Goal: Transaction & Acquisition: Book appointment/travel/reservation

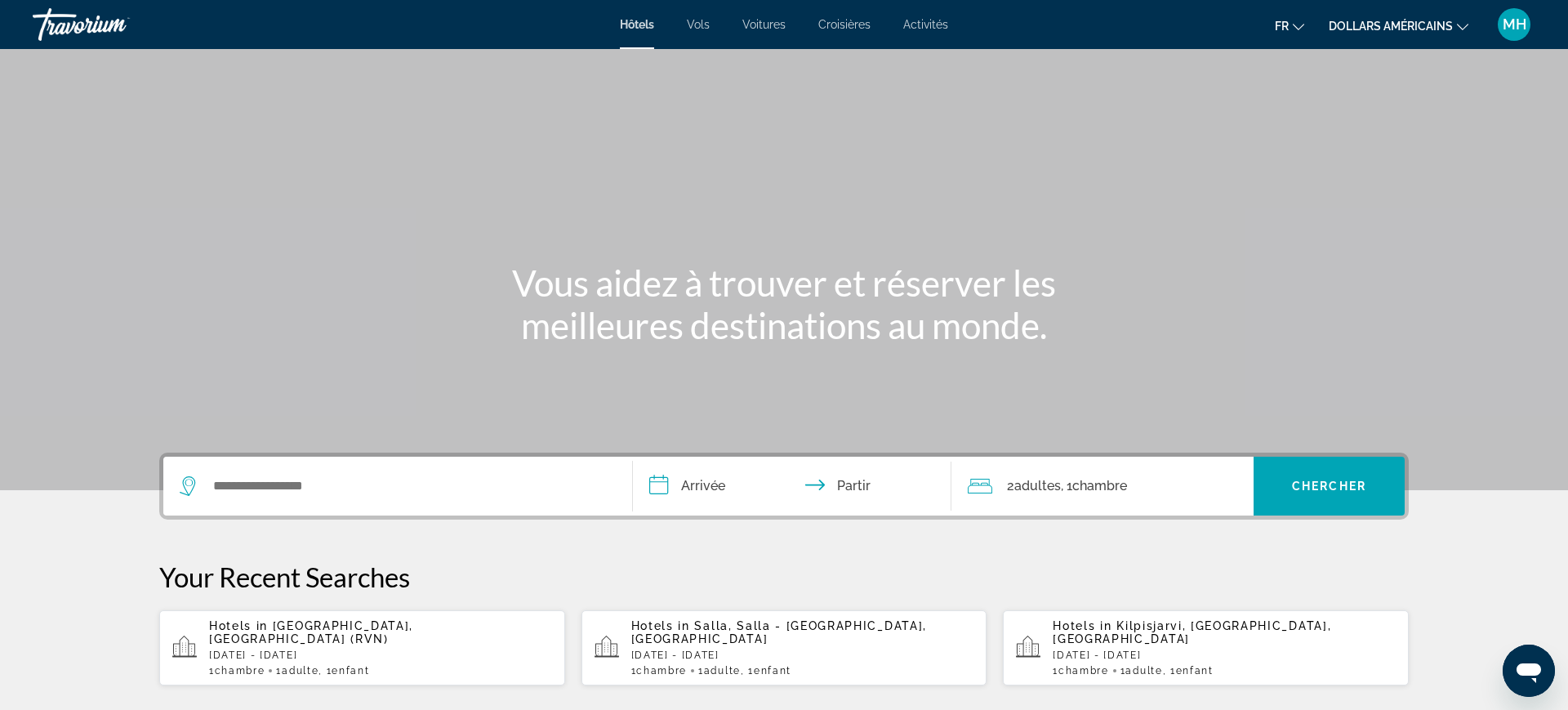
click at [929, 21] on font "Activités" at bounding box center [925, 25] width 45 height 13
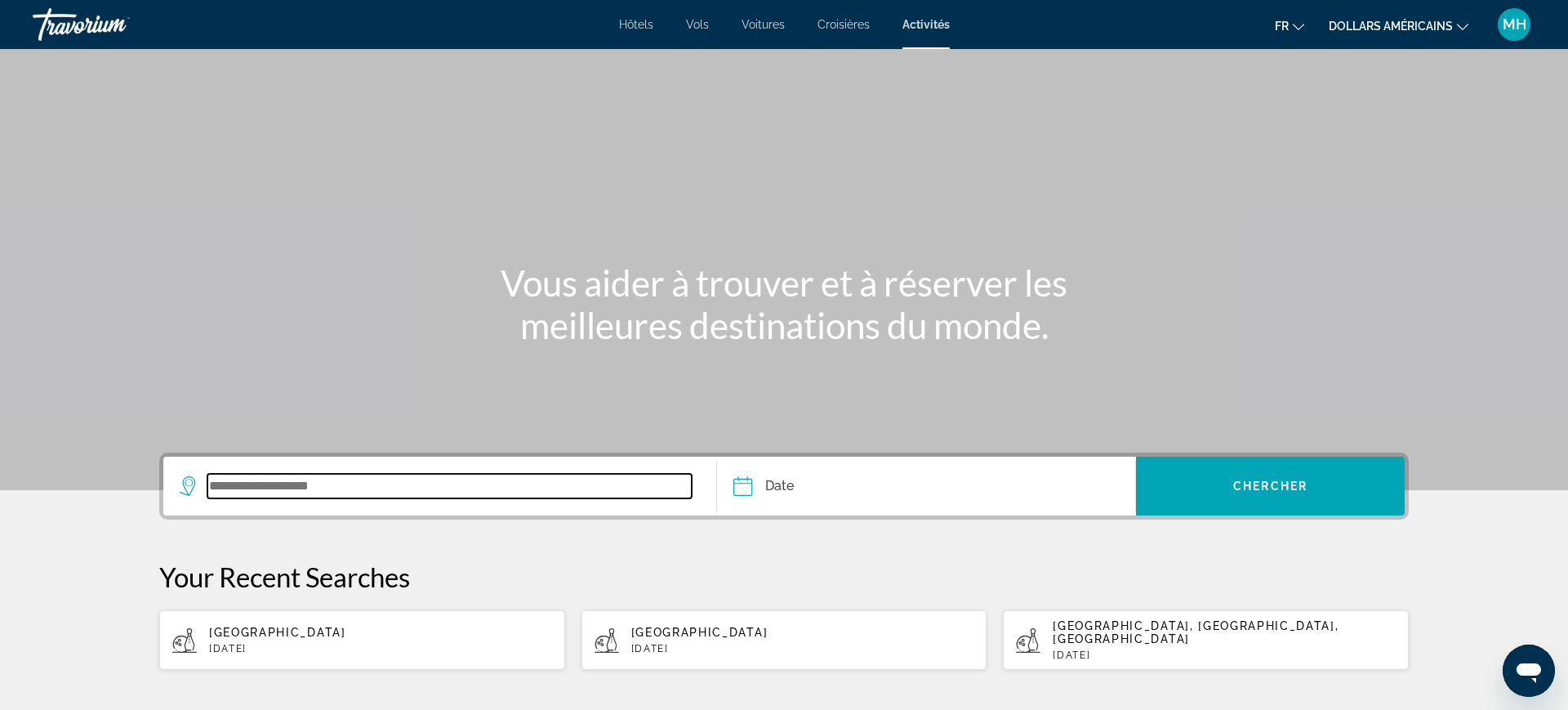
click at [475, 494] on input "Search widget" at bounding box center [449, 485] width 484 height 25
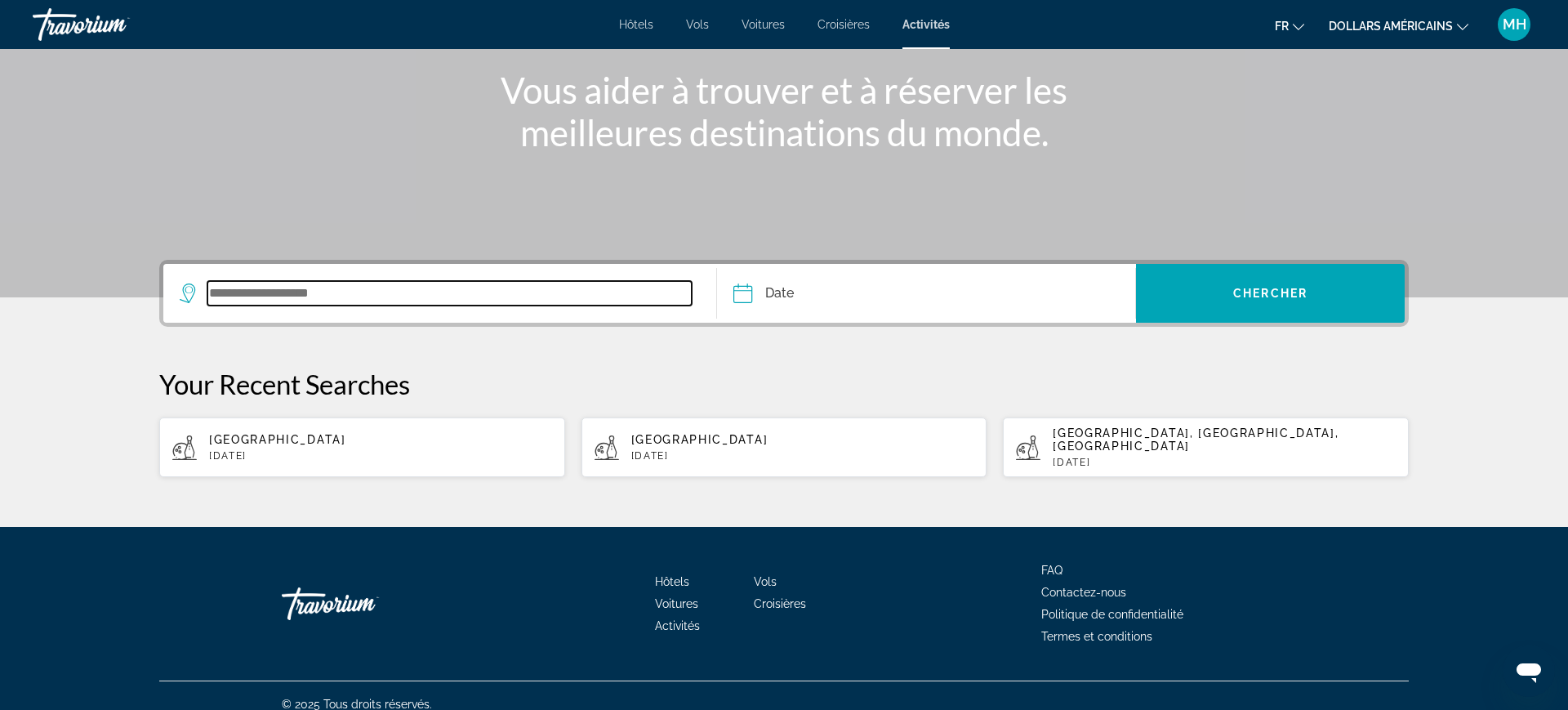
scroll to position [196, 0]
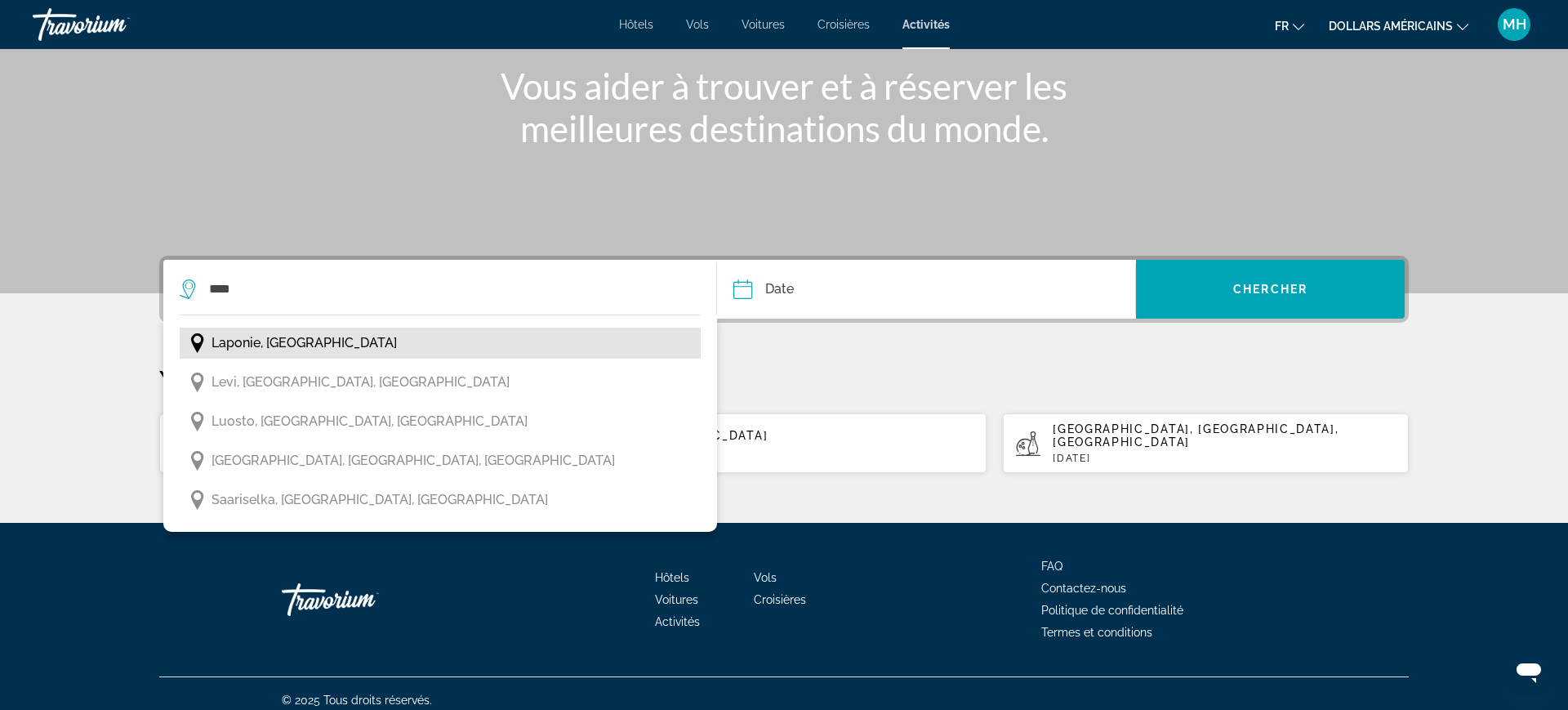
click at [274, 343] on span "Laponie, Finlande" at bounding box center [305, 343] width 185 height 23
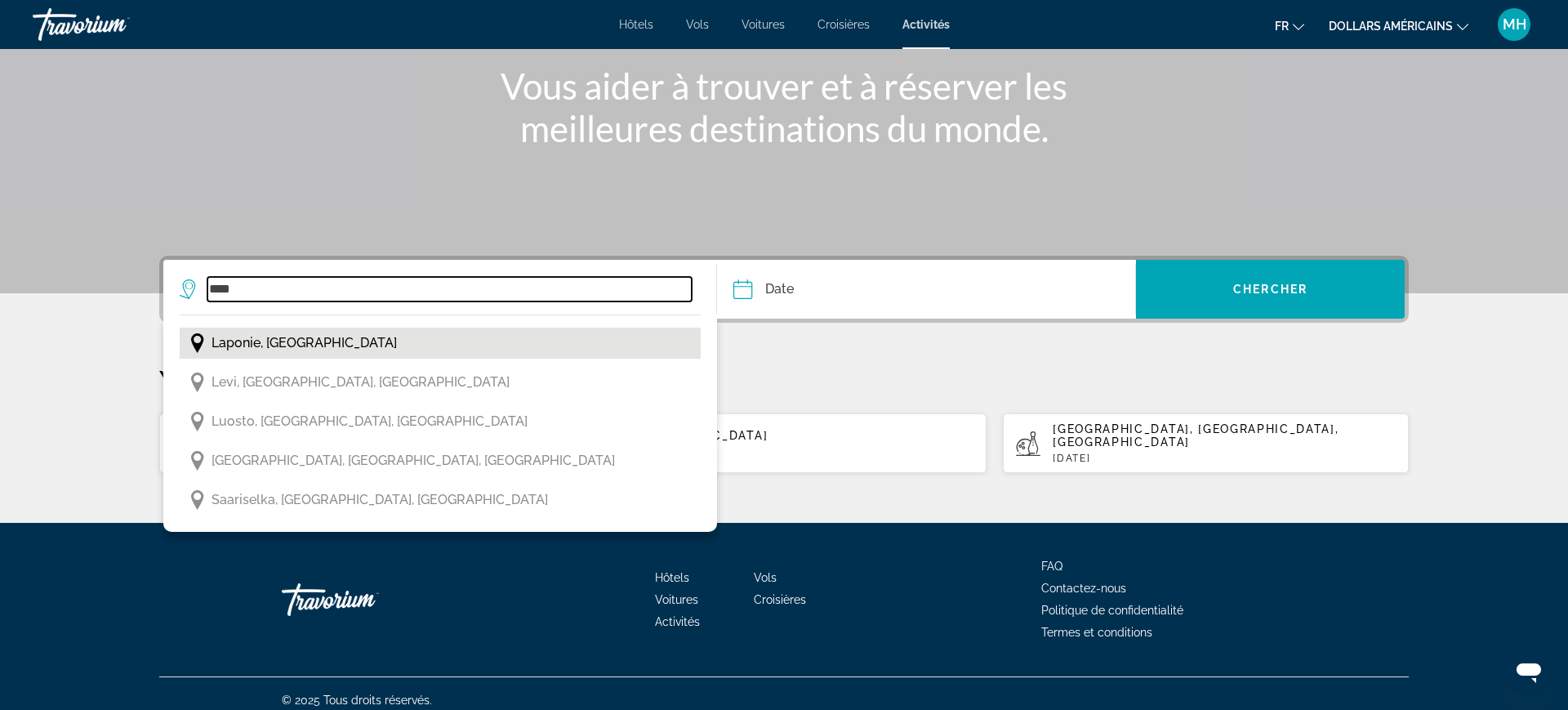
type input "**********"
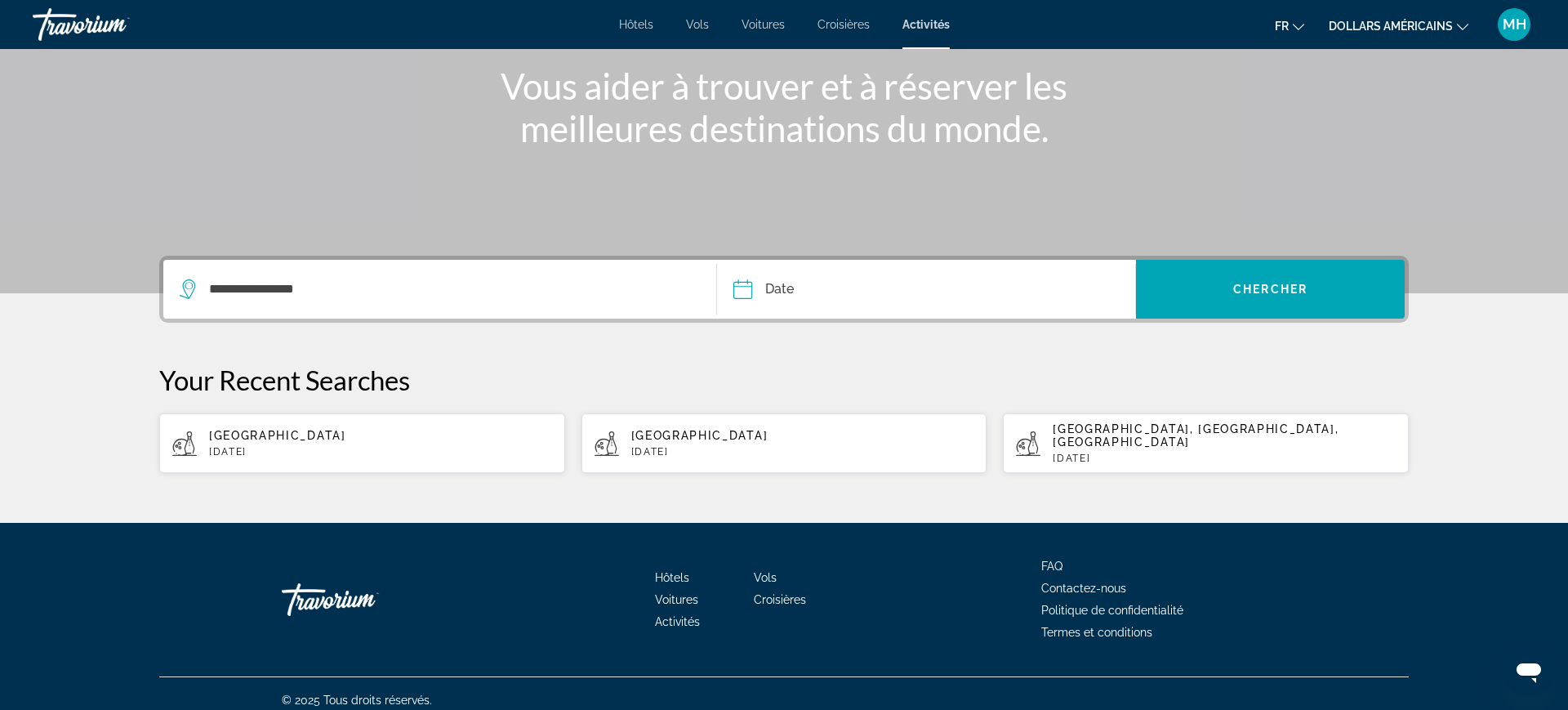
click at [868, 306] on input "Date" at bounding box center [833, 292] width 207 height 64
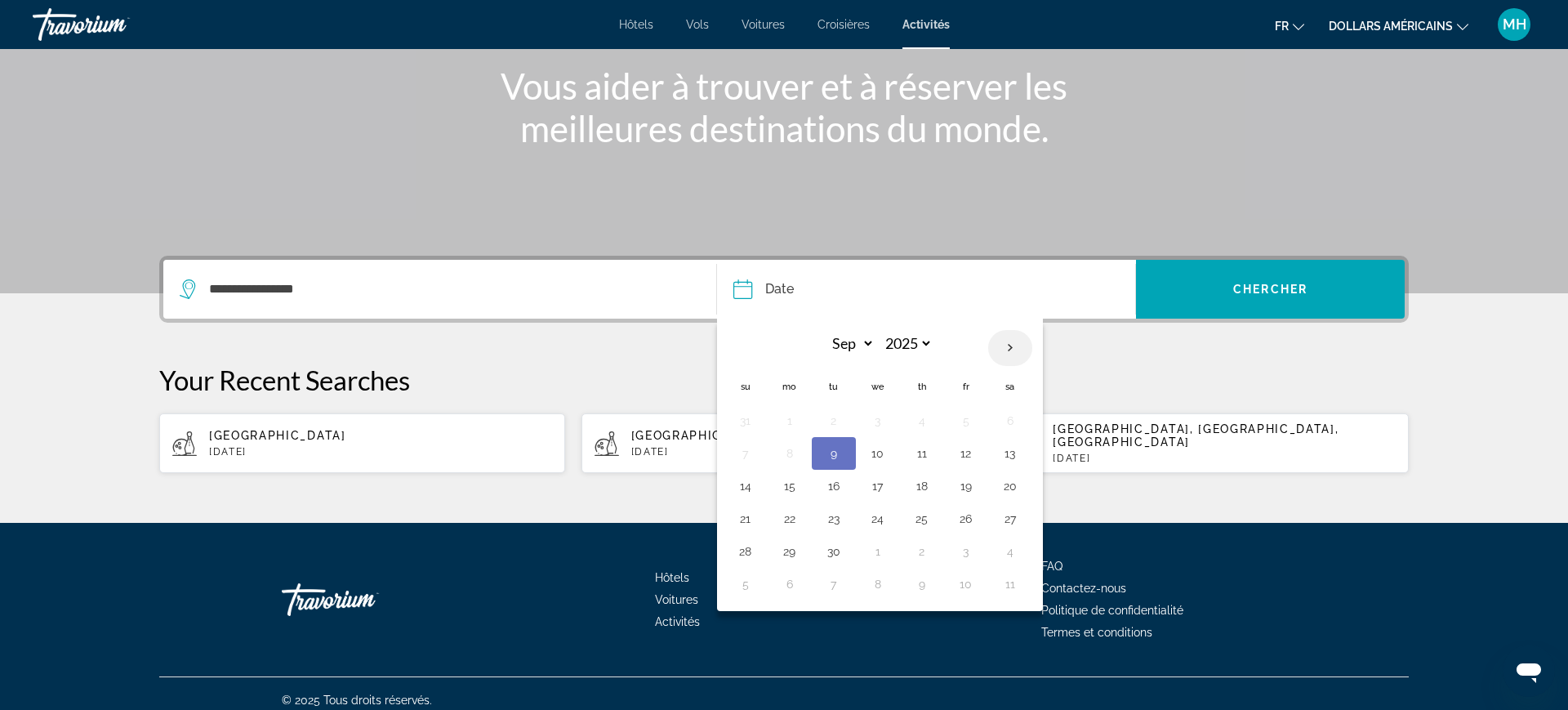
click at [994, 357] on th "Next month" at bounding box center [1010, 348] width 45 height 36
select select "*"
click at [791, 525] on button "20" at bounding box center [789, 518] width 26 height 23
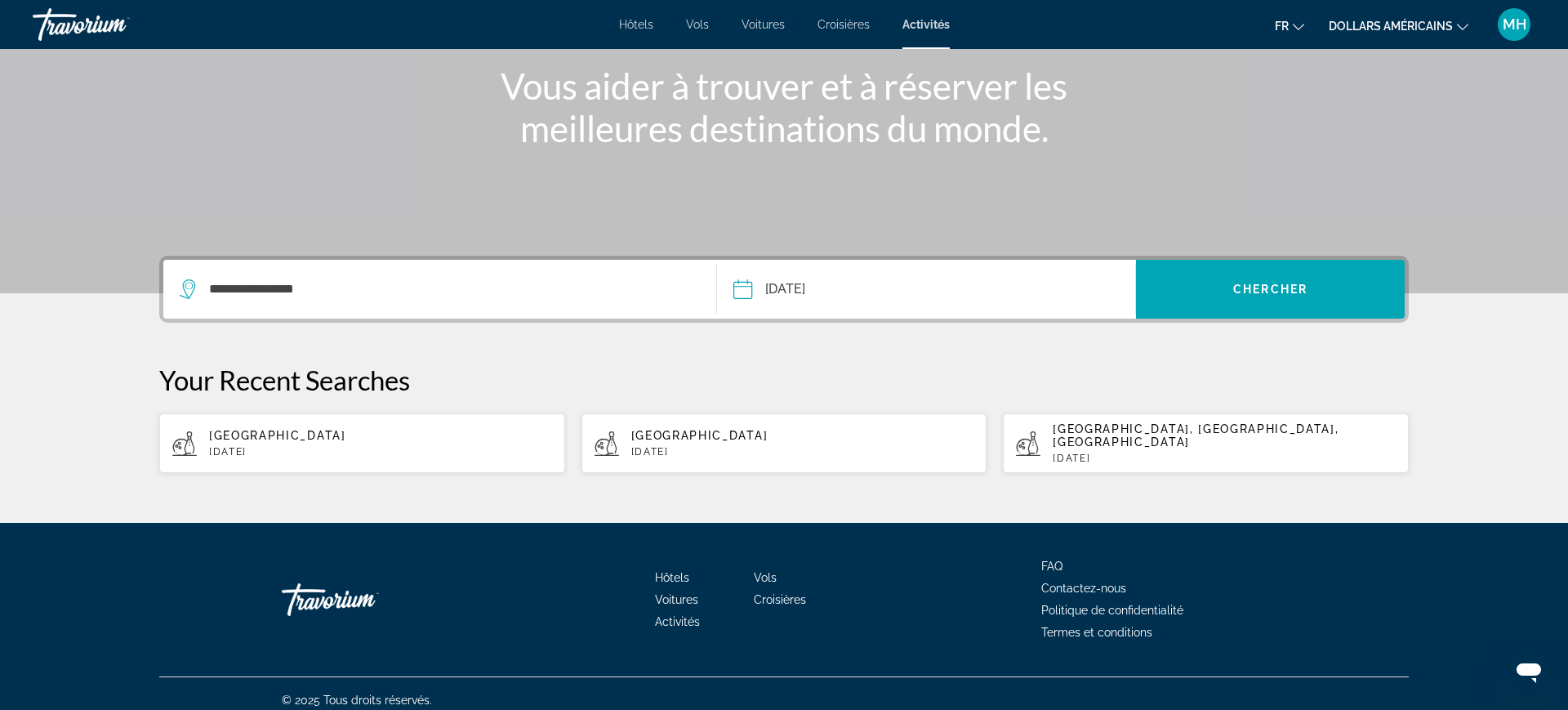
click at [874, 301] on input "**********" at bounding box center [833, 292] width 207 height 64
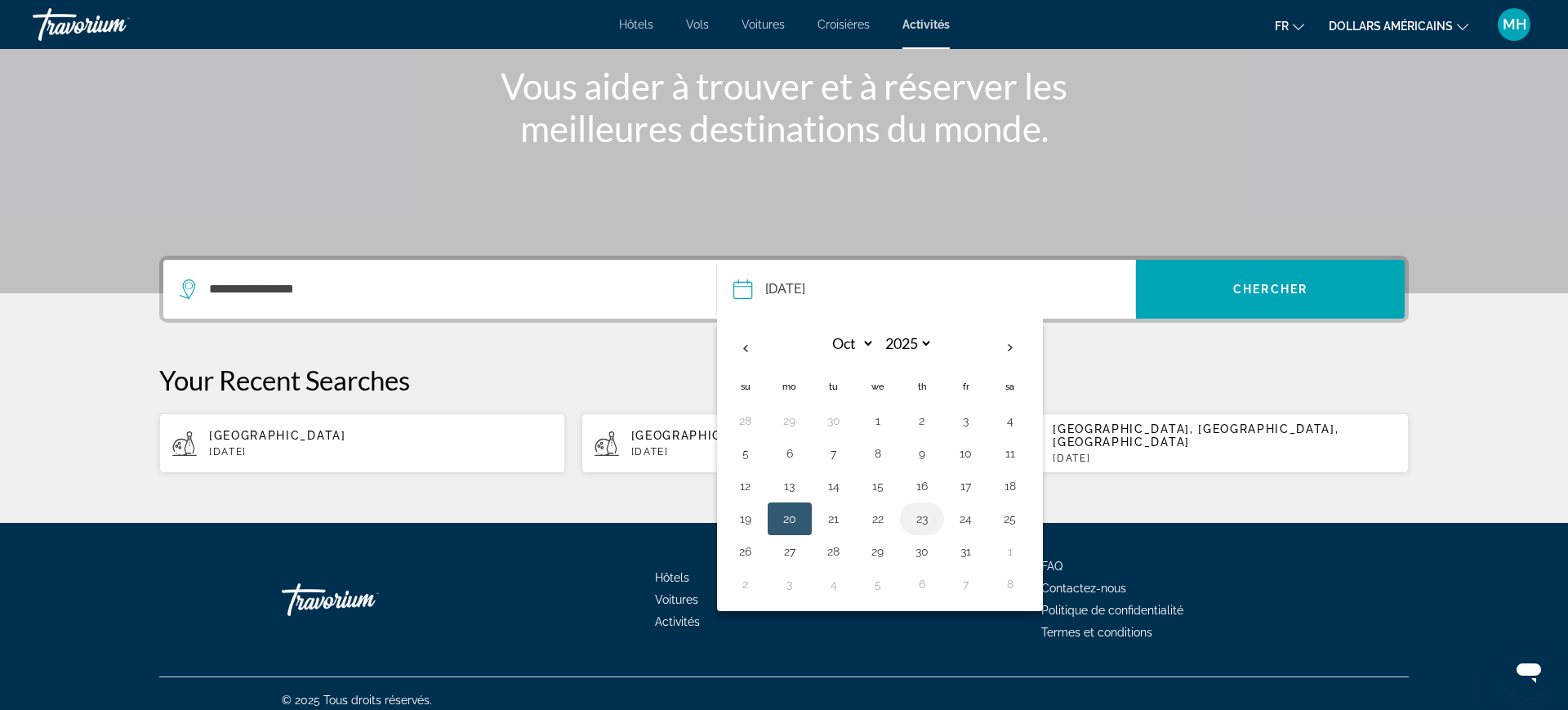
click at [923, 519] on button "23" at bounding box center [922, 518] width 26 height 23
type input "**********"
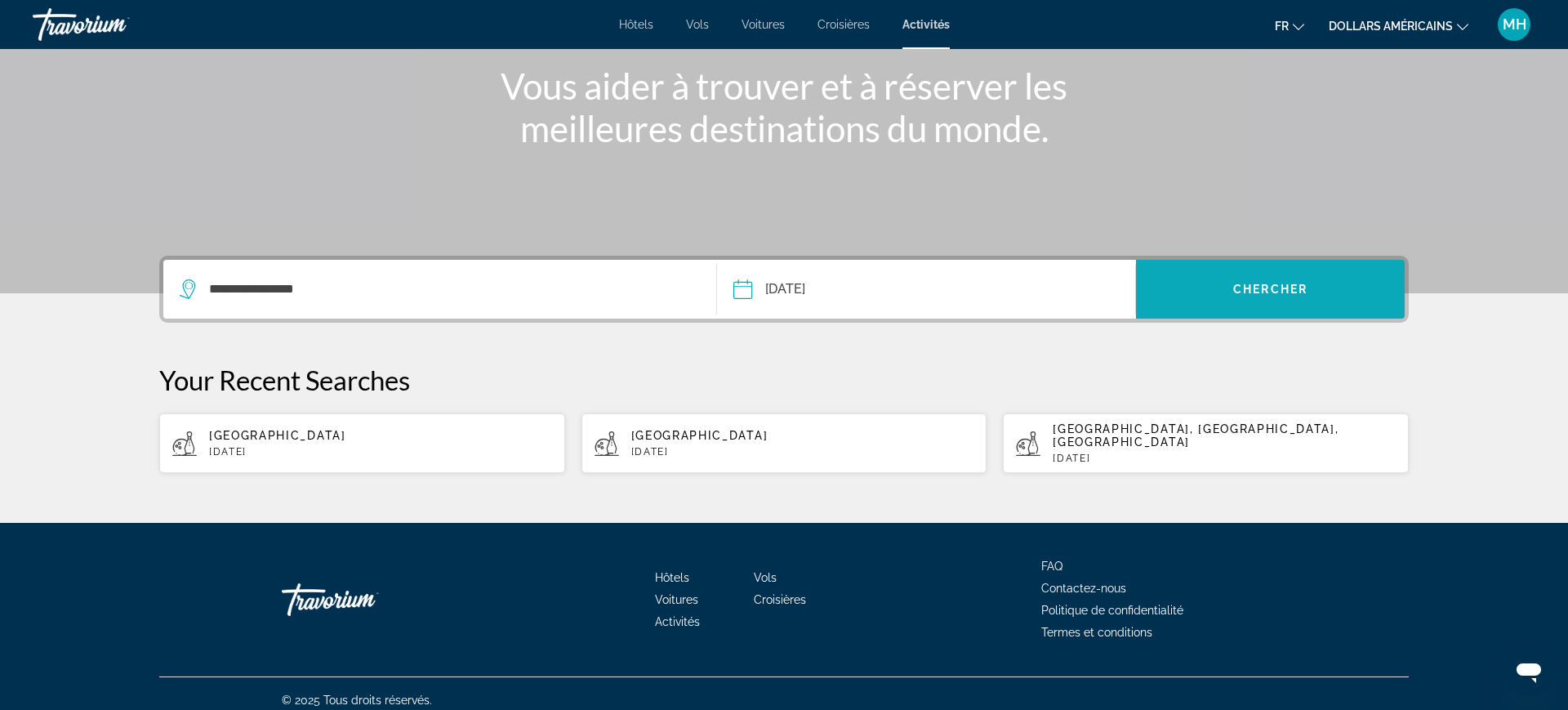
click at [1245, 300] on span "Search widget" at bounding box center [1271, 288] width 269 height 39
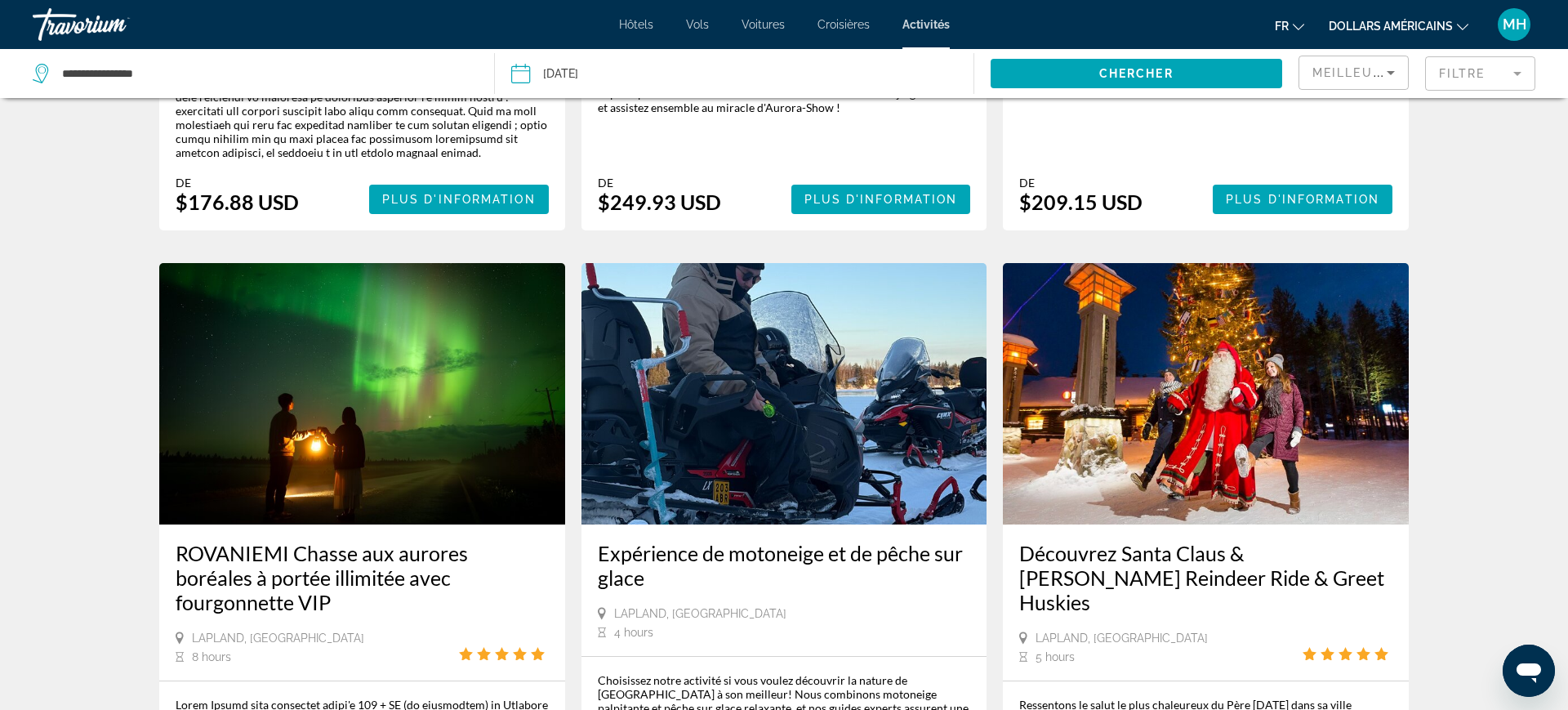
scroll to position [618, 0]
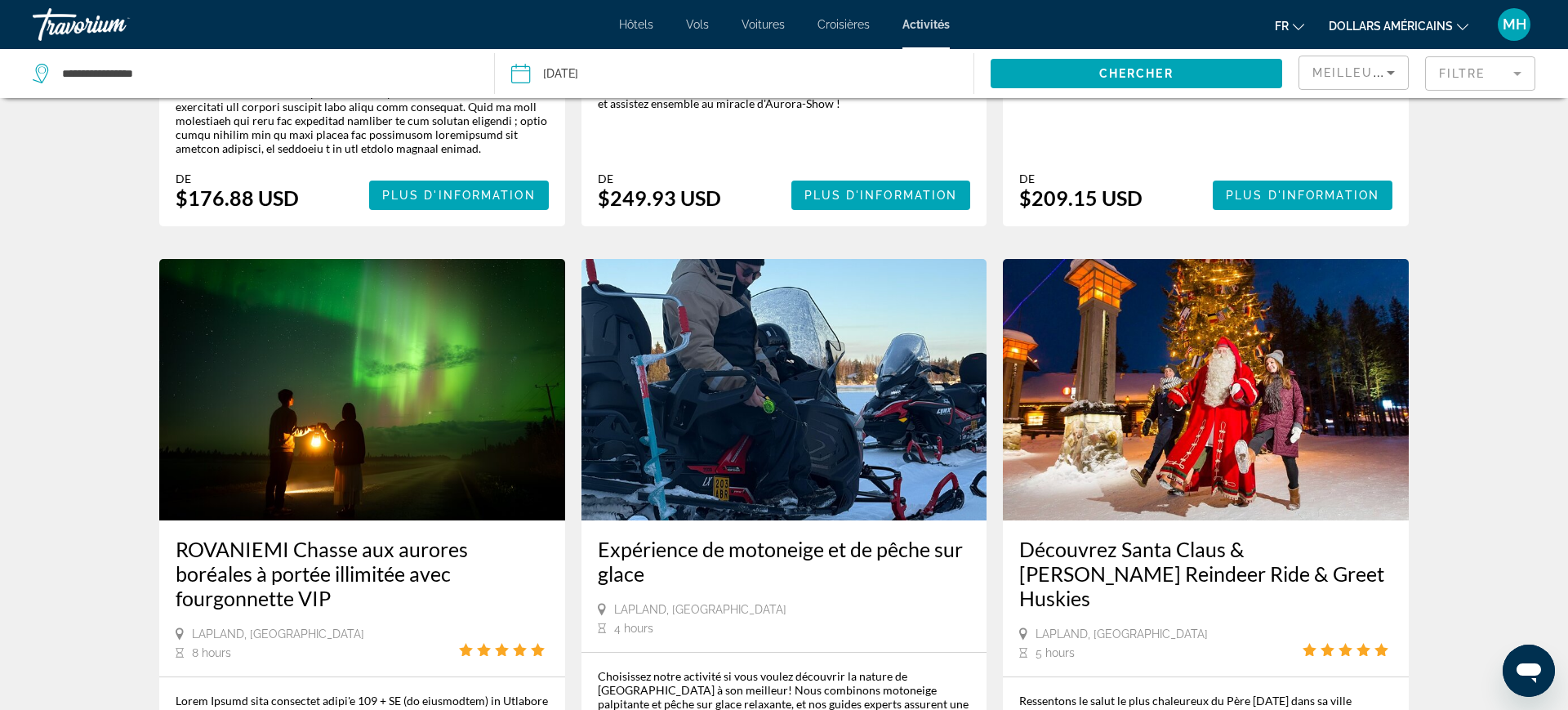
click at [1509, 79] on mat-form-field "Filtre" at bounding box center [1480, 74] width 110 height 35
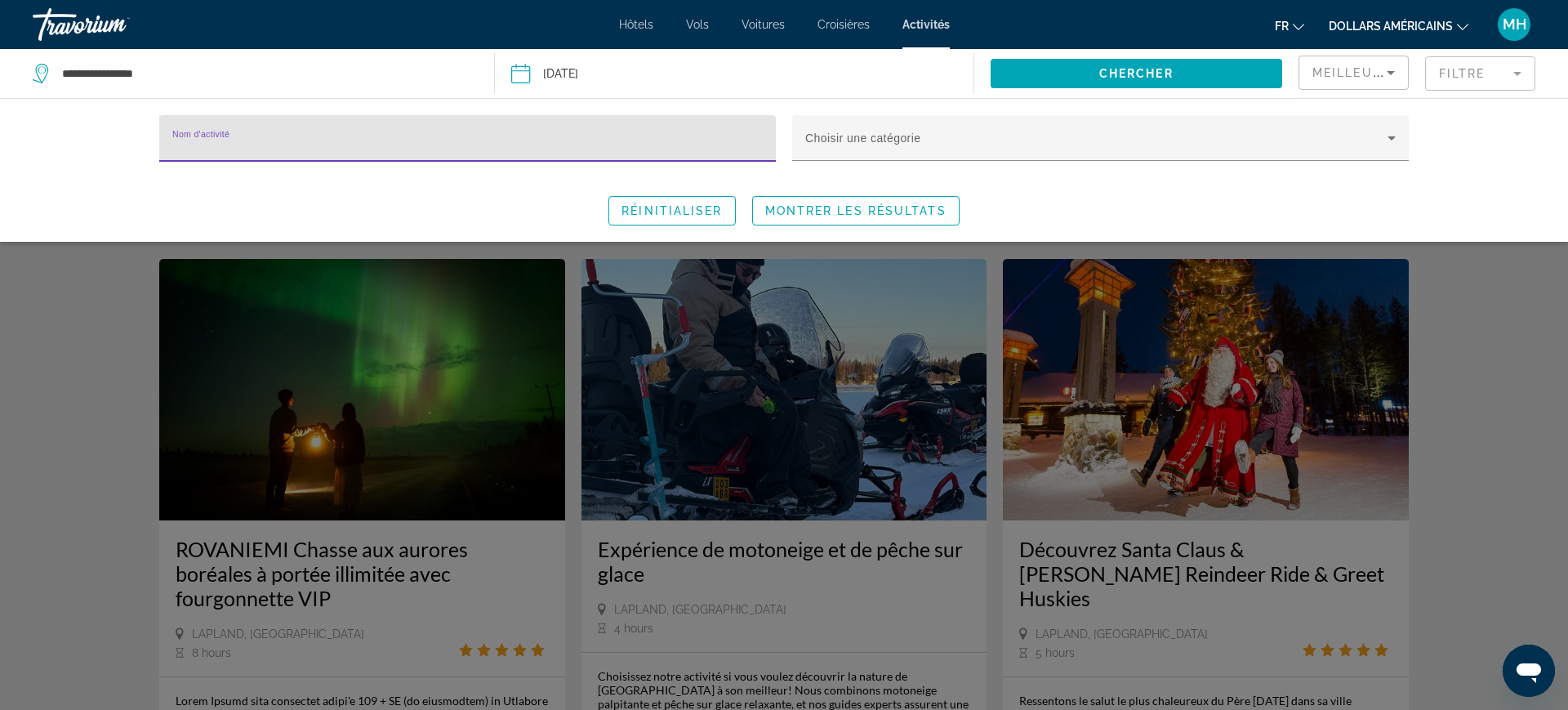
click at [1391, 73] on icon "Sort by" at bounding box center [1390, 73] width 8 height 4
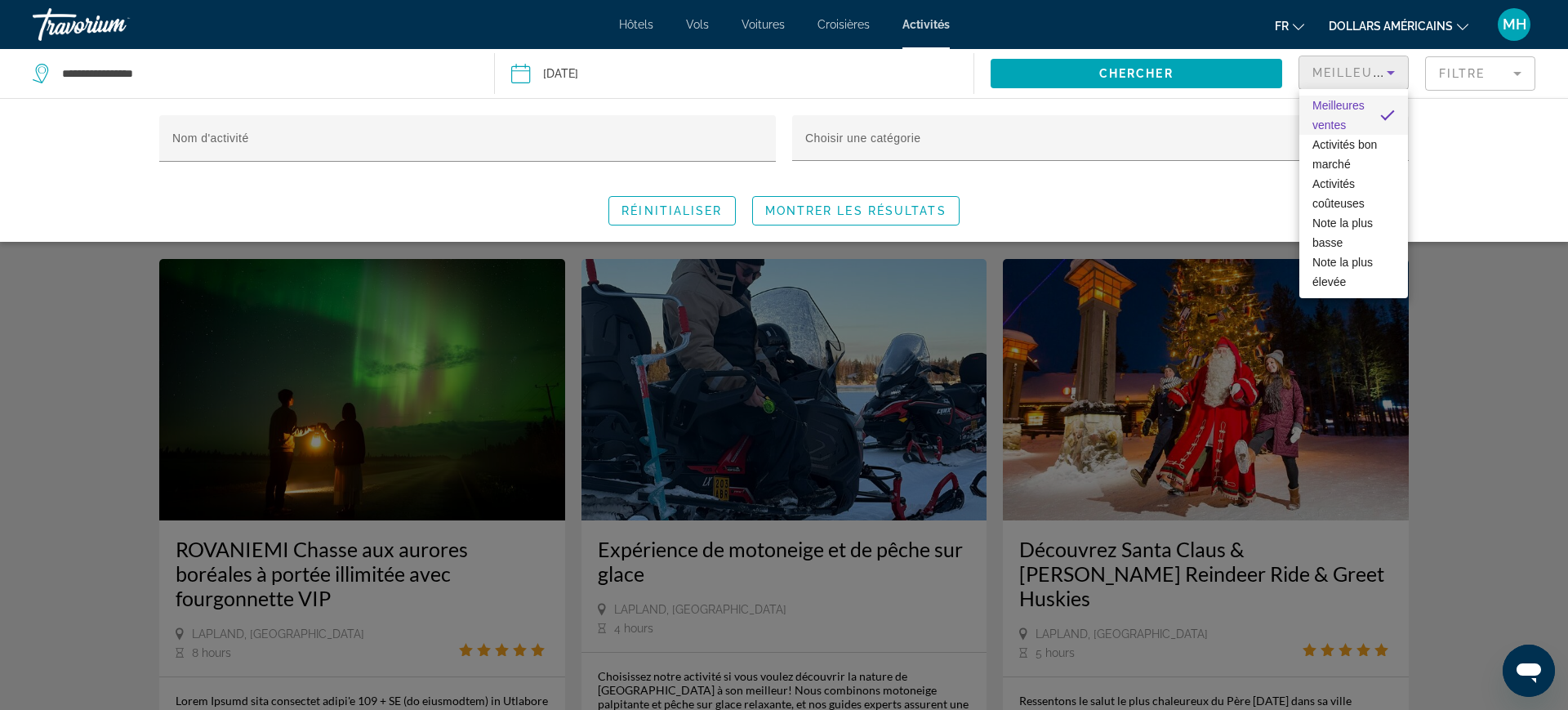
click at [1515, 317] on div at bounding box center [784, 355] width 1568 height 710
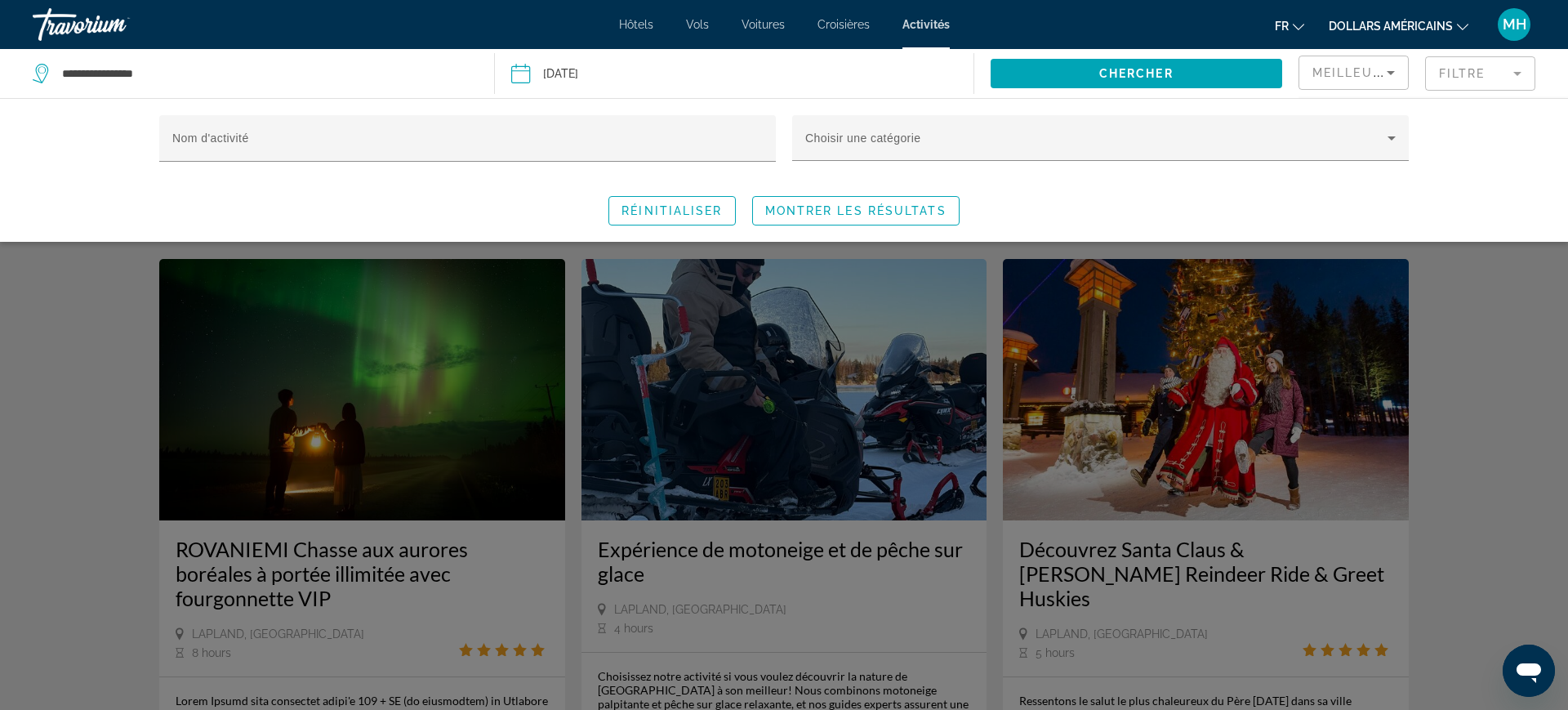
click at [1434, 35] on button "dollars américains USD ($) MXN (Mexique$) CAD ($ CA) GBP (£) EUR (€) AUD (A$) N…" at bounding box center [1399, 25] width 140 height 24
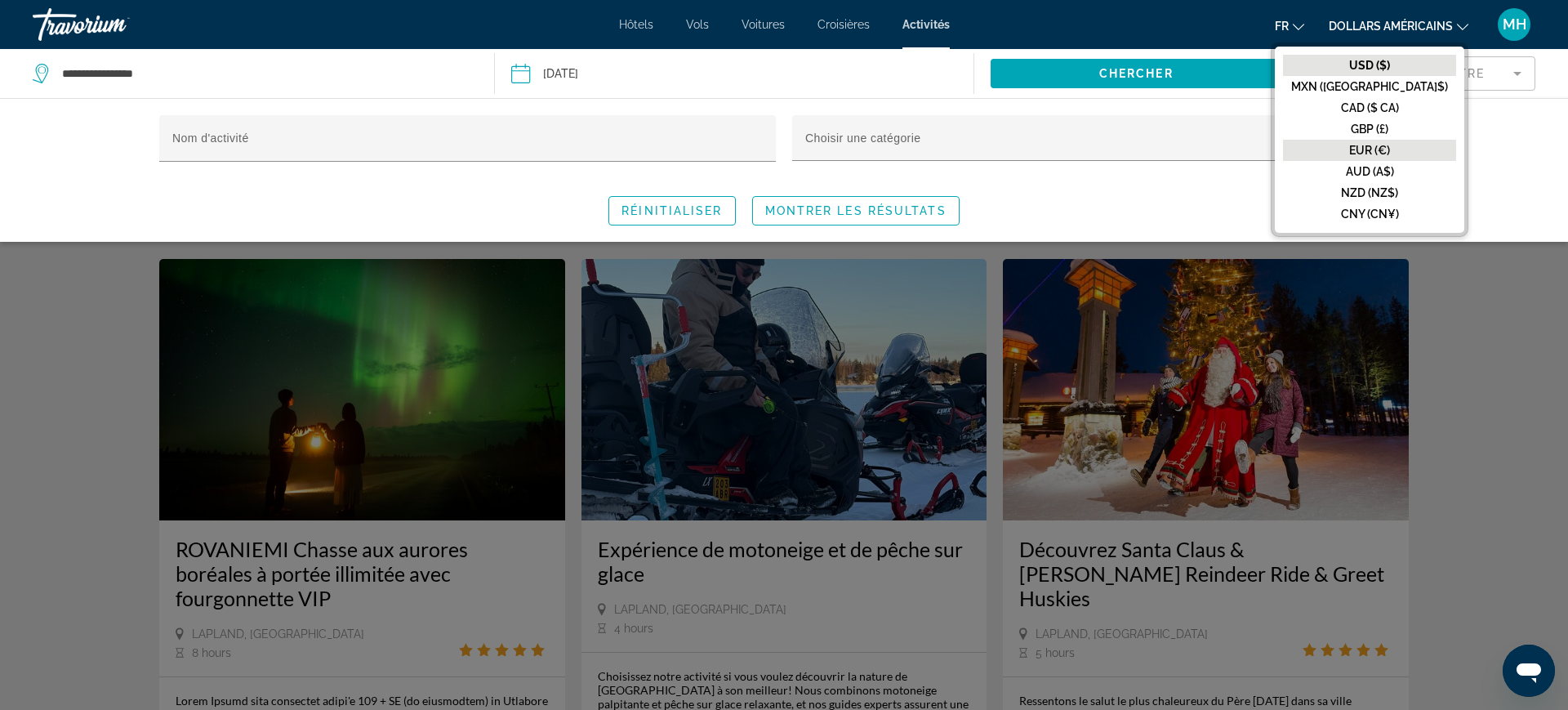
click at [1390, 156] on font "EUR (€)" at bounding box center [1369, 150] width 41 height 13
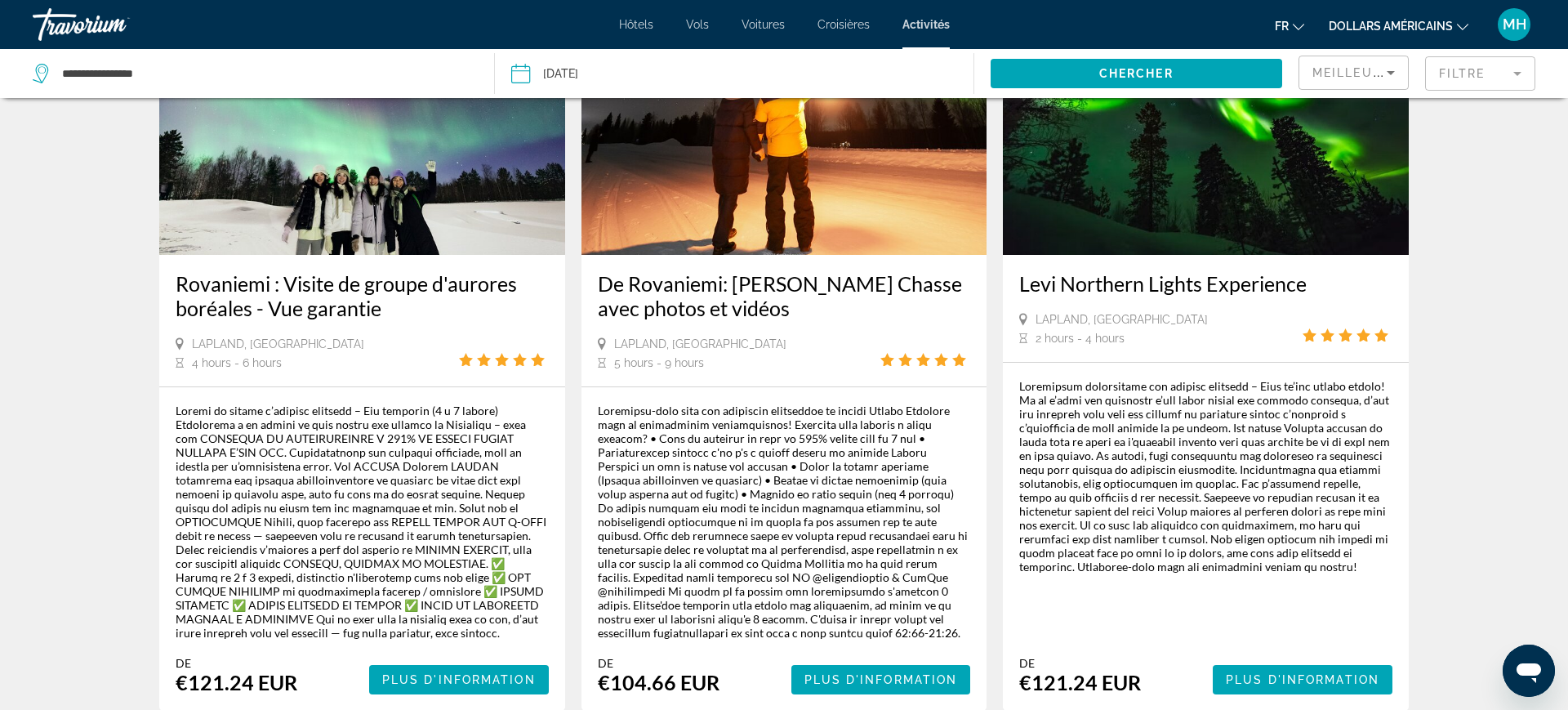
scroll to position [1633, 0]
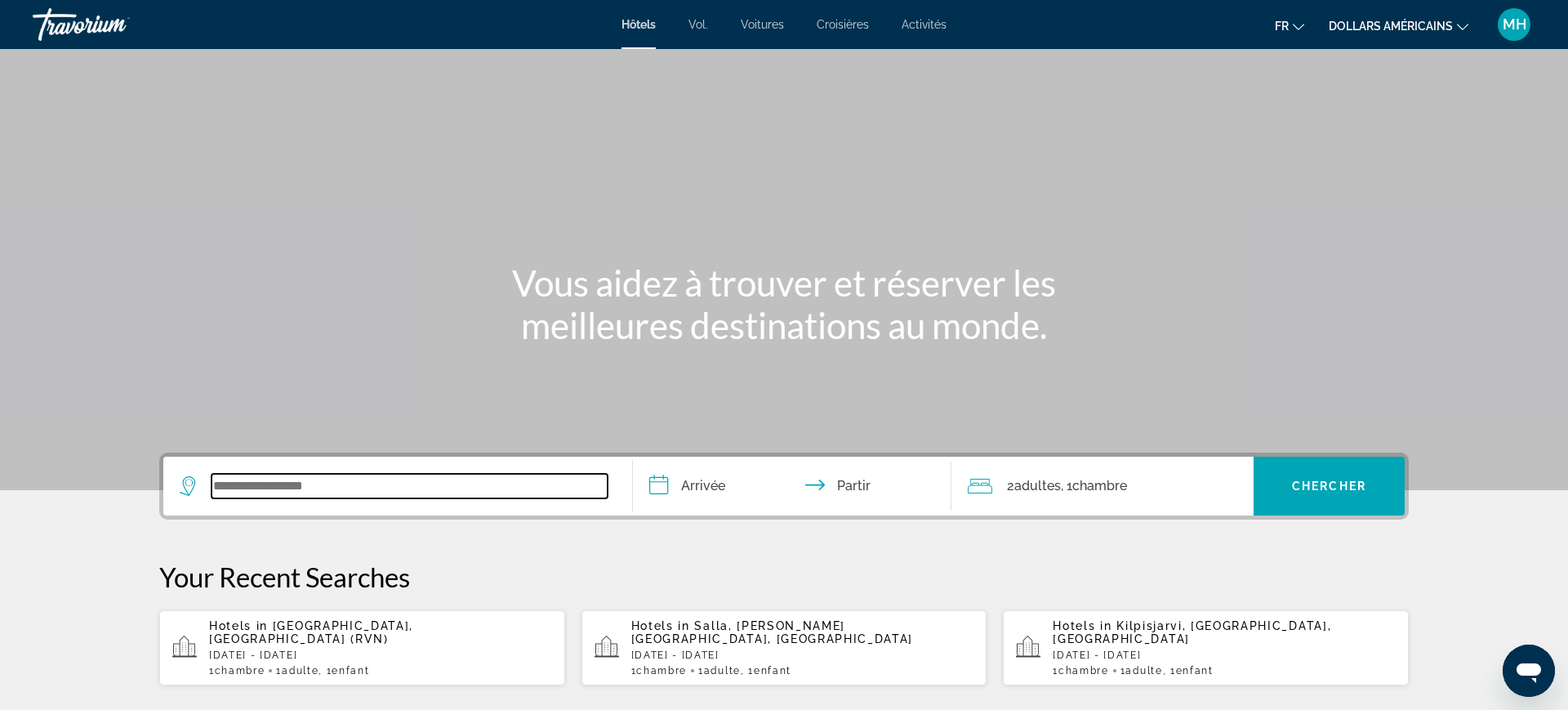
click at [414, 496] on input "Widget de recherche" at bounding box center [410, 485] width 396 height 25
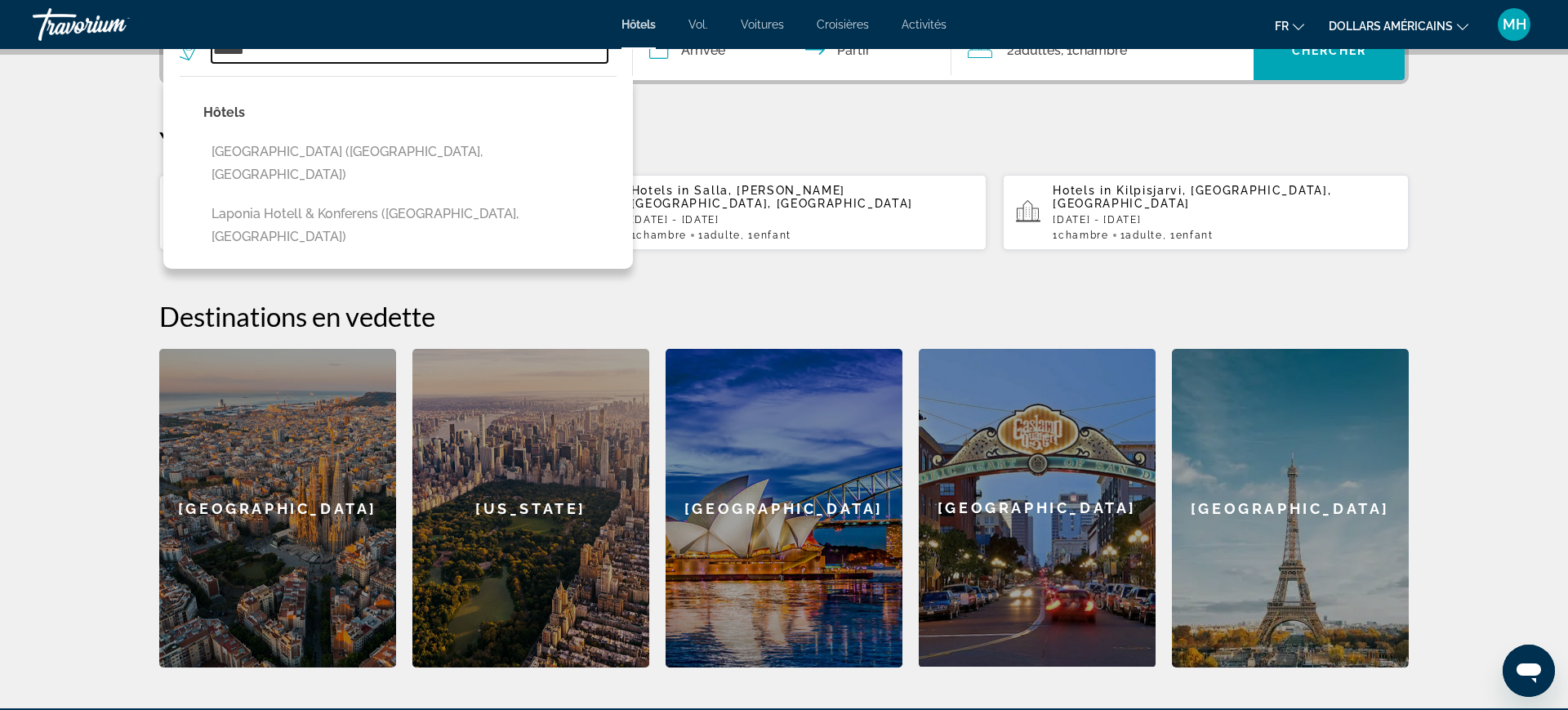
scroll to position [437, 0]
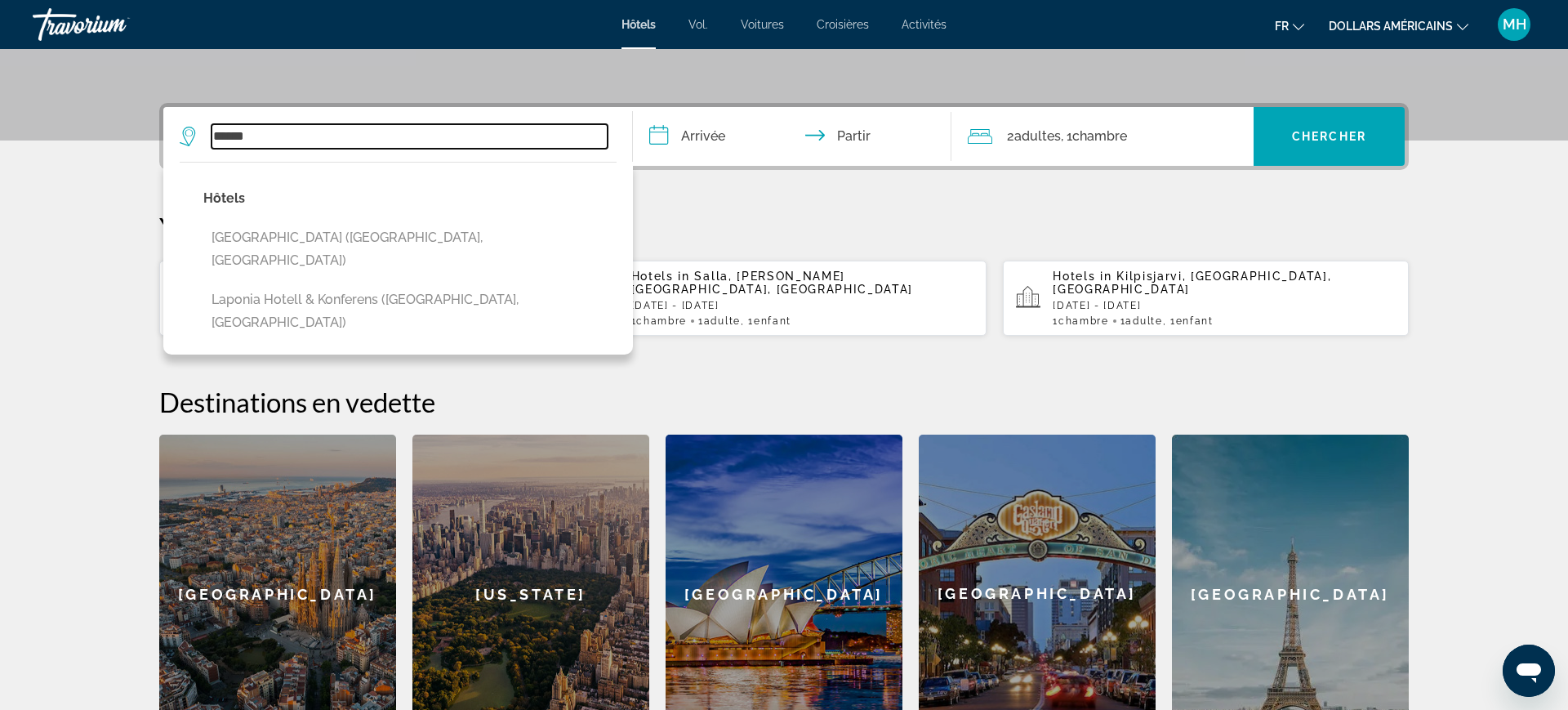
click at [364, 129] on input "******" at bounding box center [410, 136] width 396 height 25
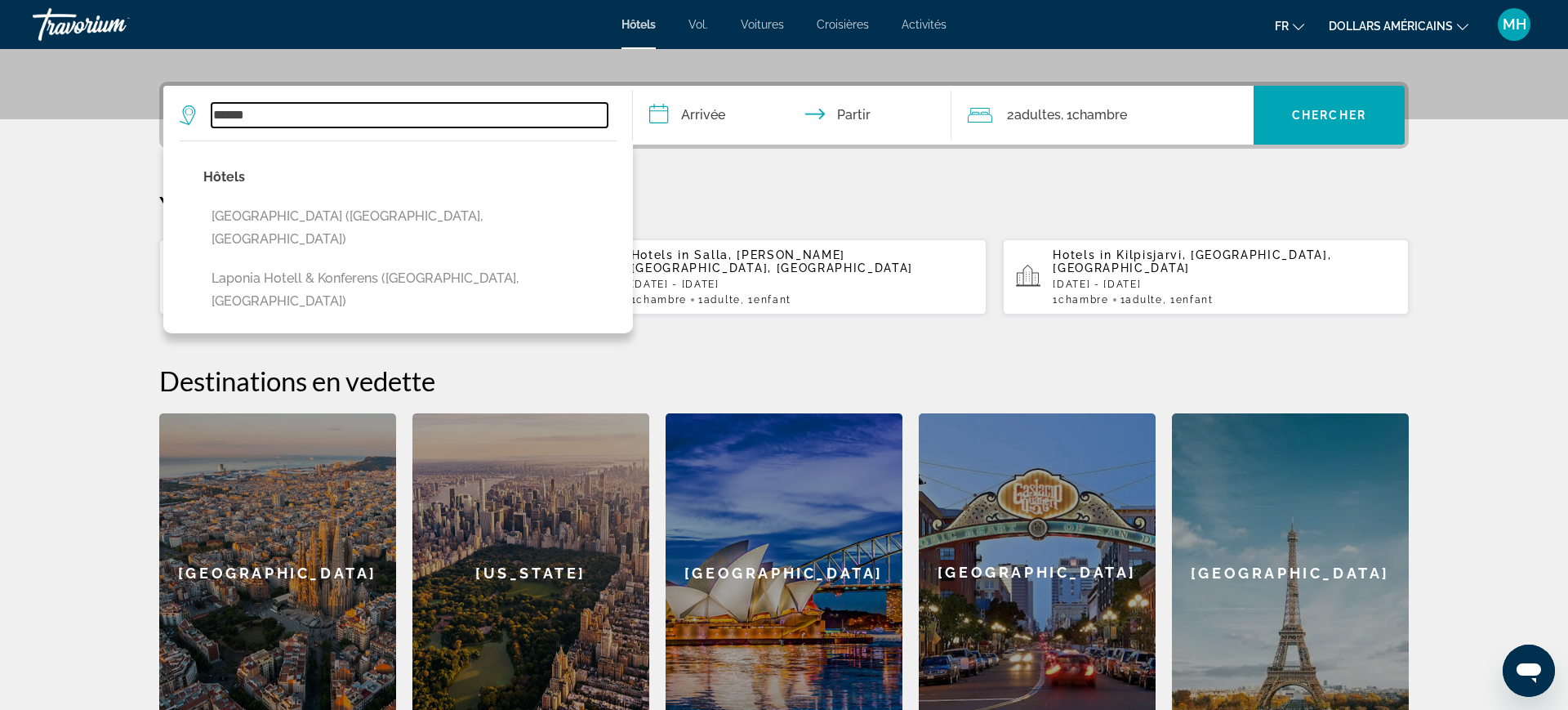
scroll to position [399, 0]
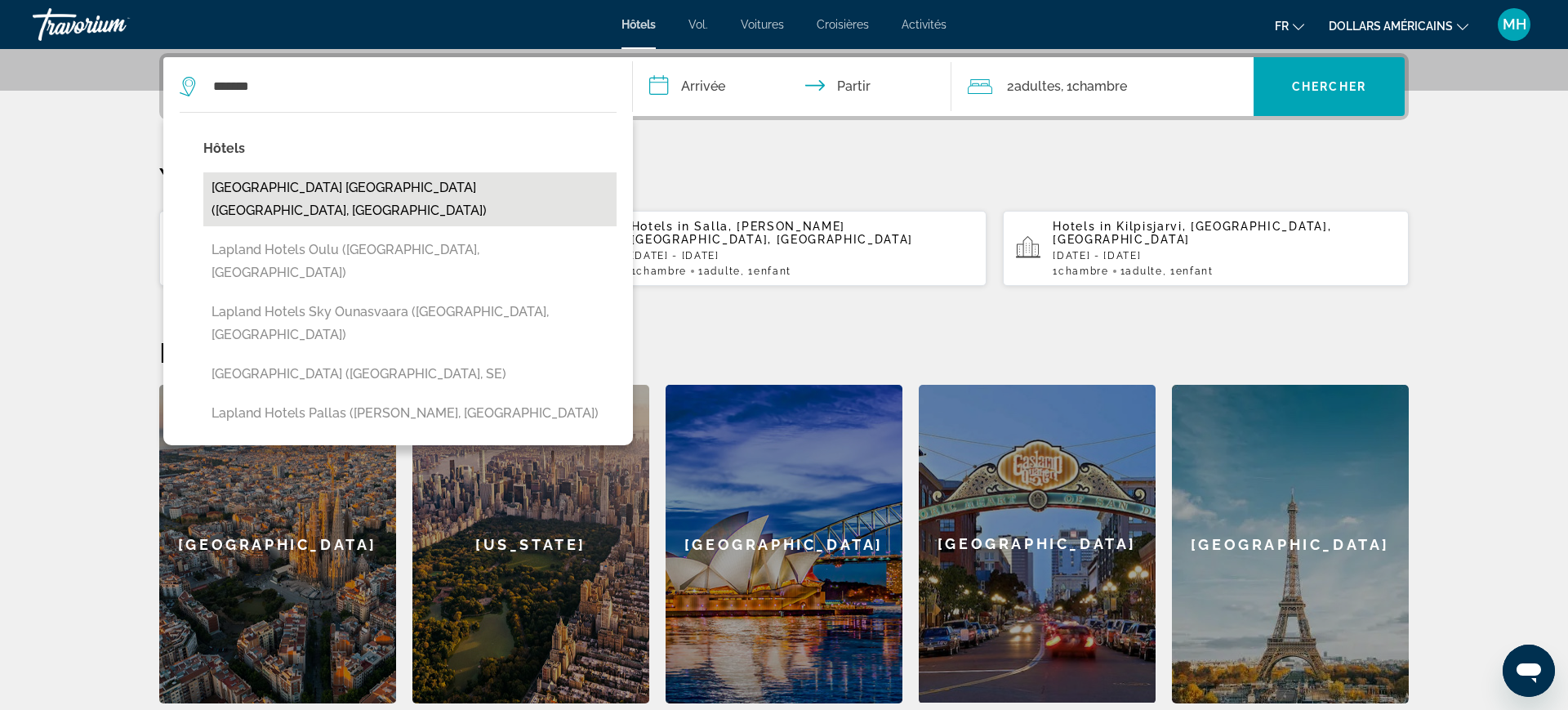
click at [463, 187] on button "Lapland Northern Lights Hotel Ilveslinna (Ranua, FI)" at bounding box center [410, 199] width 414 height 54
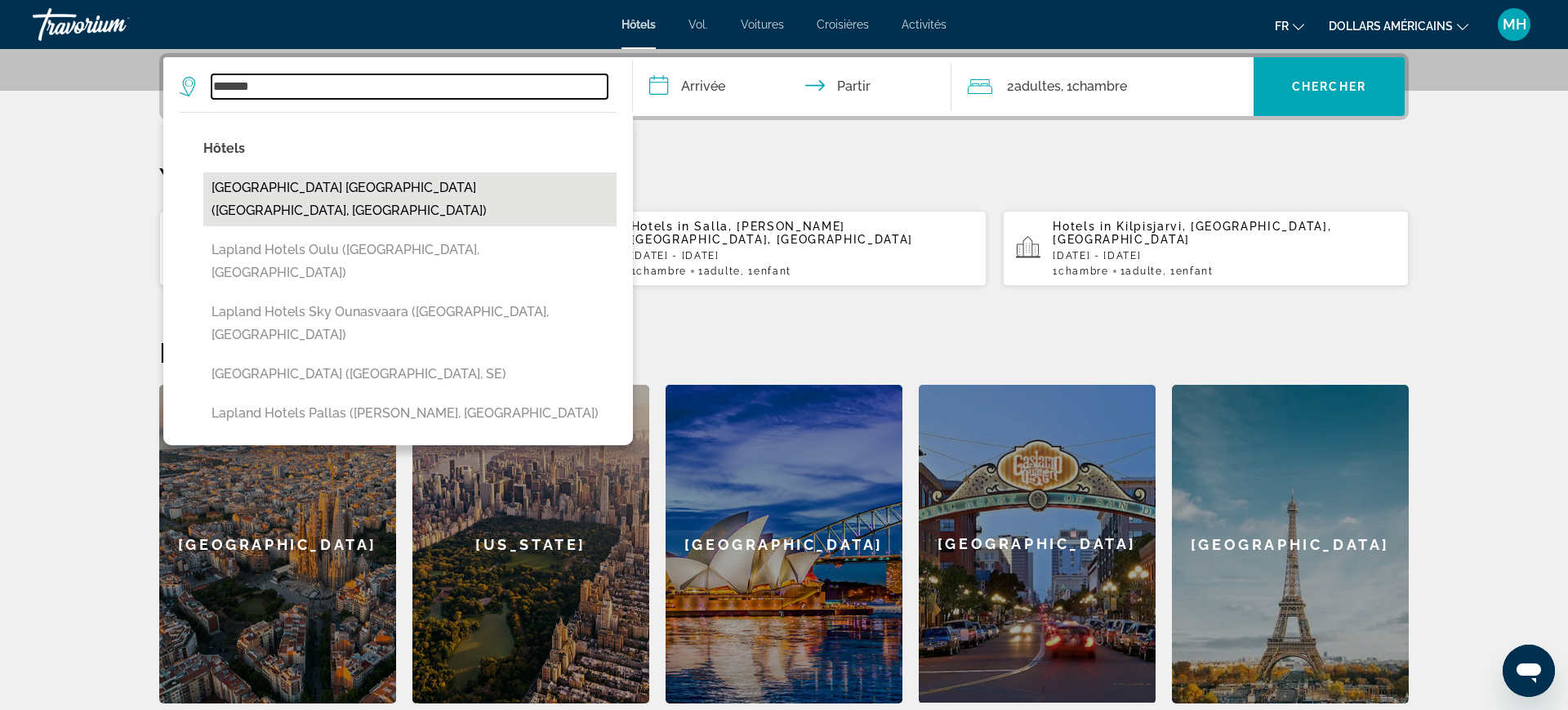
type input "**********"
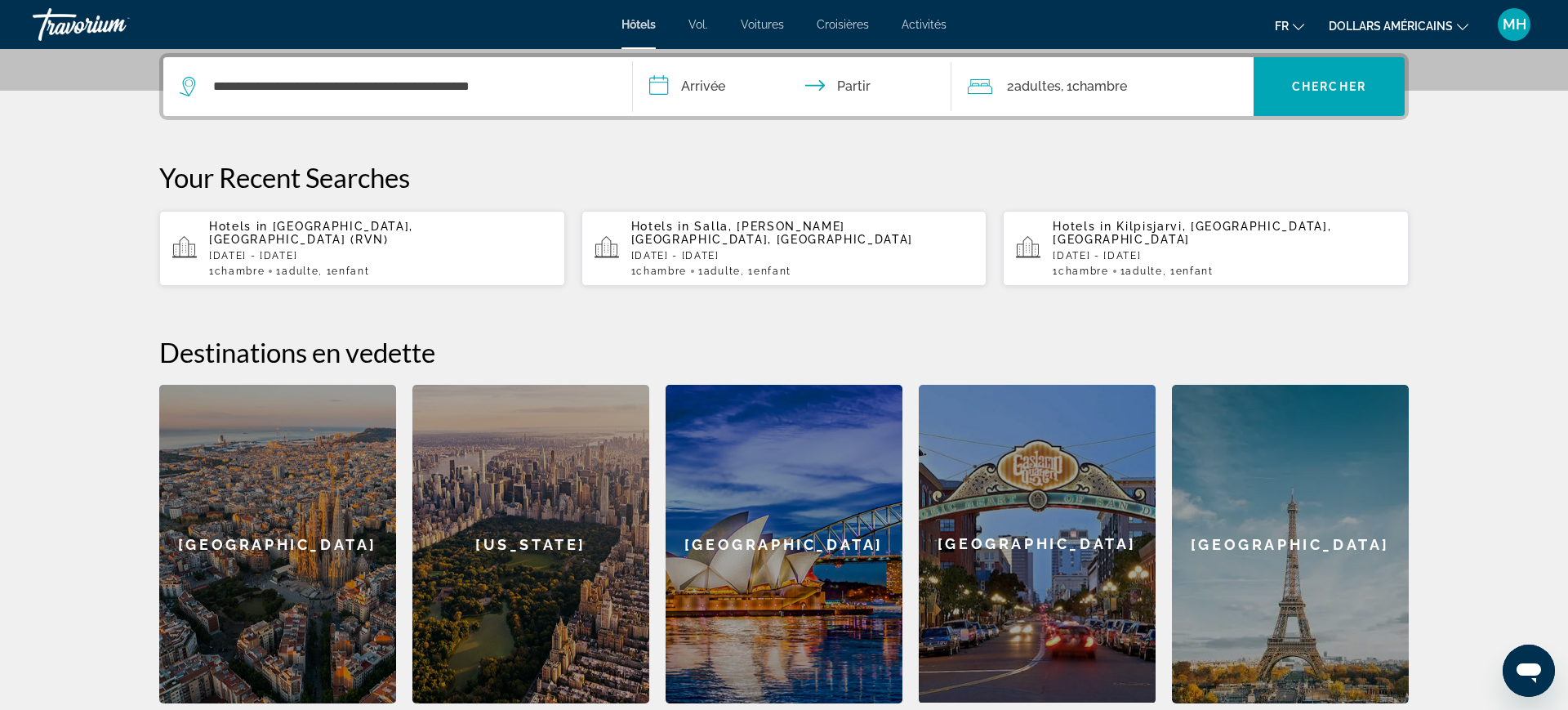
click at [712, 85] on input "**********" at bounding box center [795, 89] width 325 height 64
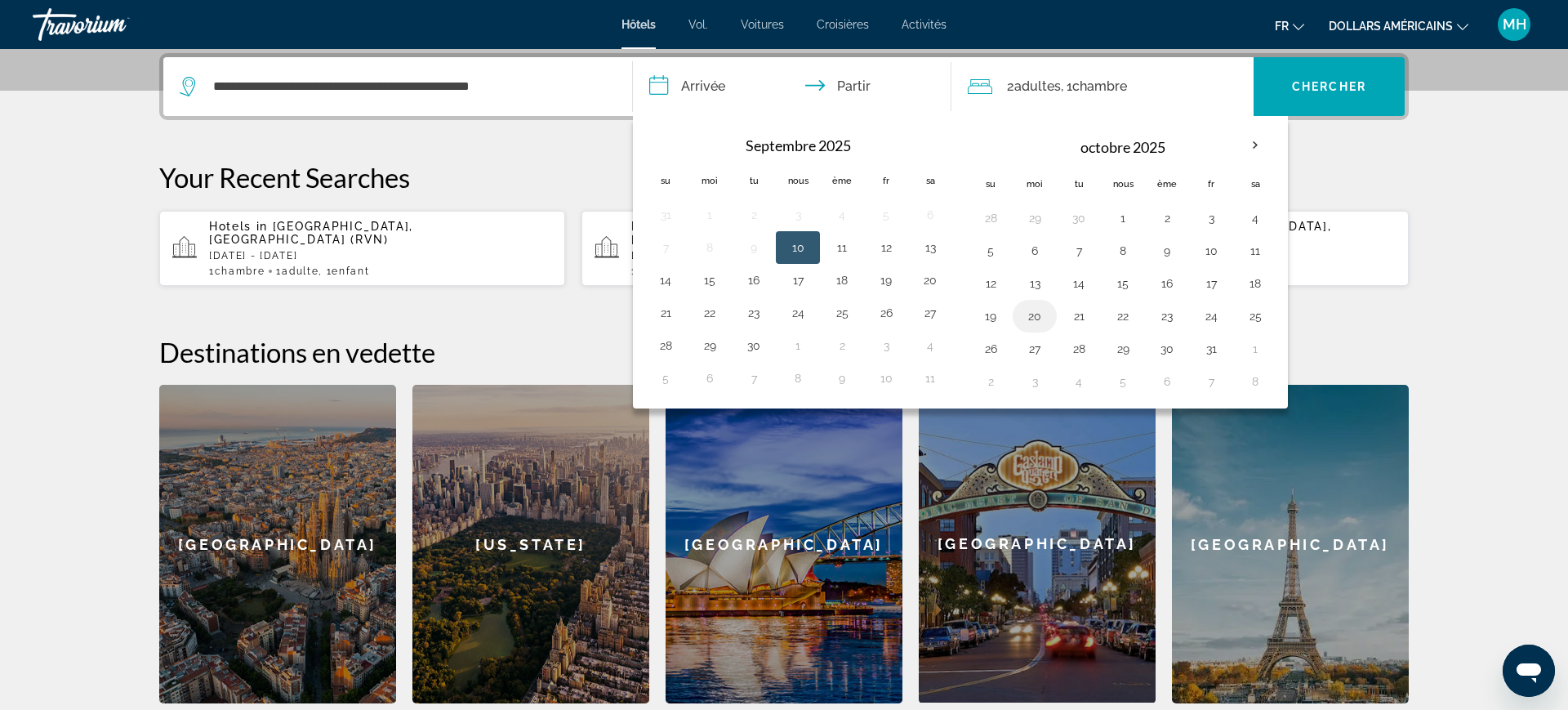
click at [1020, 321] on td "20" at bounding box center [1034, 316] width 45 height 33
click at [1036, 327] on button "20" at bounding box center [1034, 315] width 26 height 23
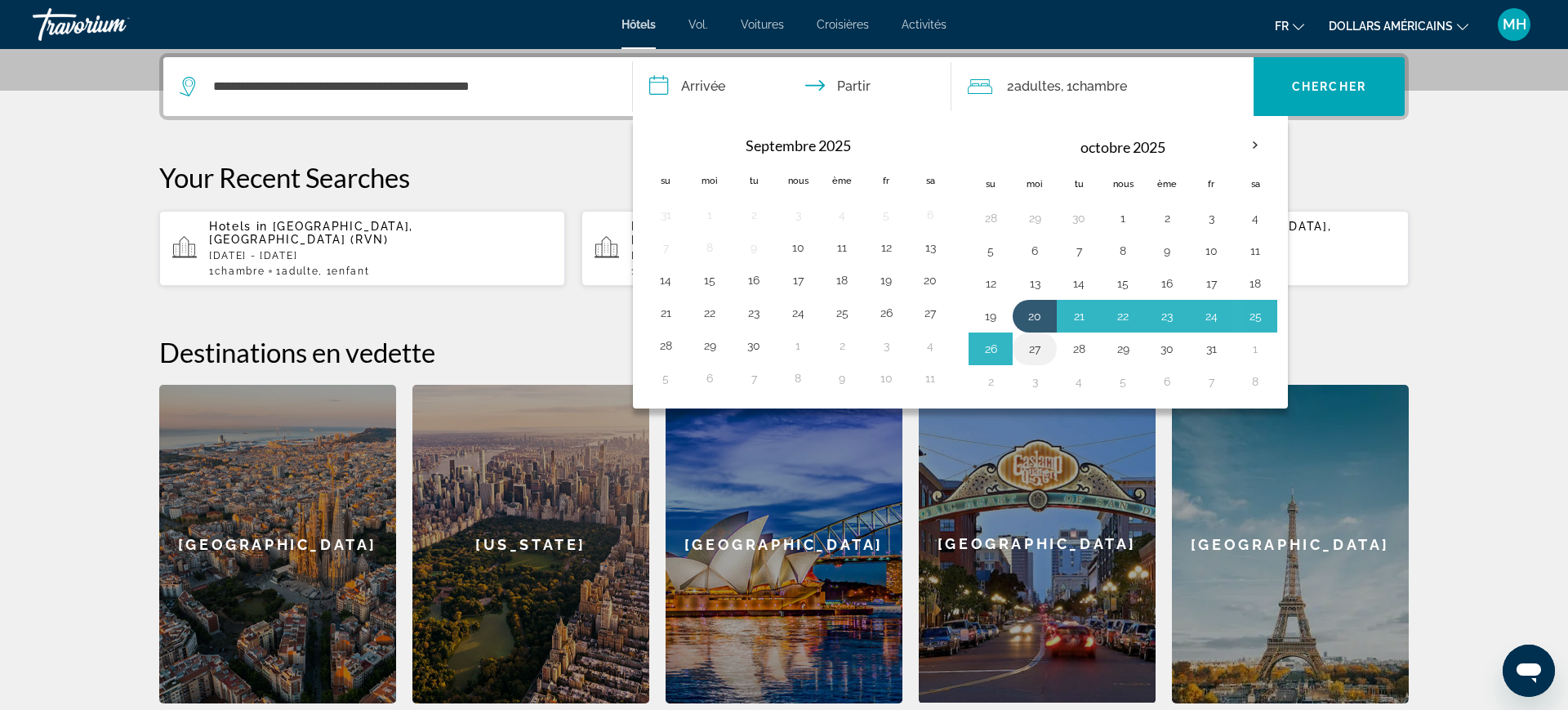
click at [1037, 349] on button "27" at bounding box center [1034, 348] width 26 height 23
type input "**********"
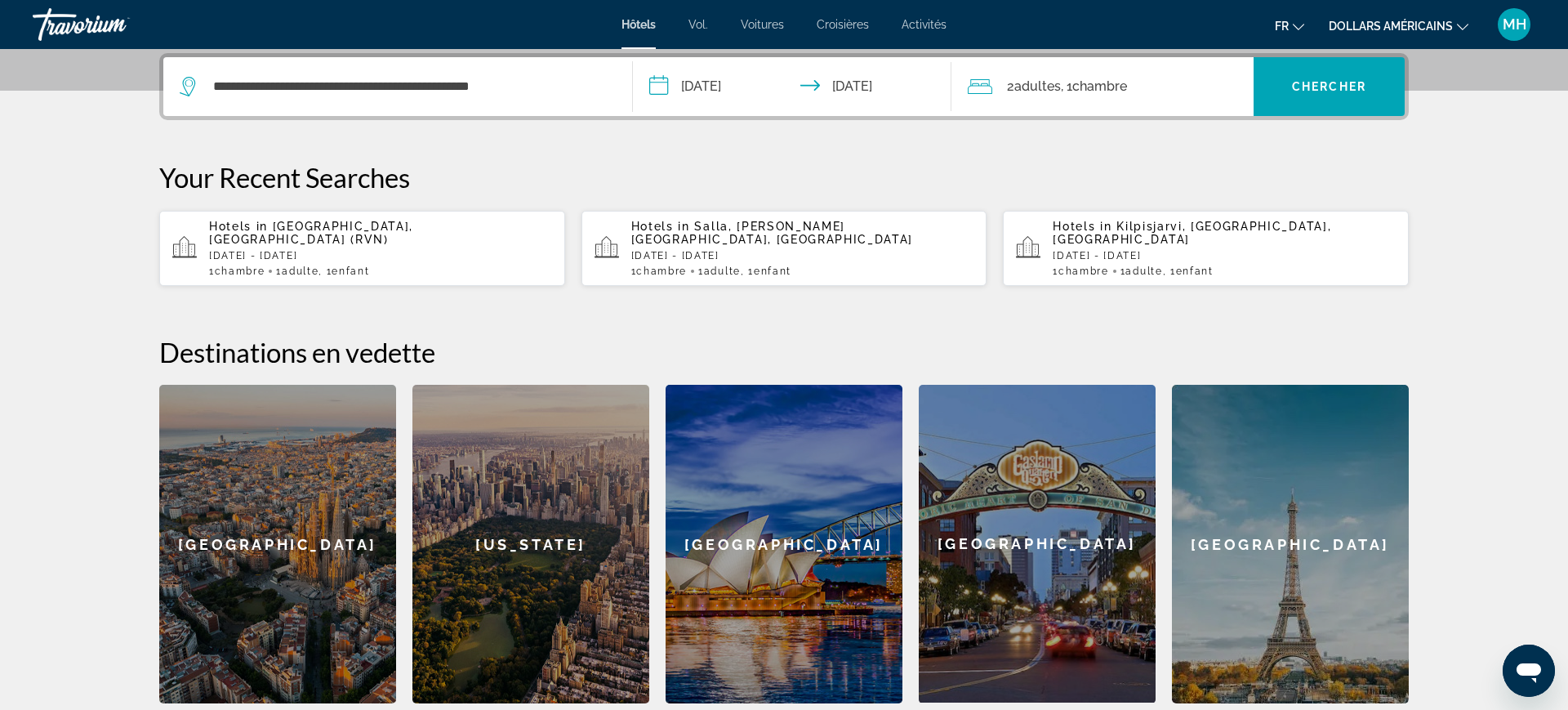
click at [1154, 85] on div "2 adultes Adulte , 1 Chambre pièces" at bounding box center [1111, 86] width 285 height 23
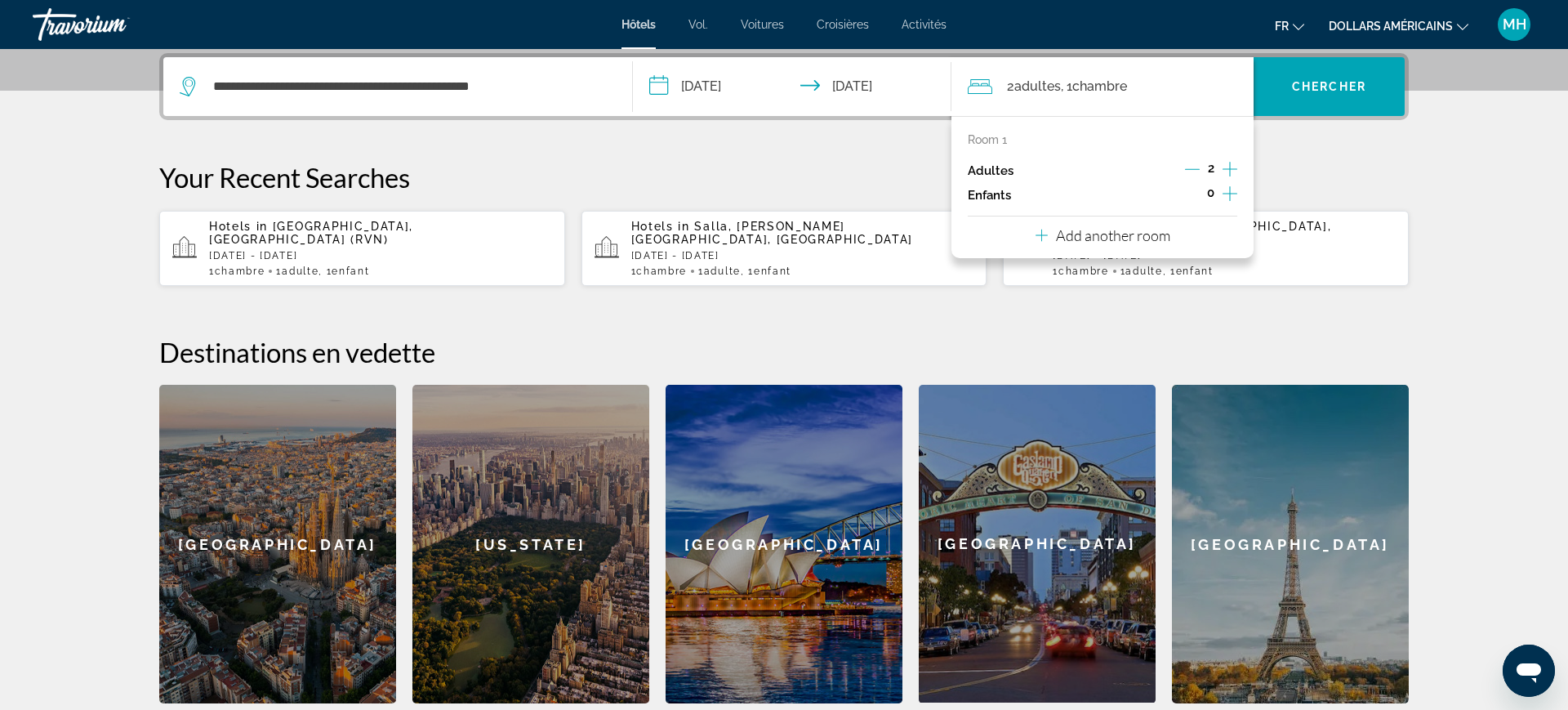
click at [1238, 194] on div "Room 1 Adultes 2 Enfants 0 Add another room" at bounding box center [1103, 187] width 302 height 142
click at [1235, 195] on icon "Increment children" at bounding box center [1230, 194] width 15 height 20
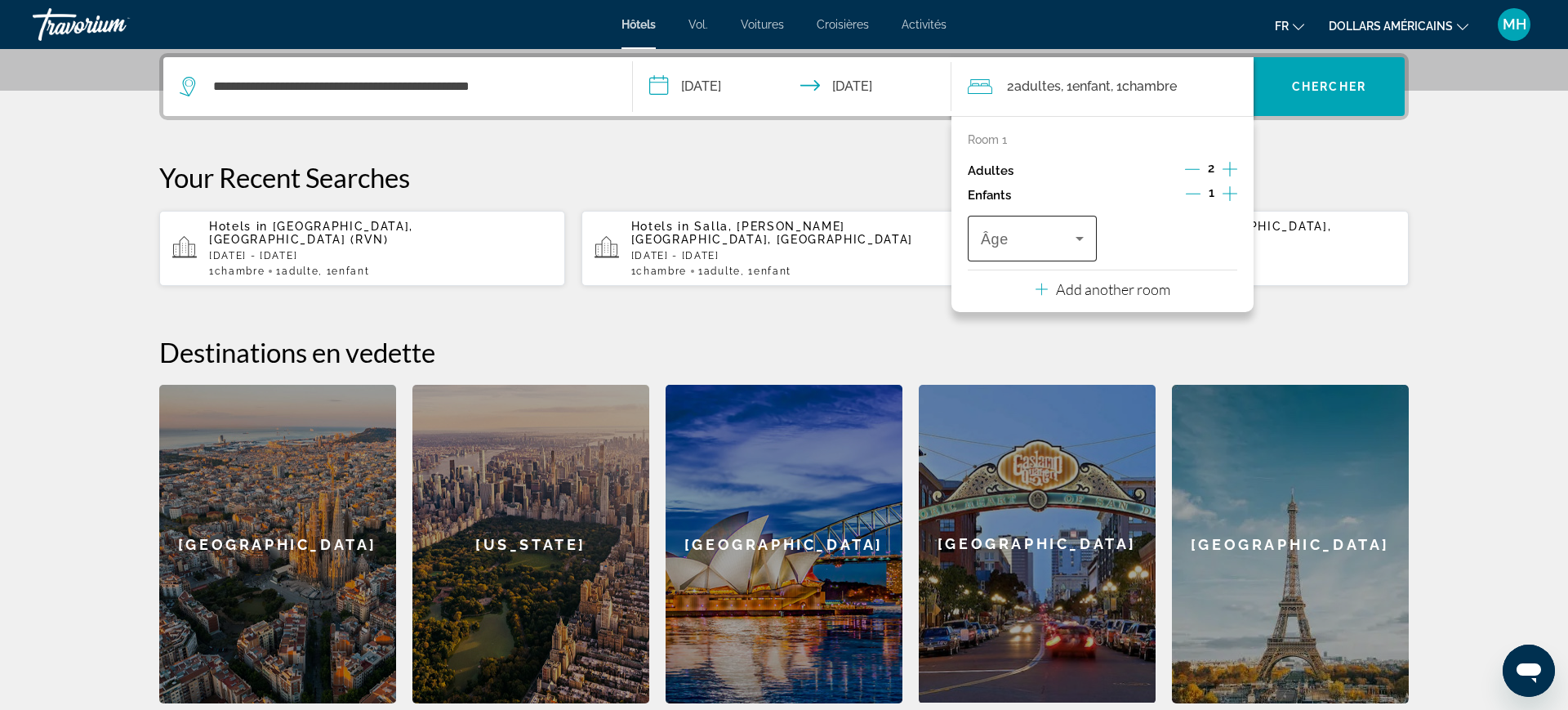
click at [1043, 237] on span "Travelers: 2 adults, 1 child" at bounding box center [1028, 239] width 95 height 20
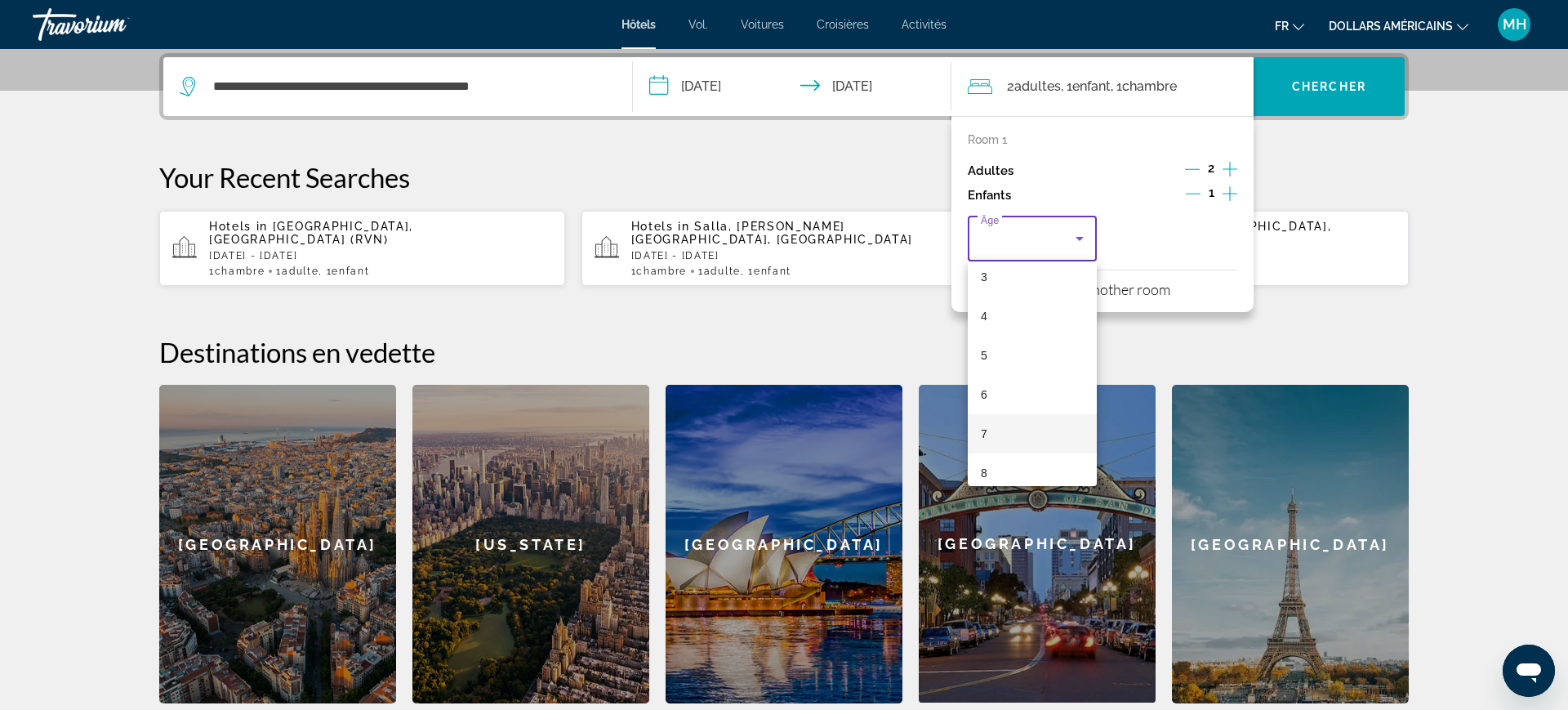
scroll to position [129, 0]
click at [999, 468] on mat-option "8" at bounding box center [1033, 472] width 129 height 39
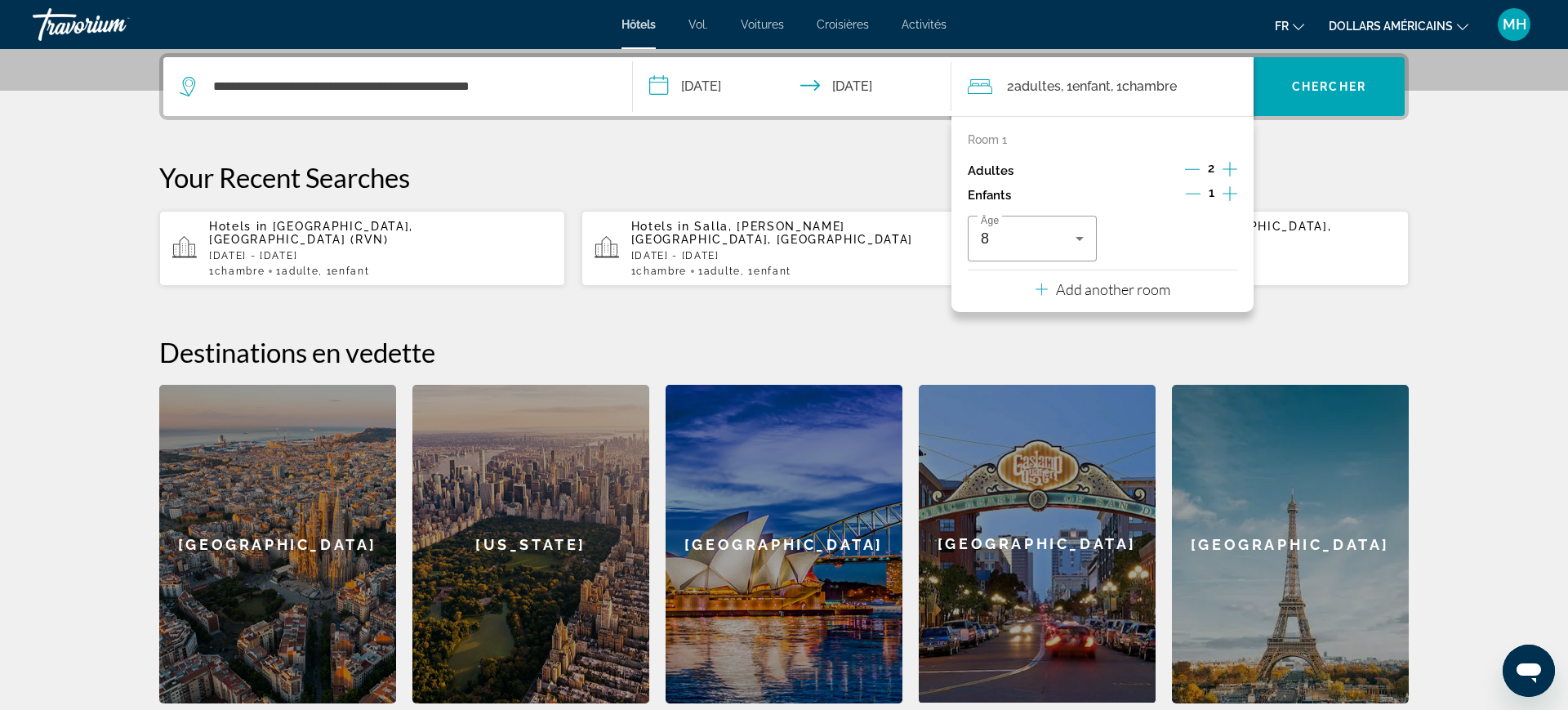
click at [1191, 167] on icon "Decrement adults" at bounding box center [1192, 169] width 15 height 15
click at [1328, 71] on span "Widget de recherche" at bounding box center [1329, 86] width 151 height 39
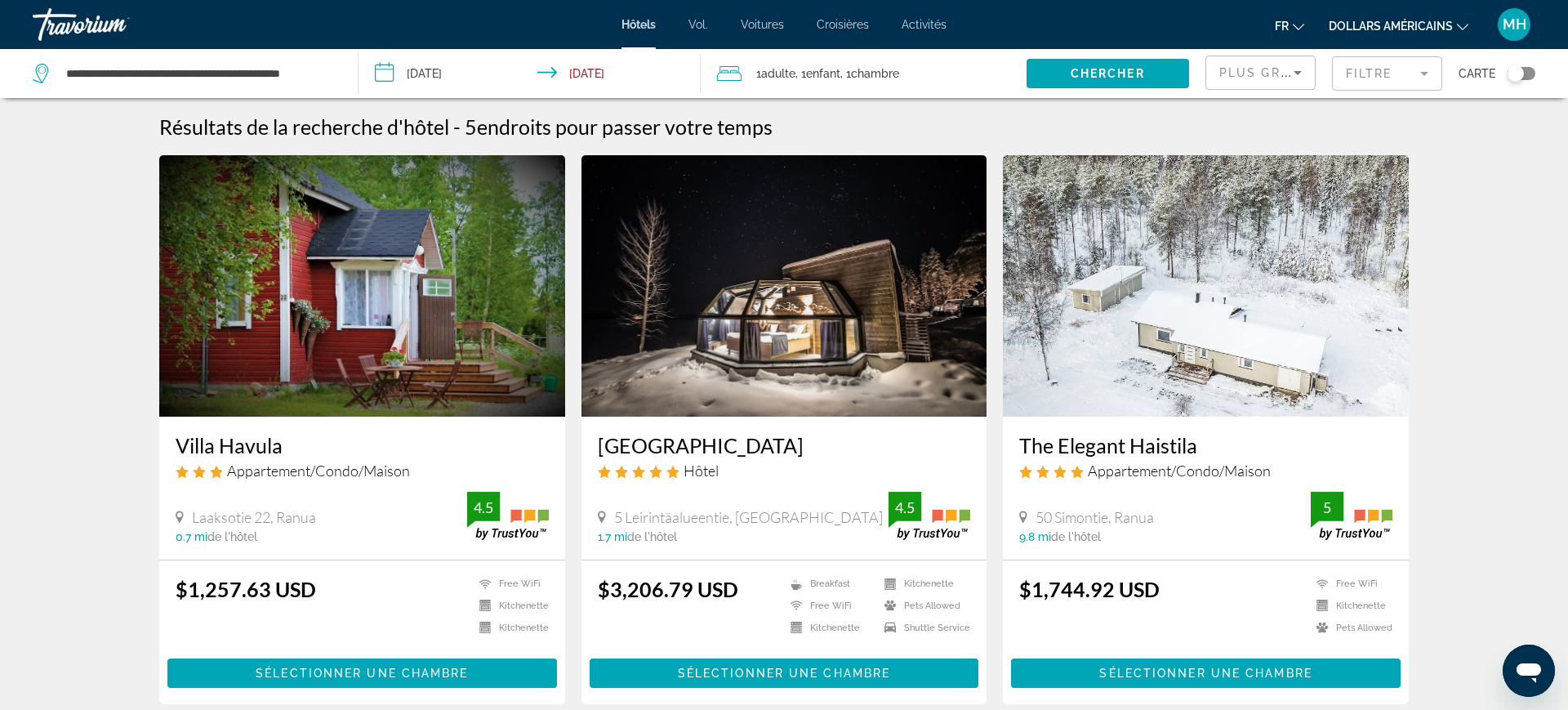
click at [1420, 12] on li "dollars américains USD ($) MXN ([GEOGRAPHIC_DATA]$) CAD ($ CA) GBP (£) EUR (€) …" at bounding box center [1399, 25] width 140 height 26
click at [1423, 25] on font "dollars américains" at bounding box center [1391, 26] width 125 height 13
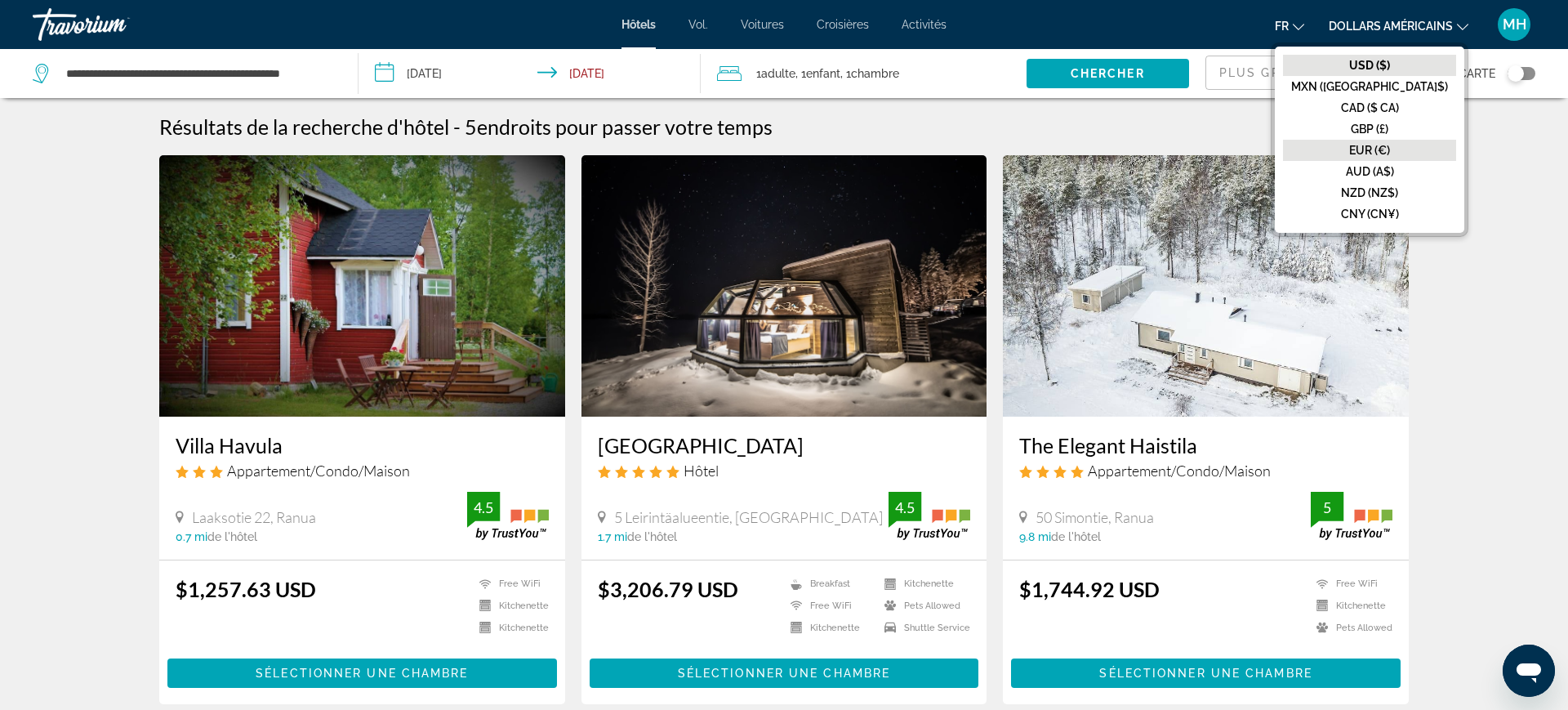
click at [1408, 141] on button "EUR (€)" at bounding box center [1369, 150] width 173 height 21
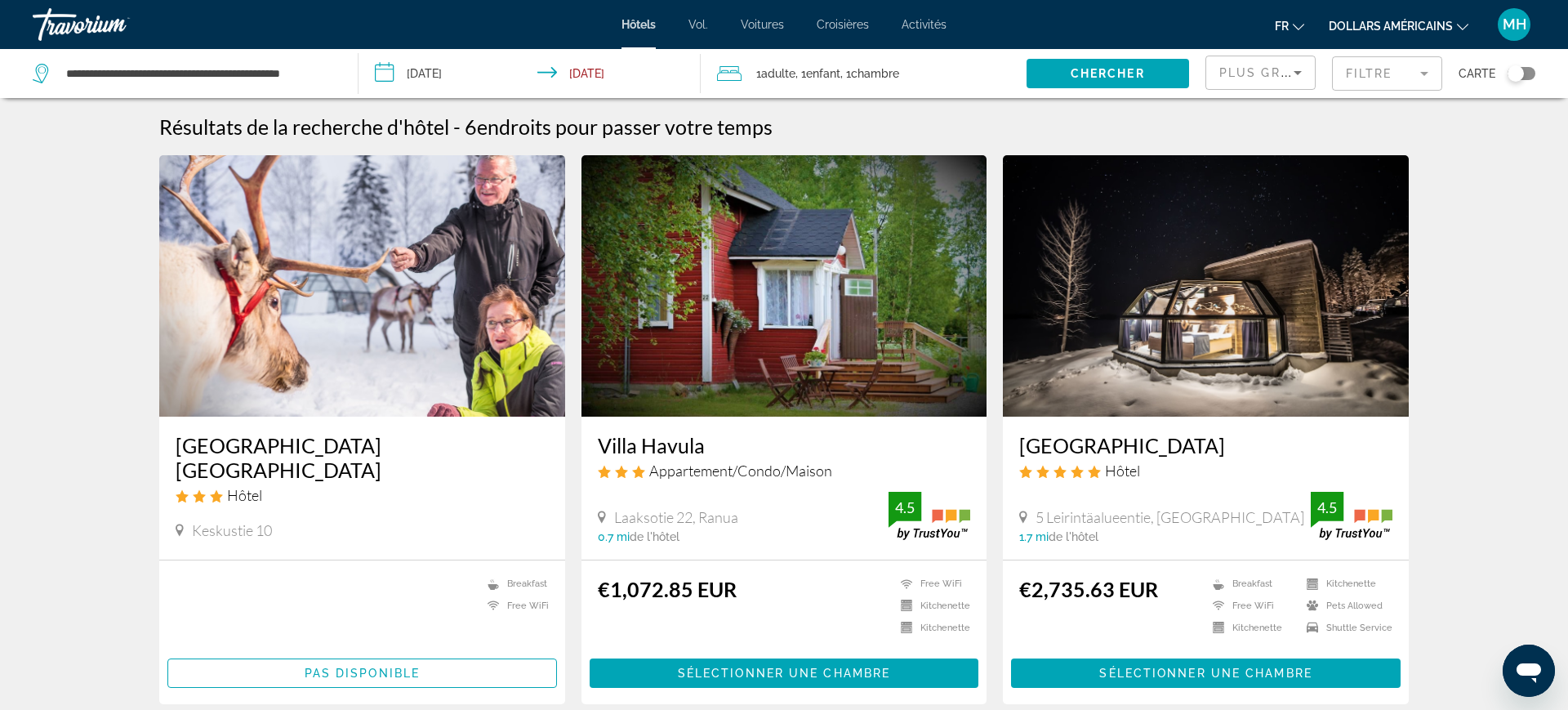
click at [1352, 20] on font "dollars américains" at bounding box center [1391, 26] width 125 height 13
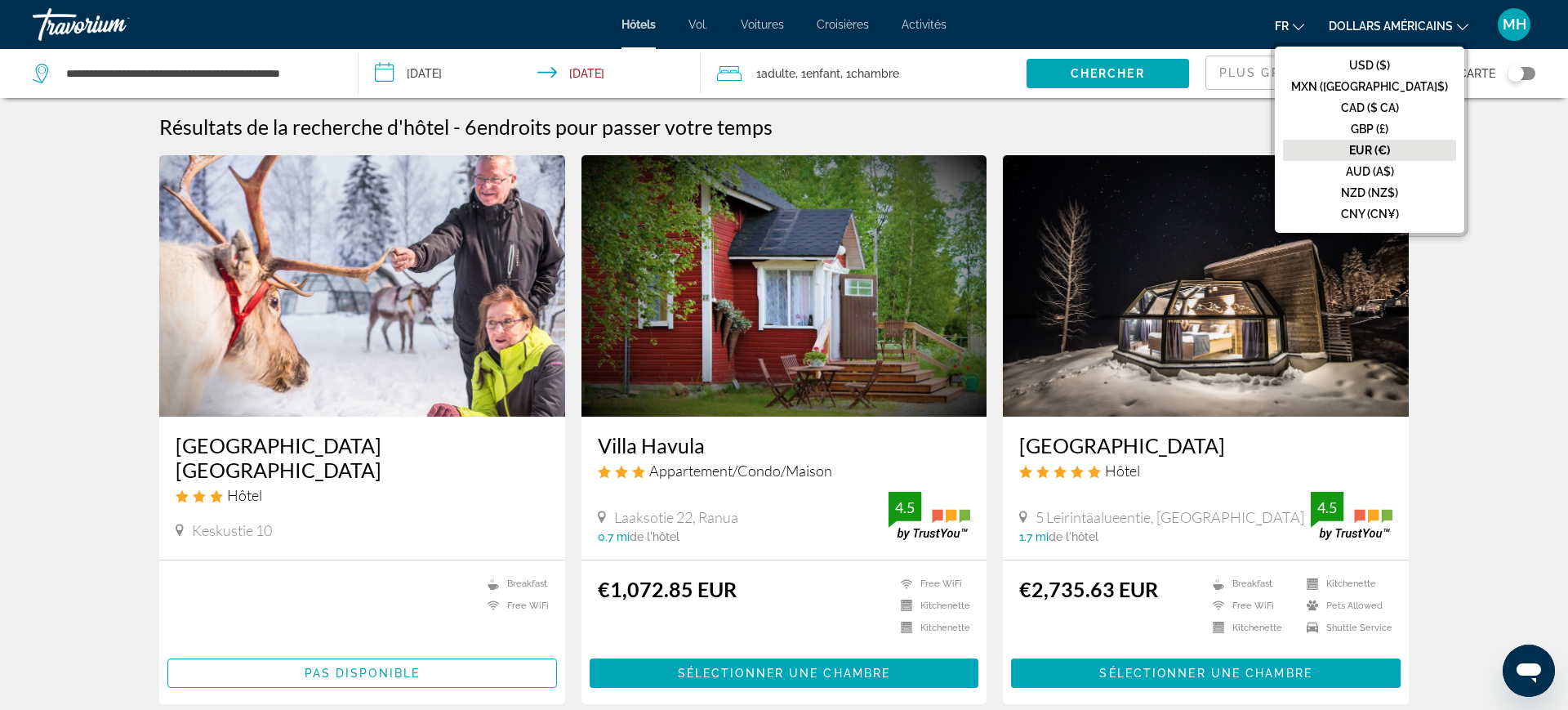
click at [1400, 157] on button "EUR (€)" at bounding box center [1369, 150] width 173 height 21
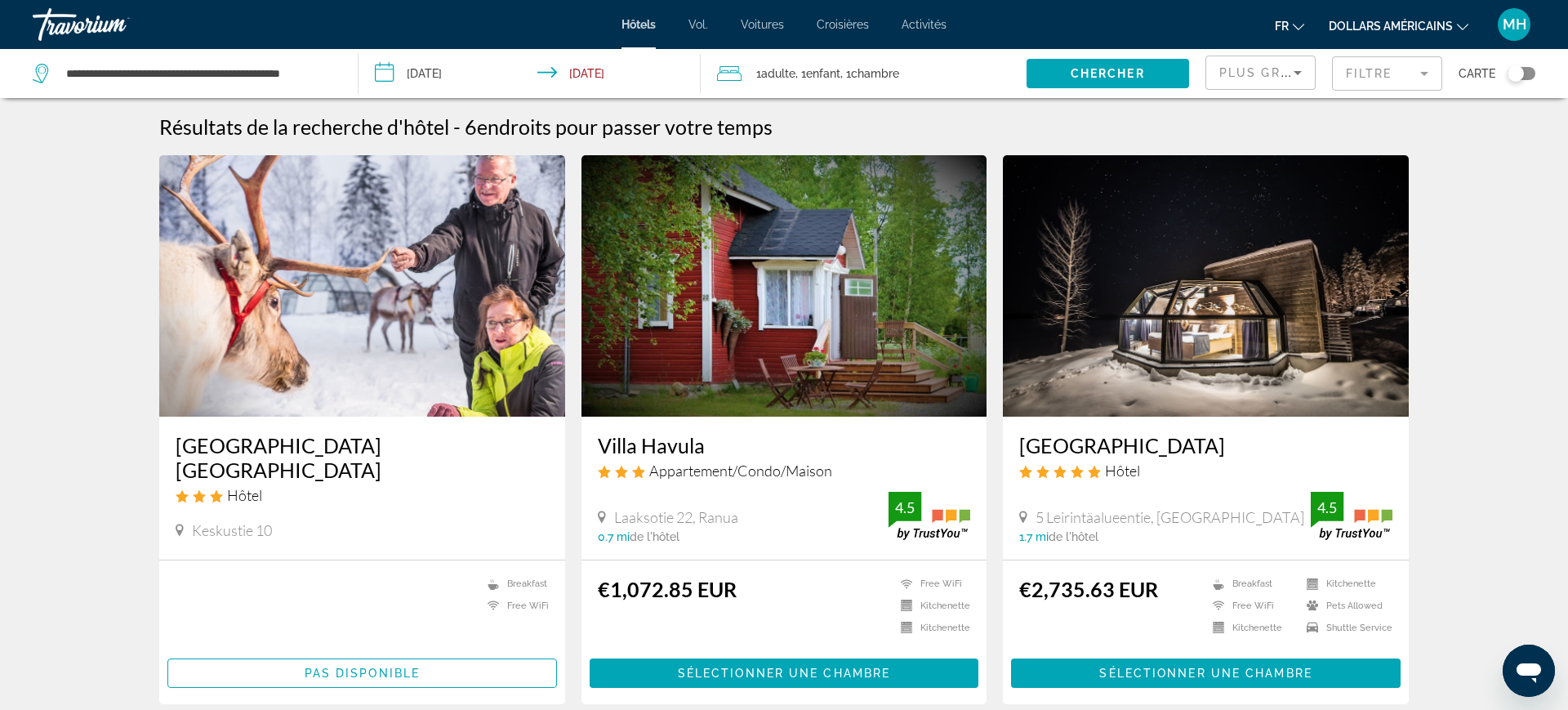
click at [463, 83] on input "**********" at bounding box center [533, 75] width 349 height 54
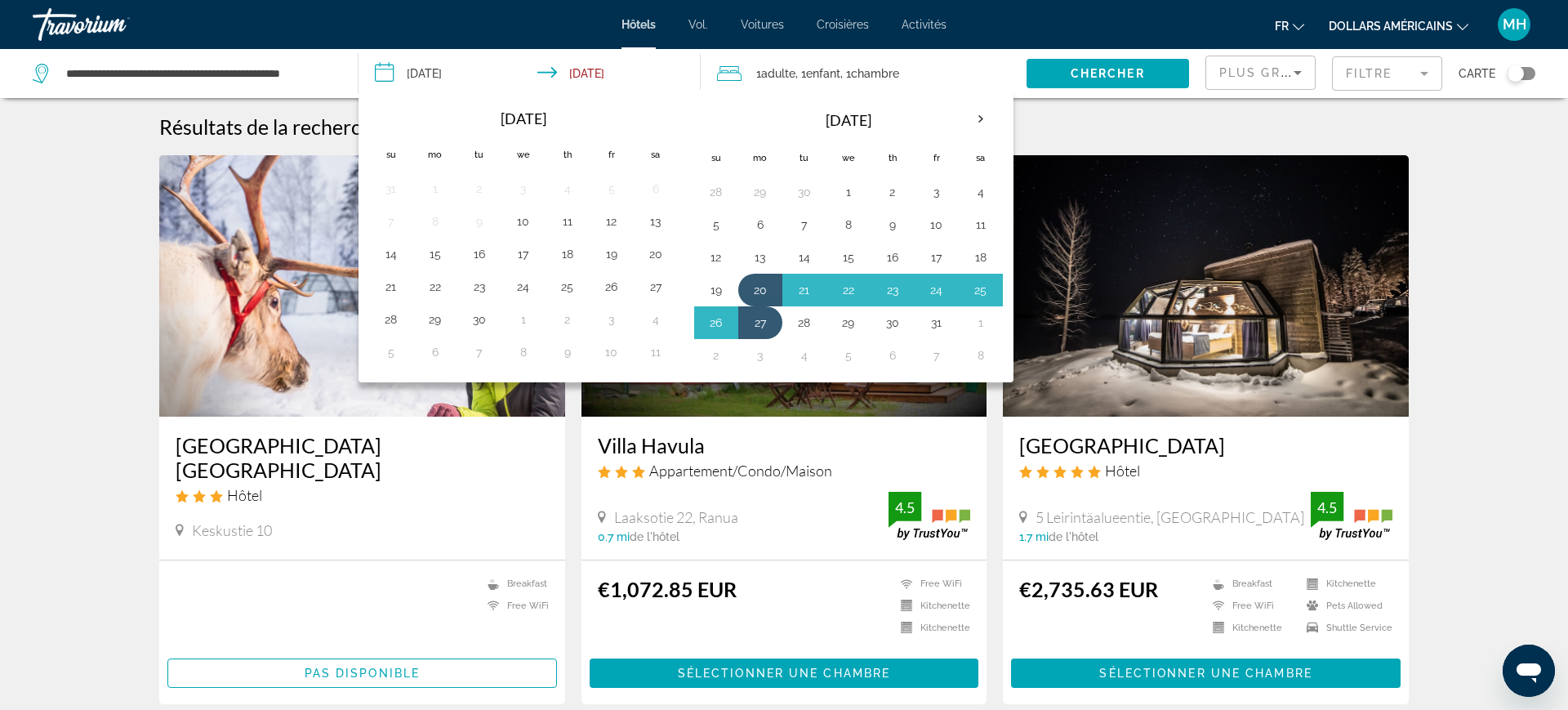
click at [981, 127] on th "Next month" at bounding box center [981, 119] width 45 height 36
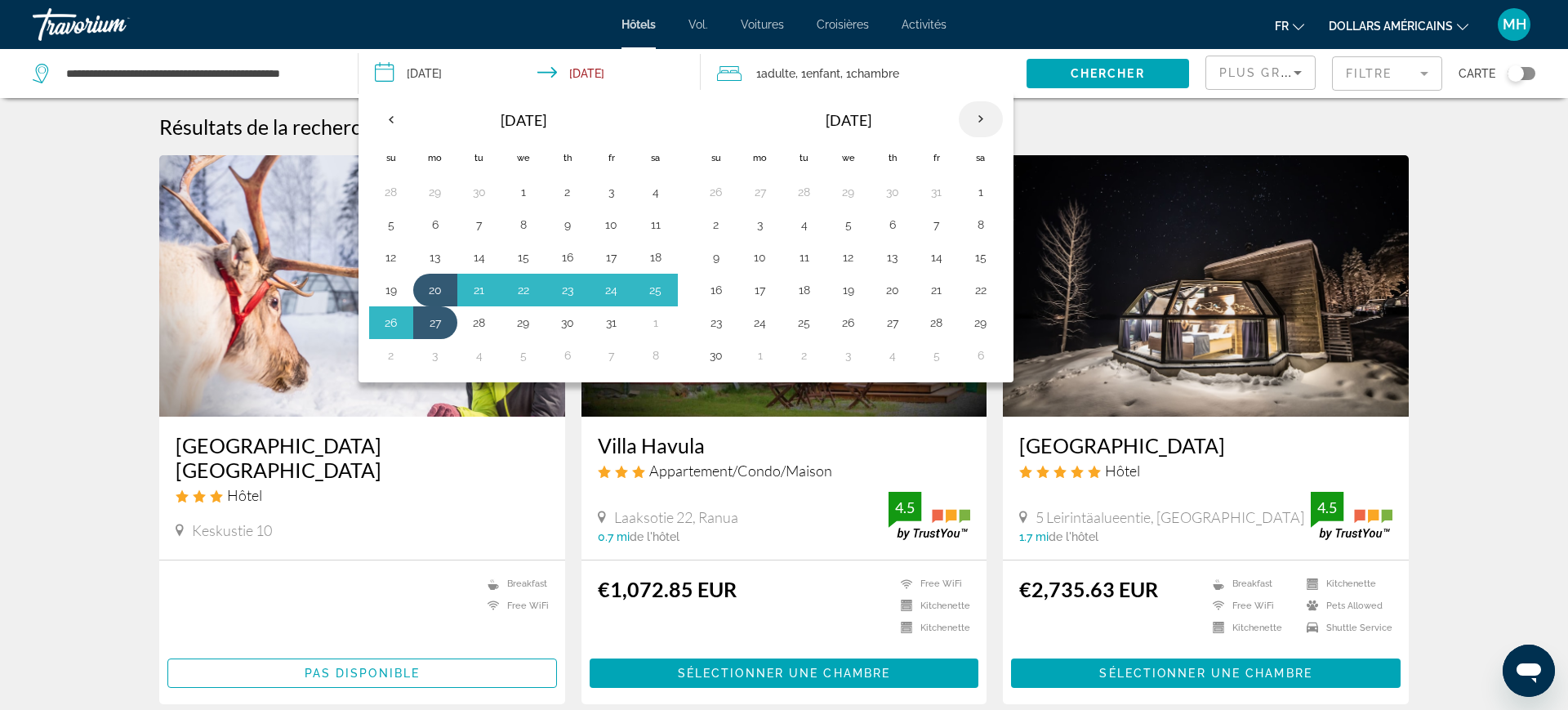
click at [977, 125] on th "Next month" at bounding box center [981, 119] width 45 height 36
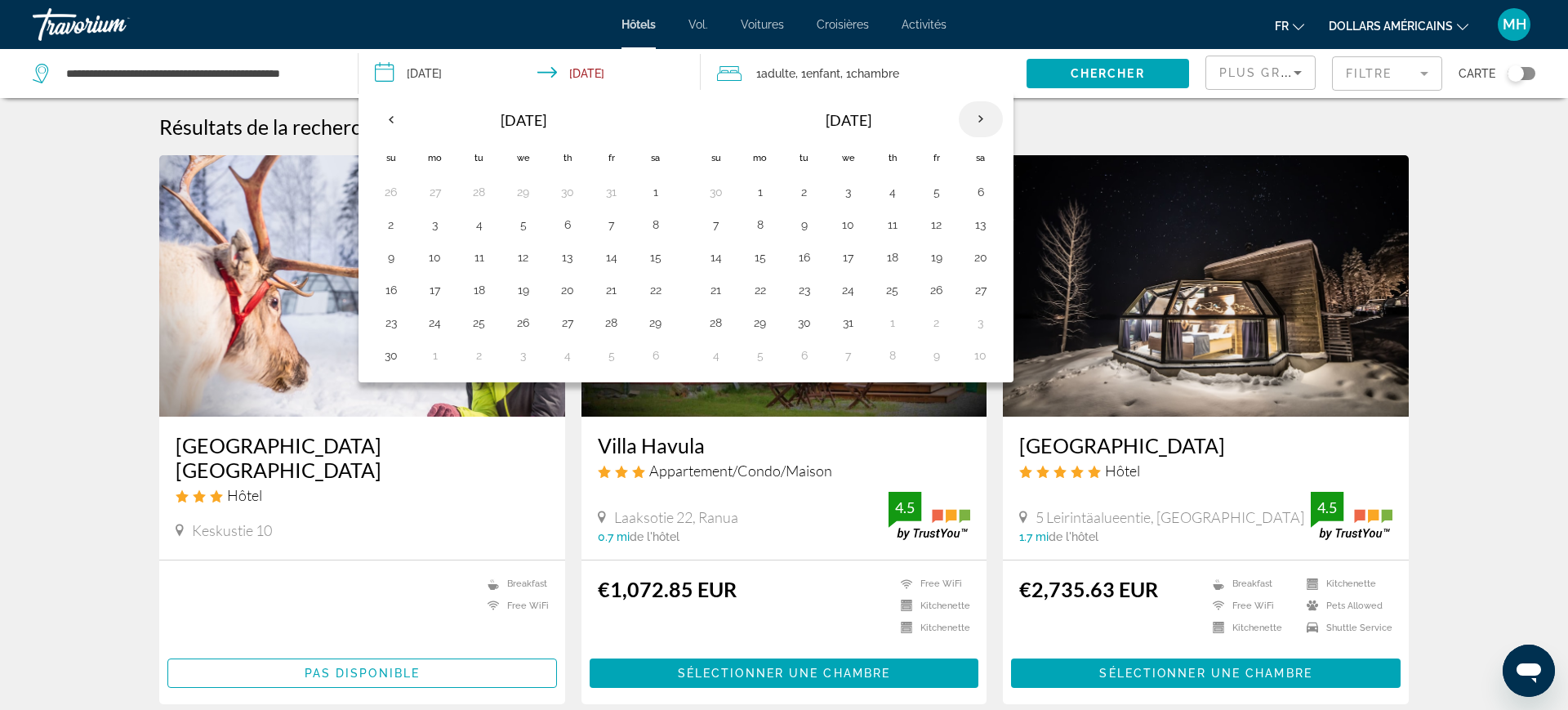
click at [976, 124] on th "Next month" at bounding box center [981, 119] width 45 height 36
click at [988, 129] on th "Next month" at bounding box center [981, 119] width 45 height 36
click at [939, 295] on button "20" at bounding box center [936, 289] width 26 height 23
click at [930, 325] on button "27" at bounding box center [936, 322] width 26 height 23
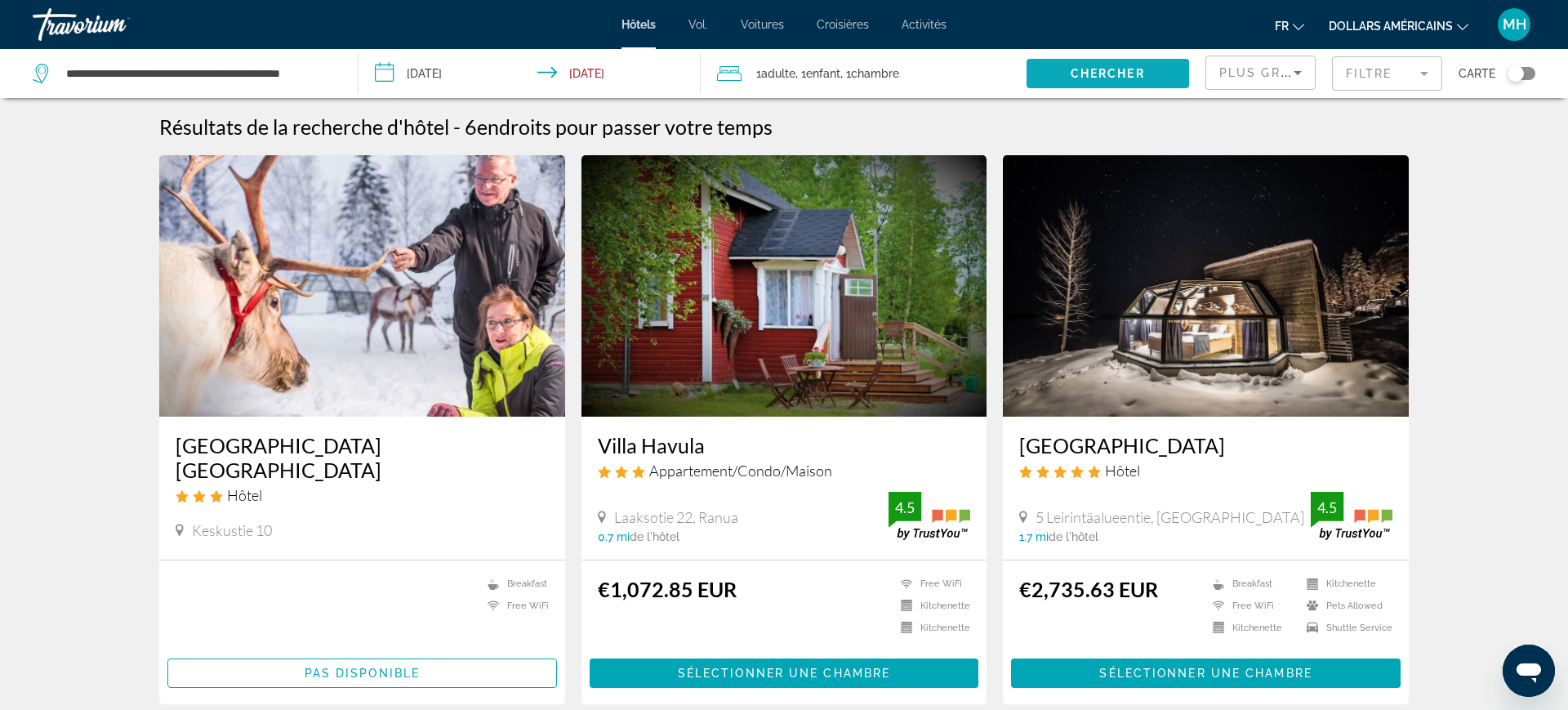
click at [1099, 90] on span "Search widget" at bounding box center [1107, 73] width 163 height 39
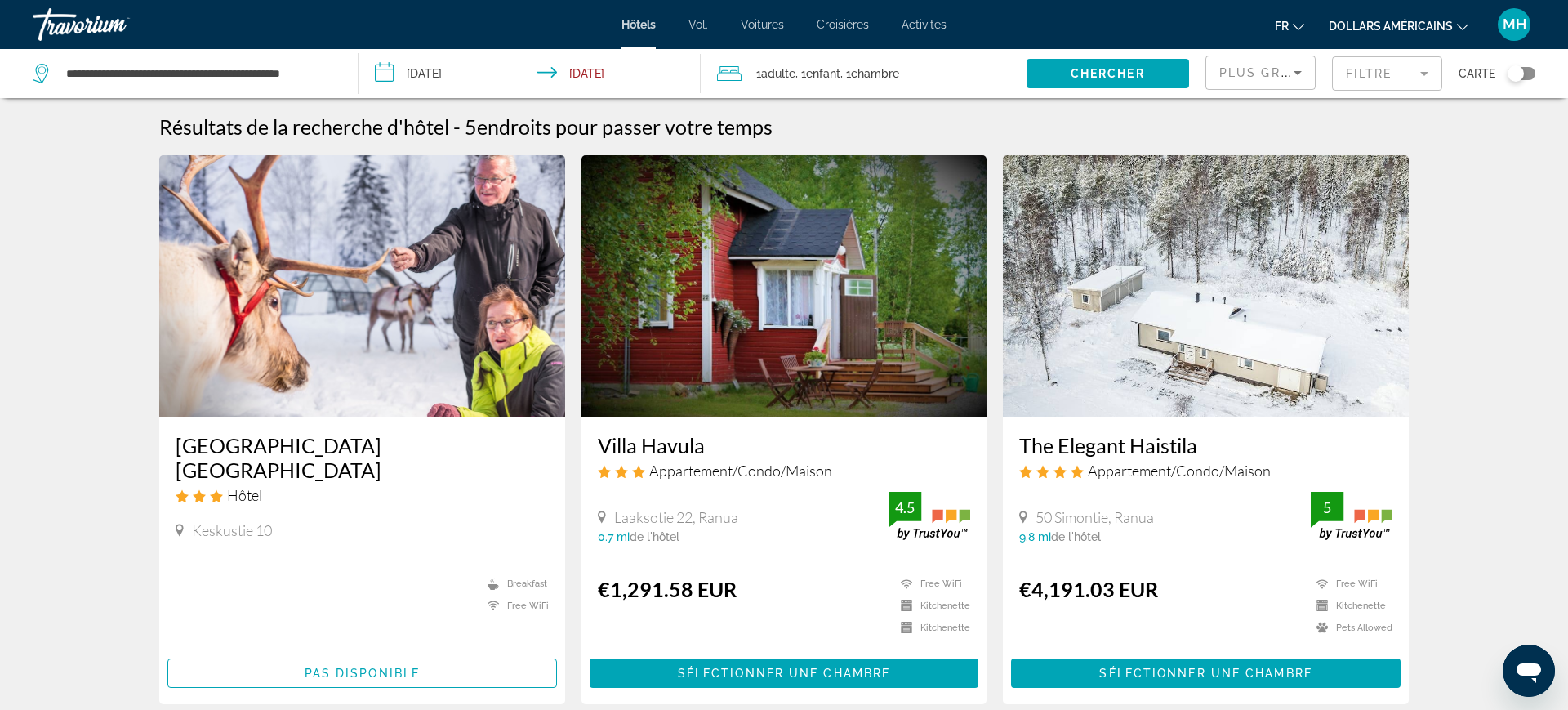
click at [458, 65] on input "**********" at bounding box center [533, 75] width 349 height 54
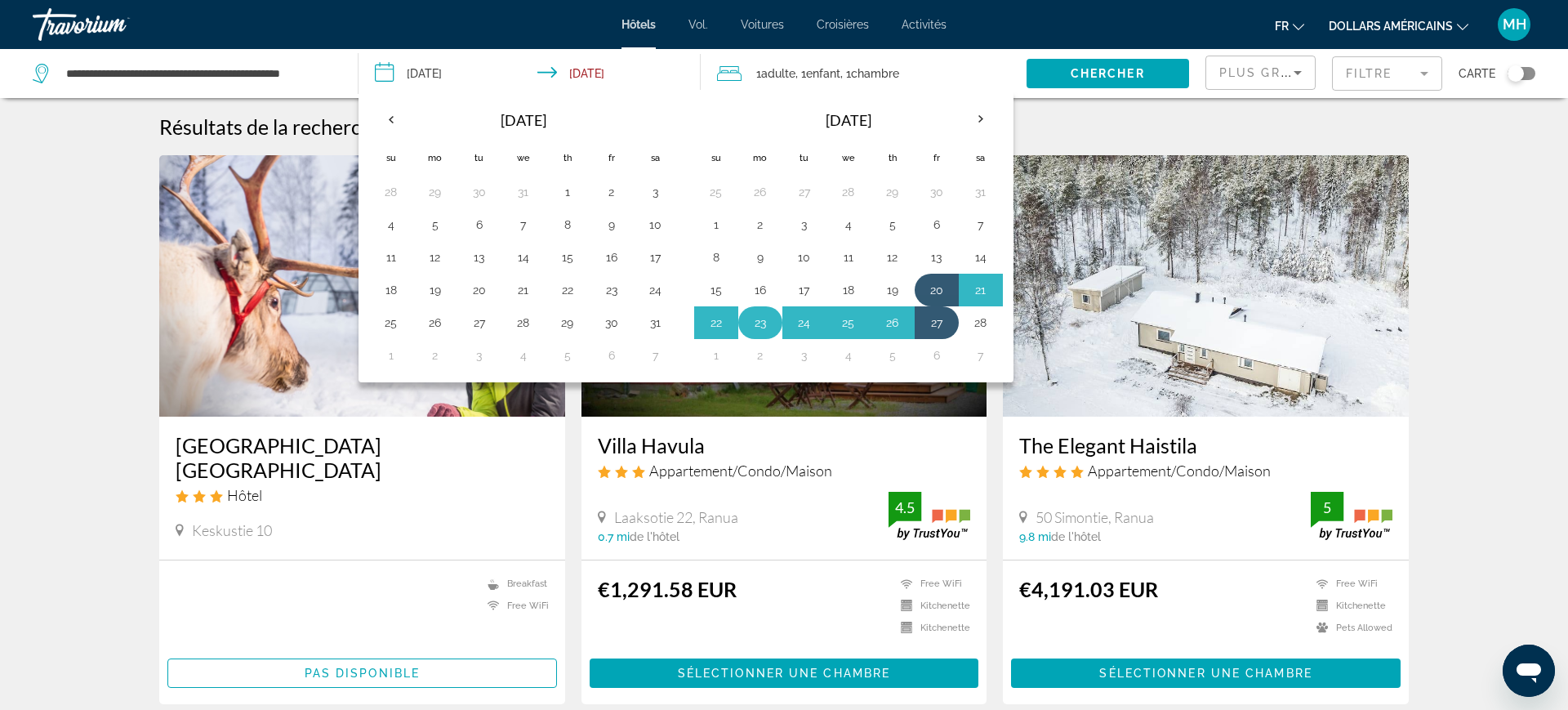
click at [751, 325] on button "23" at bounding box center [760, 322] width 26 height 23
click at [988, 330] on button "28" at bounding box center [981, 322] width 26 height 23
type input "**********"
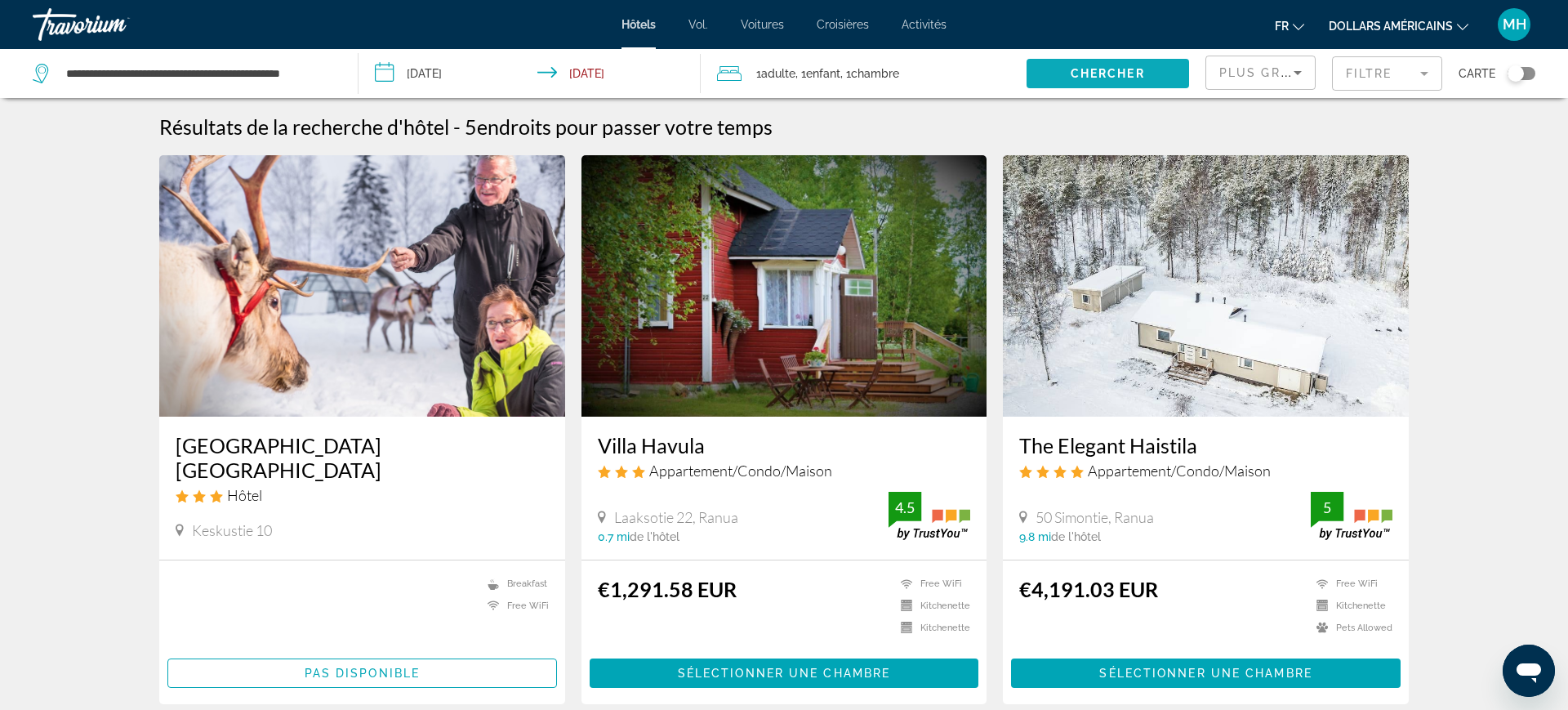
click at [1064, 78] on span "Search widget" at bounding box center [1107, 73] width 163 height 39
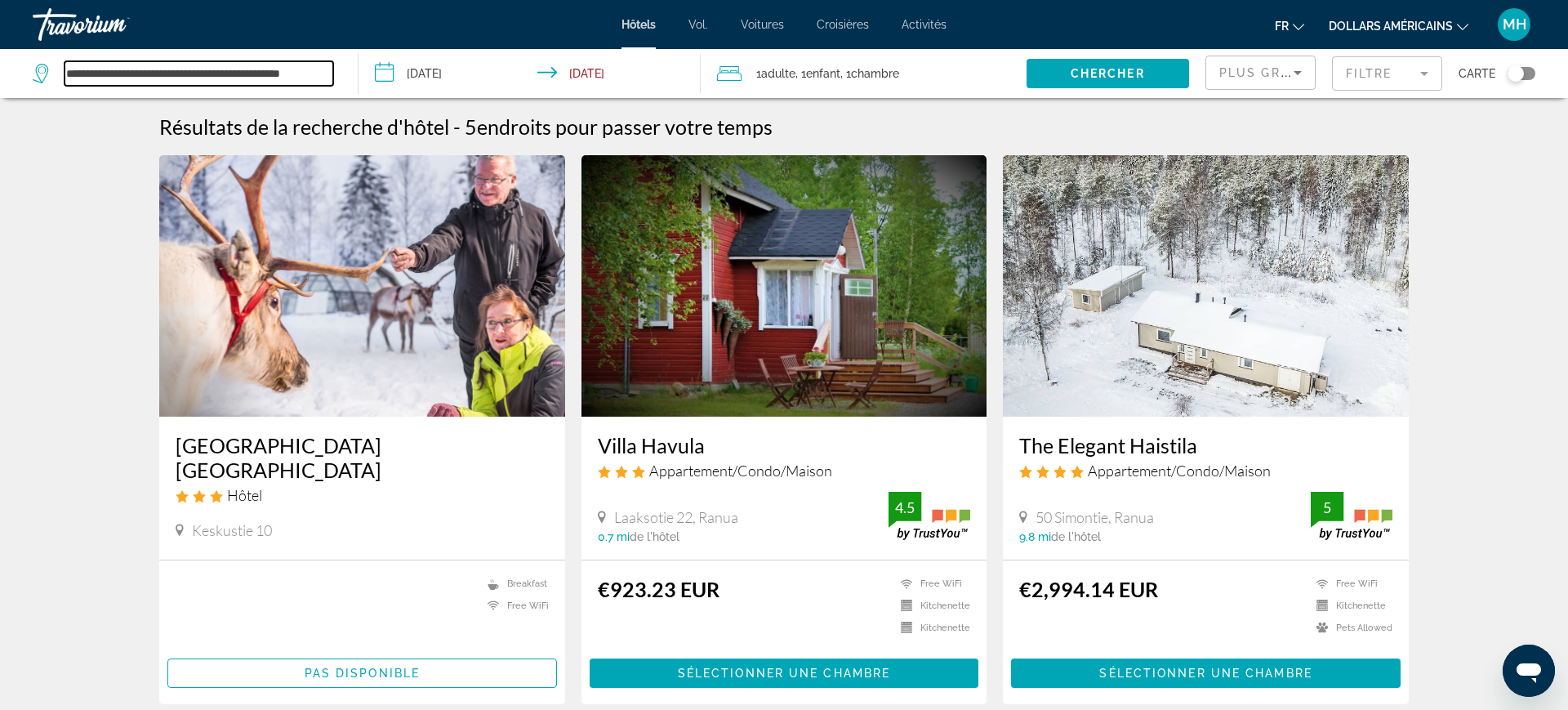
click at [210, 83] on input "**********" at bounding box center [199, 73] width 269 height 25
click at [325, 65] on input "**********" at bounding box center [199, 73] width 269 height 25
click at [325, 70] on input "**********" at bounding box center [199, 73] width 269 height 25
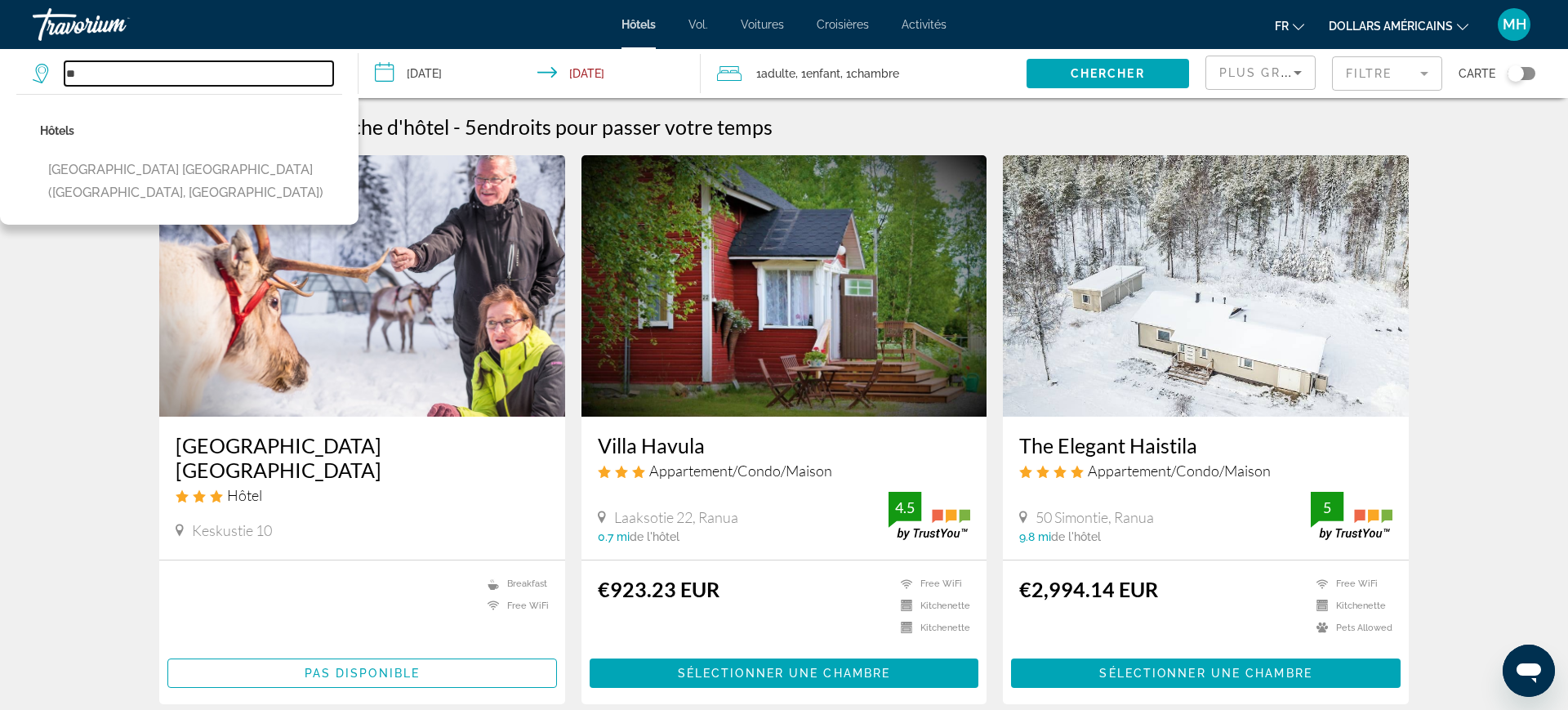
type input "*"
click at [249, 81] on input "**" at bounding box center [199, 73] width 269 height 25
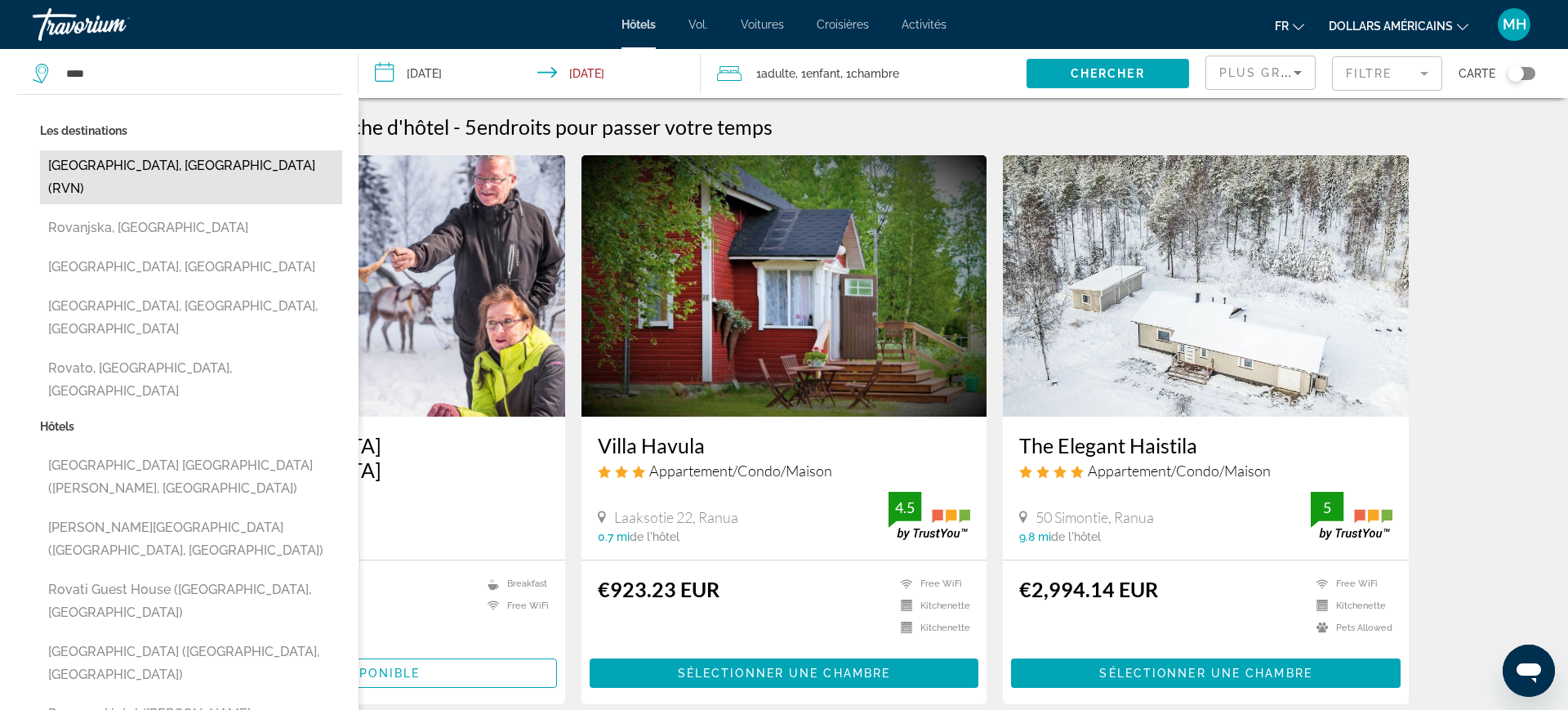
click at [176, 165] on button "[GEOGRAPHIC_DATA], [GEOGRAPHIC_DATA] (RVN)" at bounding box center [191, 176] width 302 height 54
type input "**********"
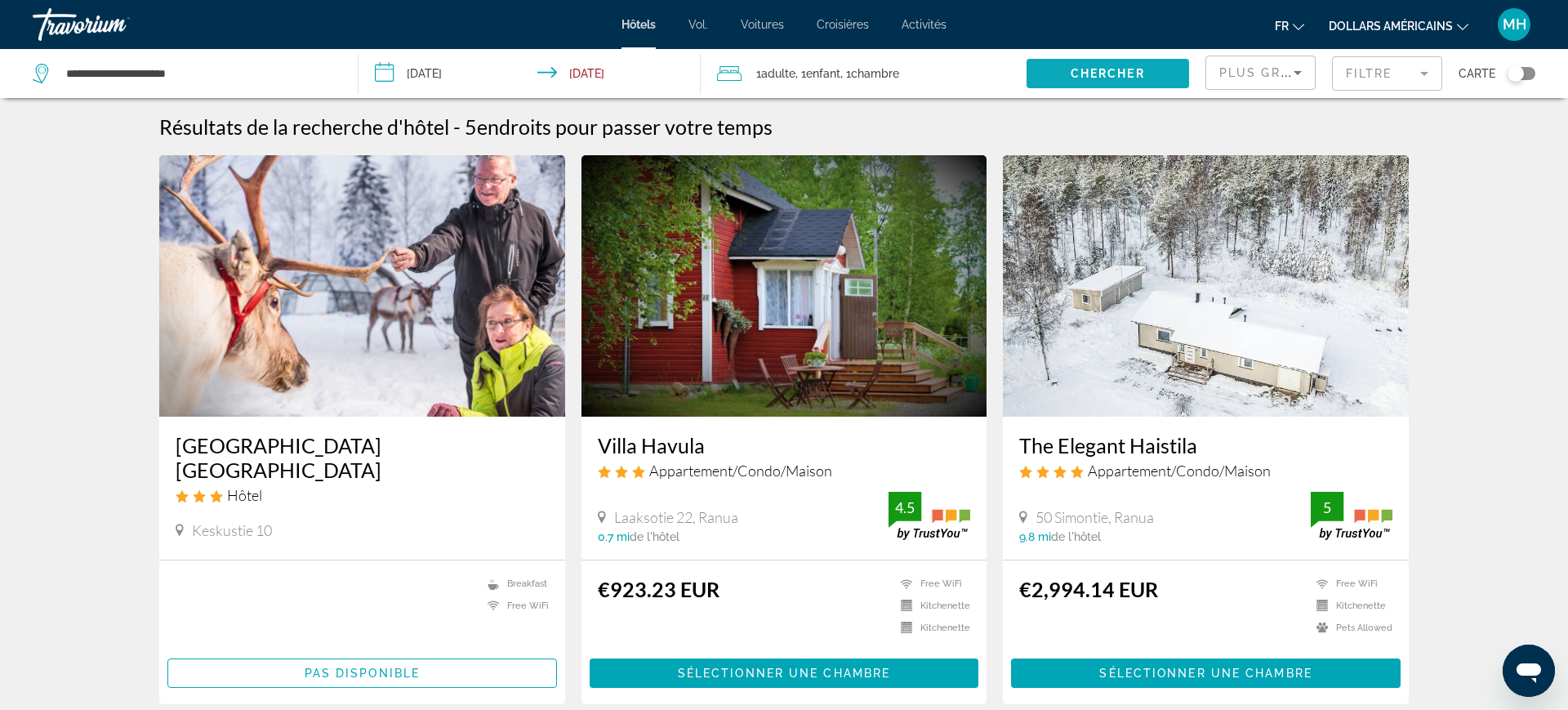
click at [1134, 76] on span "Chercher" at bounding box center [1108, 74] width 75 height 13
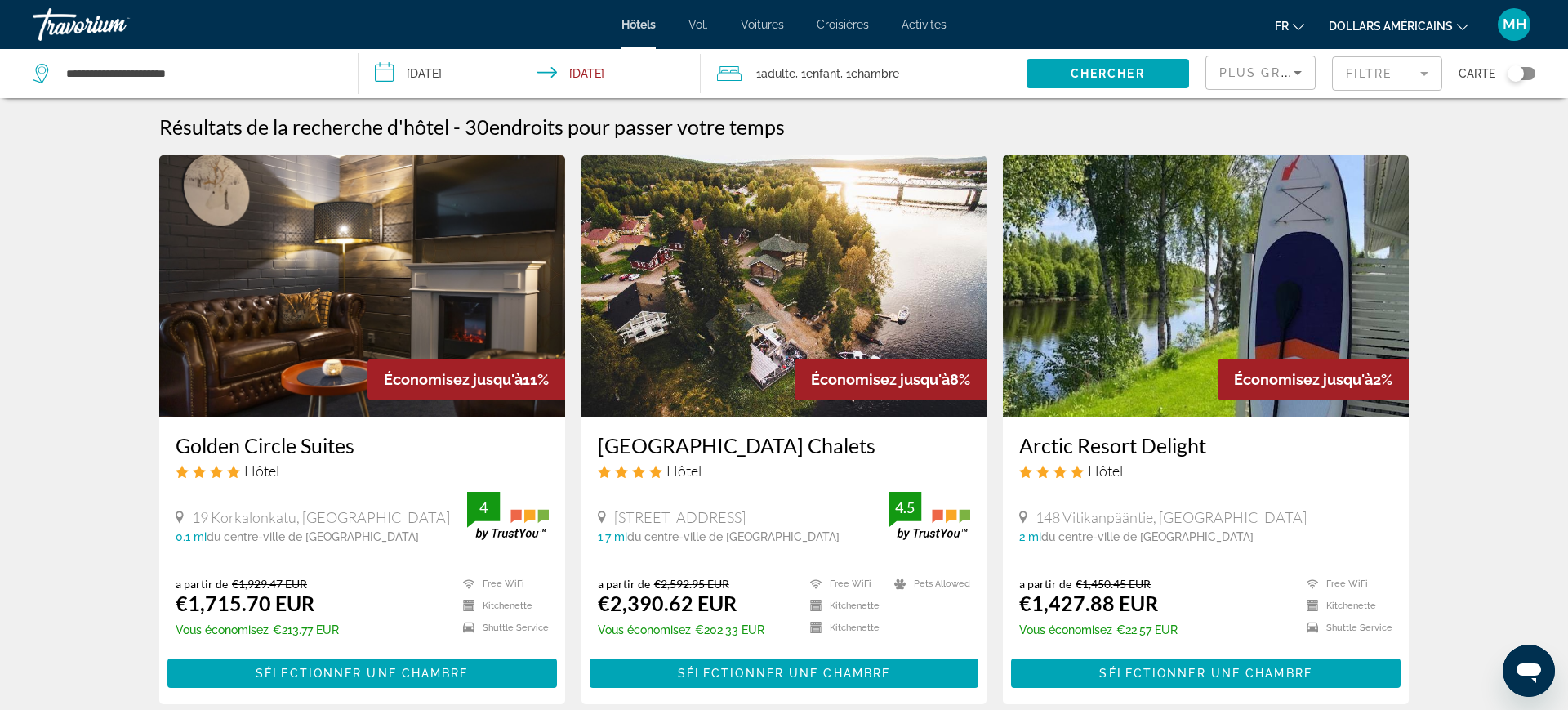
click at [431, 79] on input "**********" at bounding box center [533, 75] width 349 height 54
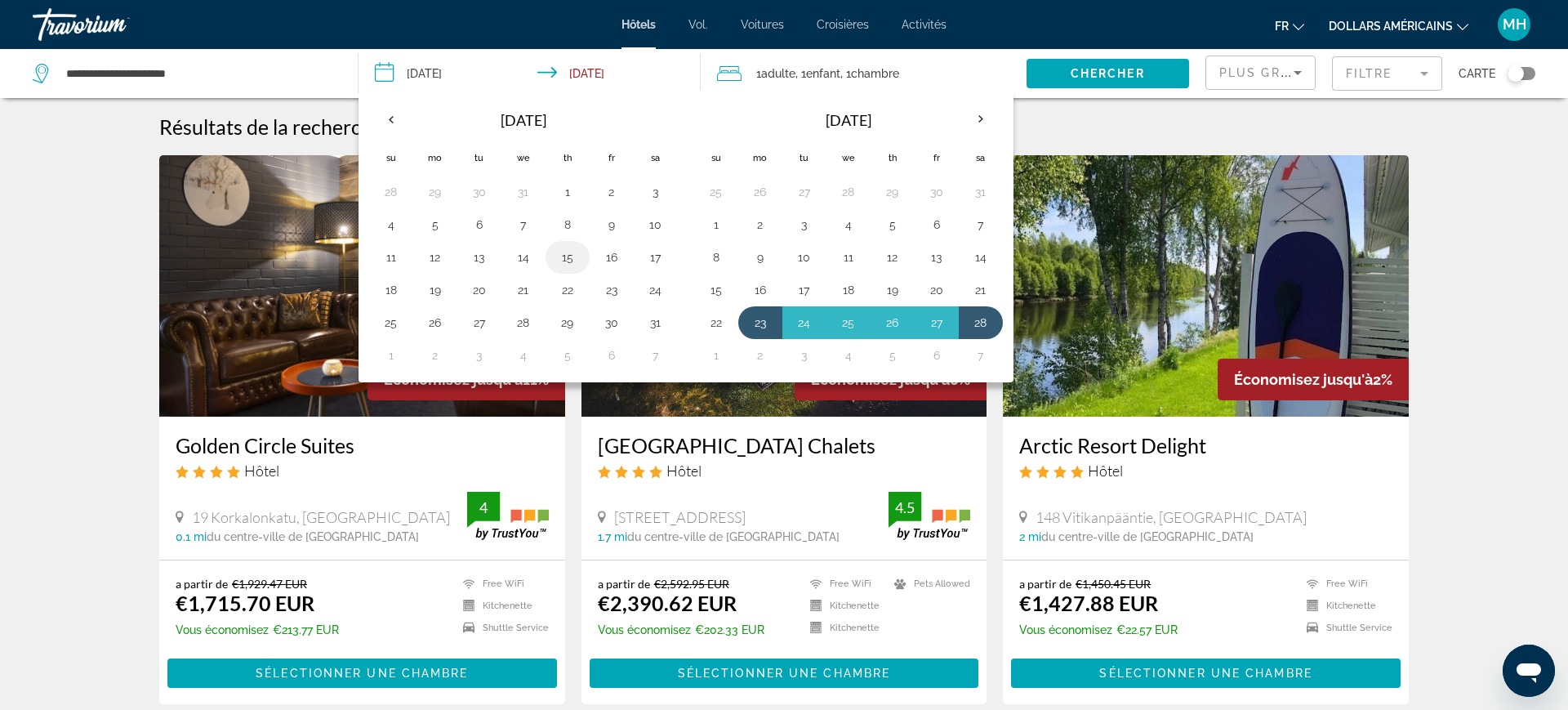
click at [565, 255] on button "15" at bounding box center [567, 256] width 26 height 23
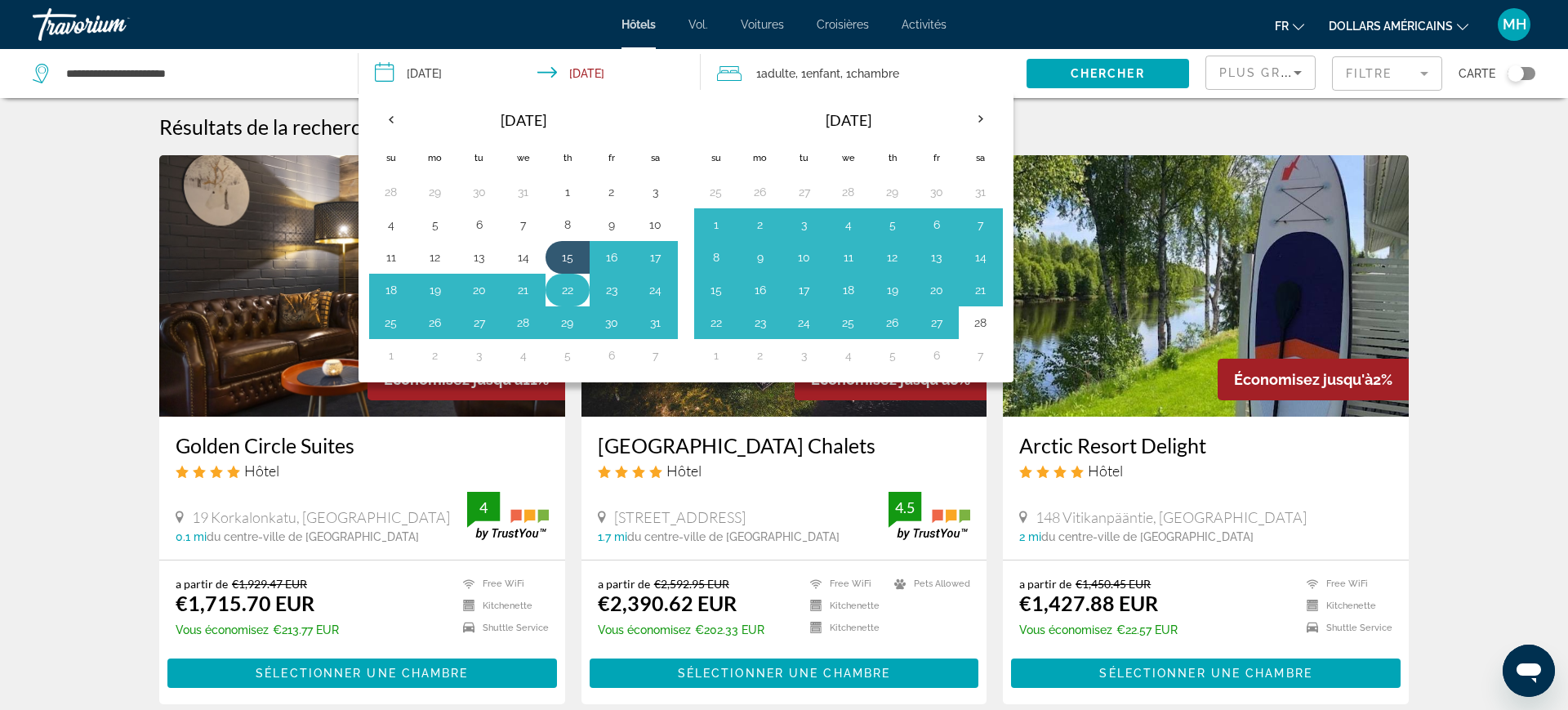
click at [567, 285] on button "22" at bounding box center [567, 289] width 26 height 23
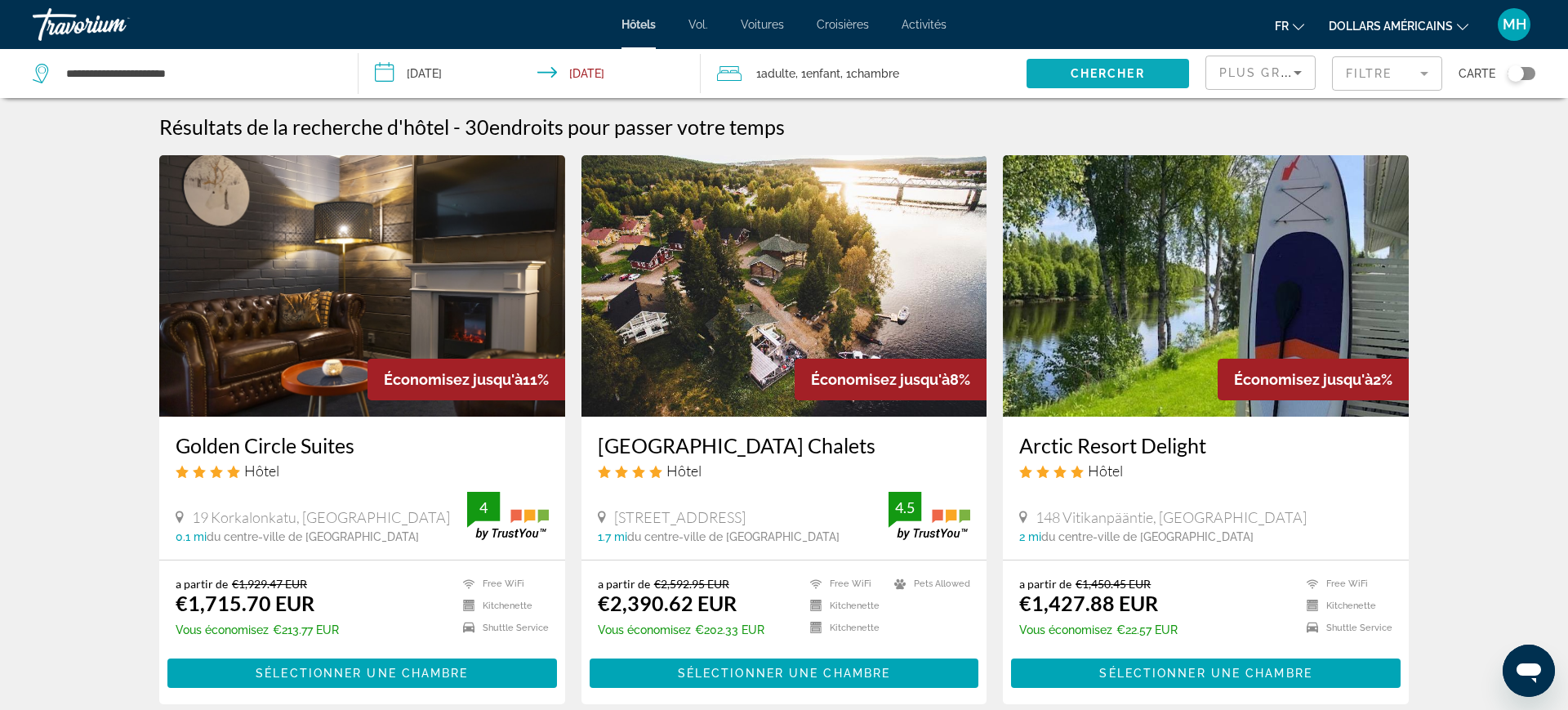
click at [1079, 65] on span "Search widget" at bounding box center [1107, 73] width 163 height 39
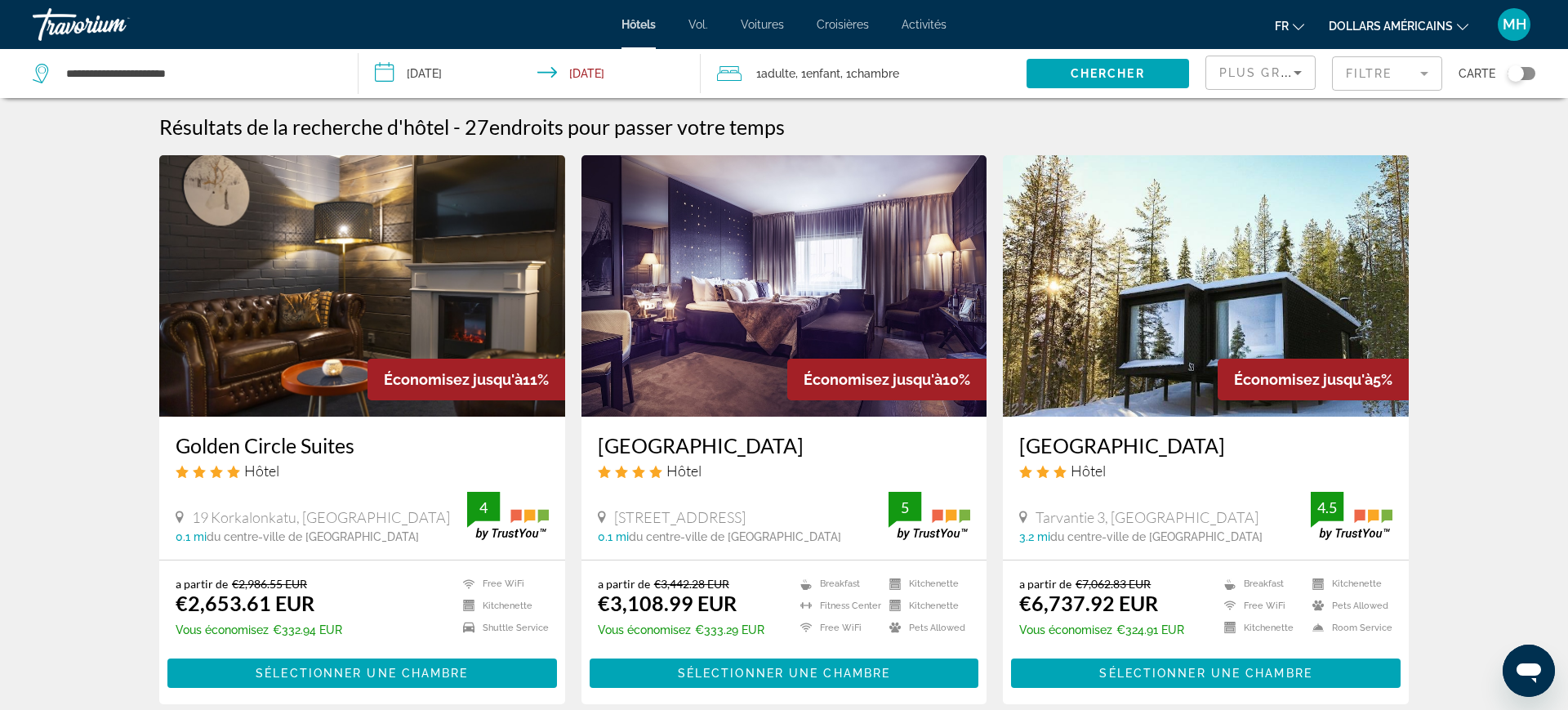
click at [1449, 35] on button "dollars américains USD ($) MXN (Mexique$) CAD ($ CA) GBP (£) EUR (€) AUD (A$) N…" at bounding box center [1399, 25] width 140 height 24
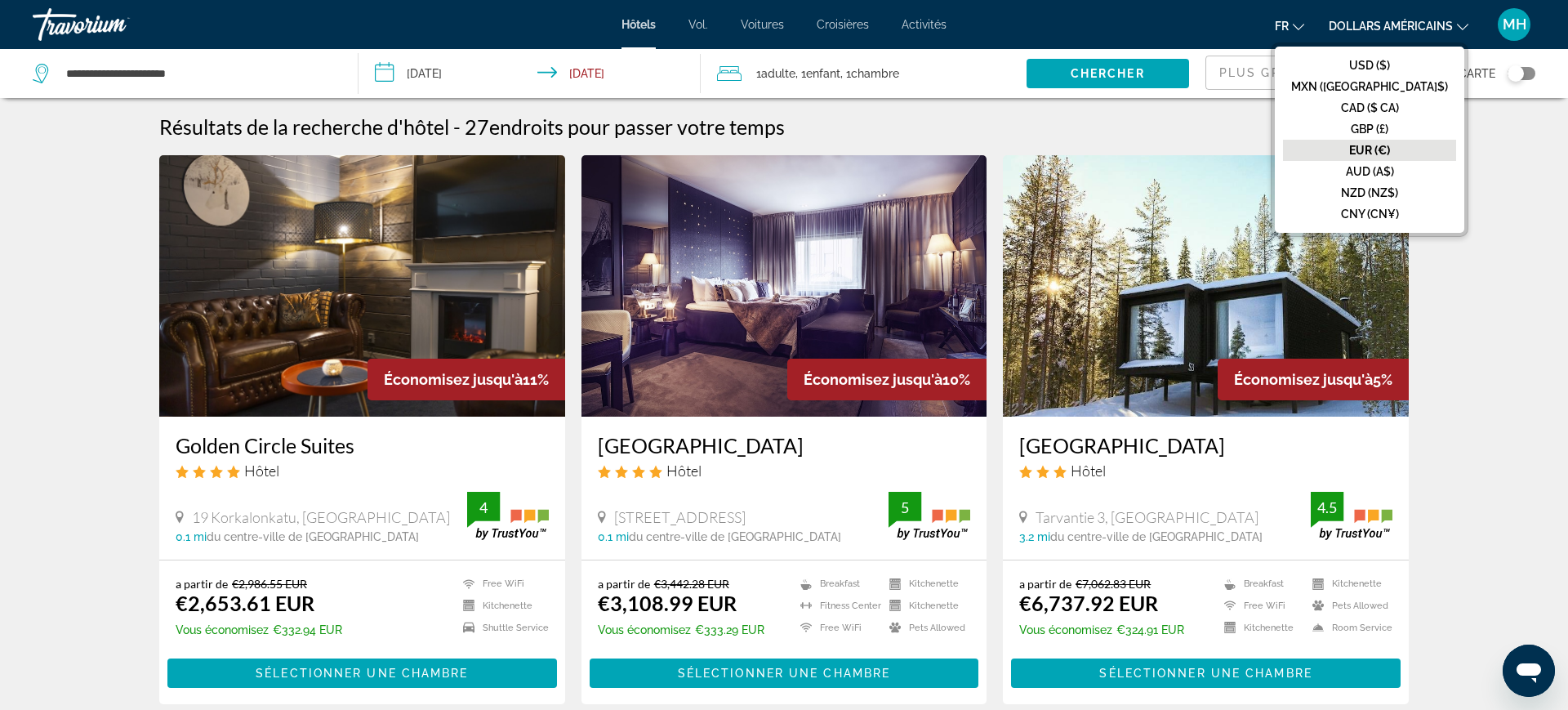
click at [455, 70] on input "**********" at bounding box center [533, 75] width 349 height 54
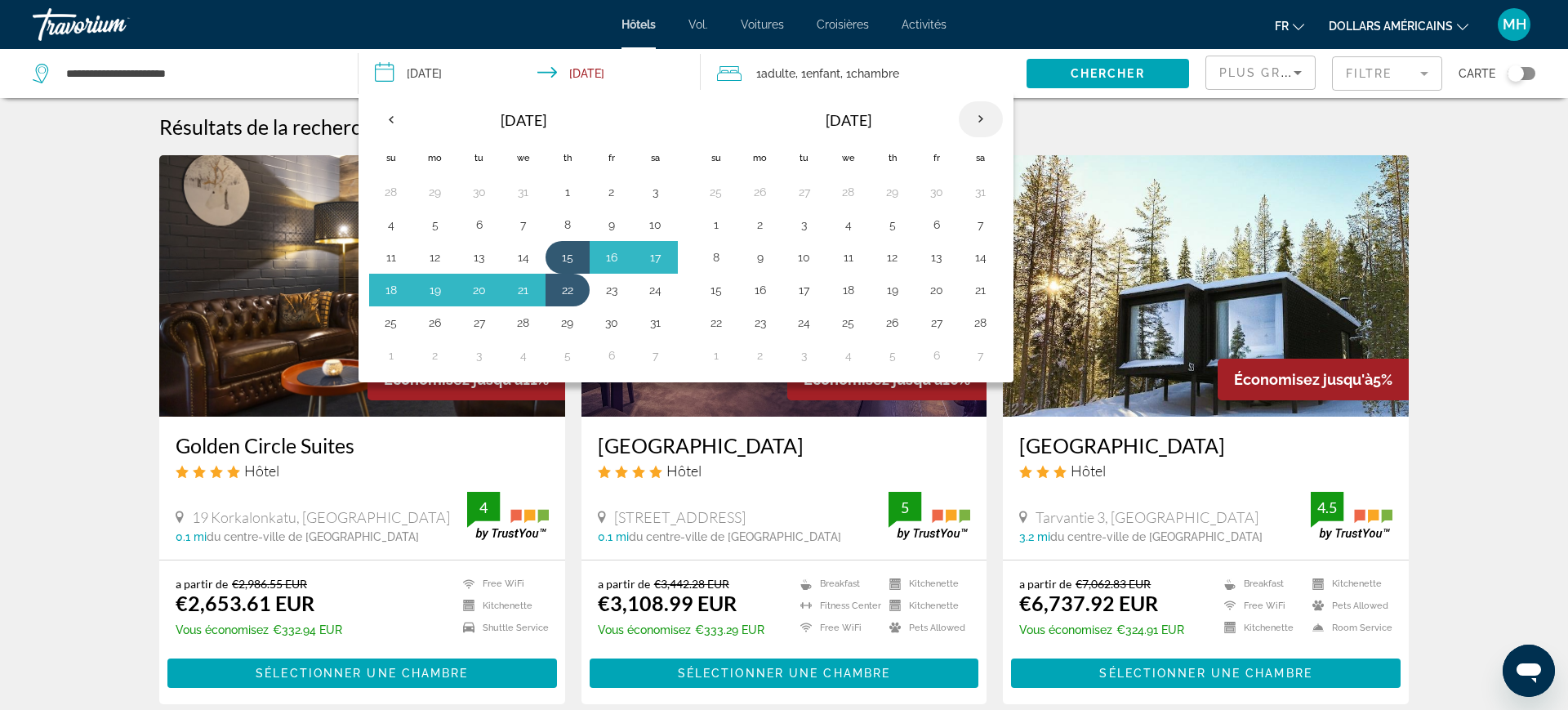
click at [992, 118] on th "Next month" at bounding box center [981, 119] width 45 height 36
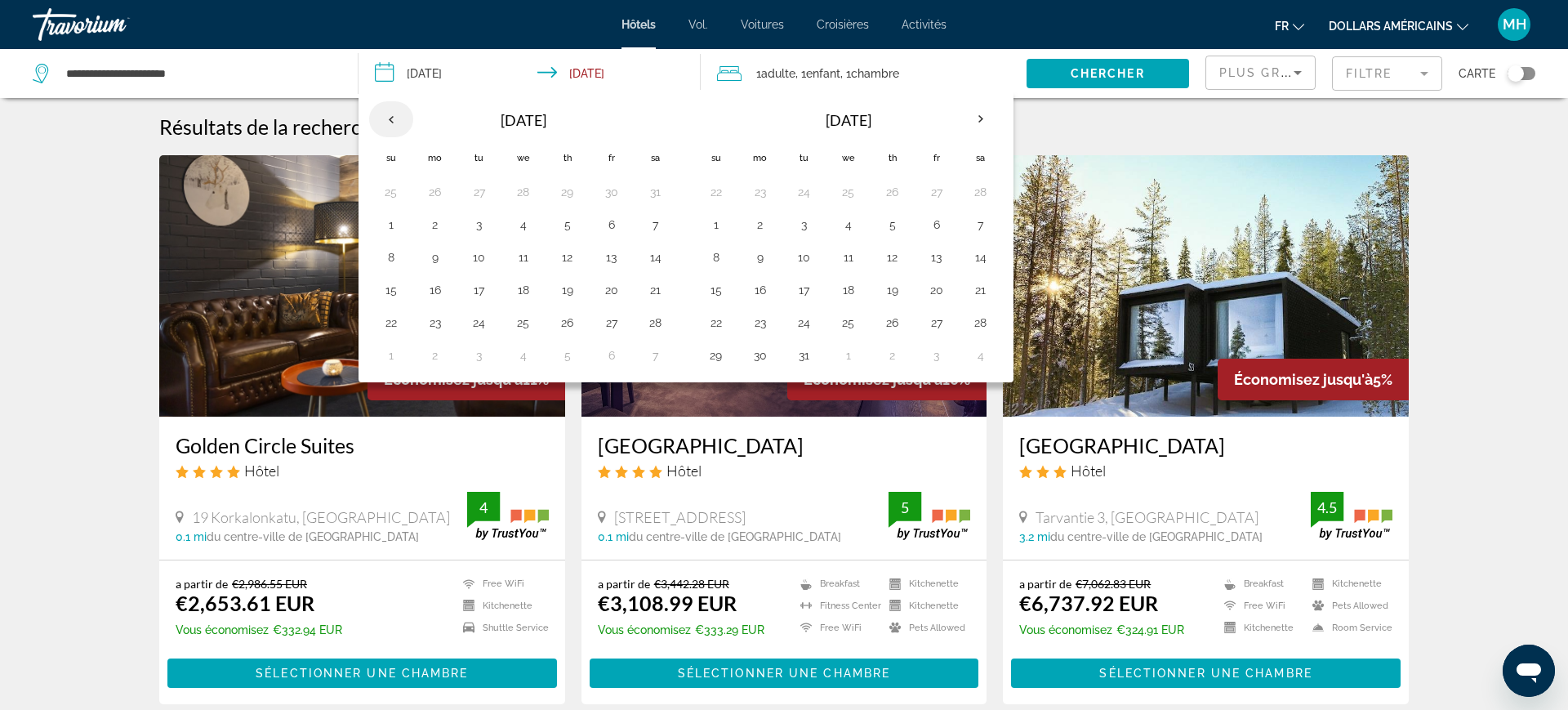
click at [389, 106] on th "Previous month" at bounding box center [391, 119] width 45 height 36
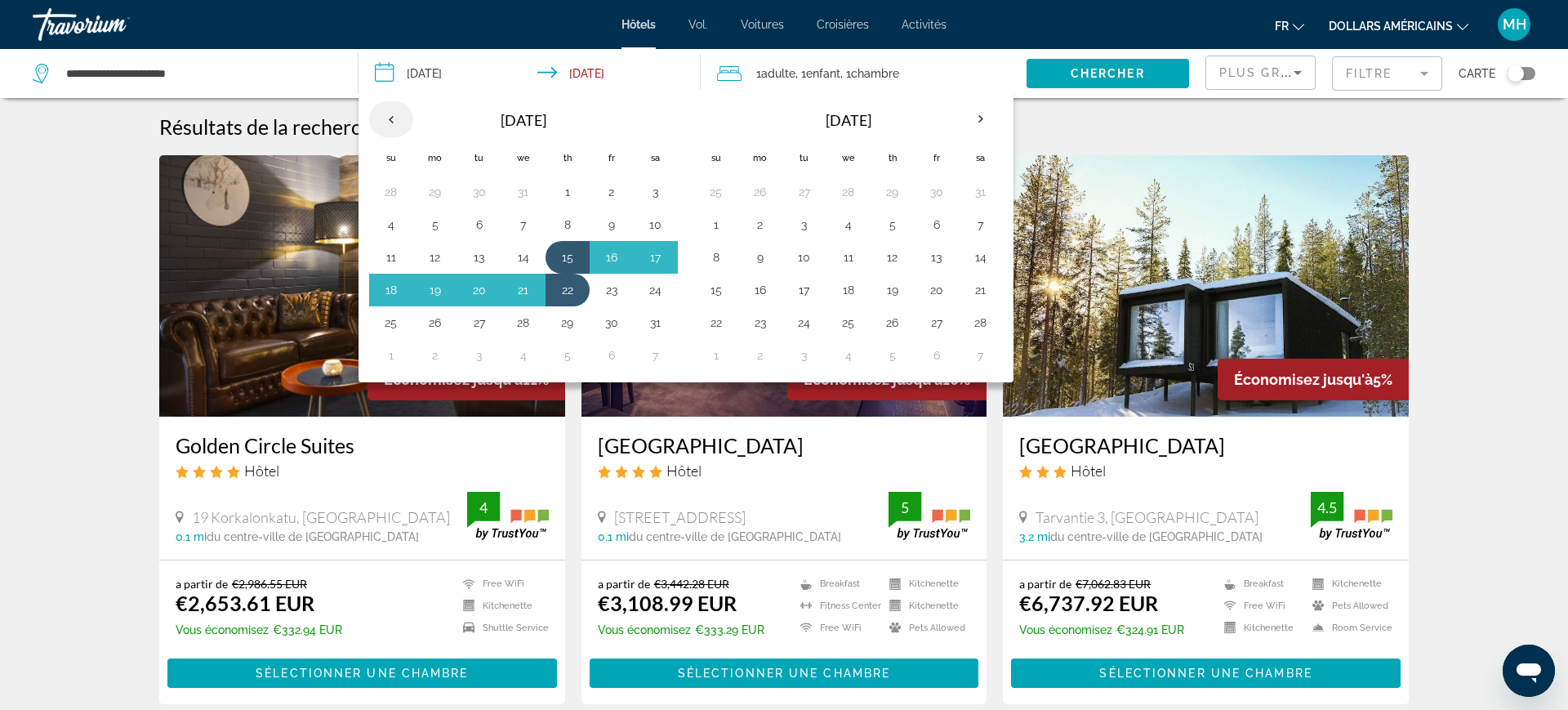
click at [380, 120] on th "Previous month" at bounding box center [391, 119] width 45 height 36
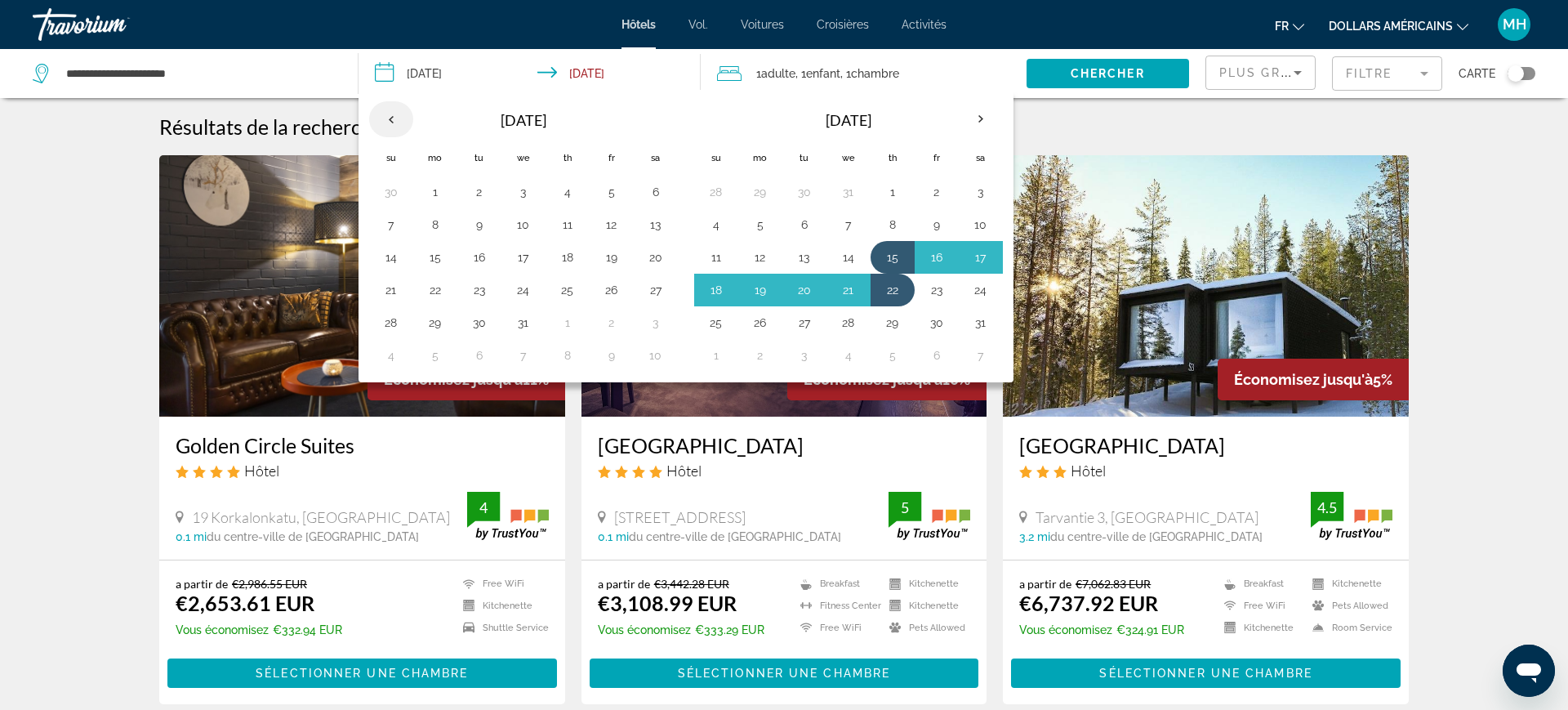
click at [392, 110] on th "Previous month" at bounding box center [391, 119] width 45 height 36
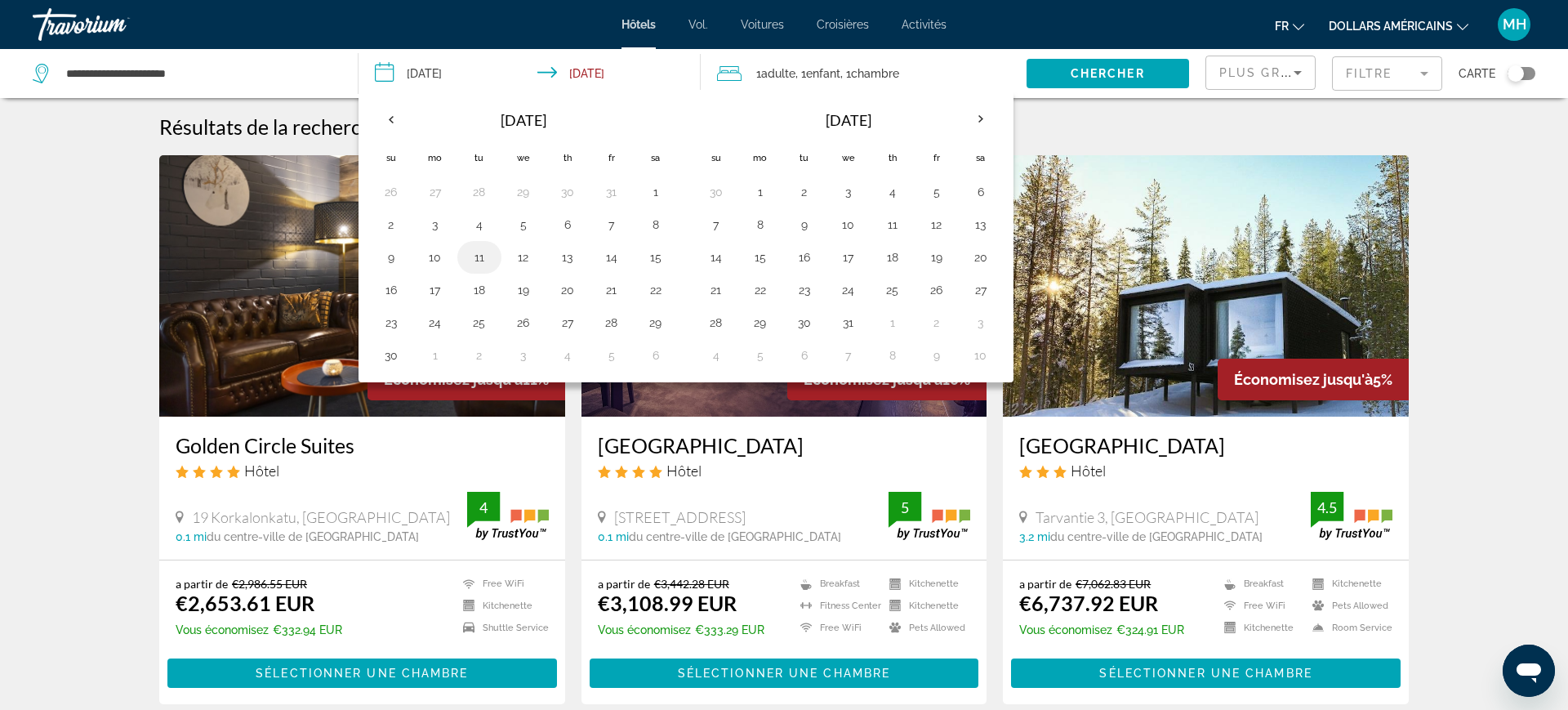
click at [486, 260] on button "11" at bounding box center [479, 256] width 26 height 23
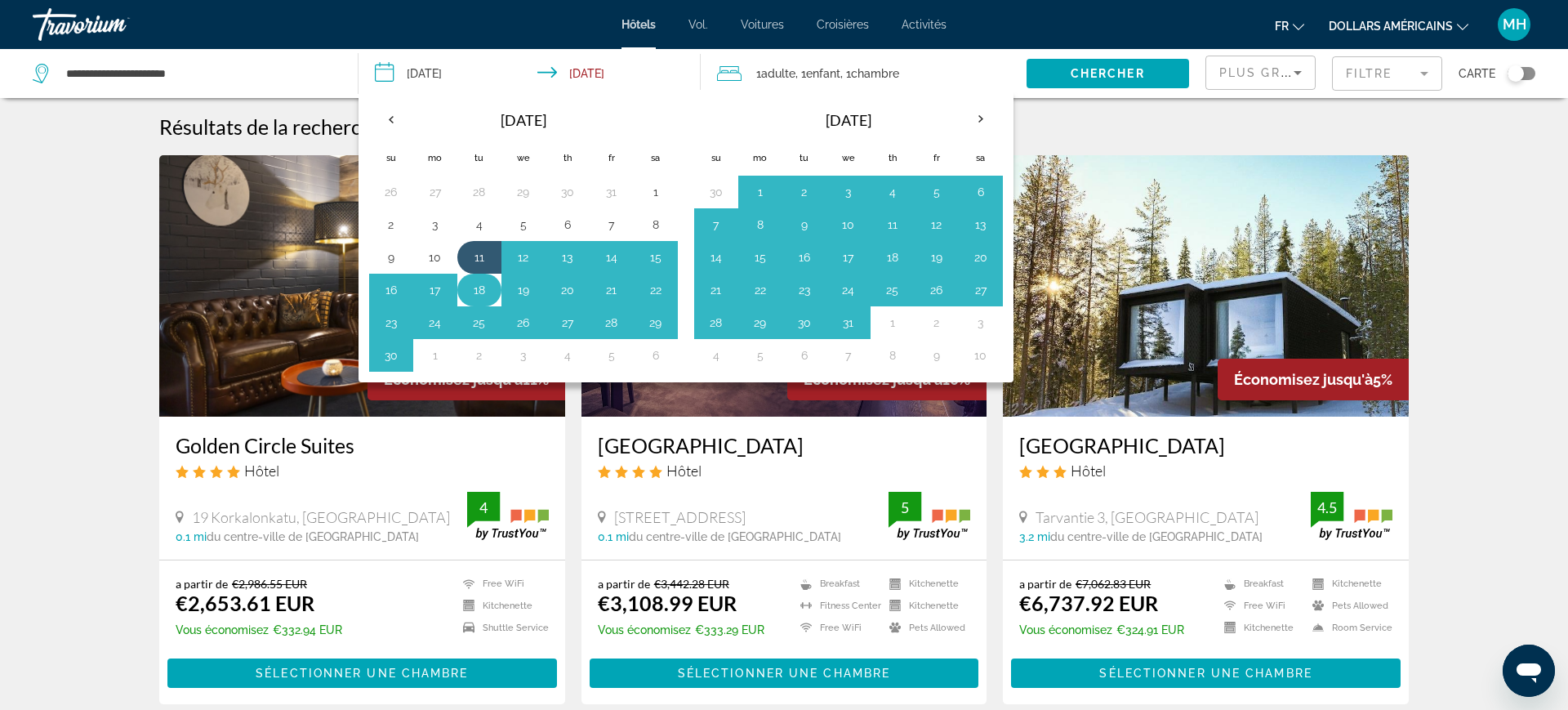
click at [481, 292] on button "18" at bounding box center [479, 289] width 26 height 23
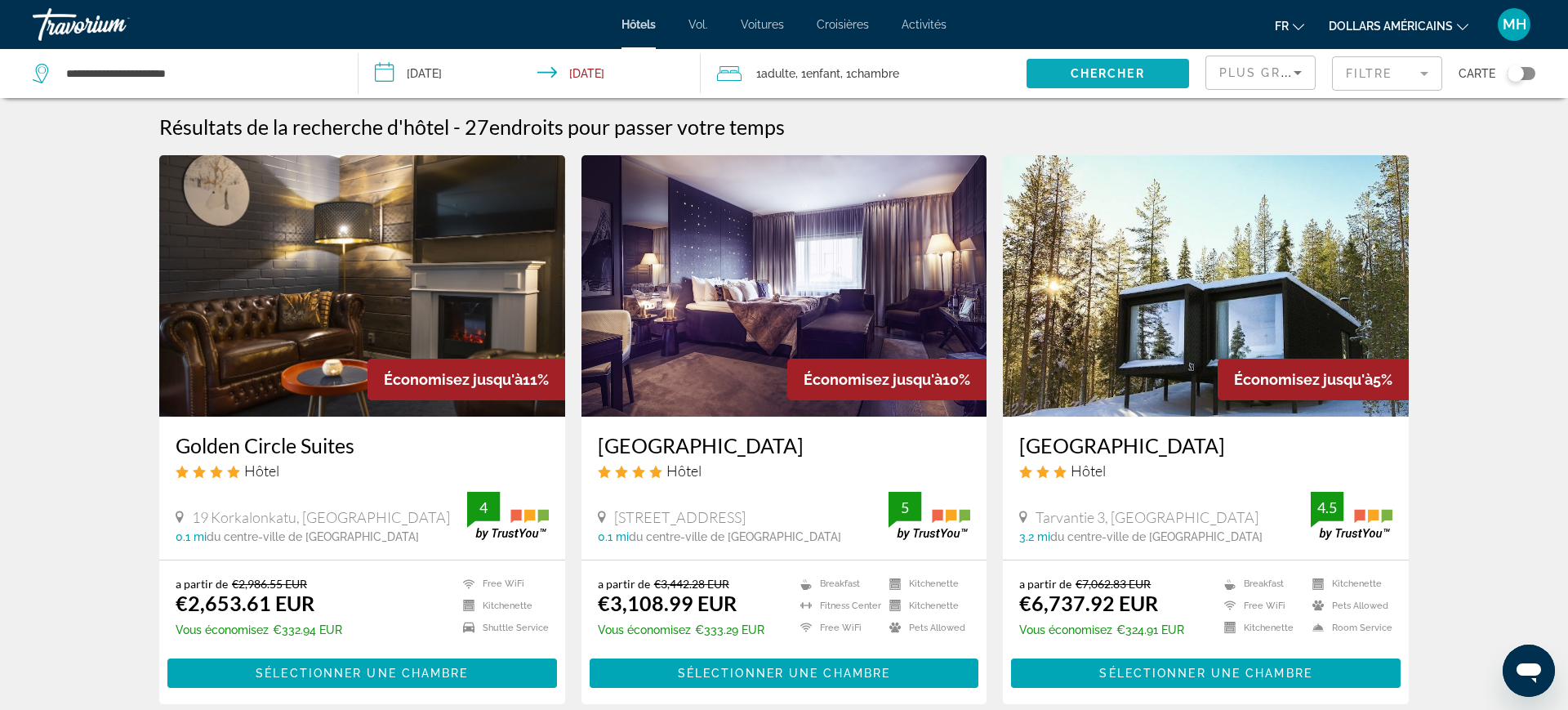
click at [1104, 75] on span "Chercher" at bounding box center [1108, 74] width 75 height 13
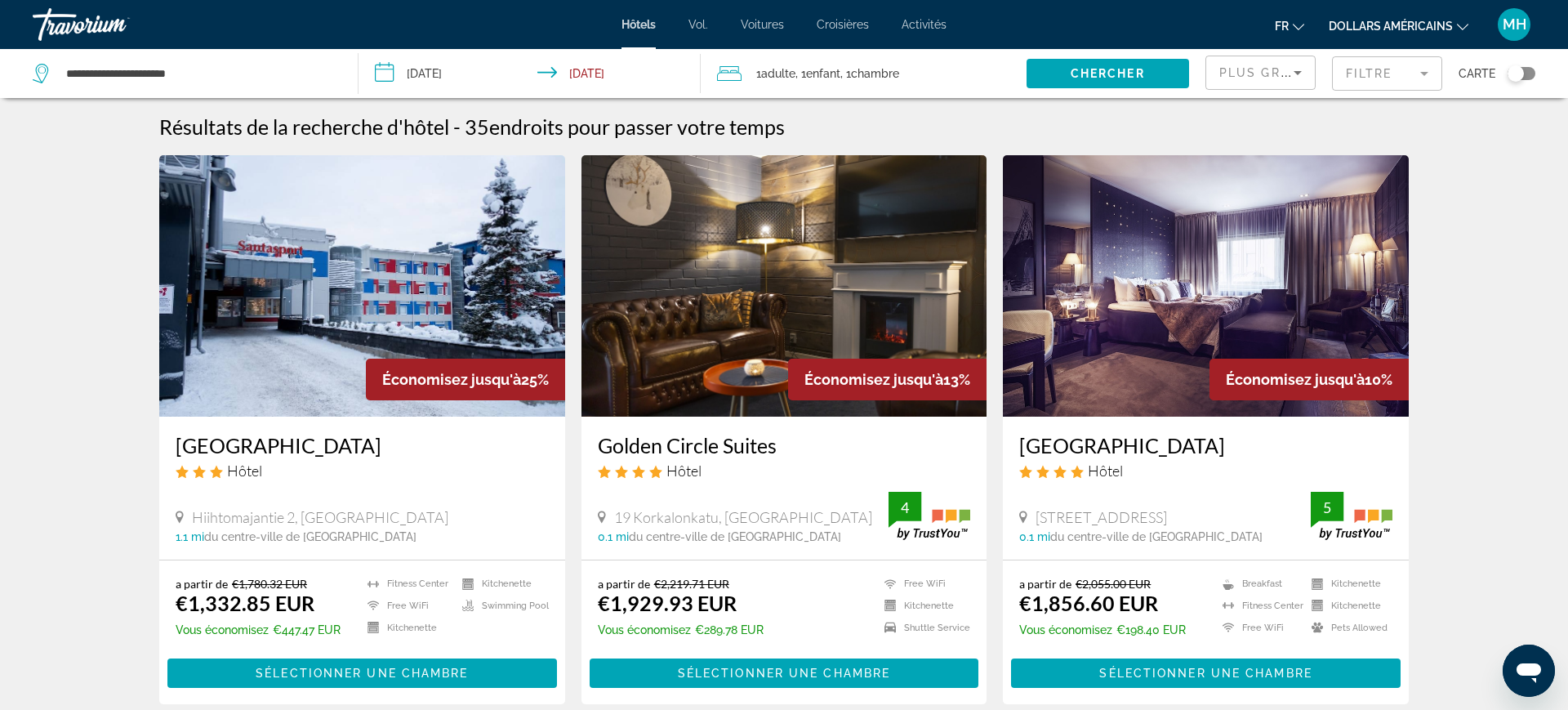
click at [453, 75] on input "**********" at bounding box center [533, 75] width 349 height 54
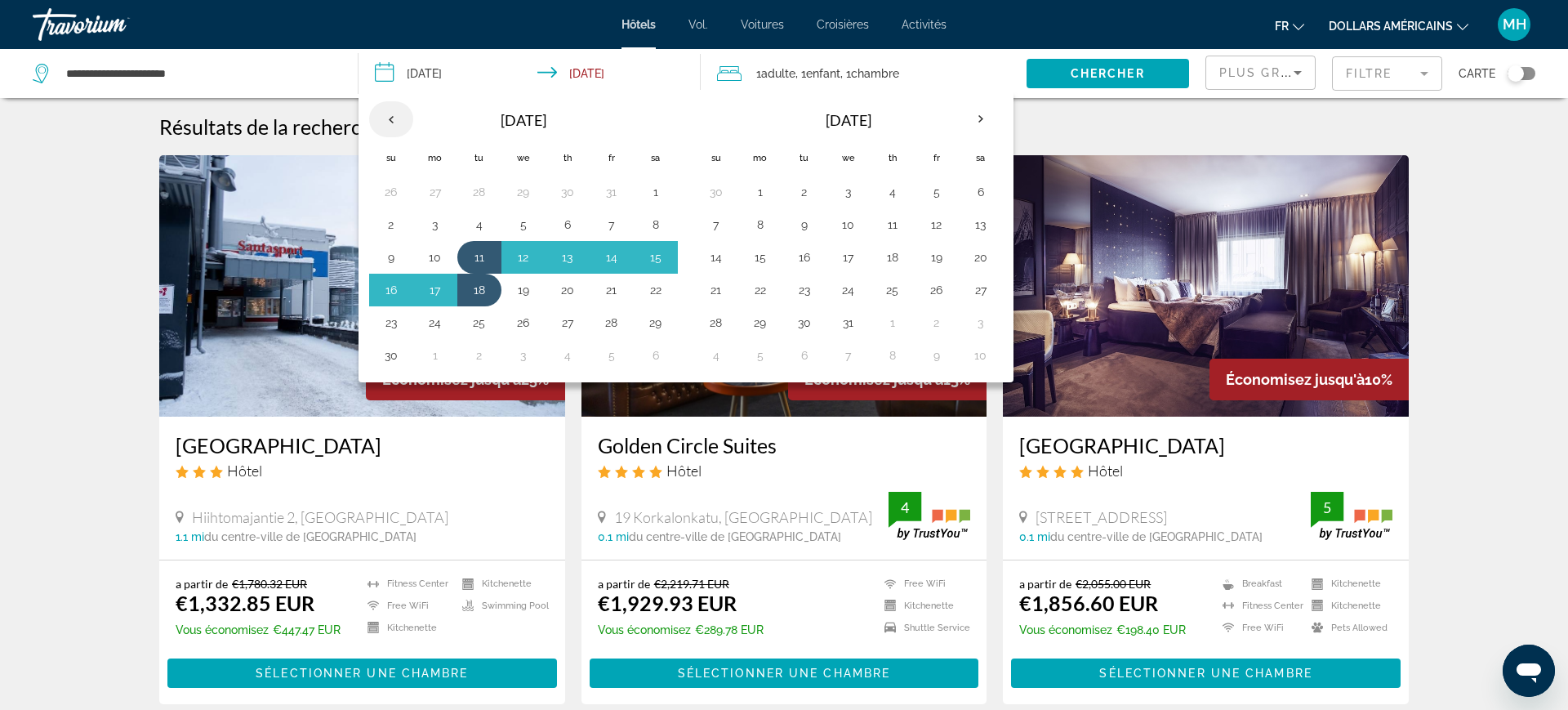
click at [385, 124] on th "Previous month" at bounding box center [391, 119] width 45 height 36
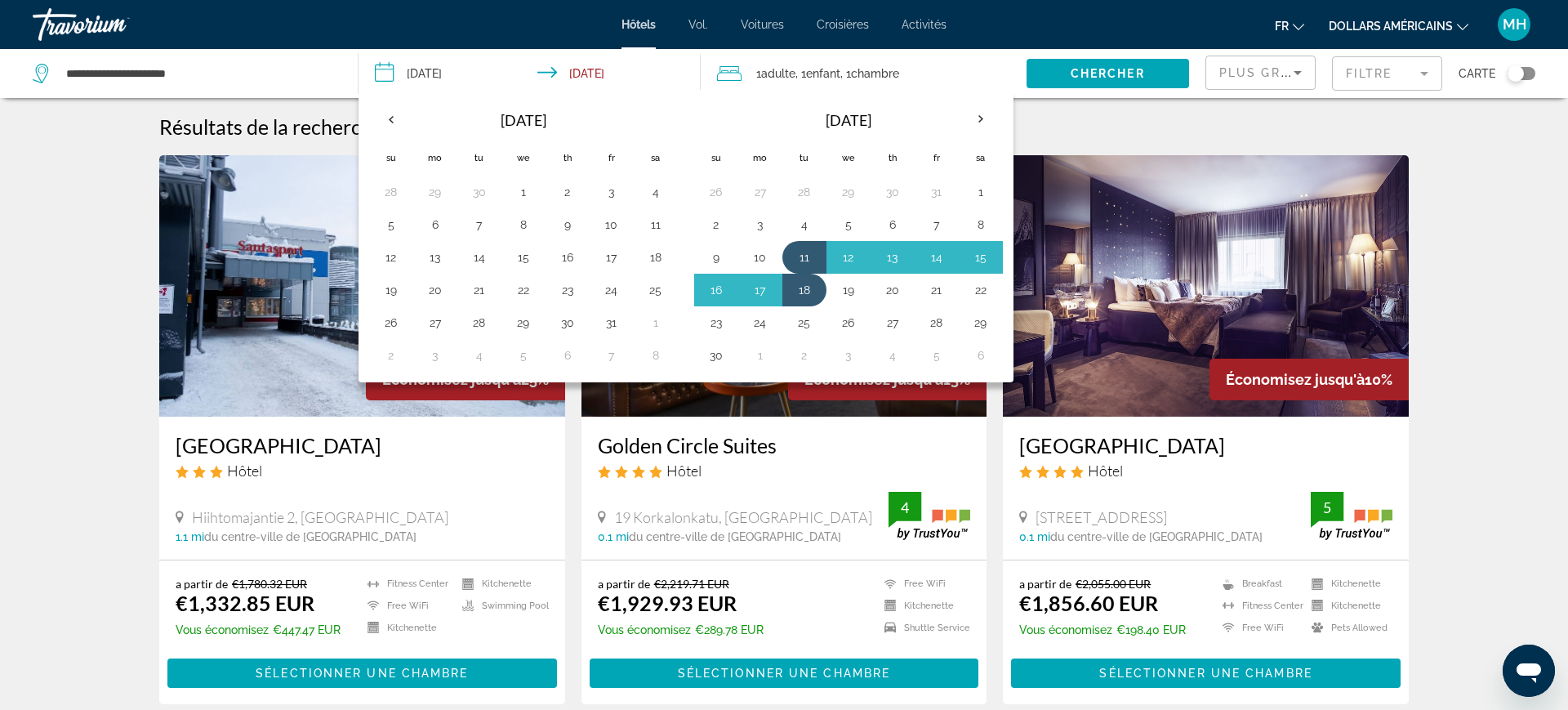
click at [372, 103] on button "Previous month" at bounding box center [391, 118] width 45 height 37
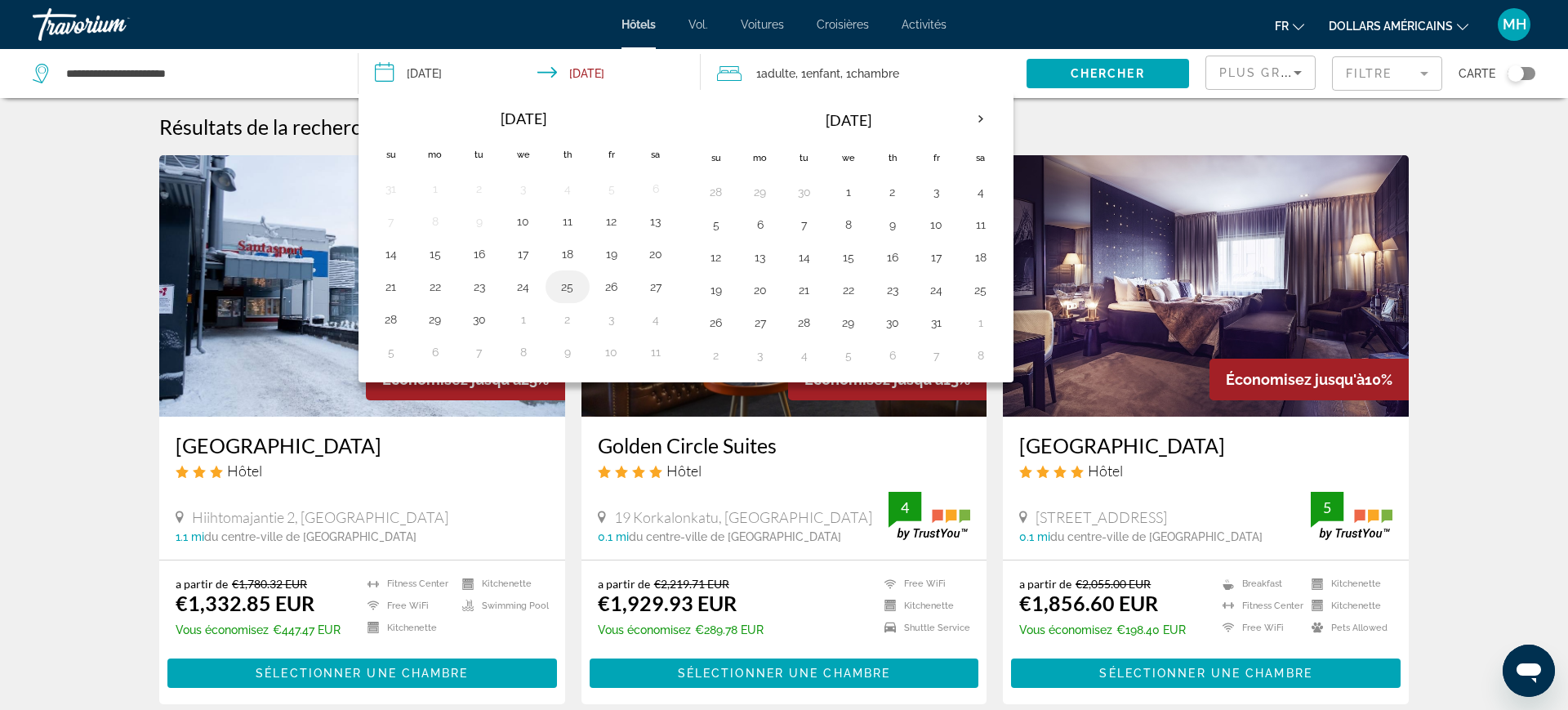
click at [577, 288] on button "25" at bounding box center [567, 286] width 26 height 23
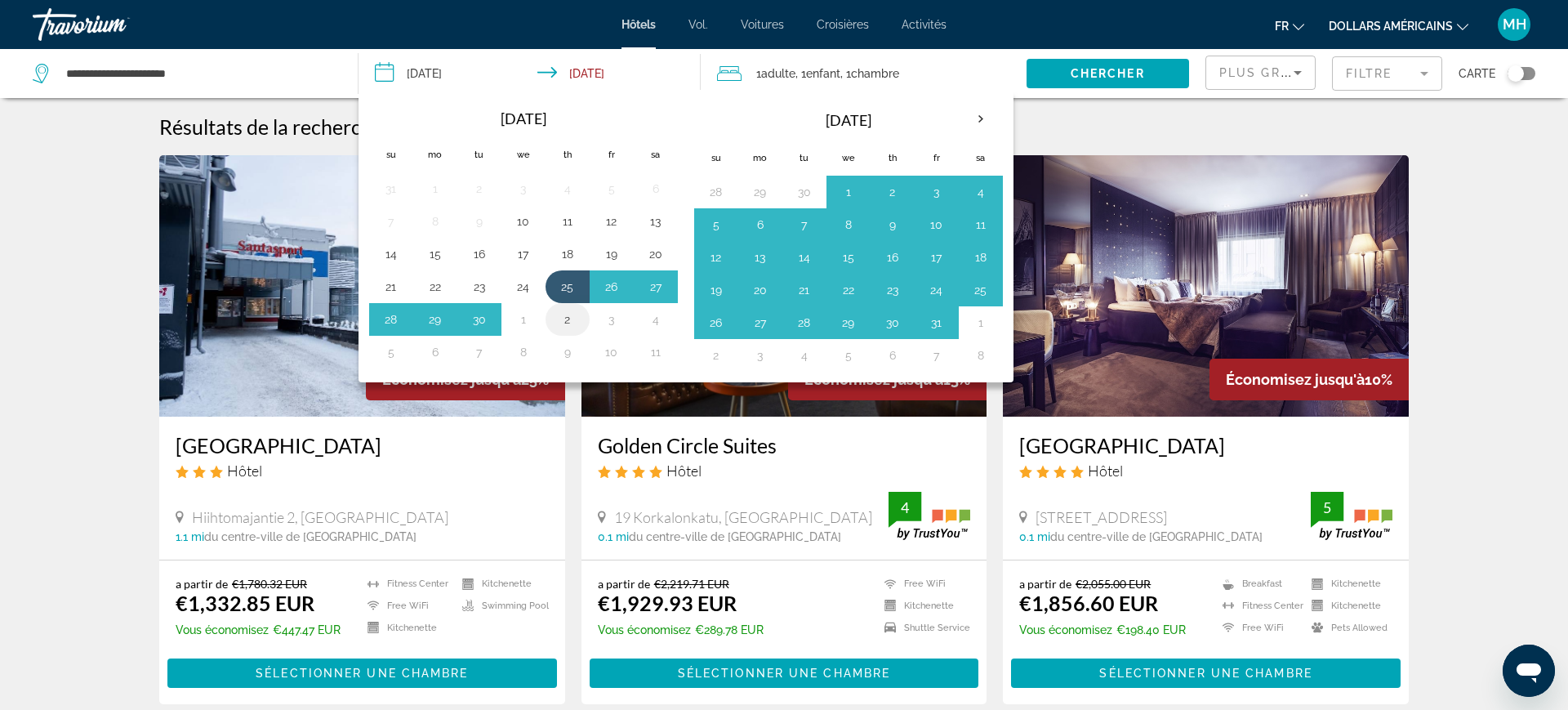
click at [574, 325] on button "2" at bounding box center [567, 319] width 26 height 23
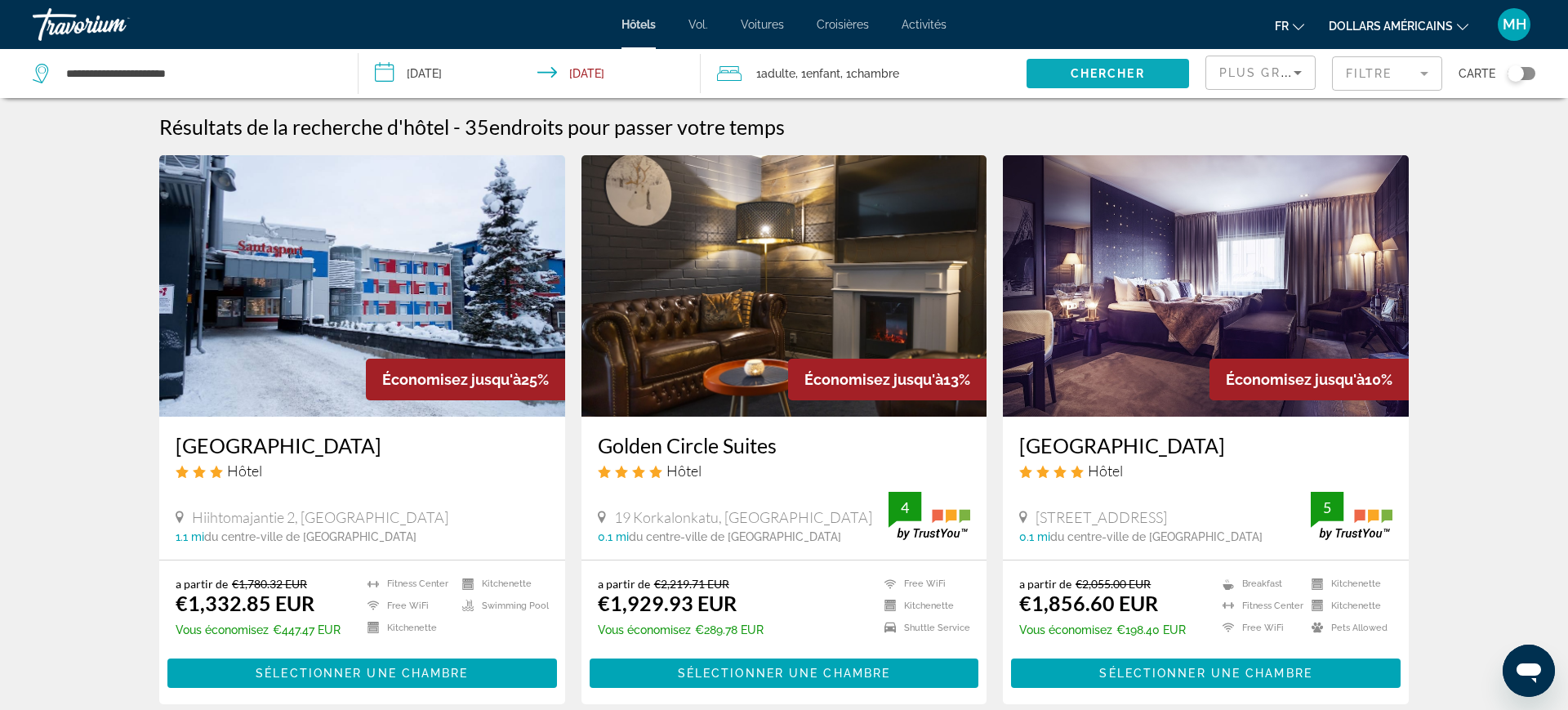
click at [1105, 84] on span "Search widget" at bounding box center [1107, 73] width 163 height 39
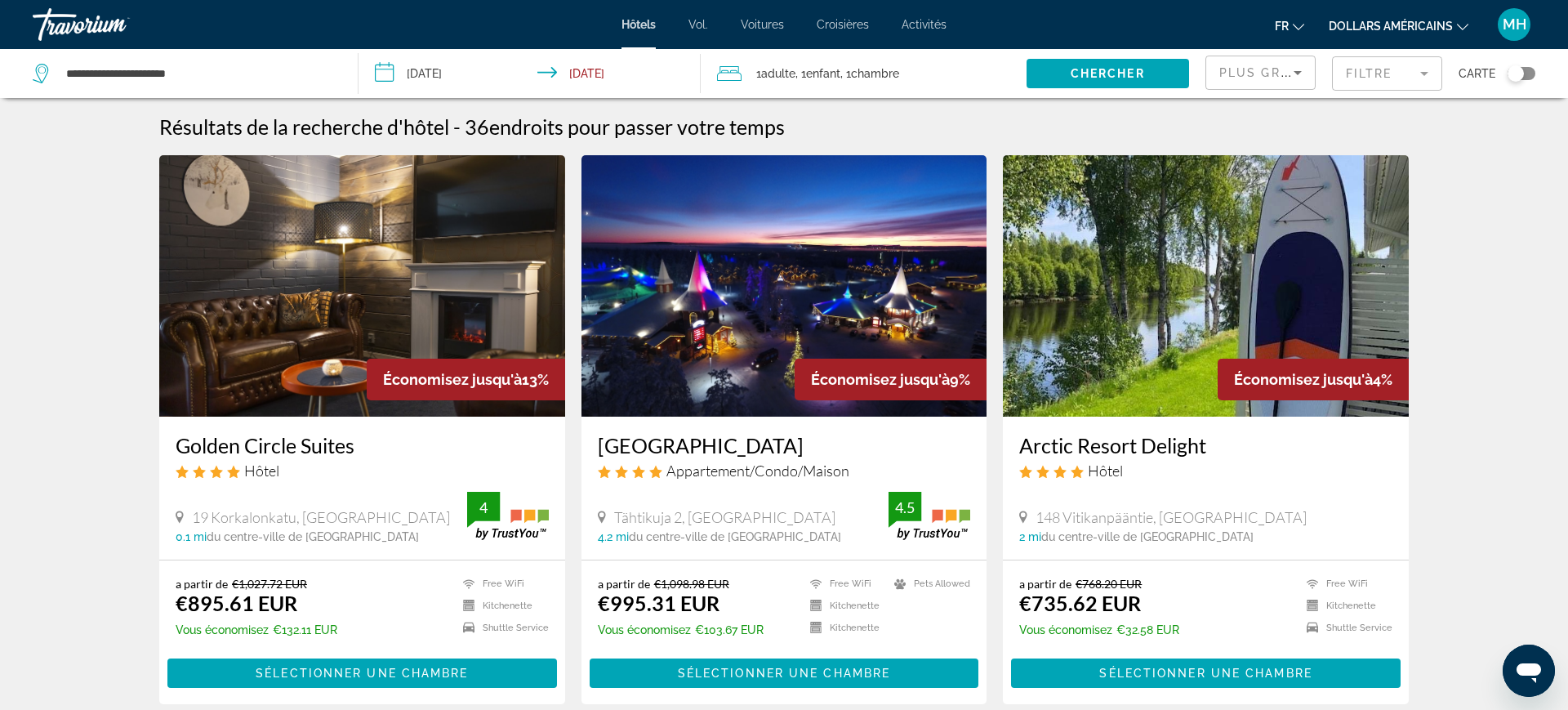
click at [470, 78] on input "**********" at bounding box center [533, 75] width 349 height 54
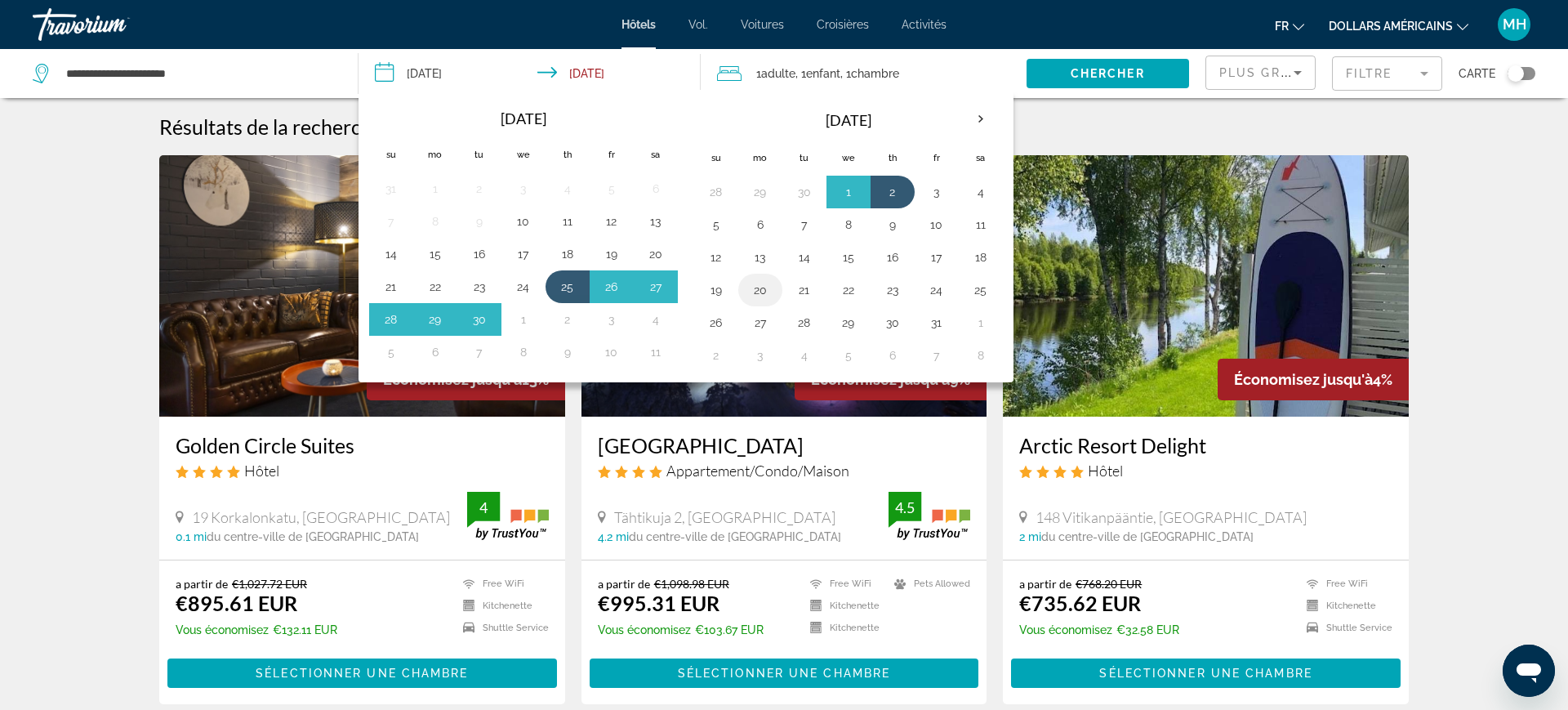
click at [760, 297] on button "20" at bounding box center [760, 289] width 26 height 23
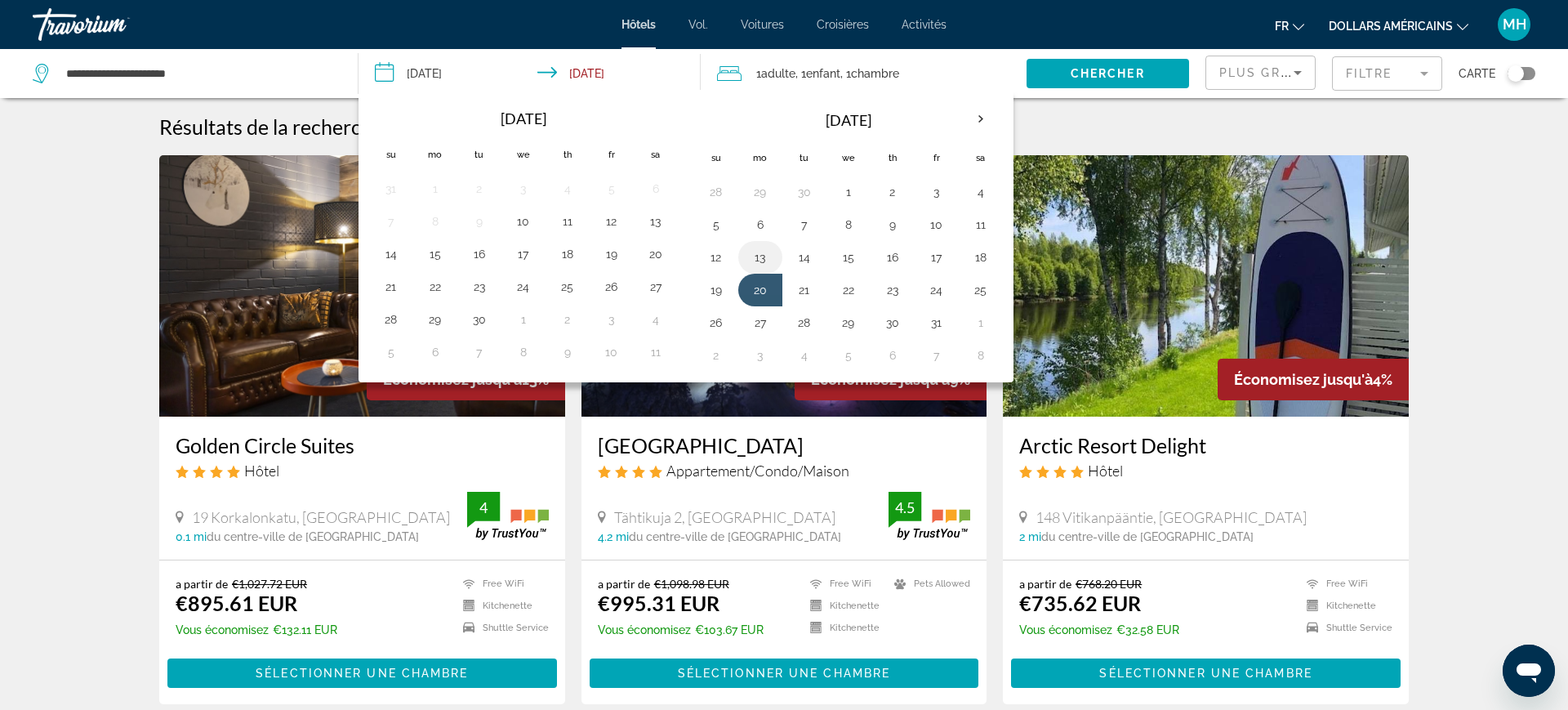
click at [759, 264] on button "13" at bounding box center [760, 256] width 26 height 23
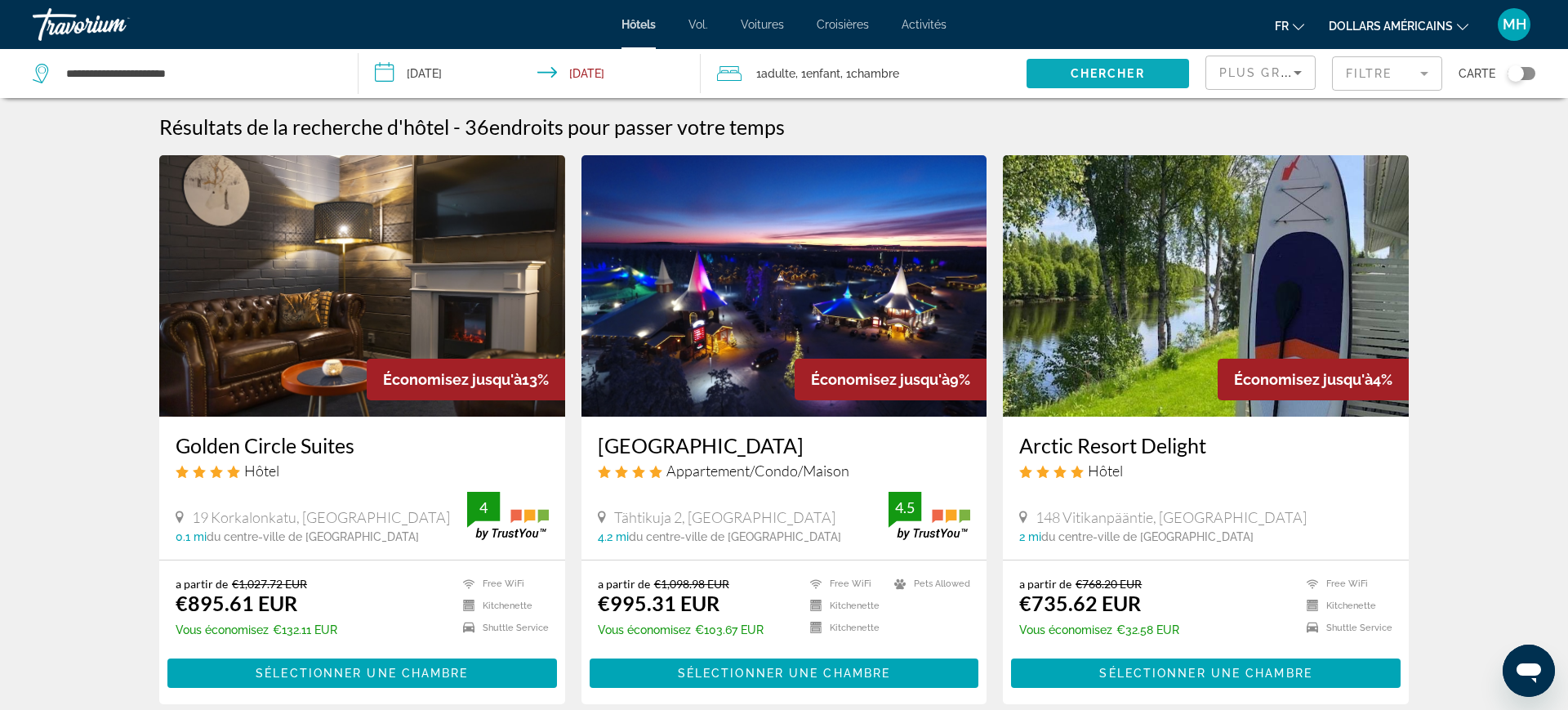
click at [1099, 80] on span "Search widget" at bounding box center [1107, 73] width 163 height 39
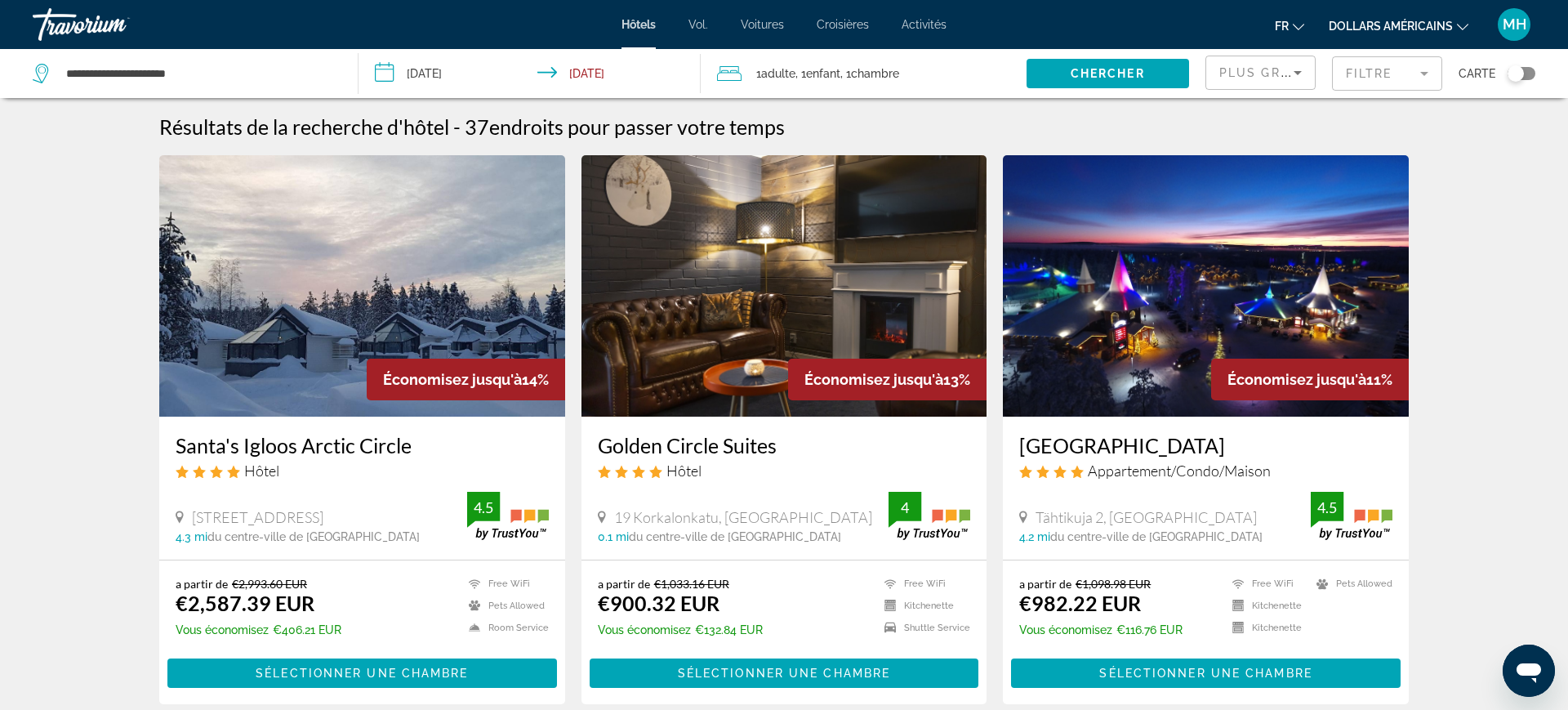
click at [447, 87] on input "**********" at bounding box center [533, 75] width 349 height 54
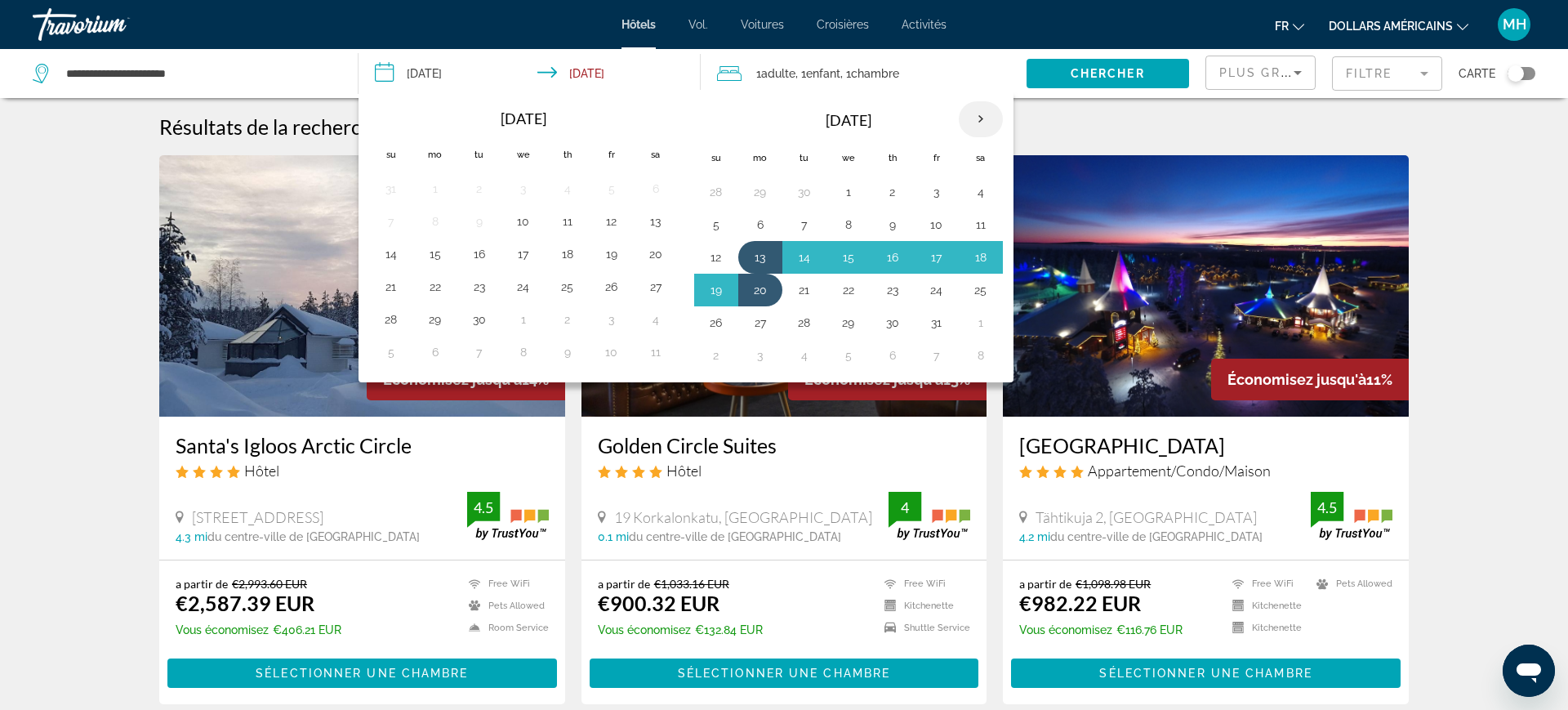
click at [984, 121] on th "Next month" at bounding box center [981, 119] width 45 height 36
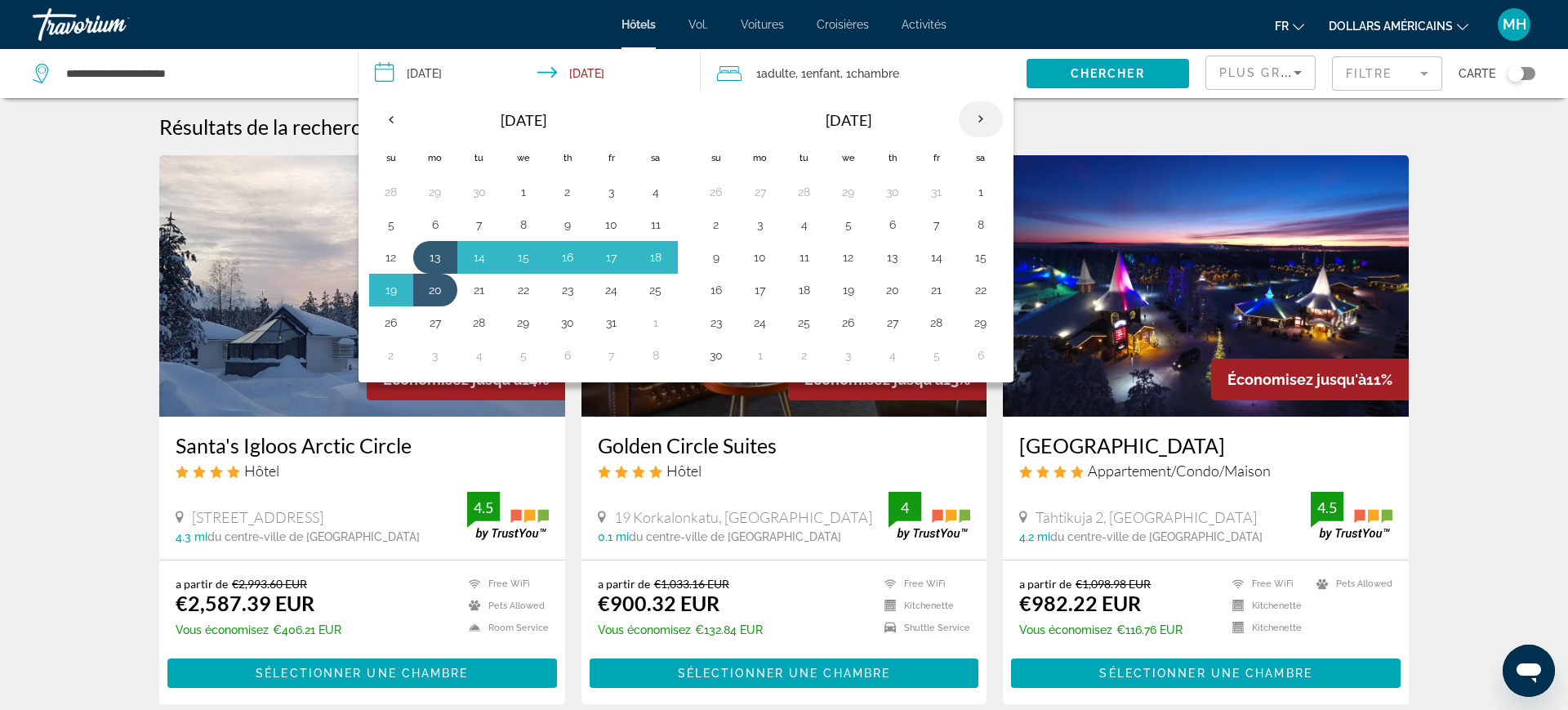
click at [985, 125] on th "Next month" at bounding box center [981, 119] width 45 height 36
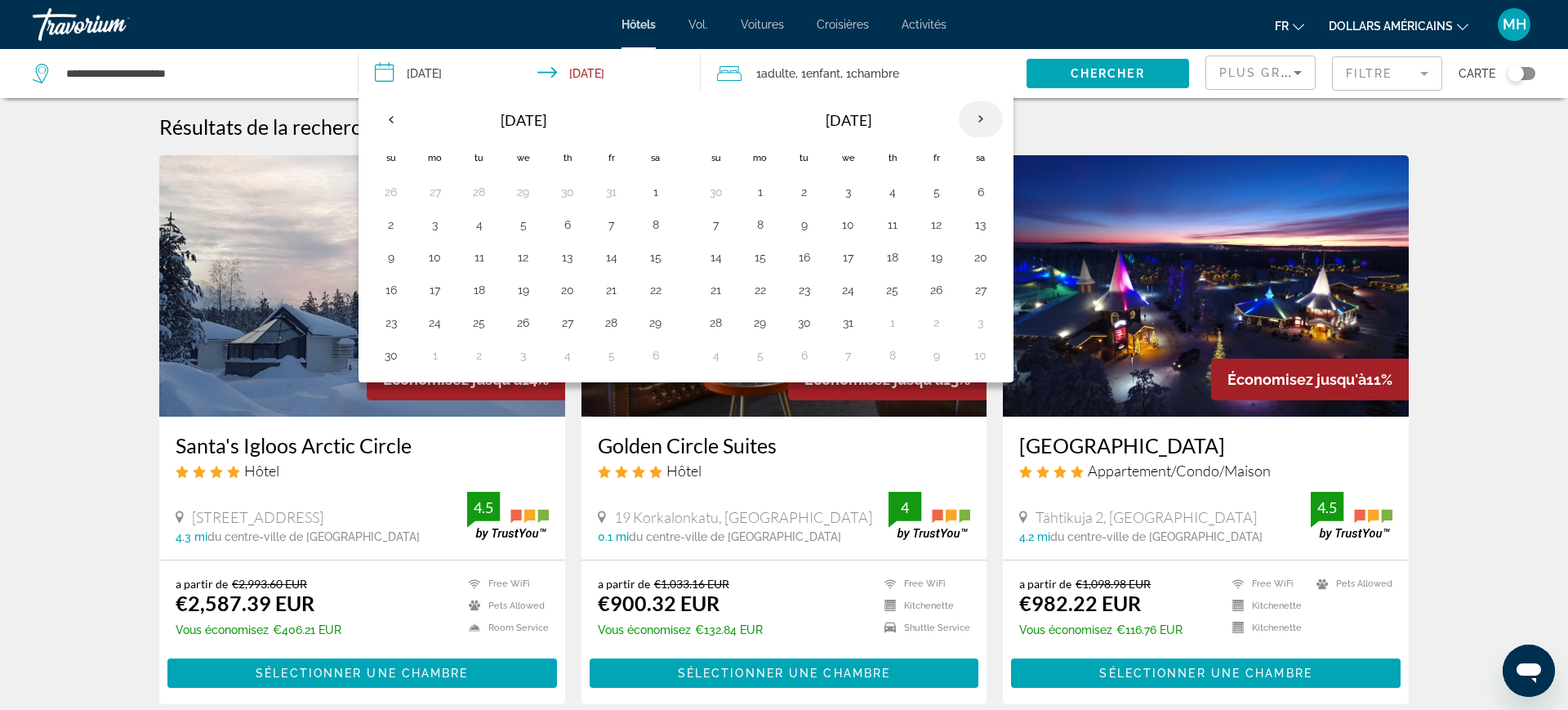
click at [990, 124] on th "Next month" at bounding box center [981, 119] width 45 height 36
click at [986, 120] on th "Next month" at bounding box center [981, 119] width 45 height 36
click at [987, 114] on th "Next month" at bounding box center [981, 119] width 45 height 36
click at [982, 111] on th "Next month" at bounding box center [981, 119] width 45 height 36
click at [978, 123] on th "Next month" at bounding box center [981, 119] width 45 height 36
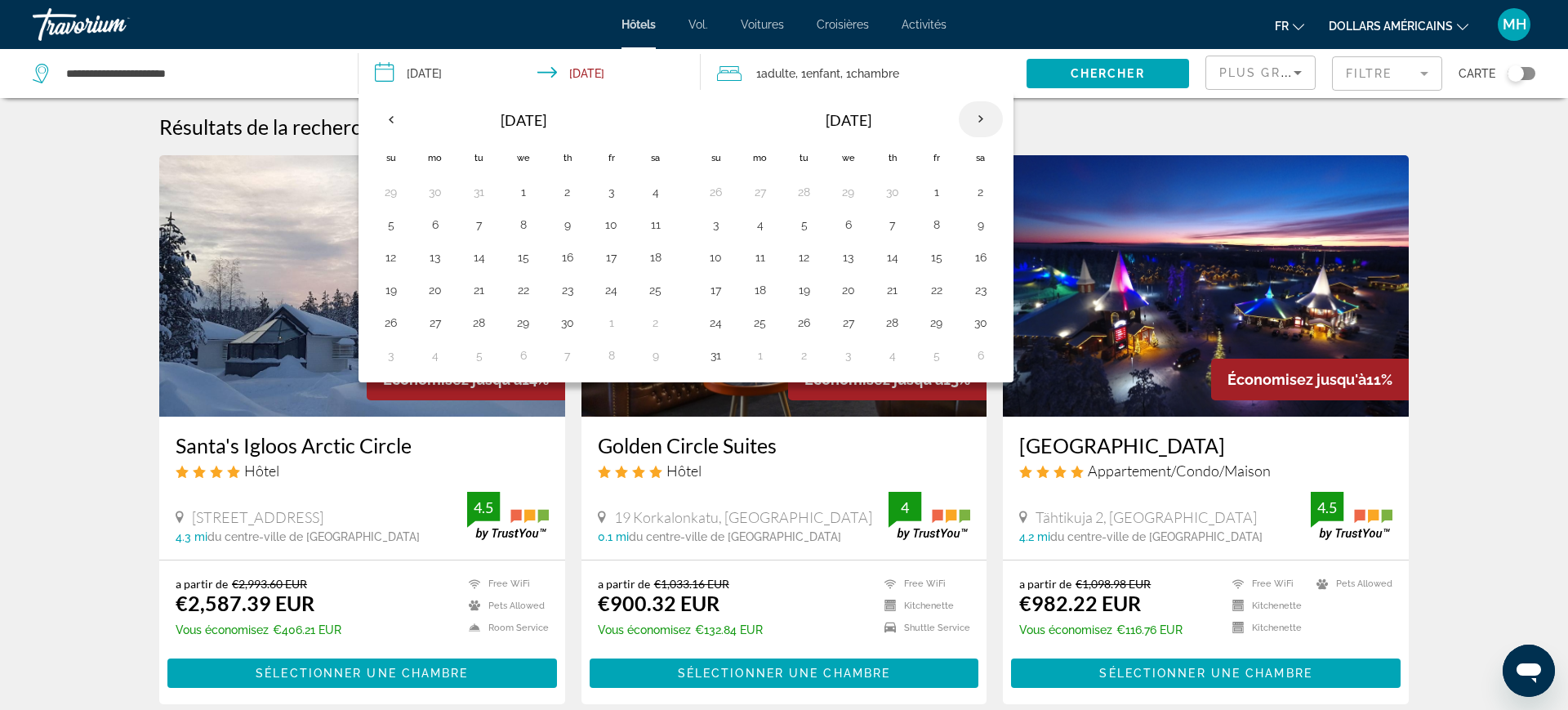
click at [988, 122] on th "Next month" at bounding box center [981, 119] width 45 height 36
click at [988, 119] on th "Next month" at bounding box center [981, 119] width 45 height 36
click at [984, 122] on th "Next month" at bounding box center [981, 119] width 45 height 36
click at [979, 122] on th "Next month" at bounding box center [981, 119] width 45 height 36
click at [979, 120] on th "Next month" at bounding box center [981, 119] width 45 height 36
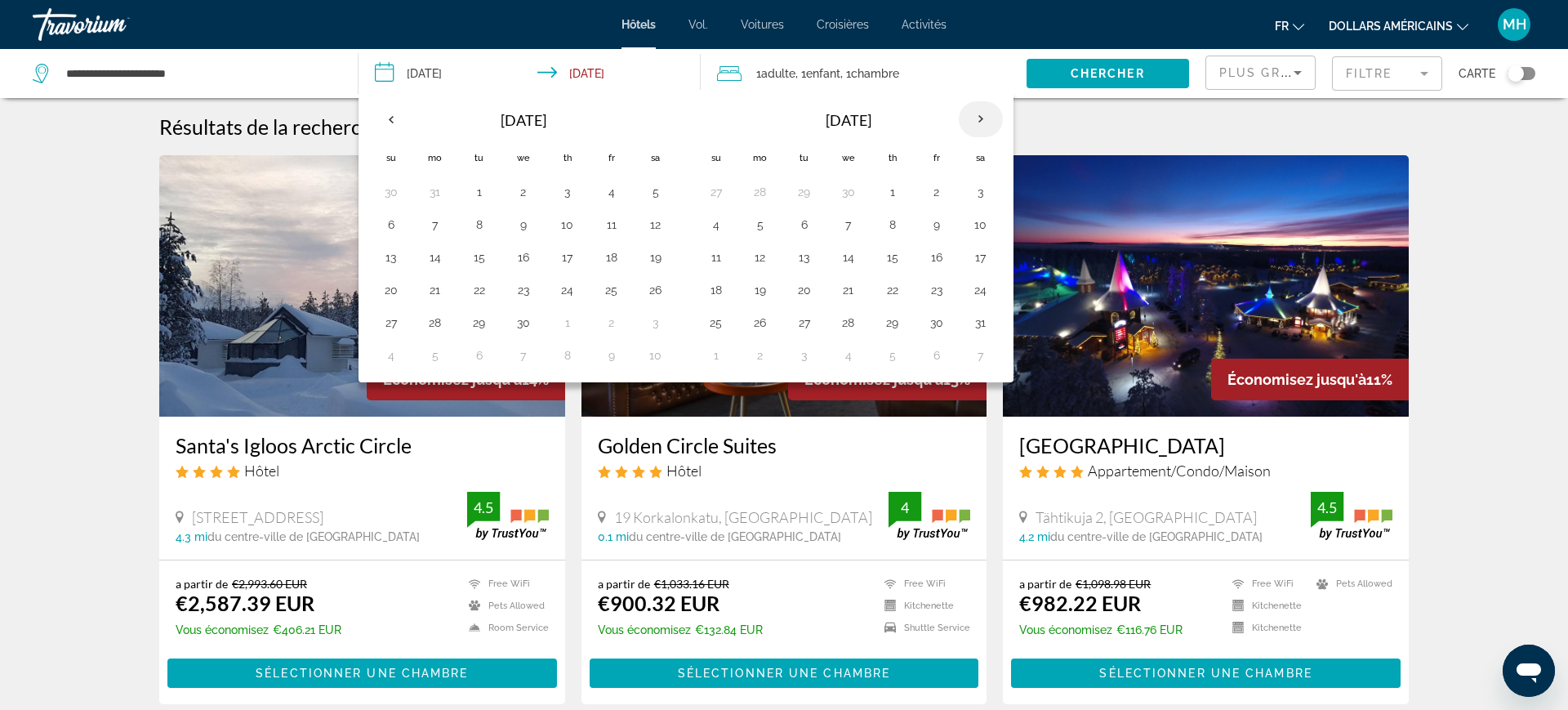
click at [978, 115] on th "Next month" at bounding box center [981, 119] width 45 height 36
click at [980, 125] on th "Next month" at bounding box center [981, 119] width 45 height 36
click at [851, 289] on button "23" at bounding box center [848, 289] width 26 height 23
click at [849, 323] on button "30" at bounding box center [848, 322] width 26 height 23
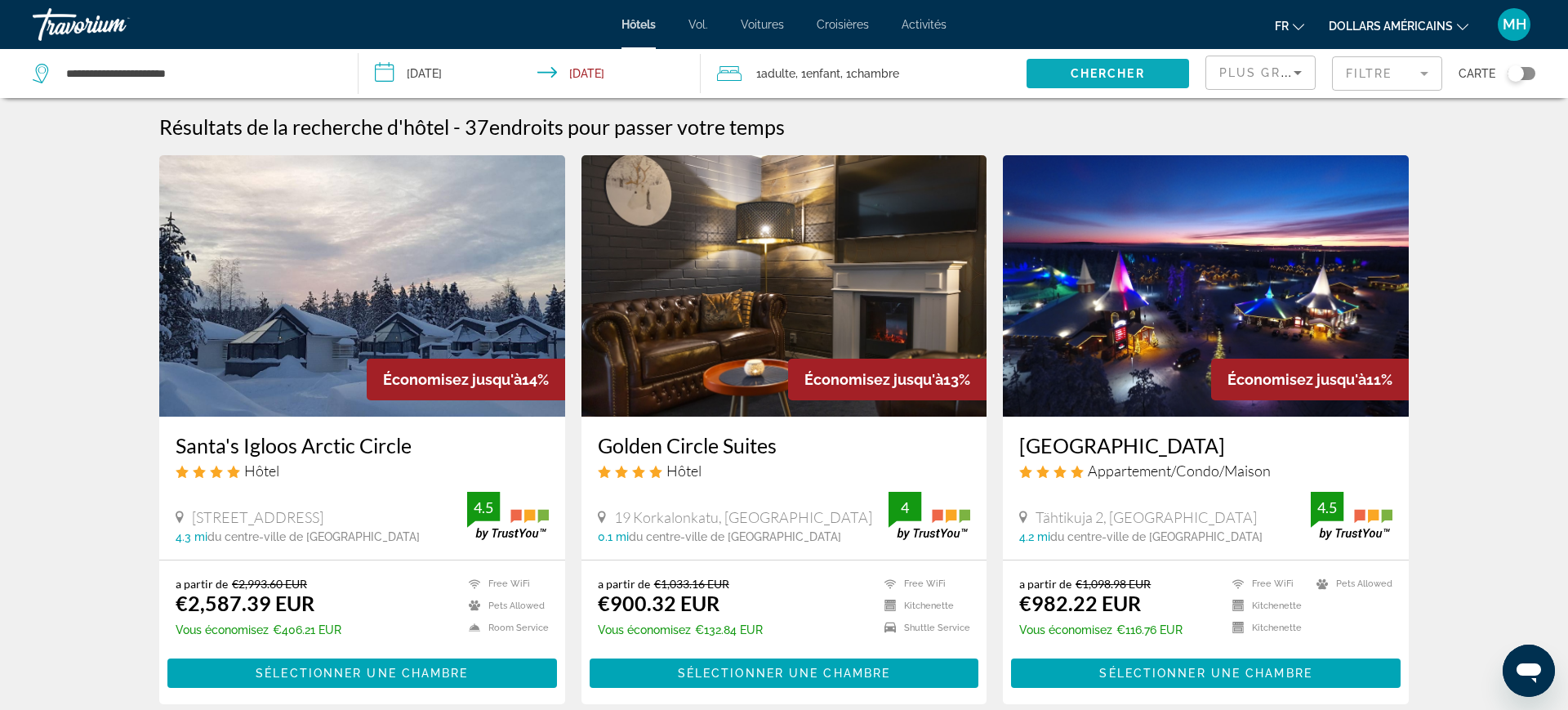
click at [1096, 80] on span "Search widget" at bounding box center [1107, 73] width 163 height 39
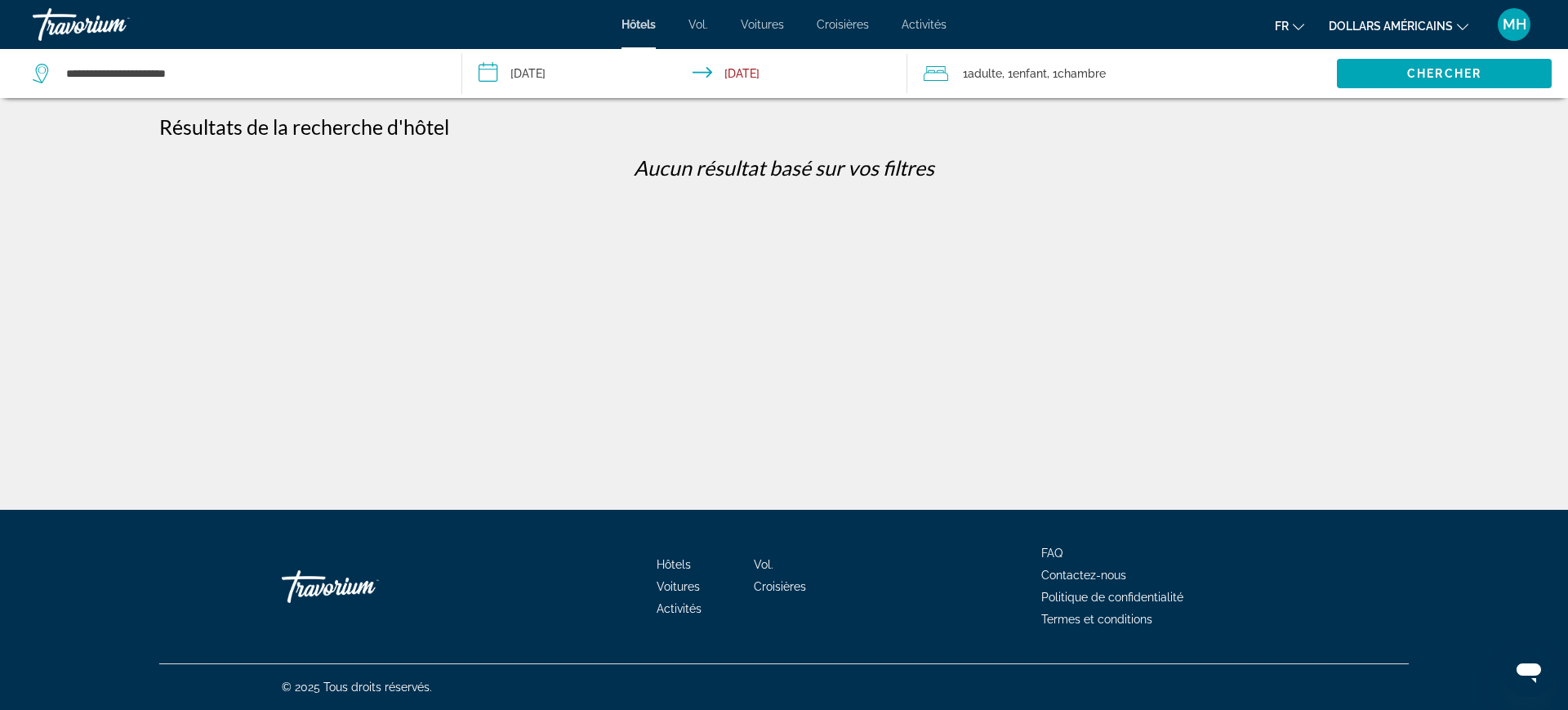
click at [550, 71] on input "**********" at bounding box center [688, 75] width 453 height 54
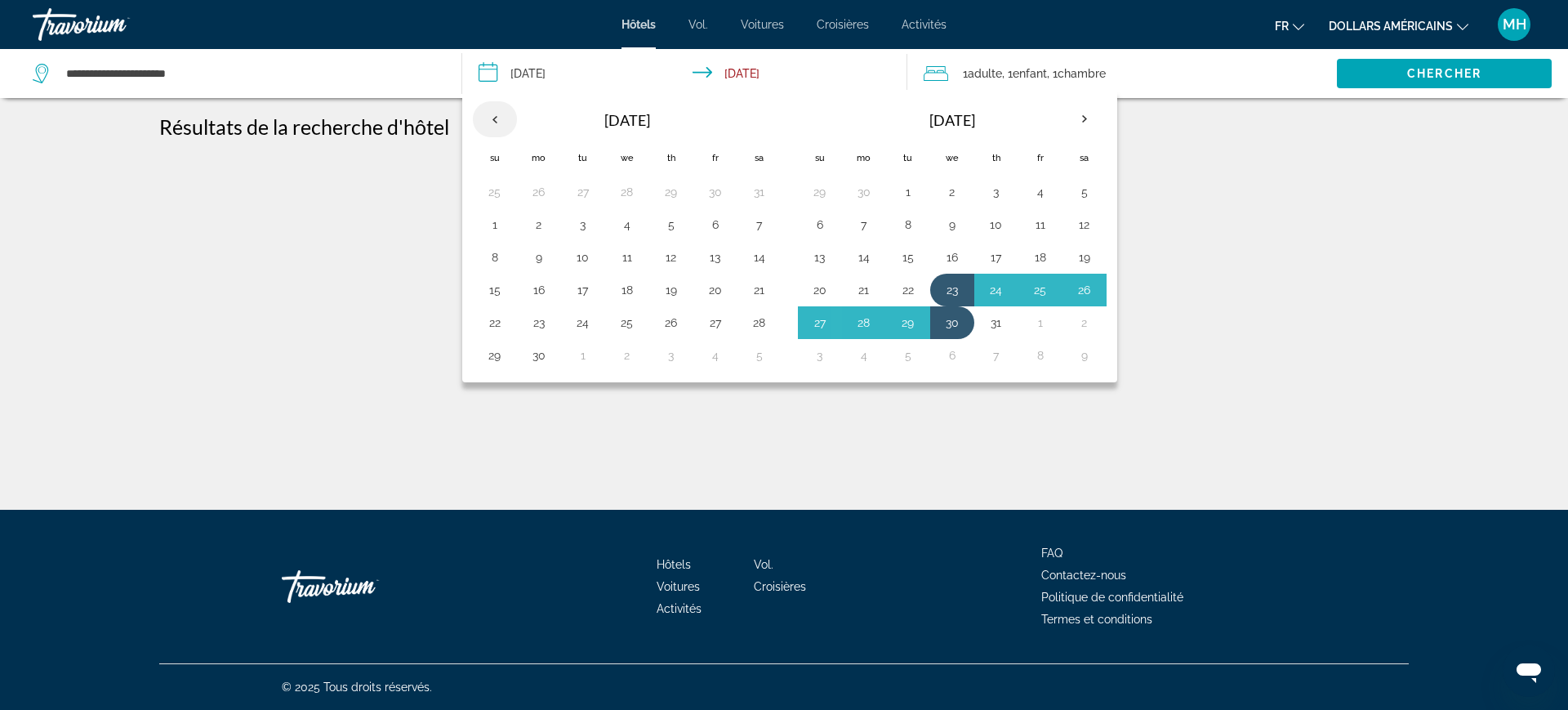
click at [488, 116] on th "Previous month" at bounding box center [494, 119] width 45 height 36
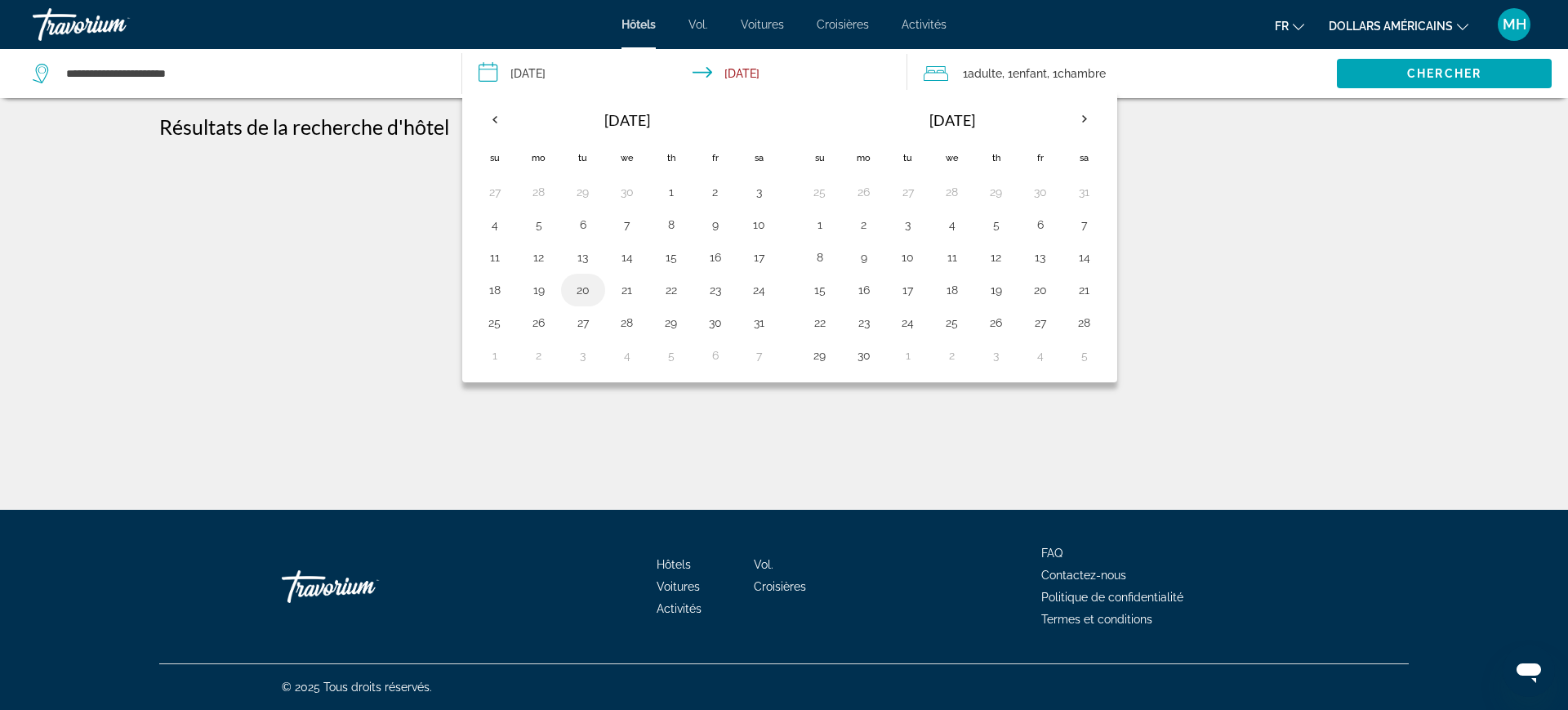
click at [580, 296] on button "20" at bounding box center [583, 289] width 26 height 23
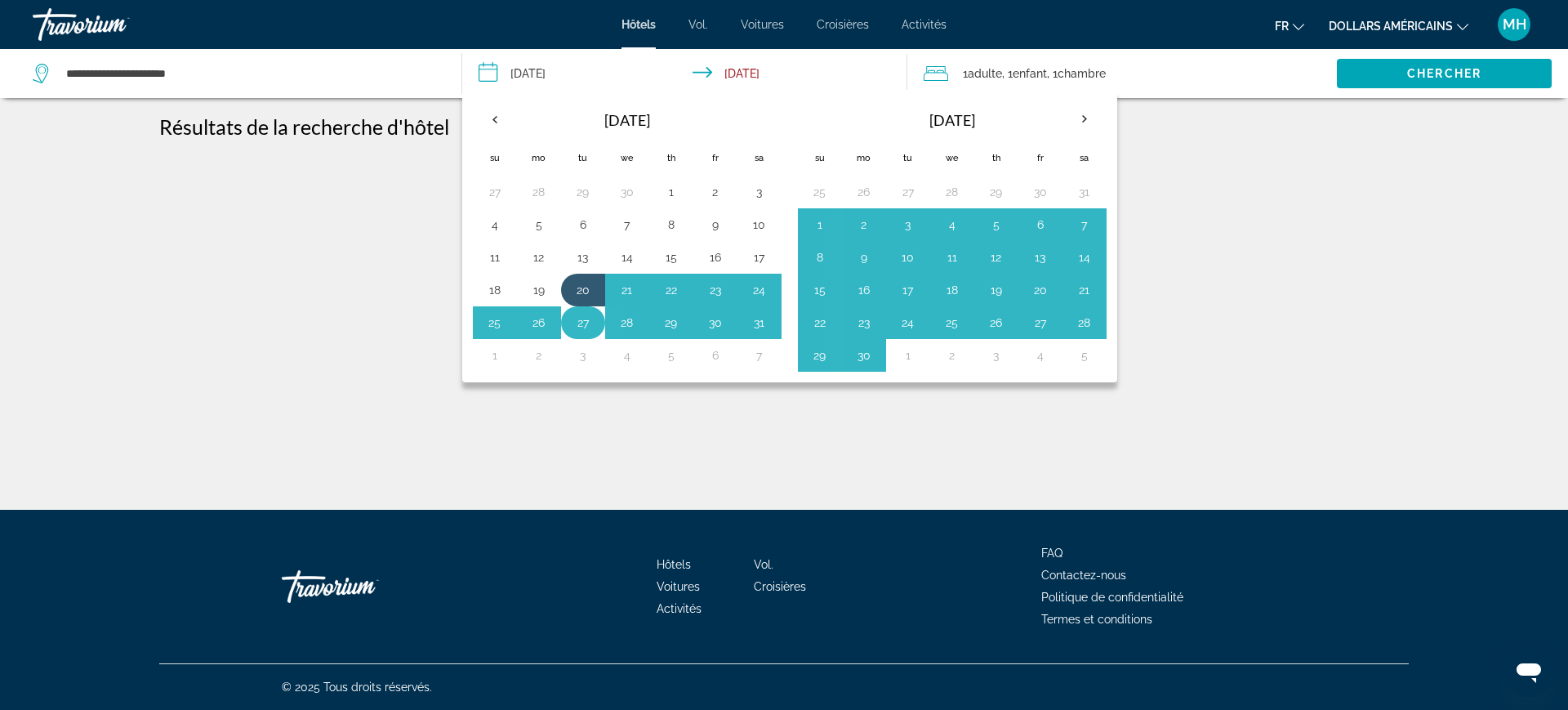
click at [588, 323] on button "27" at bounding box center [583, 322] width 26 height 23
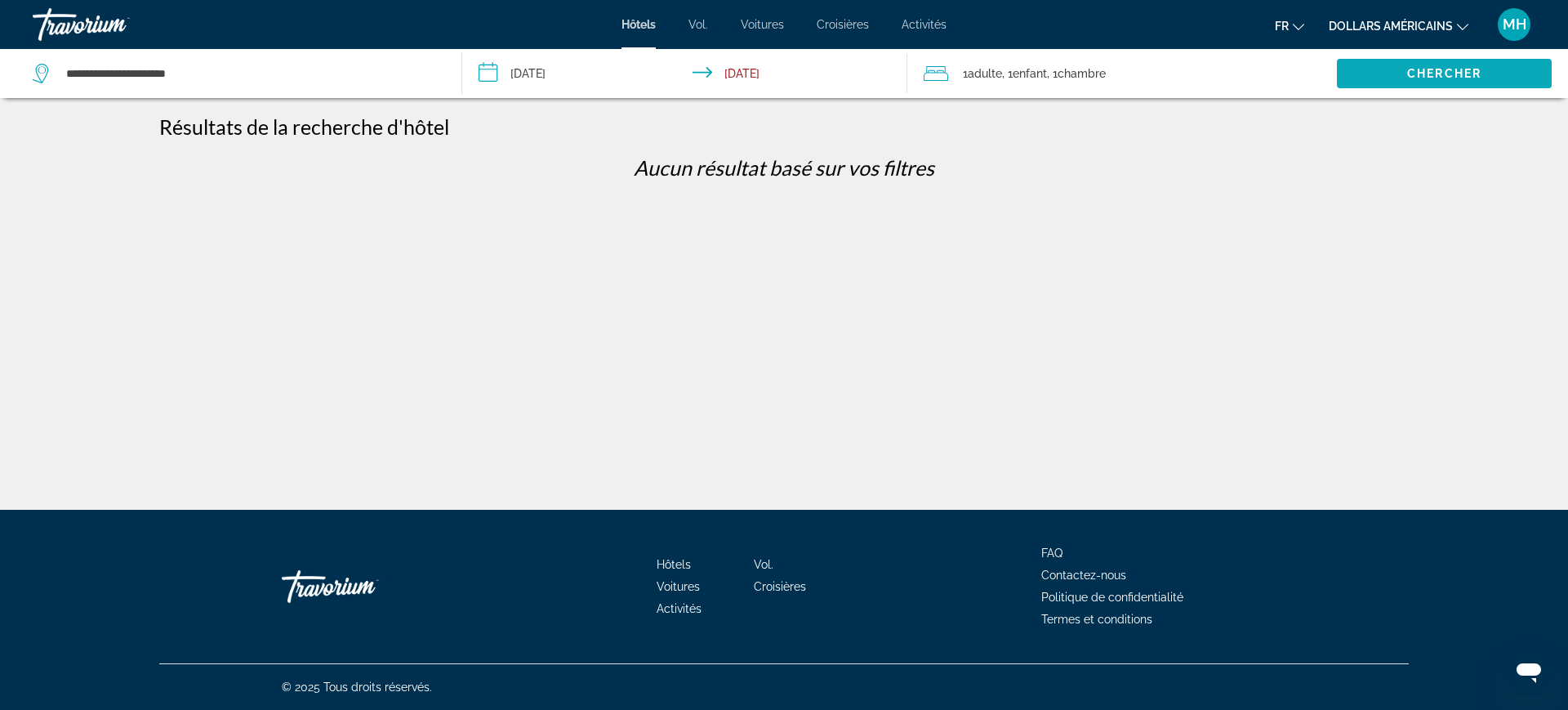
click at [1414, 86] on span "Search widget" at bounding box center [1444, 73] width 215 height 39
click at [534, 65] on input "**********" at bounding box center [688, 75] width 453 height 54
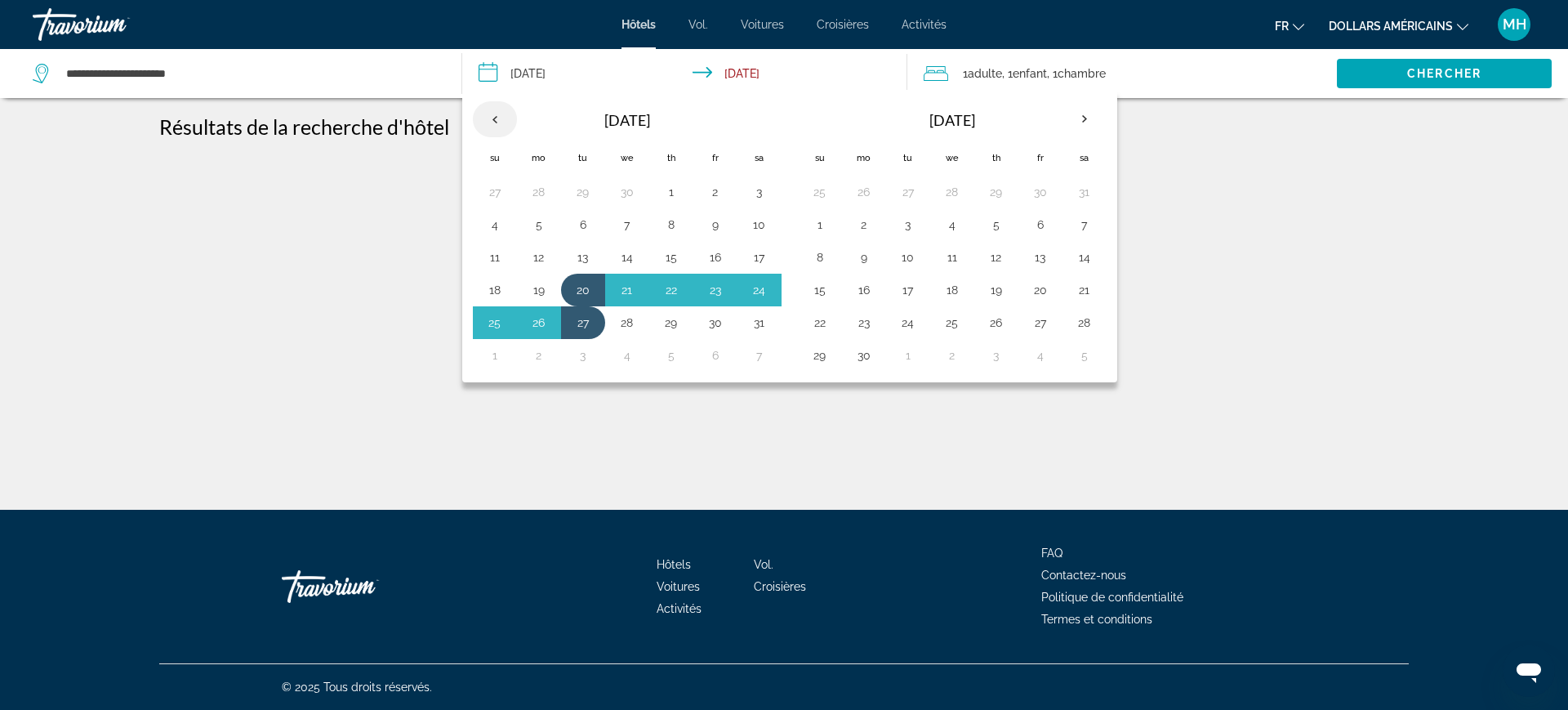
click at [494, 125] on th "Previous month" at bounding box center [494, 119] width 45 height 36
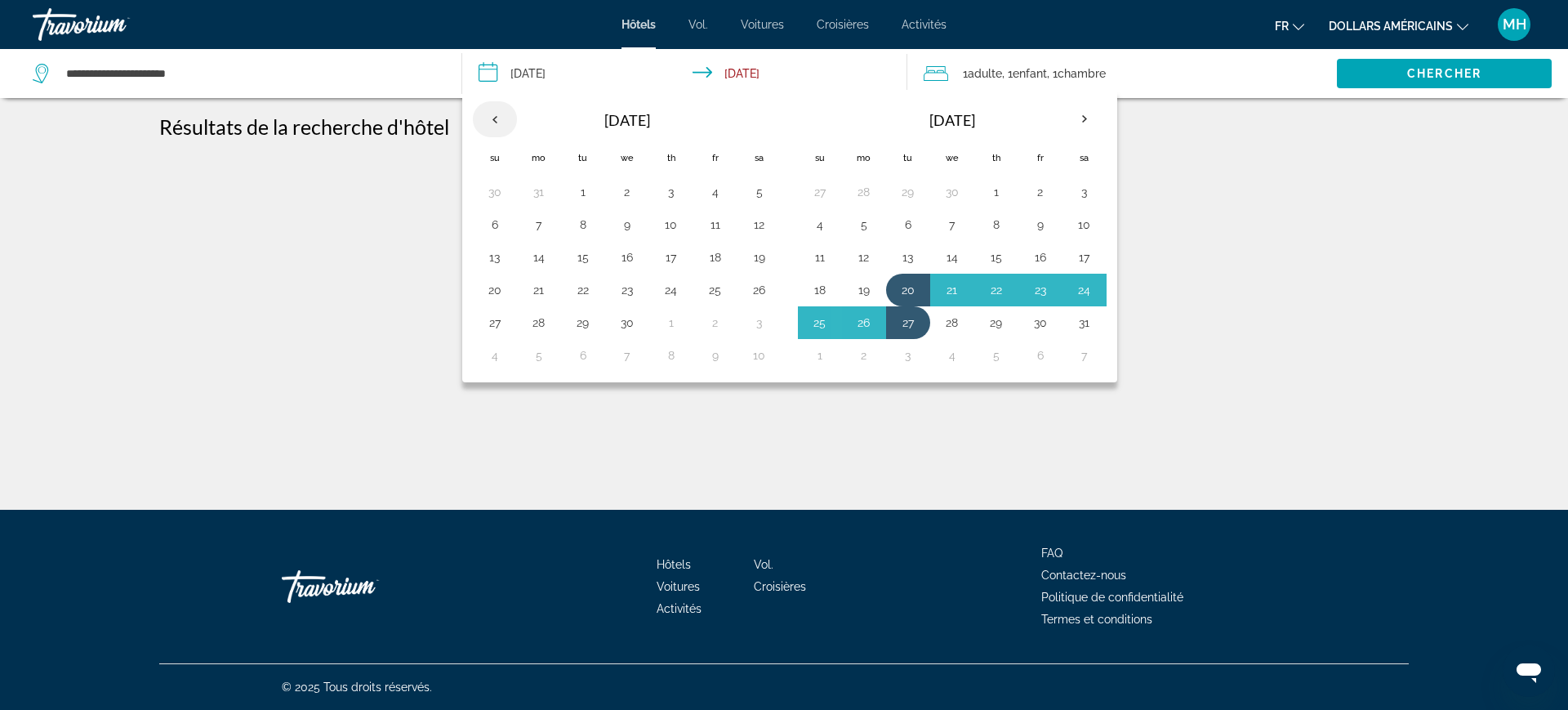
click at [483, 126] on th "Previous month" at bounding box center [494, 119] width 45 height 36
click at [488, 122] on th "Previous month" at bounding box center [494, 119] width 45 height 36
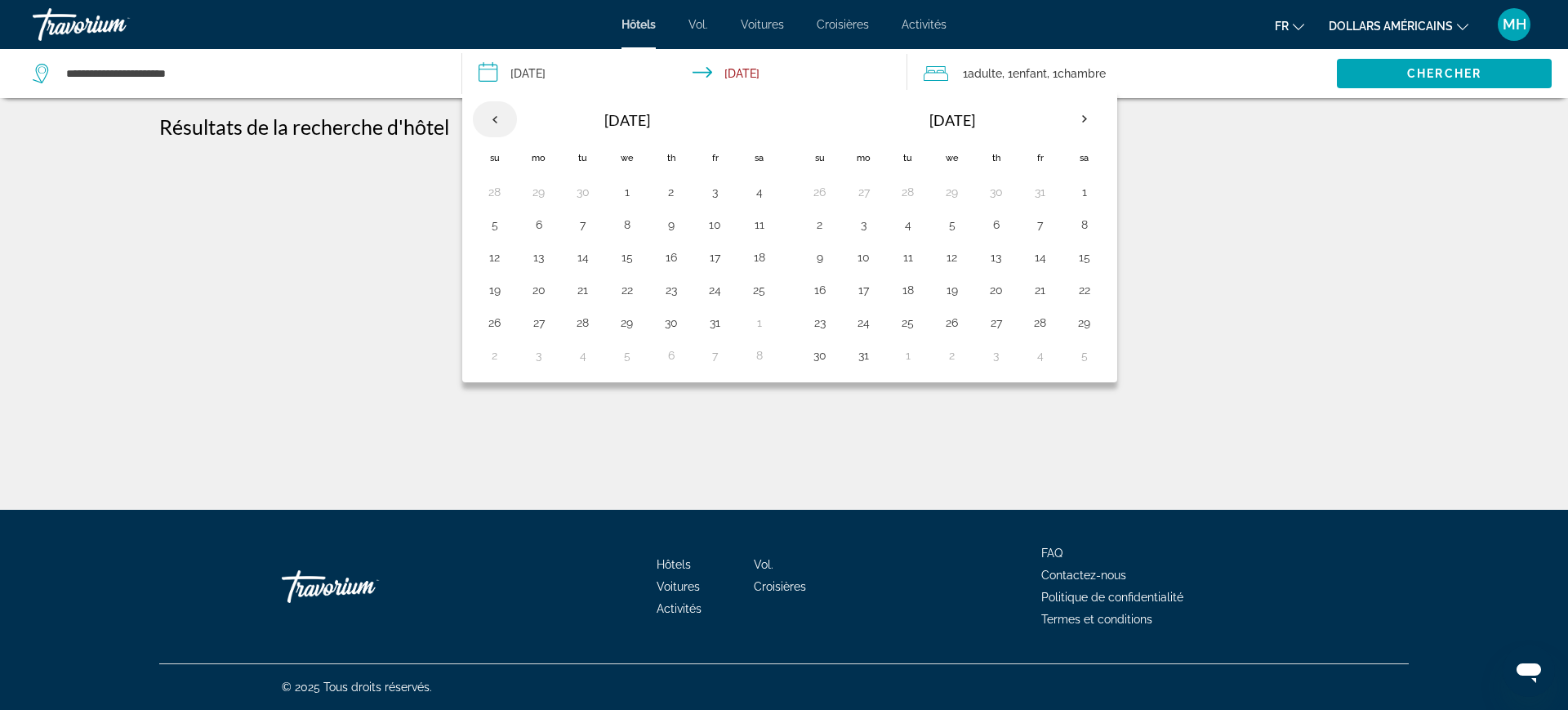
click at [493, 121] on th "Previous month" at bounding box center [494, 119] width 45 height 36
click at [959, 223] on button "8" at bounding box center [952, 224] width 26 height 23
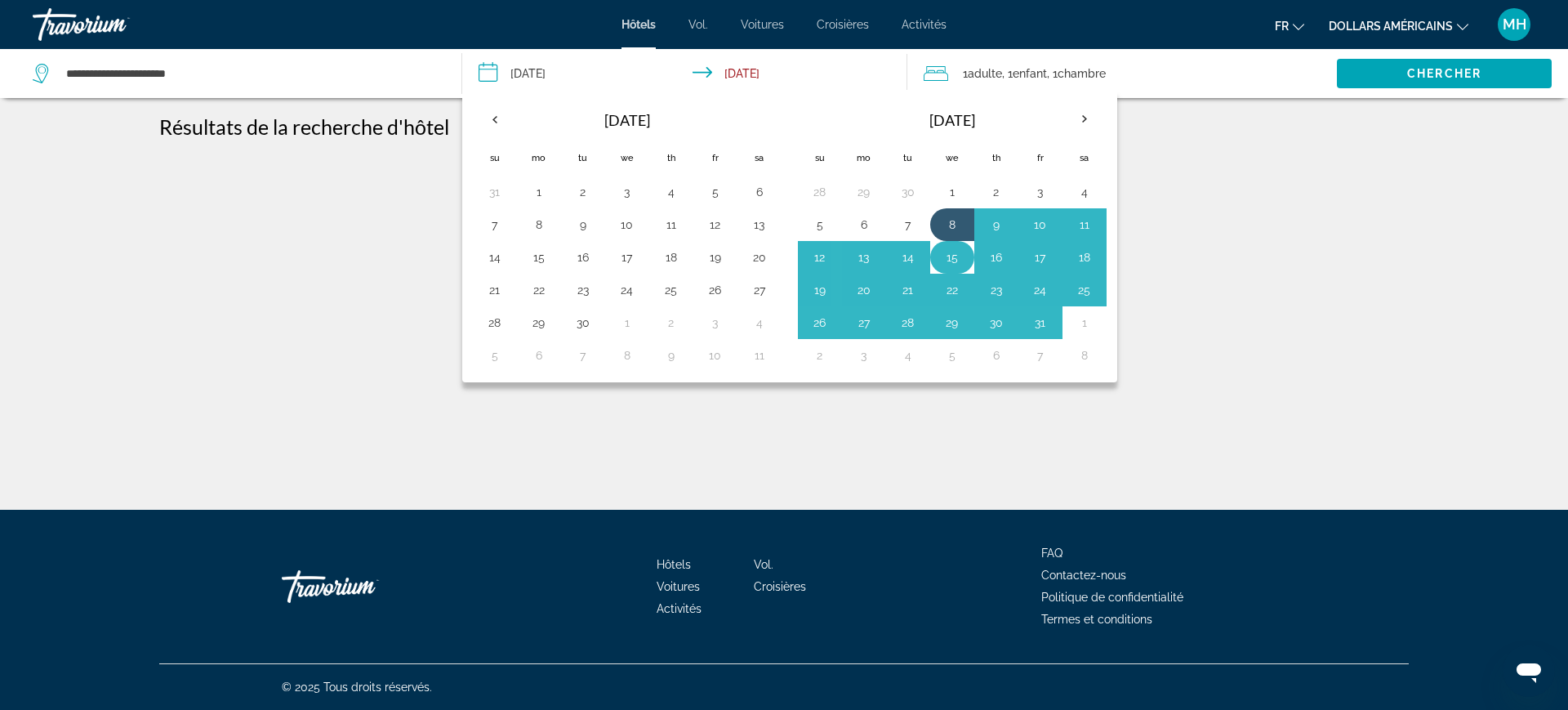
click at [960, 265] on button "15" at bounding box center [952, 256] width 26 height 23
type input "**********"
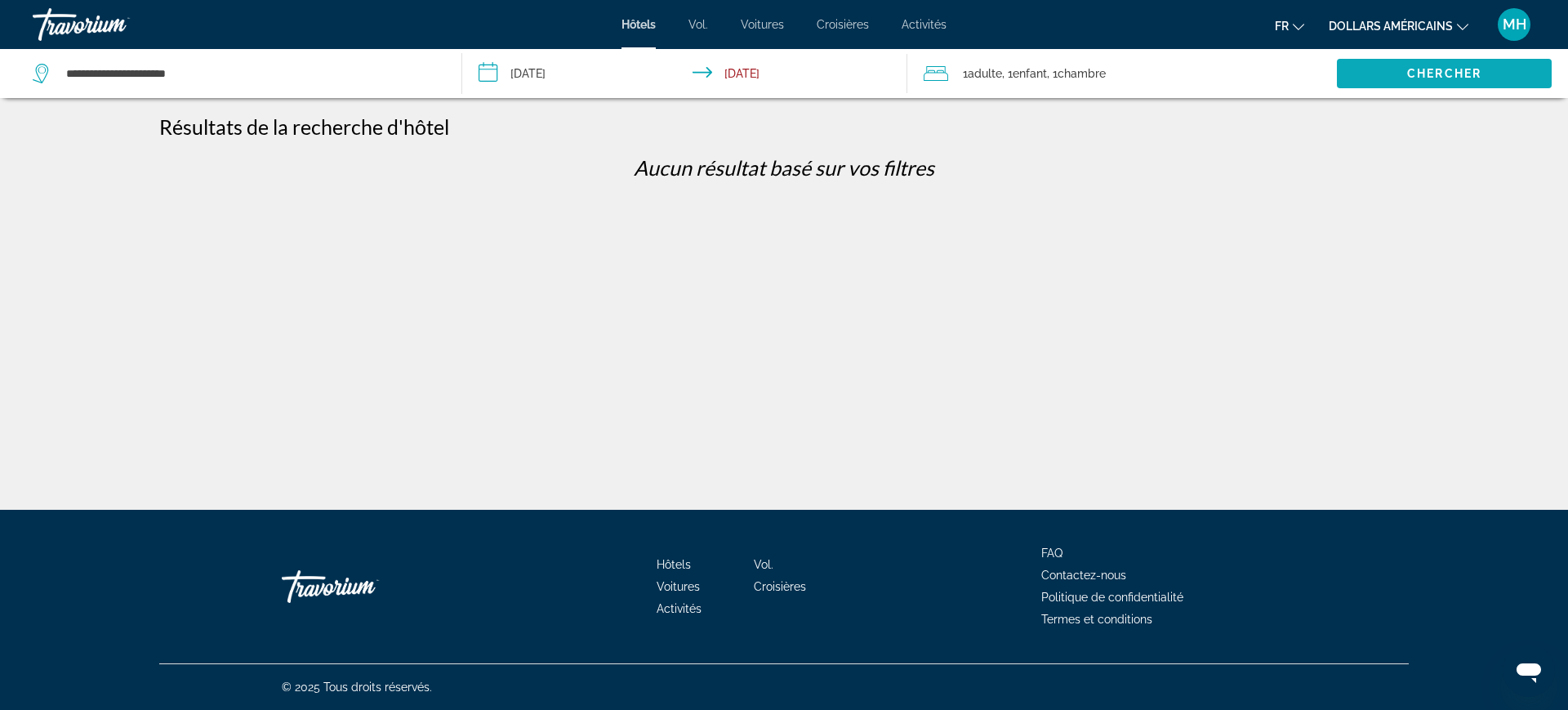
click at [1427, 92] on span "Search widget" at bounding box center [1444, 73] width 215 height 39
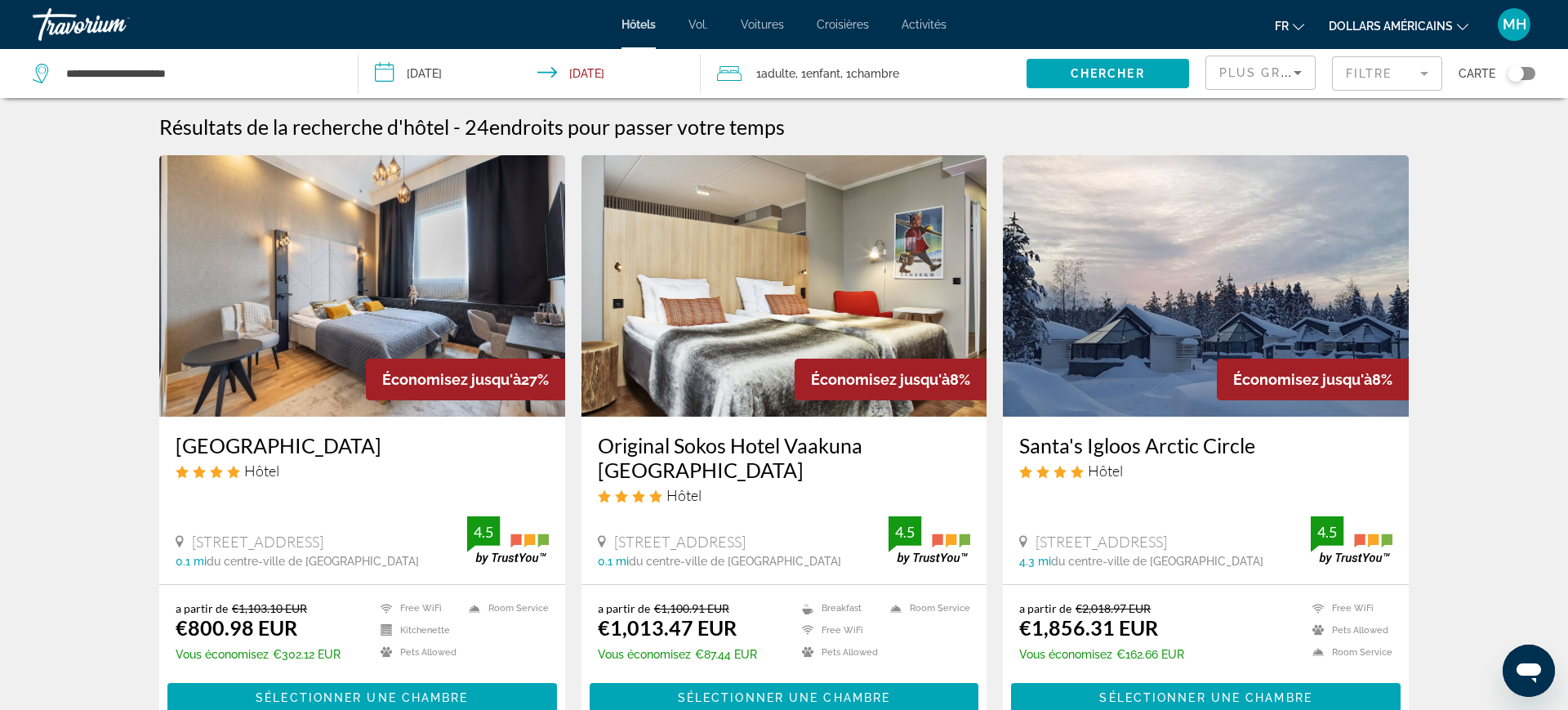
click at [358, 452] on h3 "Santa's Hotel Santa Claus" at bounding box center [362, 445] width 374 height 25
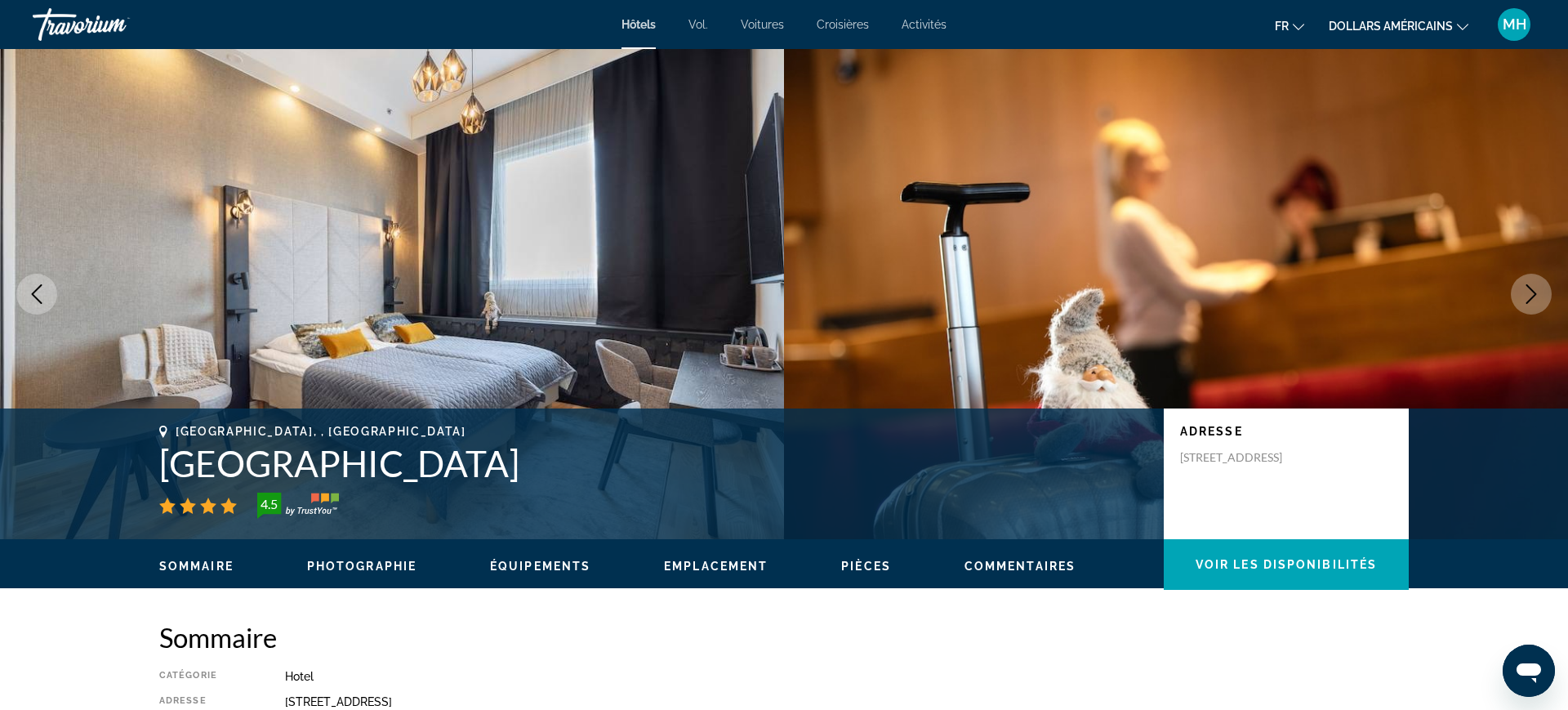
click at [1519, 301] on button "Next image" at bounding box center [1531, 294] width 41 height 41
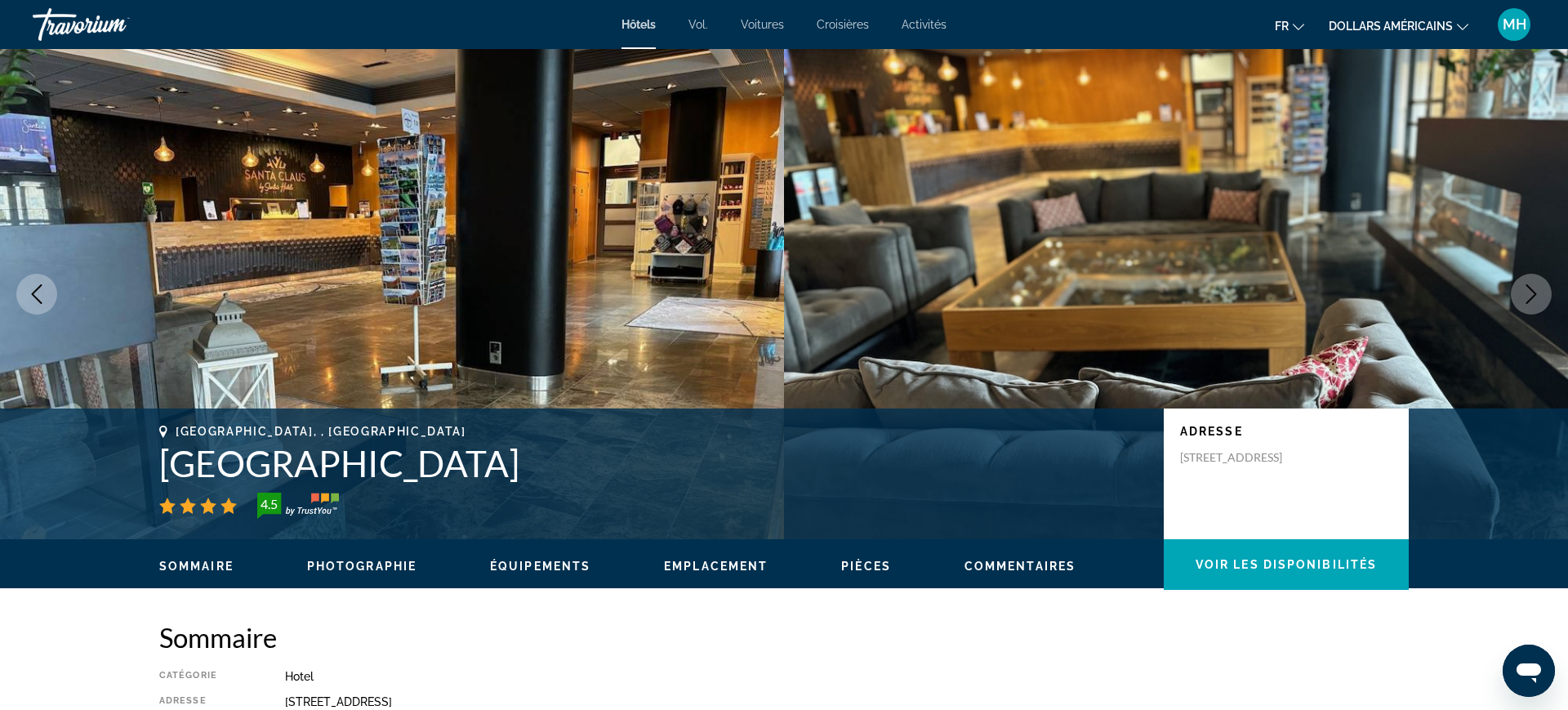
click at [1522, 295] on icon "Next image" at bounding box center [1532, 295] width 20 height 20
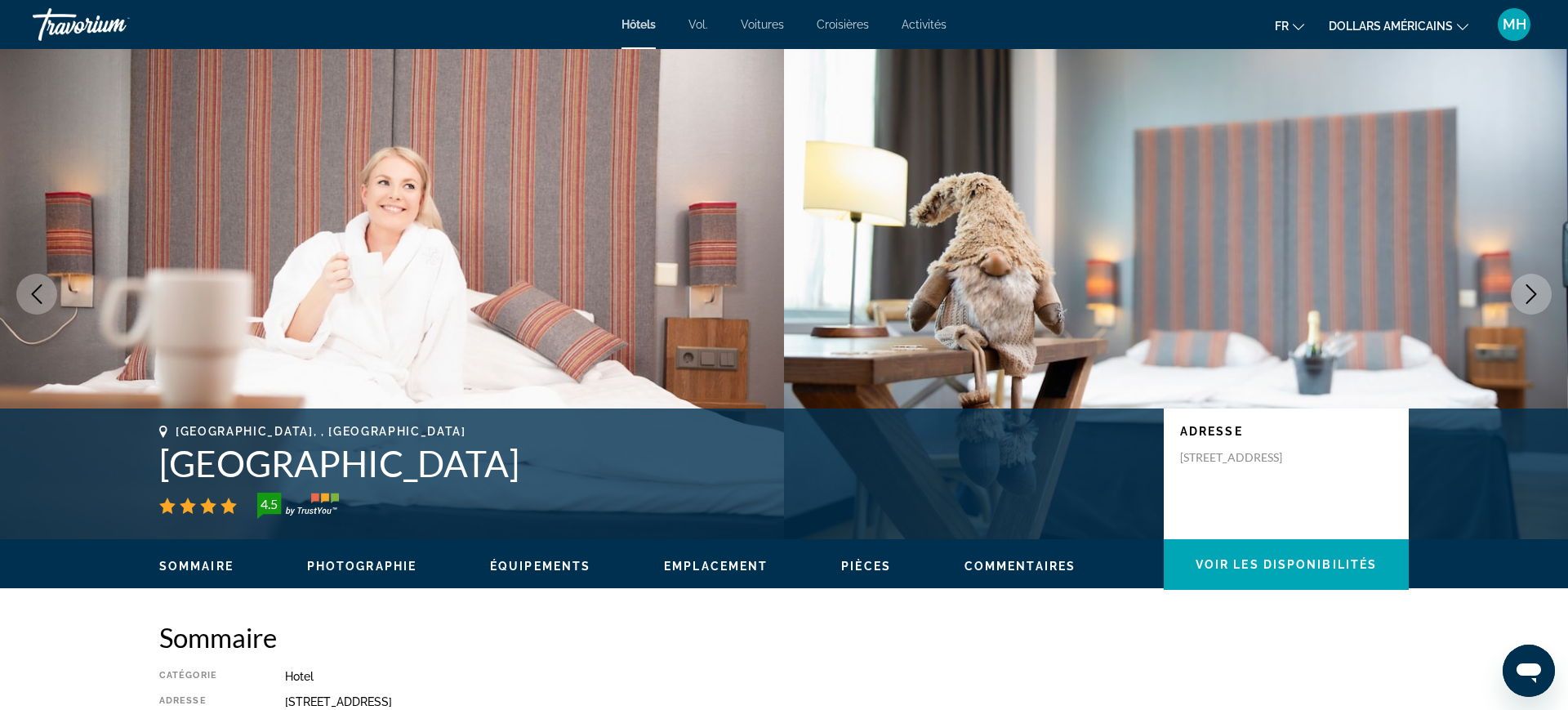
click at [1530, 299] on icon "Next image" at bounding box center [1532, 295] width 11 height 20
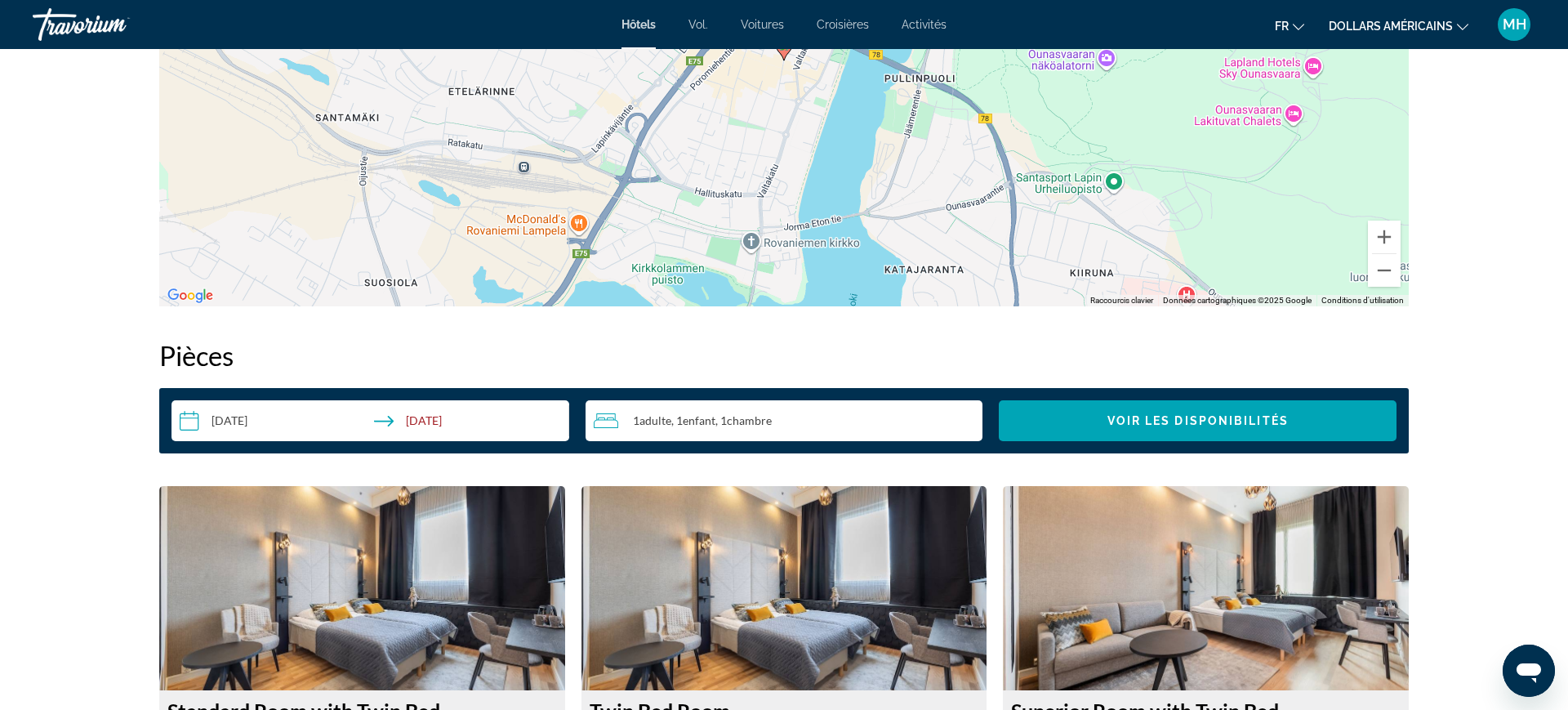
scroll to position [1738, 0]
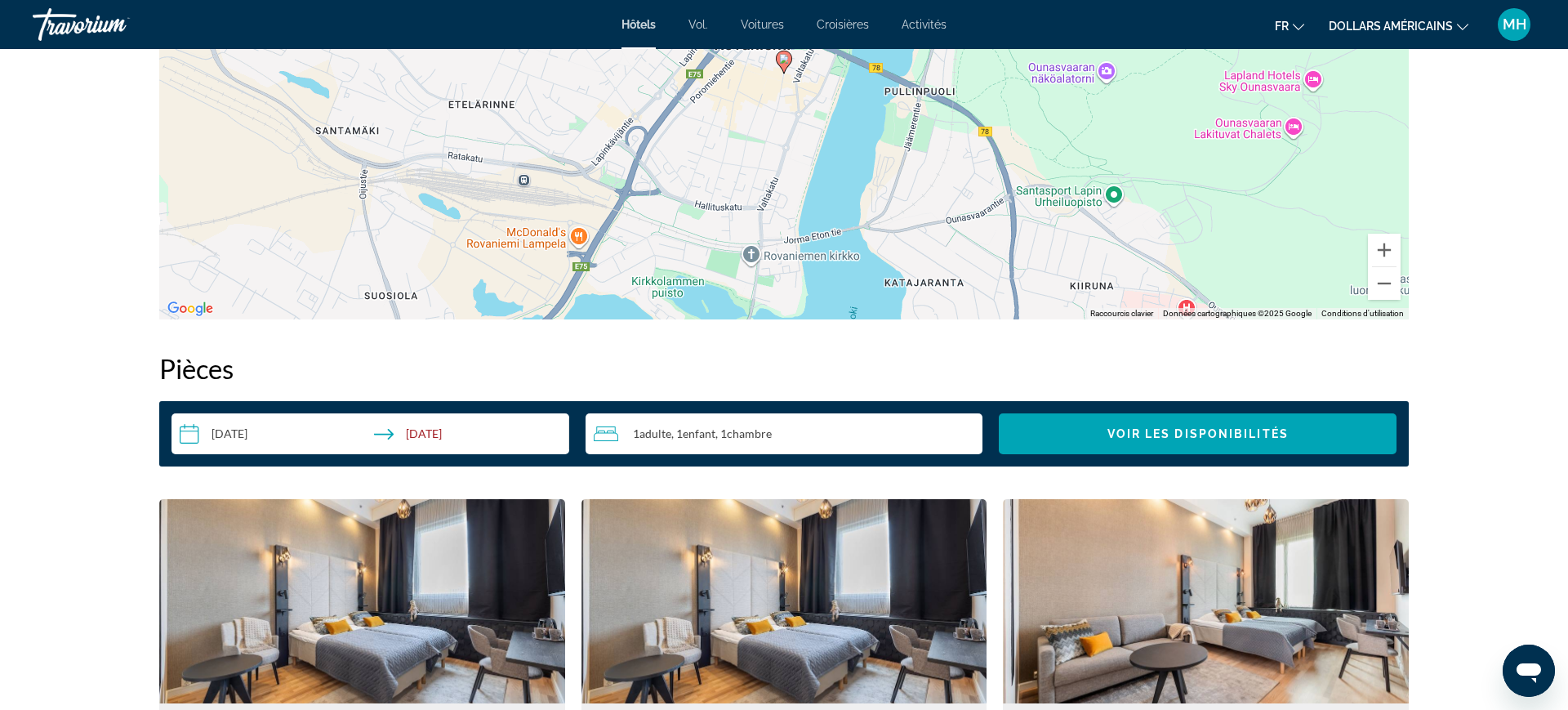
click at [268, 435] on input "**********" at bounding box center [374, 436] width 404 height 45
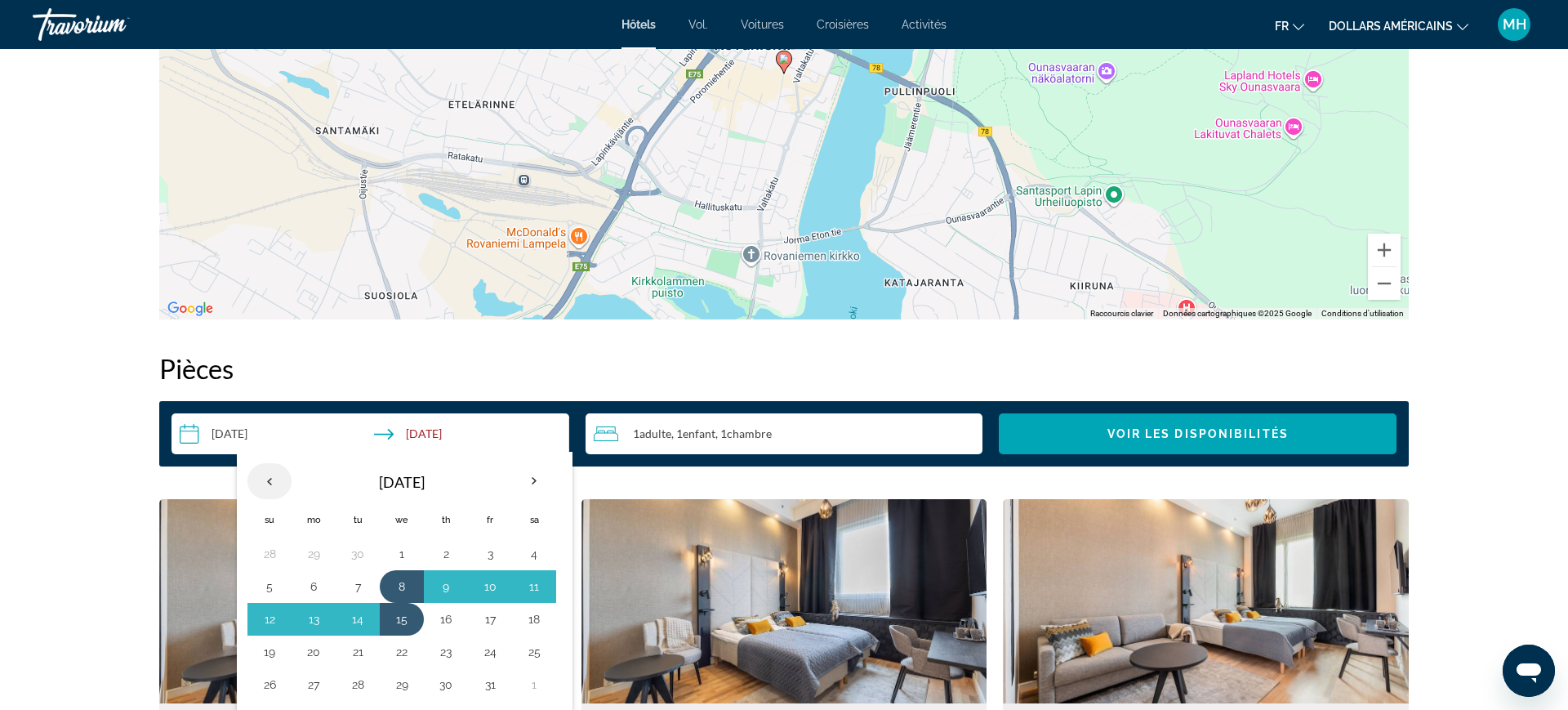
click at [263, 487] on th "Previous month" at bounding box center [269, 481] width 45 height 36
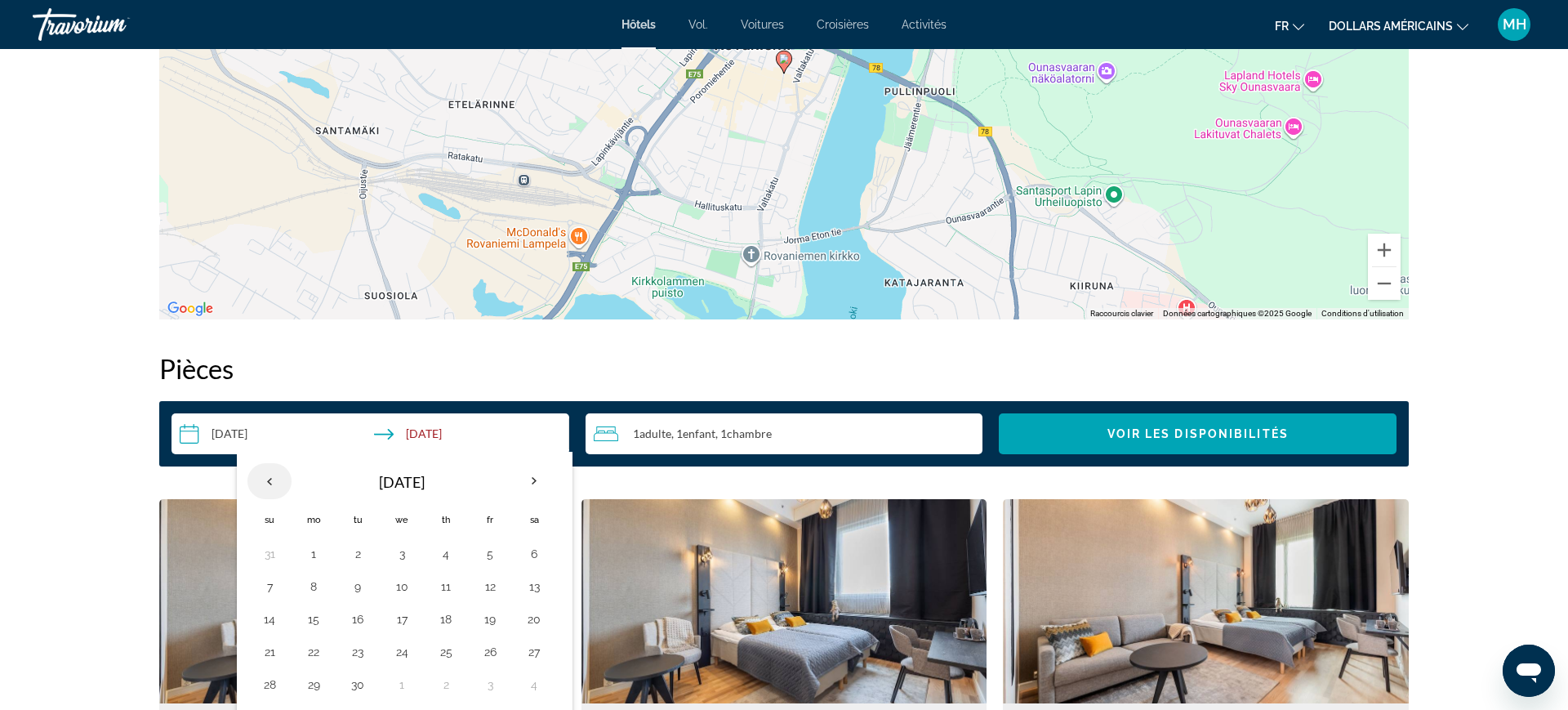
click at [269, 473] on th "Previous month" at bounding box center [269, 481] width 45 height 36
click at [269, 476] on th "Previous month" at bounding box center [269, 481] width 45 height 36
click at [269, 480] on th "Previous month" at bounding box center [269, 481] width 45 height 36
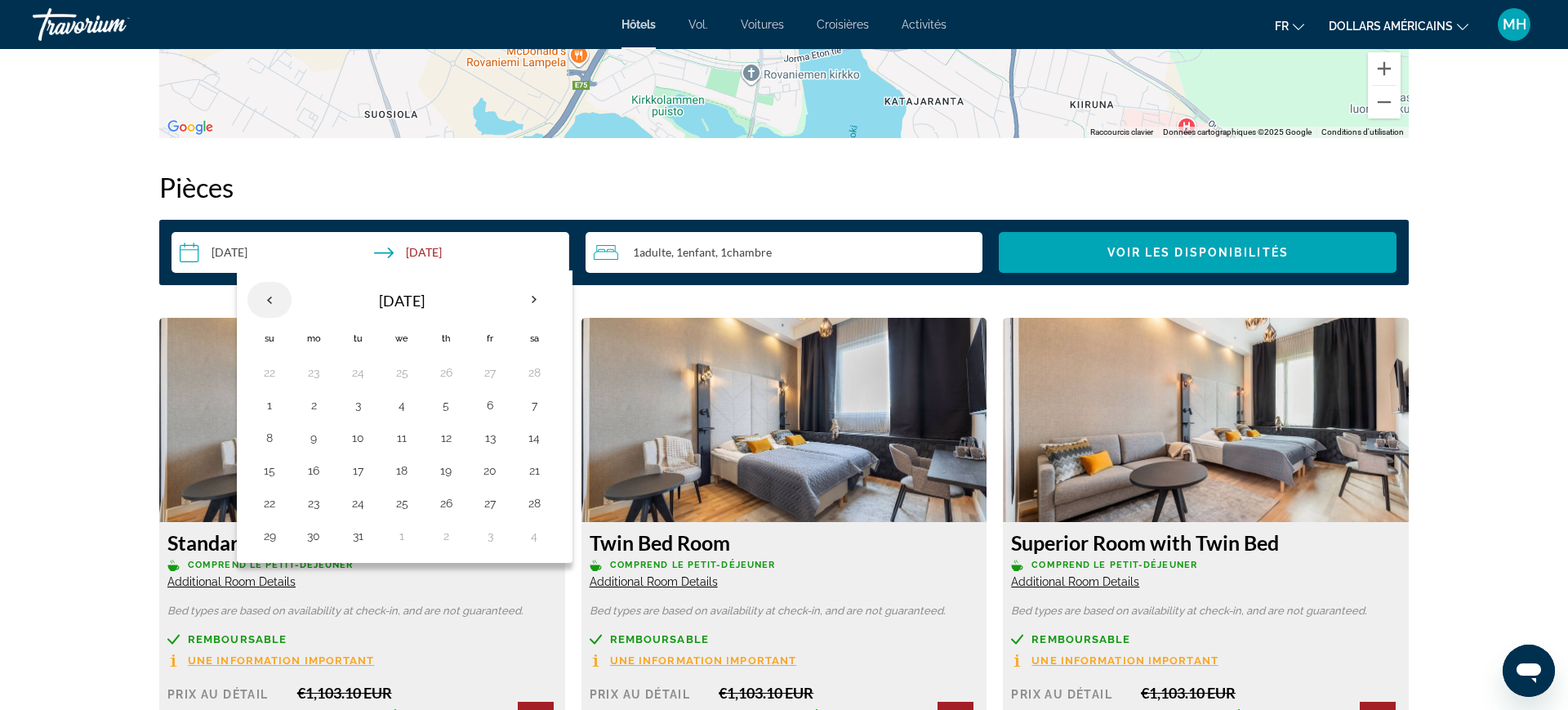
scroll to position [1922, 0]
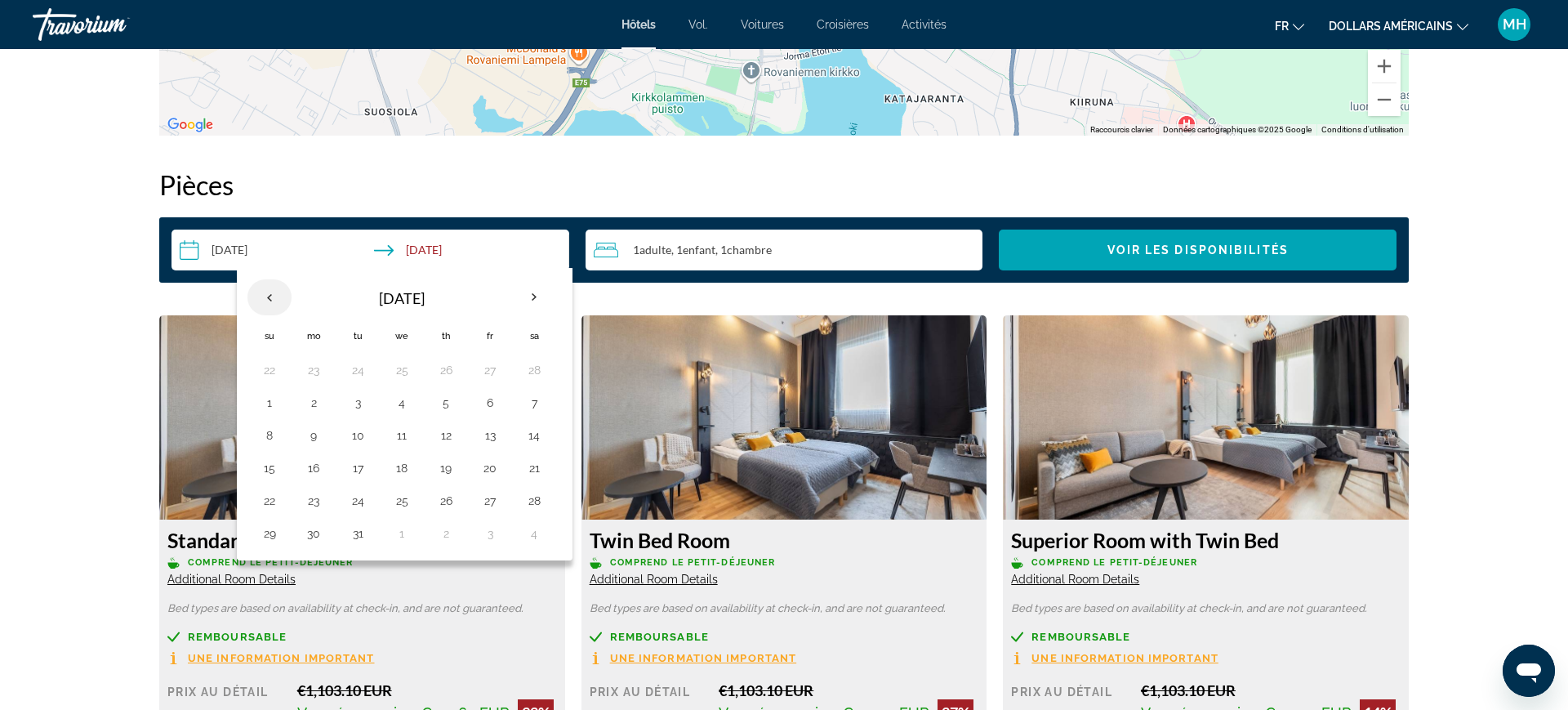
click at [275, 296] on th "Previous month" at bounding box center [269, 297] width 45 height 36
click at [315, 510] on button "23" at bounding box center [314, 500] width 26 height 23
click at [316, 535] on button "2" at bounding box center [314, 533] width 26 height 23
type input "**********"
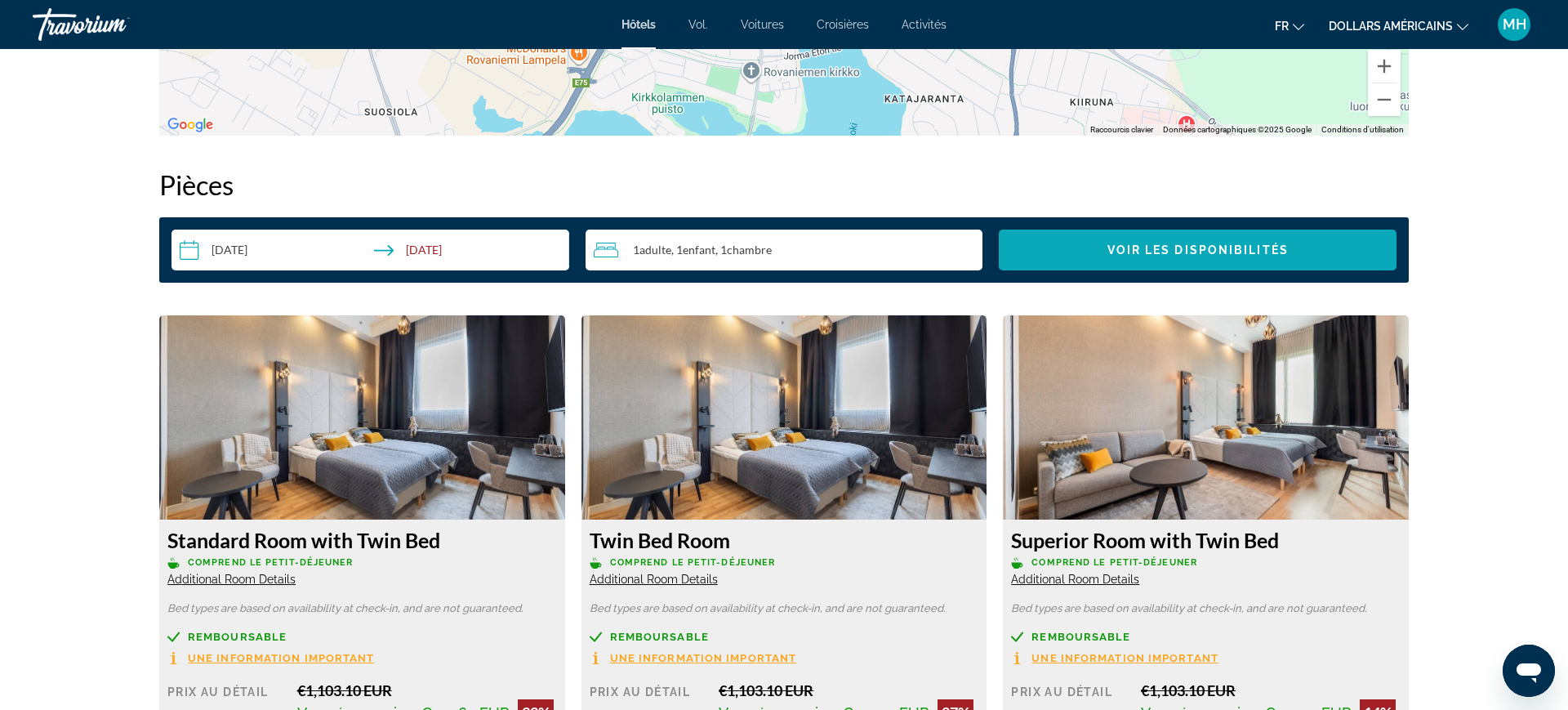
click at [1133, 247] on span "Voir les disponibilités" at bounding box center [1197, 250] width 181 height 13
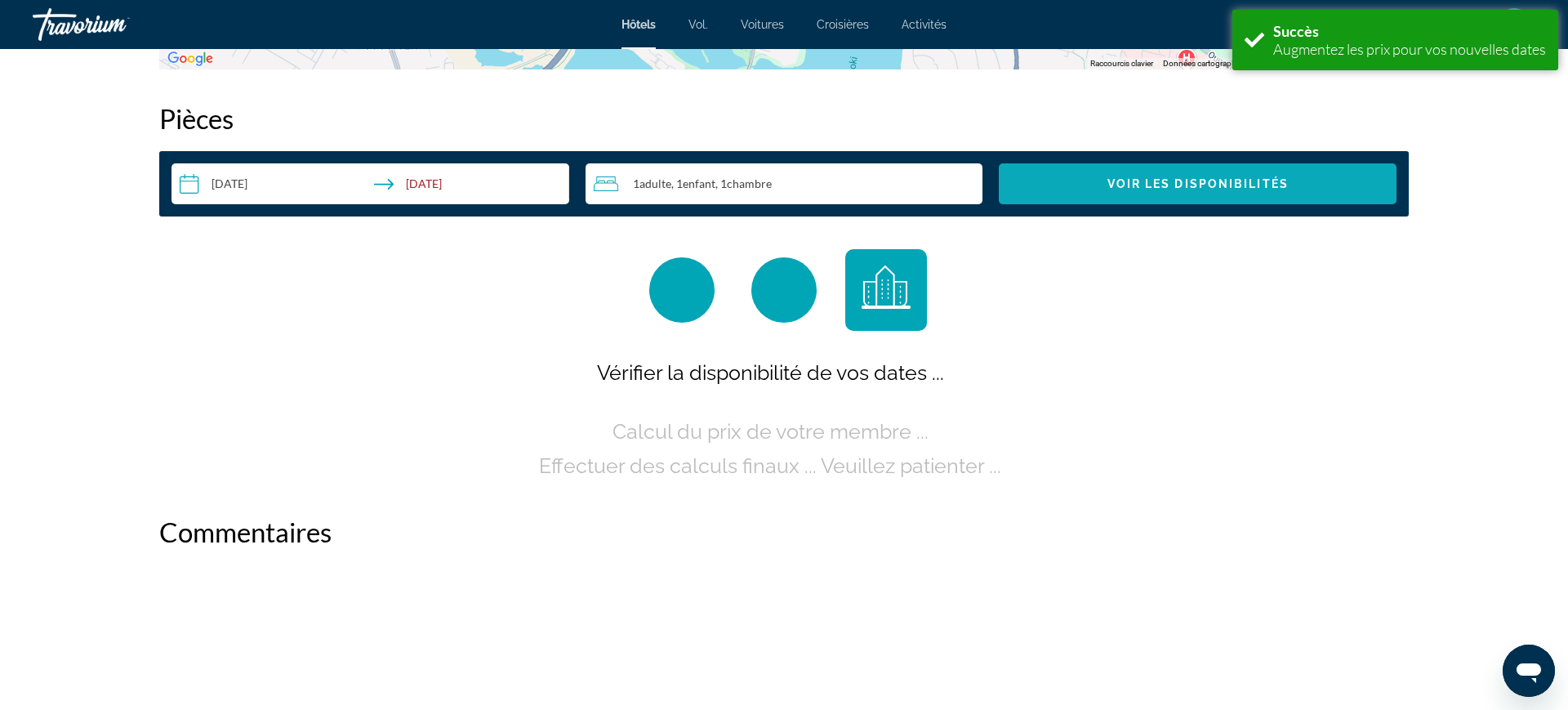
scroll to position [1992, 0]
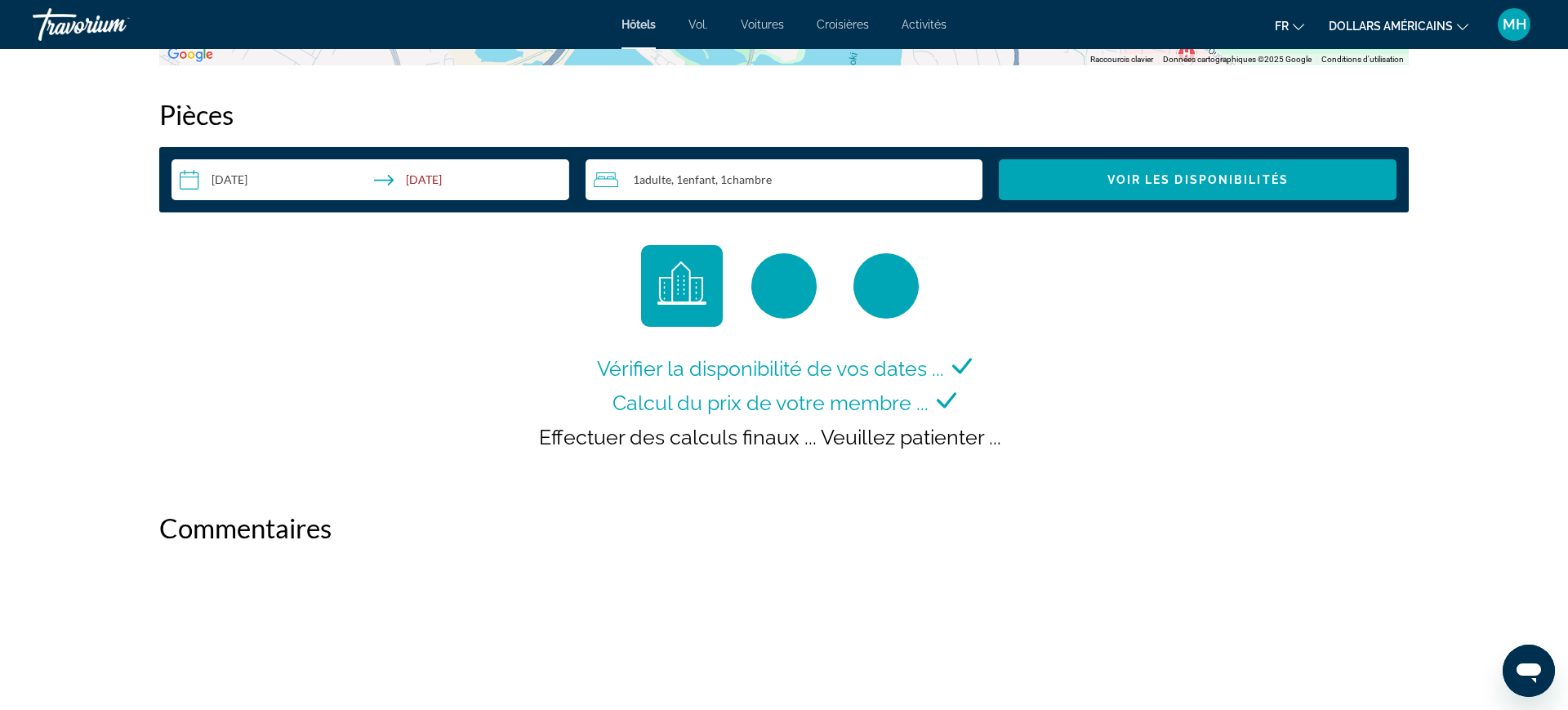
click at [1436, 35] on button "dollars américains USD ($) MXN (Mexique$) CAD ($ CA) GBP (£) EUR (€) AUD (A$) N…" at bounding box center [1399, 25] width 140 height 24
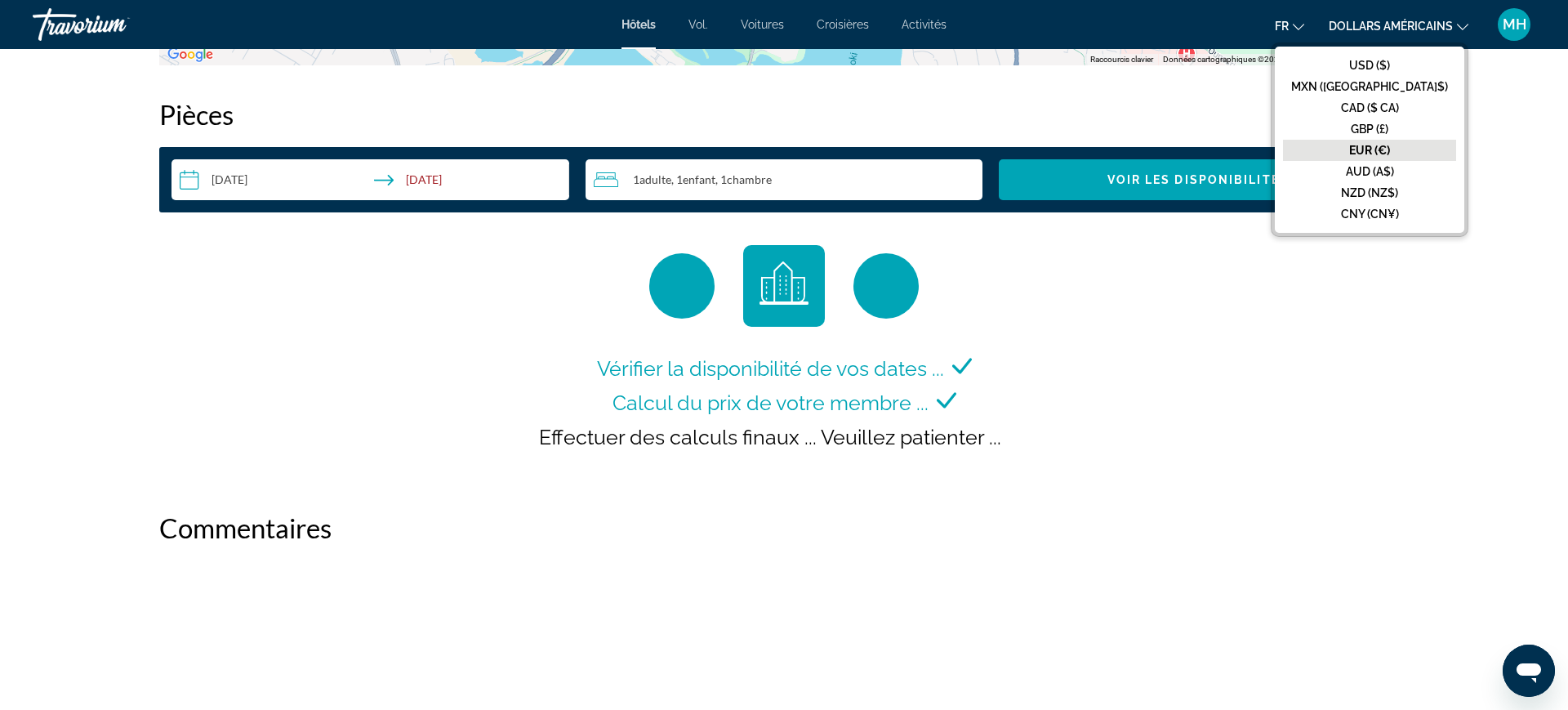
click at [1390, 155] on font "EUR (€)" at bounding box center [1369, 150] width 41 height 13
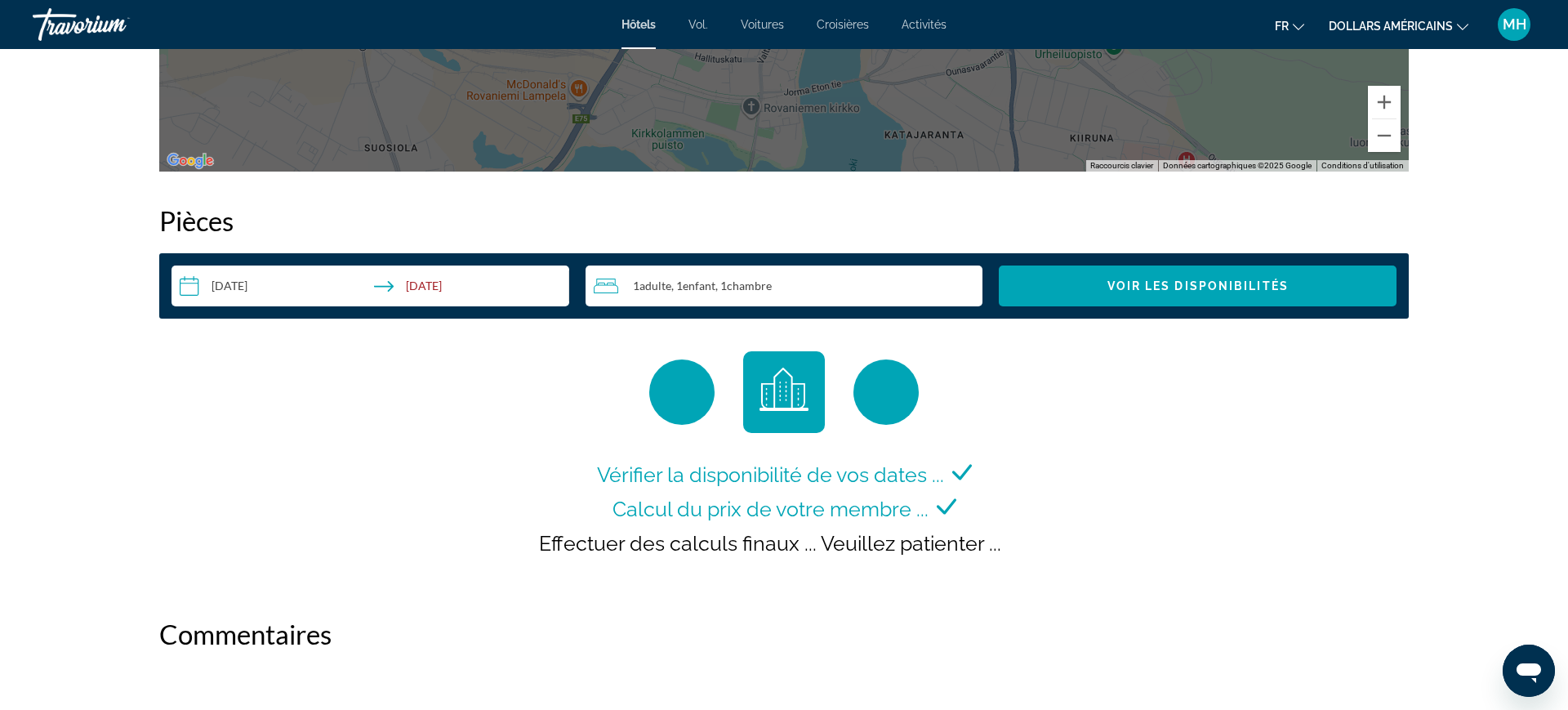
scroll to position [1887, 0]
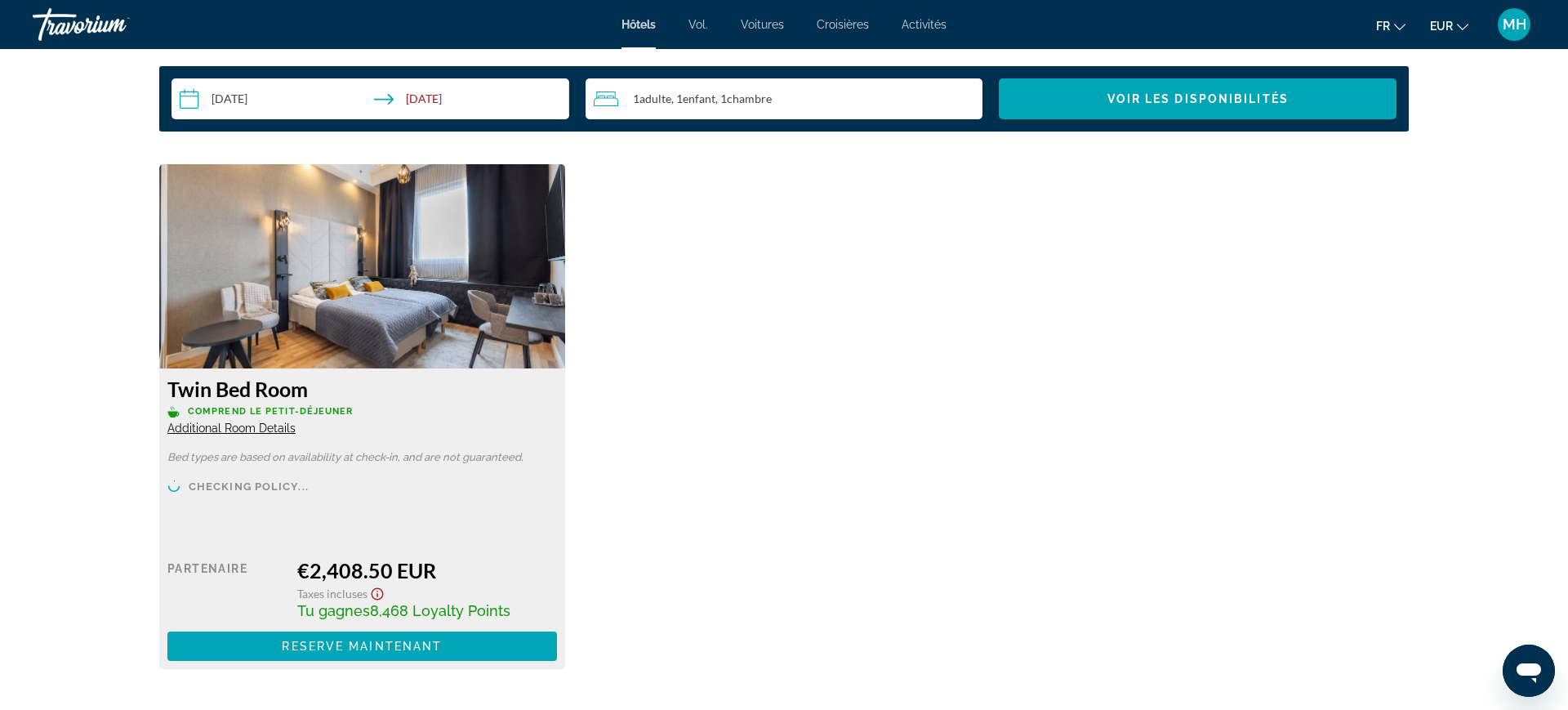
scroll to position [2074, 0]
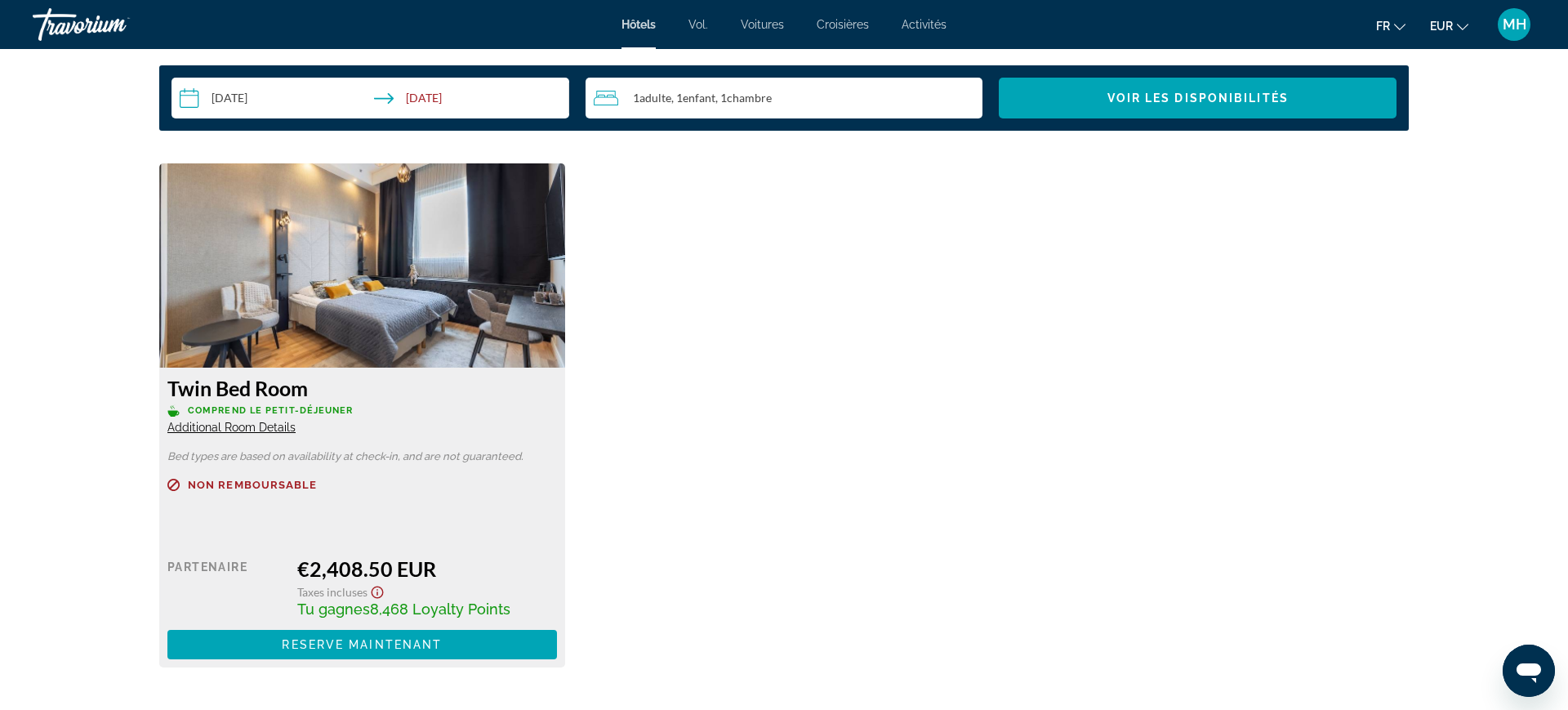
click at [285, 110] on input "**********" at bounding box center [374, 100] width 404 height 45
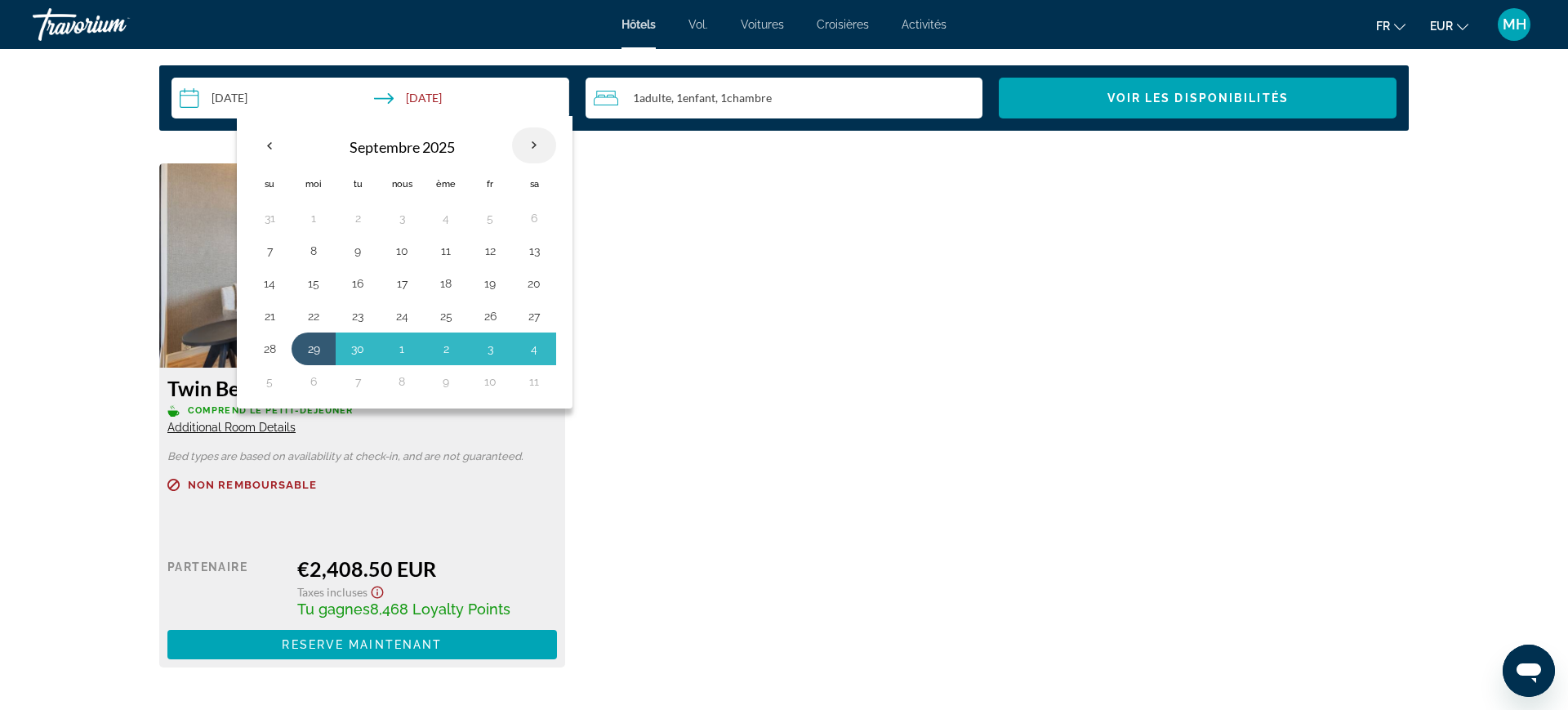
click at [538, 154] on th "Mois prochain" at bounding box center [534, 145] width 45 height 36
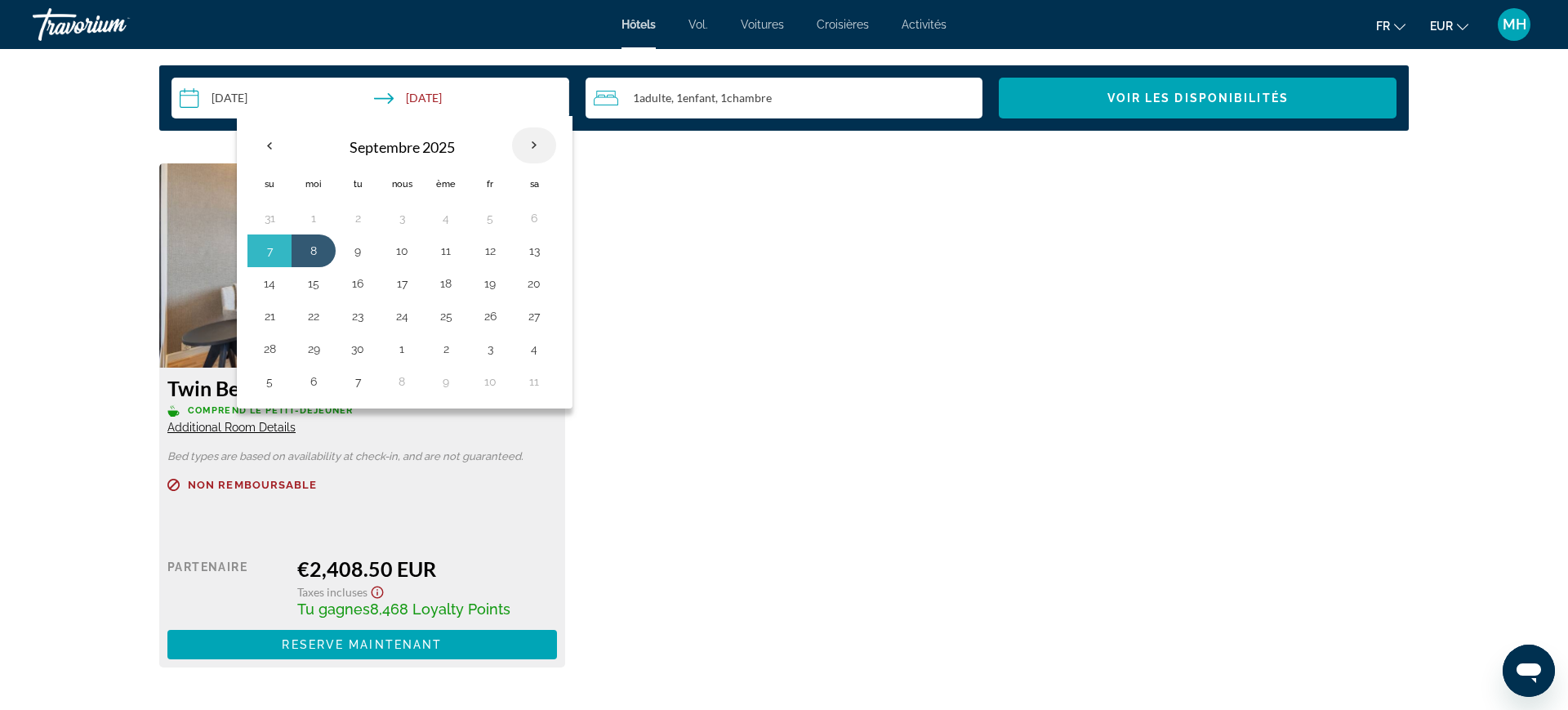
click at [548, 141] on th "Mois prochain" at bounding box center [534, 145] width 45 height 36
click at [537, 135] on th "Mois prochain" at bounding box center [534, 145] width 45 height 36
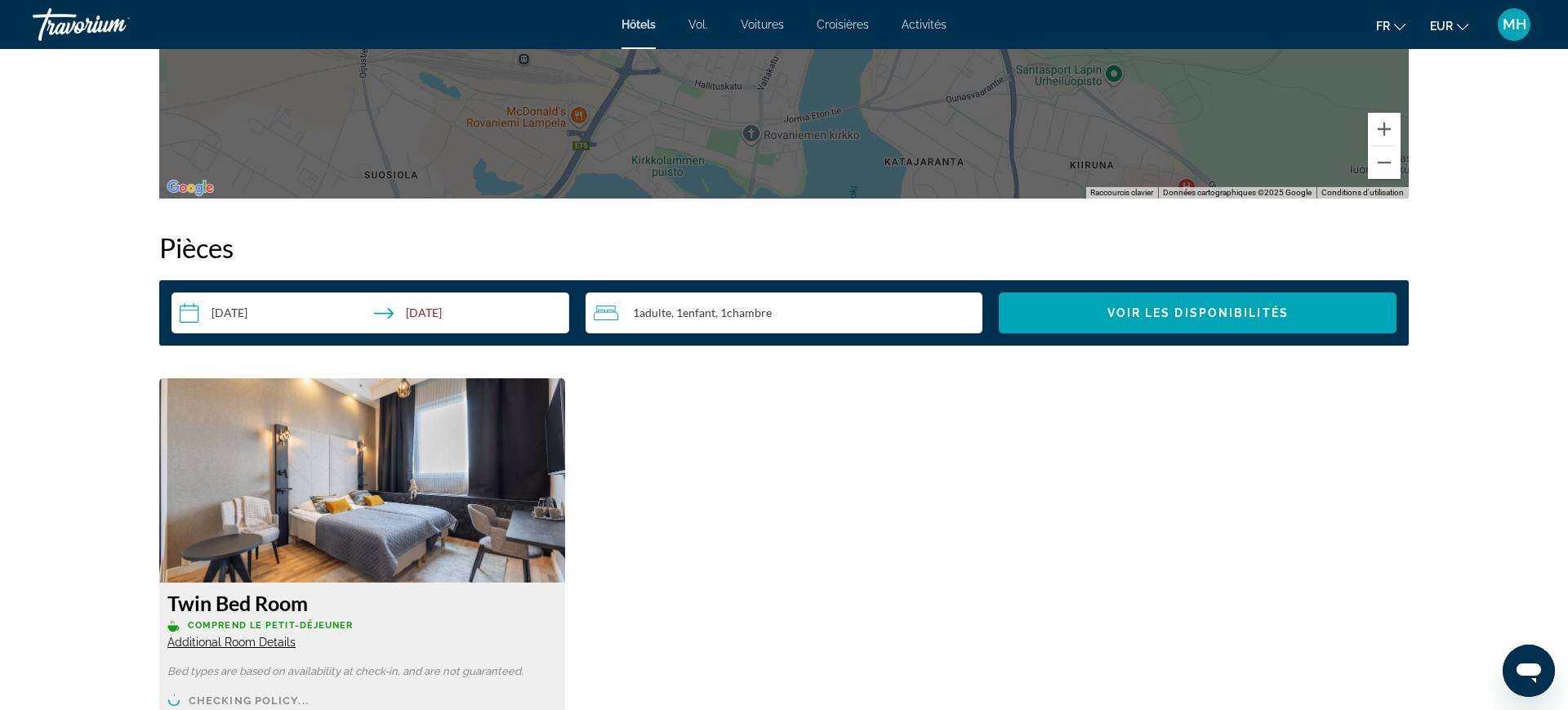
scroll to position [1875, 0]
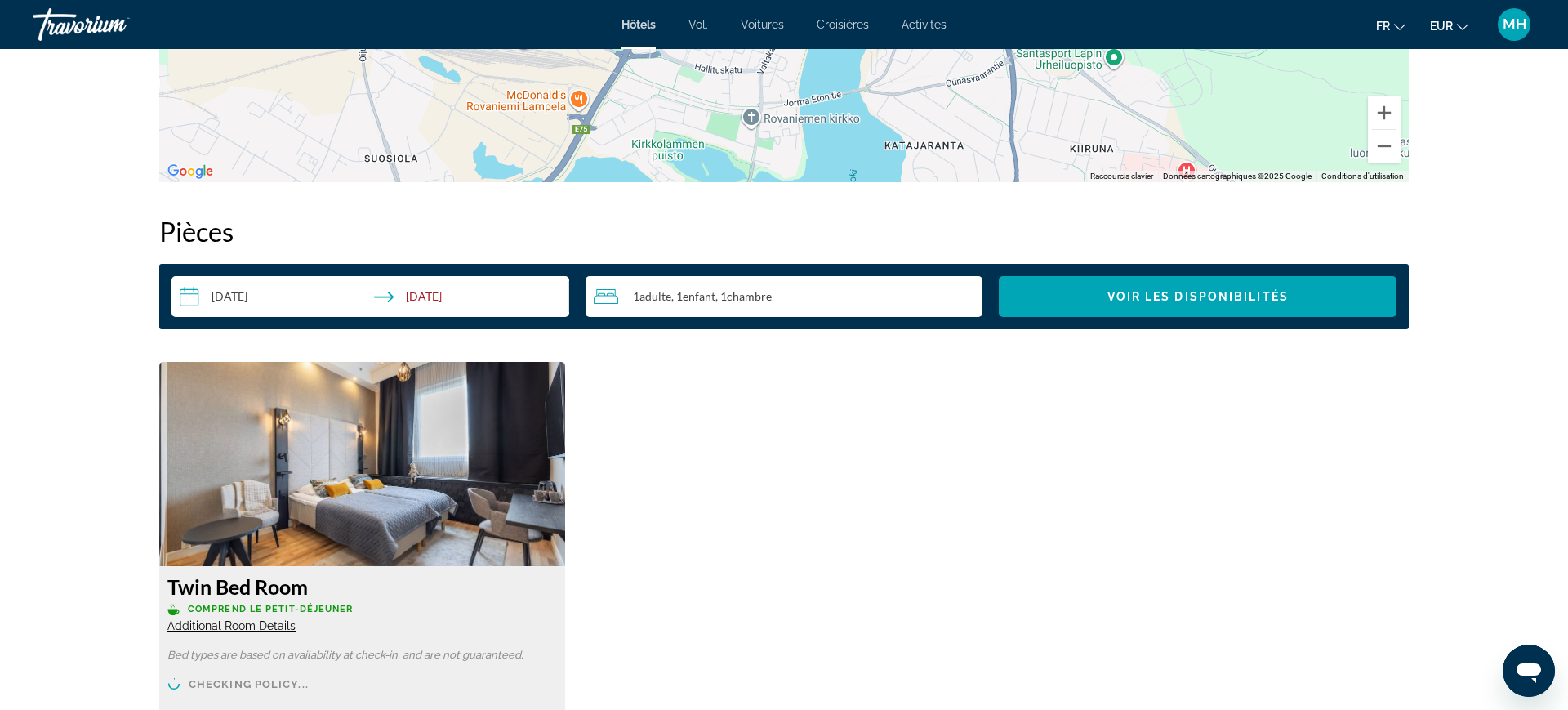
click at [266, 293] on input "**********" at bounding box center [374, 299] width 404 height 45
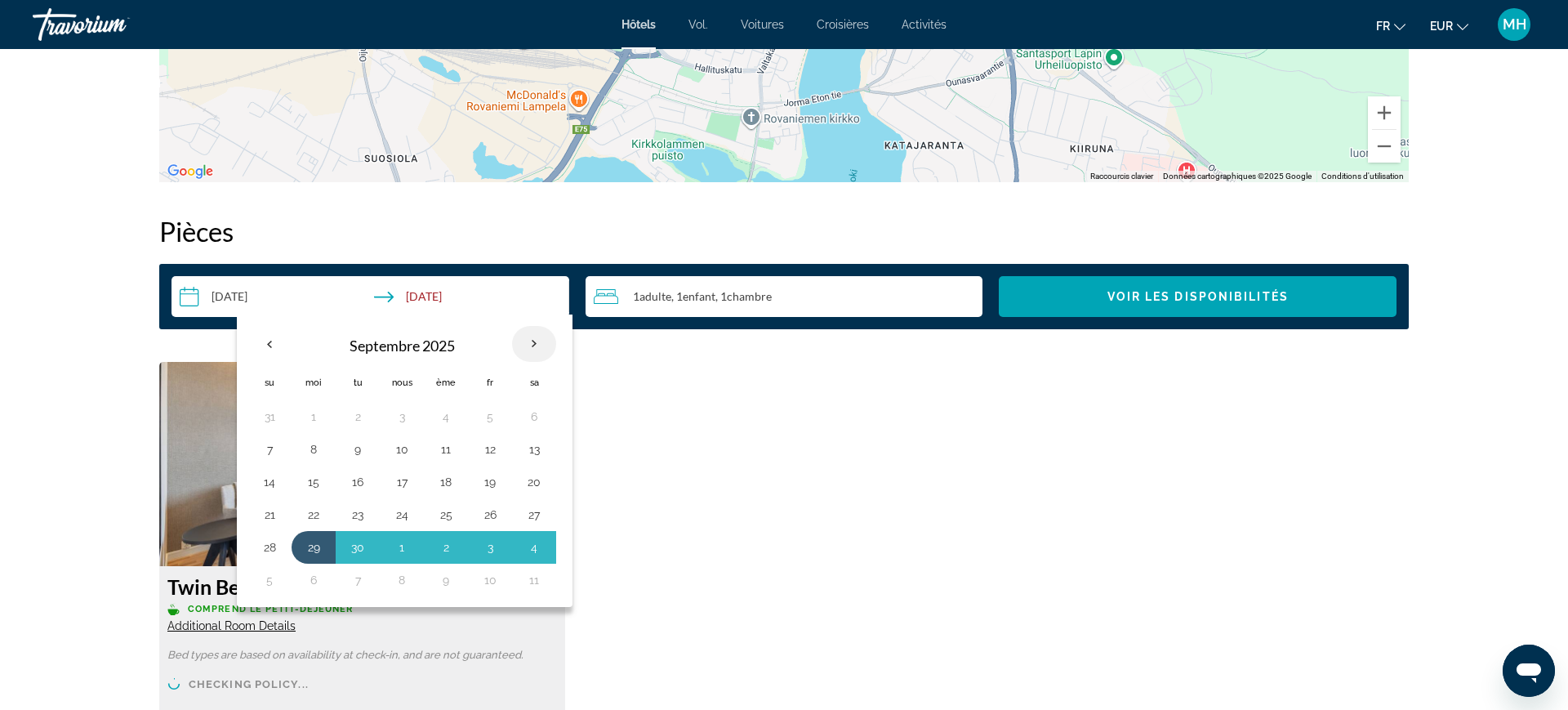
click at [535, 344] on th "Mois prochain" at bounding box center [534, 344] width 45 height 36
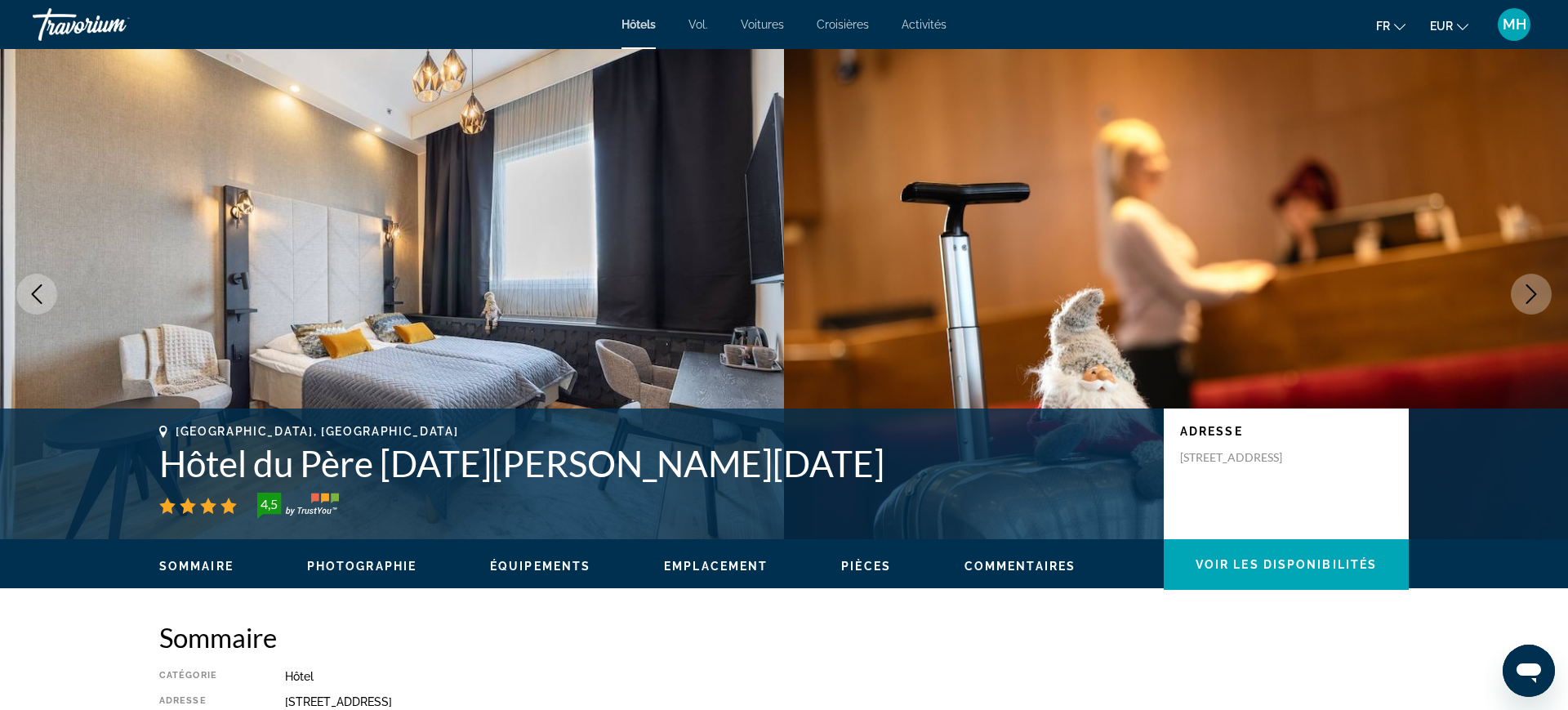
click at [1551, 27] on div "Hôtels Vol. Voitures Croisières Activités Hôtels Vol. Voitures Croisières Activ…" at bounding box center [784, 25] width 1568 height 43
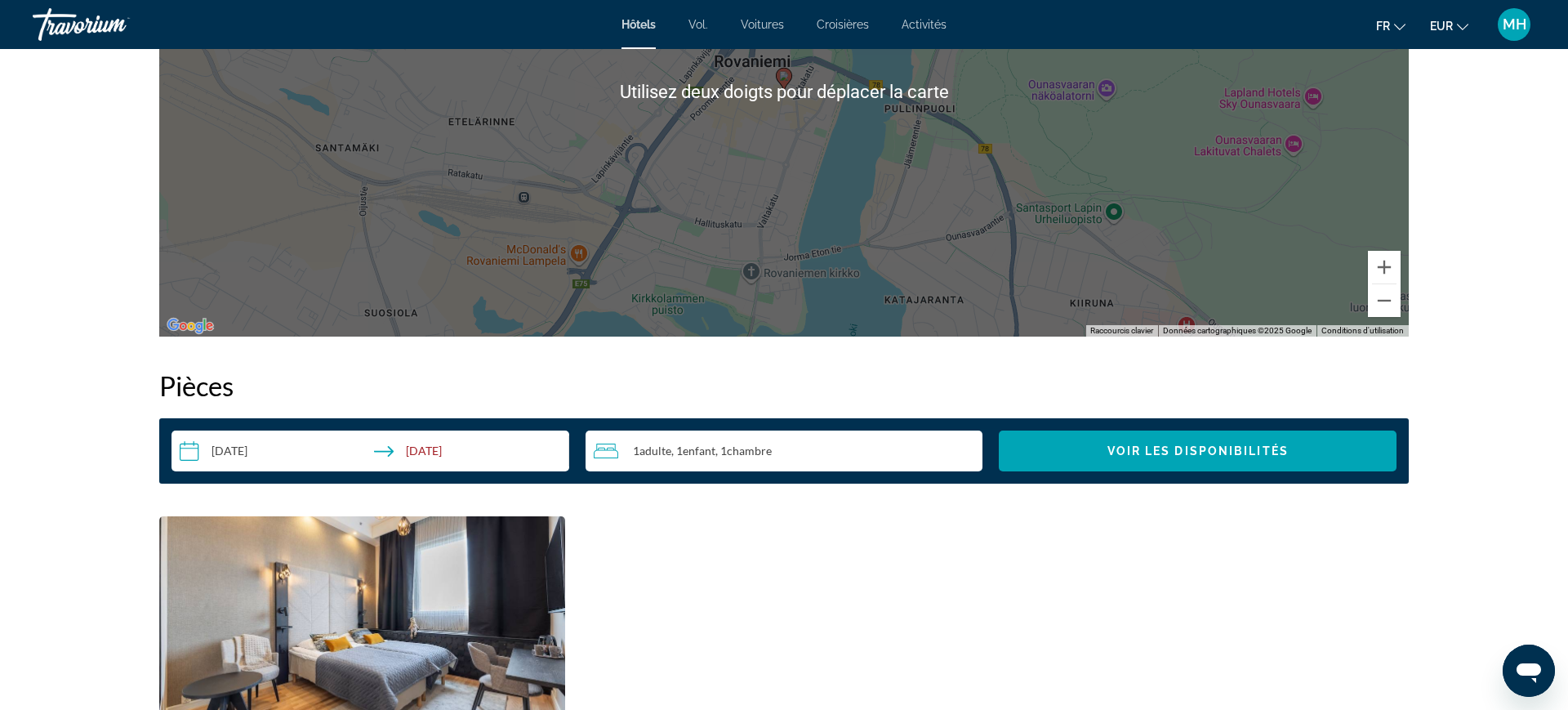
scroll to position [1752, 0]
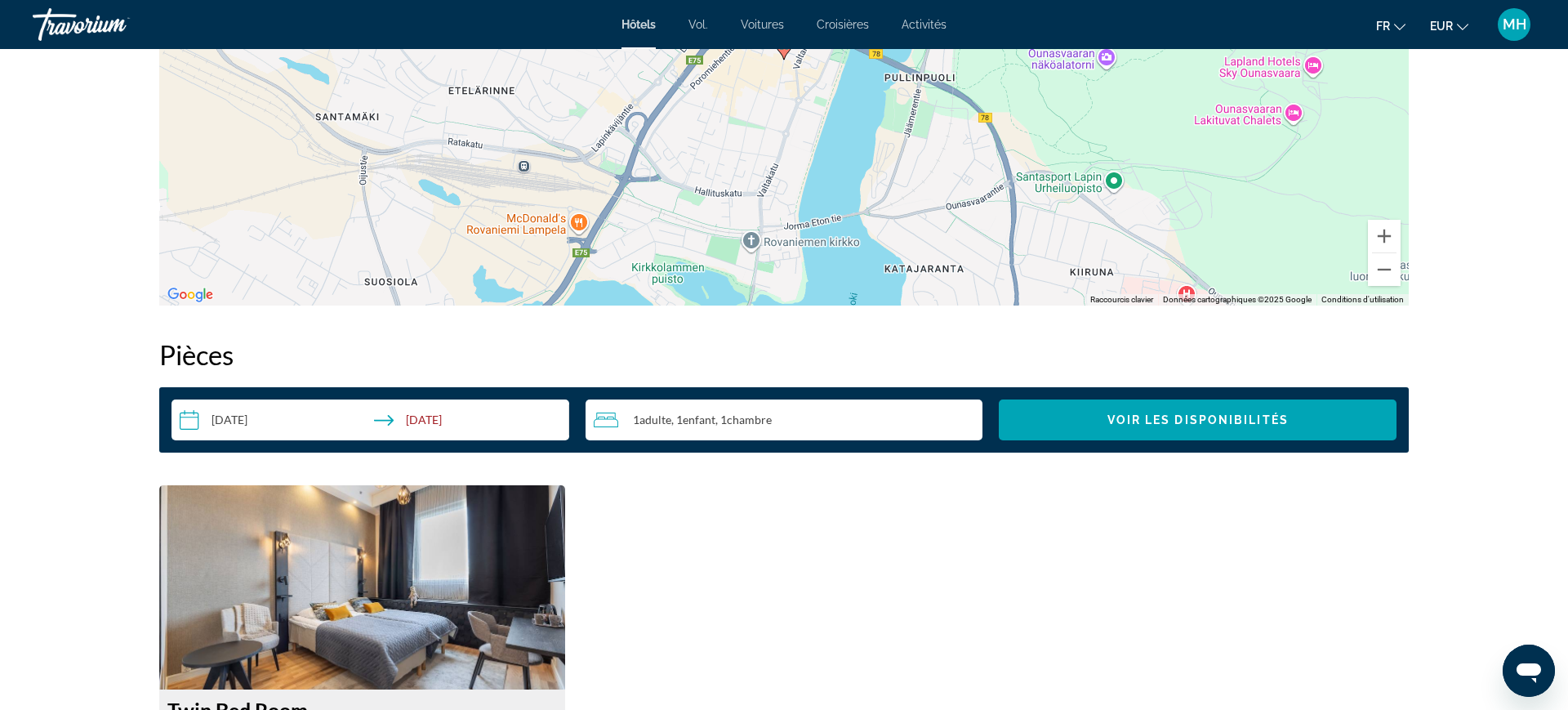
click at [288, 422] on input "**********" at bounding box center [374, 422] width 404 height 45
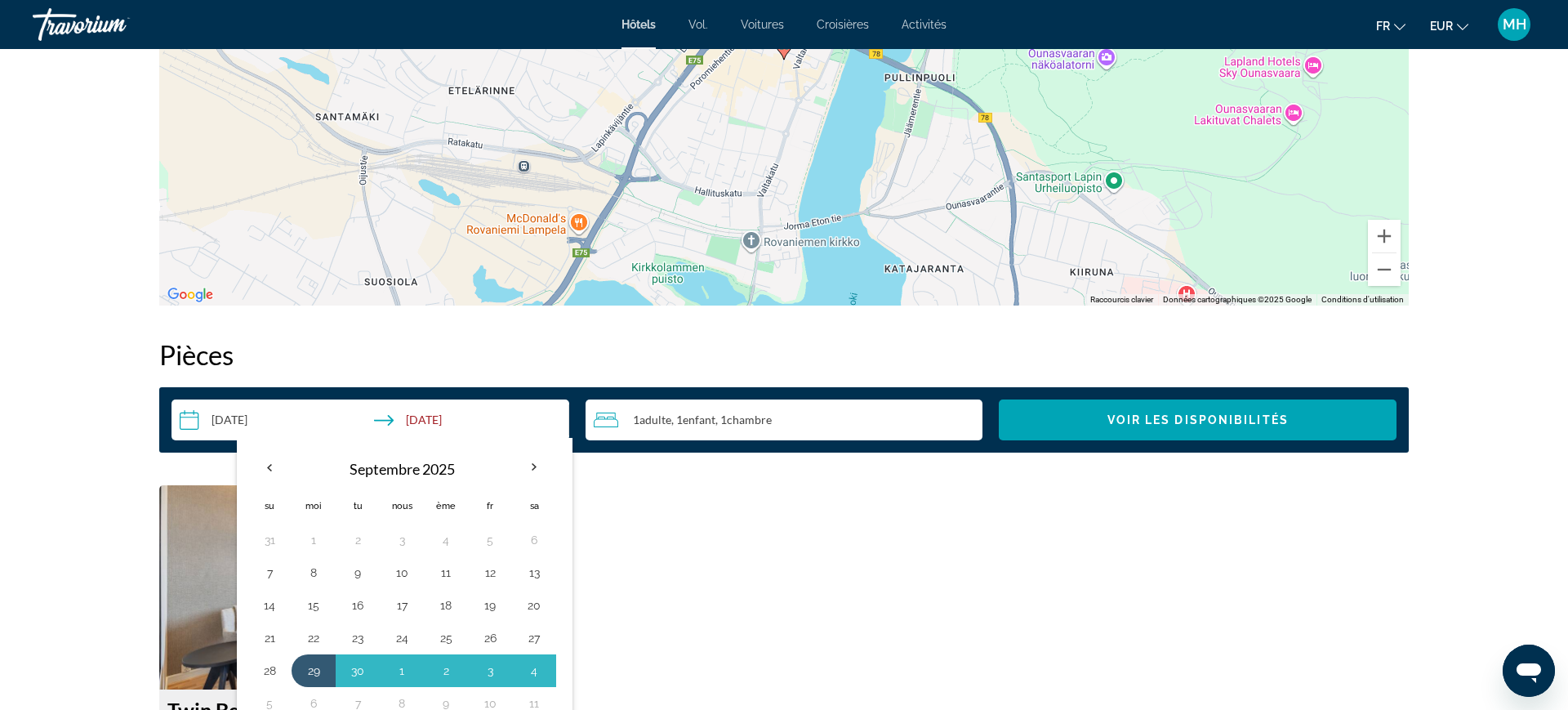
click at [526, 456] on th "Mois prochain" at bounding box center [534, 467] width 45 height 36
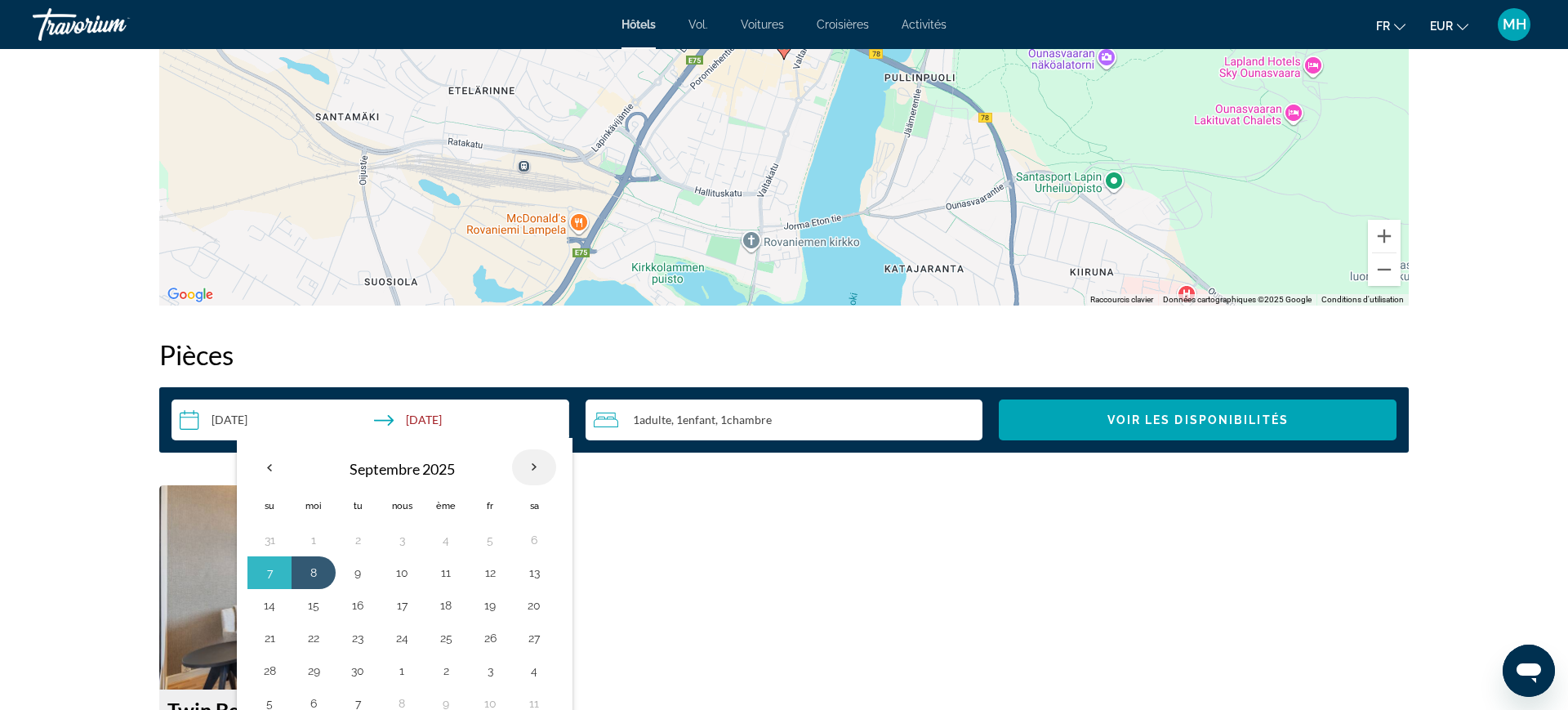
click at [526, 470] on th "Mois prochain" at bounding box center [534, 467] width 45 height 36
click at [268, 475] on th "Previous month" at bounding box center [269, 467] width 45 height 36
click at [272, 465] on th "Previous month" at bounding box center [269, 467] width 45 height 36
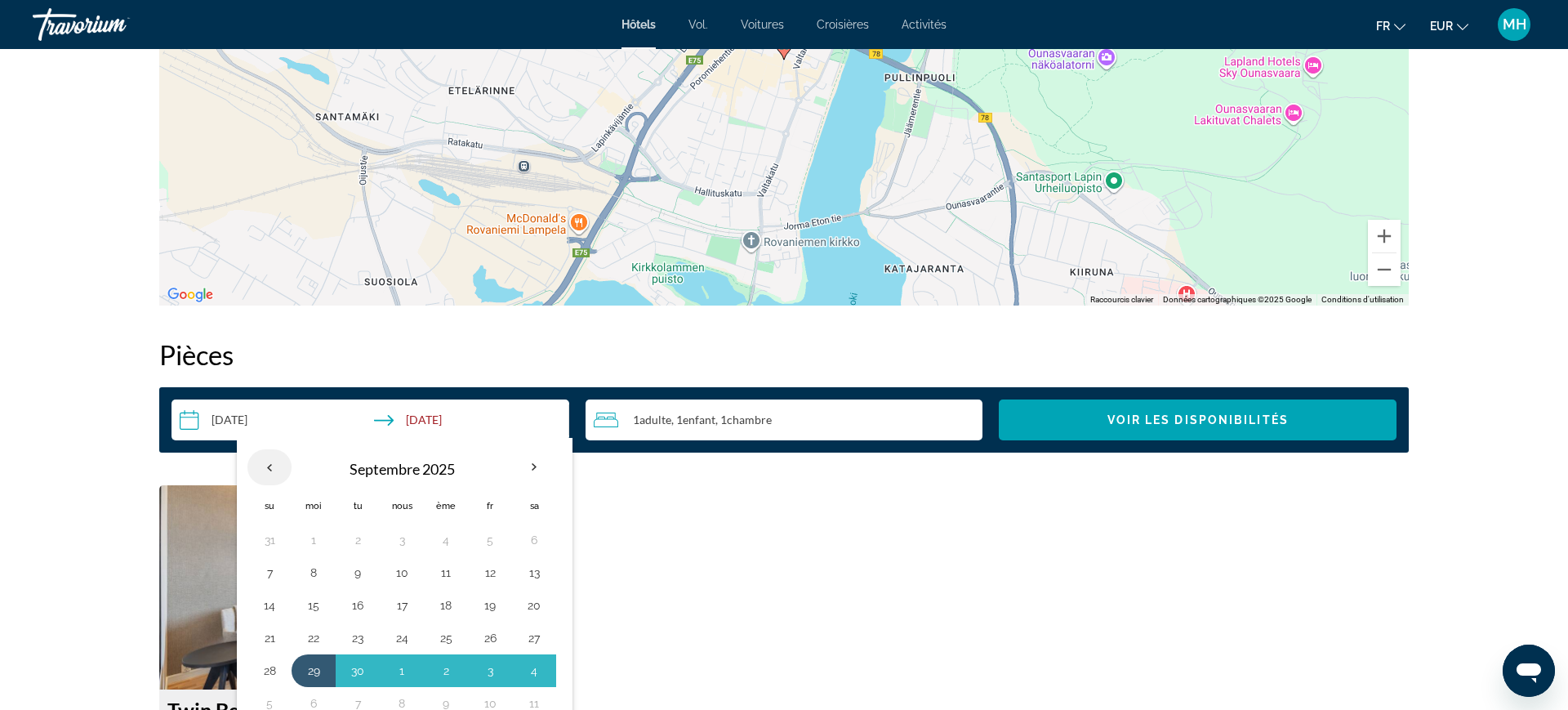
click at [260, 470] on th "Previous month" at bounding box center [269, 467] width 45 height 36
click at [263, 469] on th "Previous month" at bounding box center [269, 467] width 45 height 36
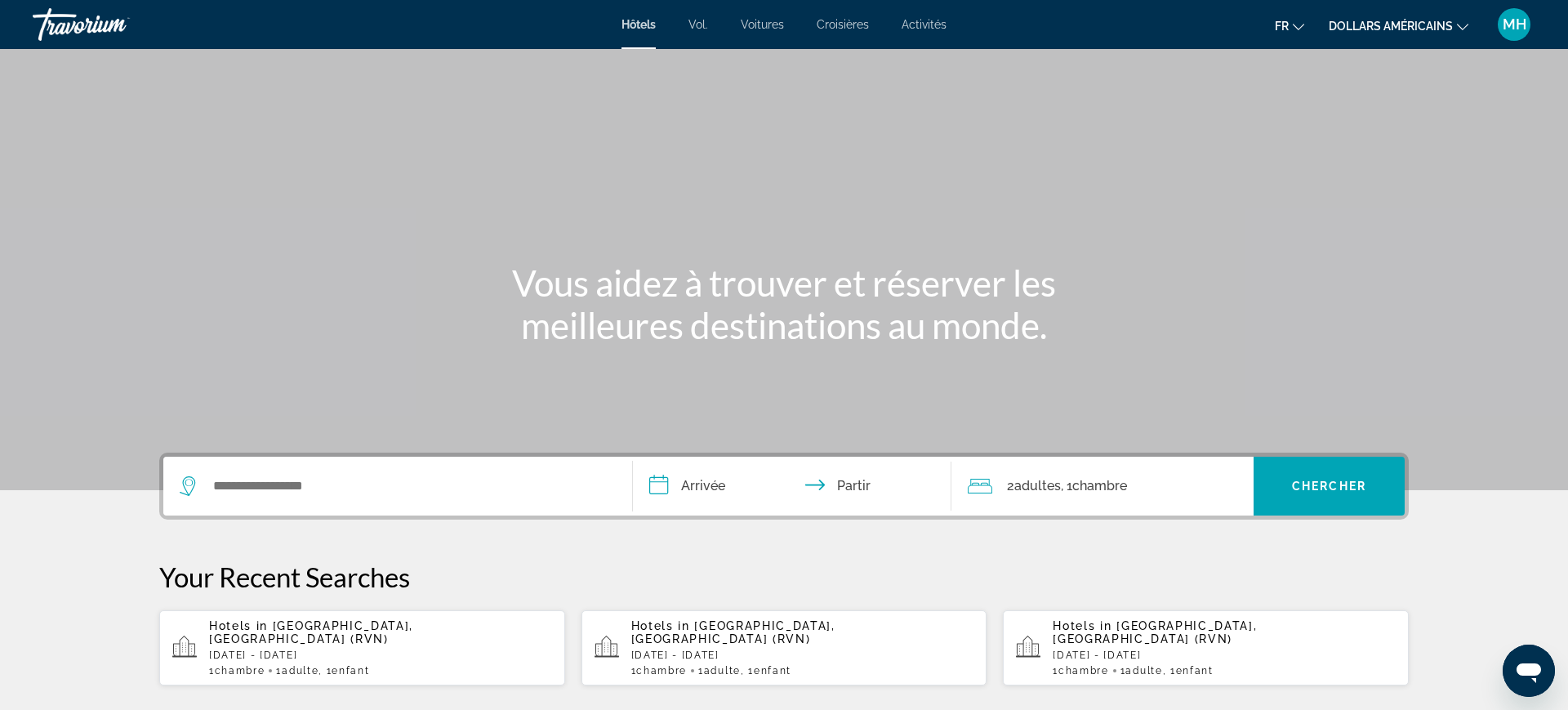
click at [221, 665] on span "Chambre" at bounding box center [240, 670] width 51 height 12
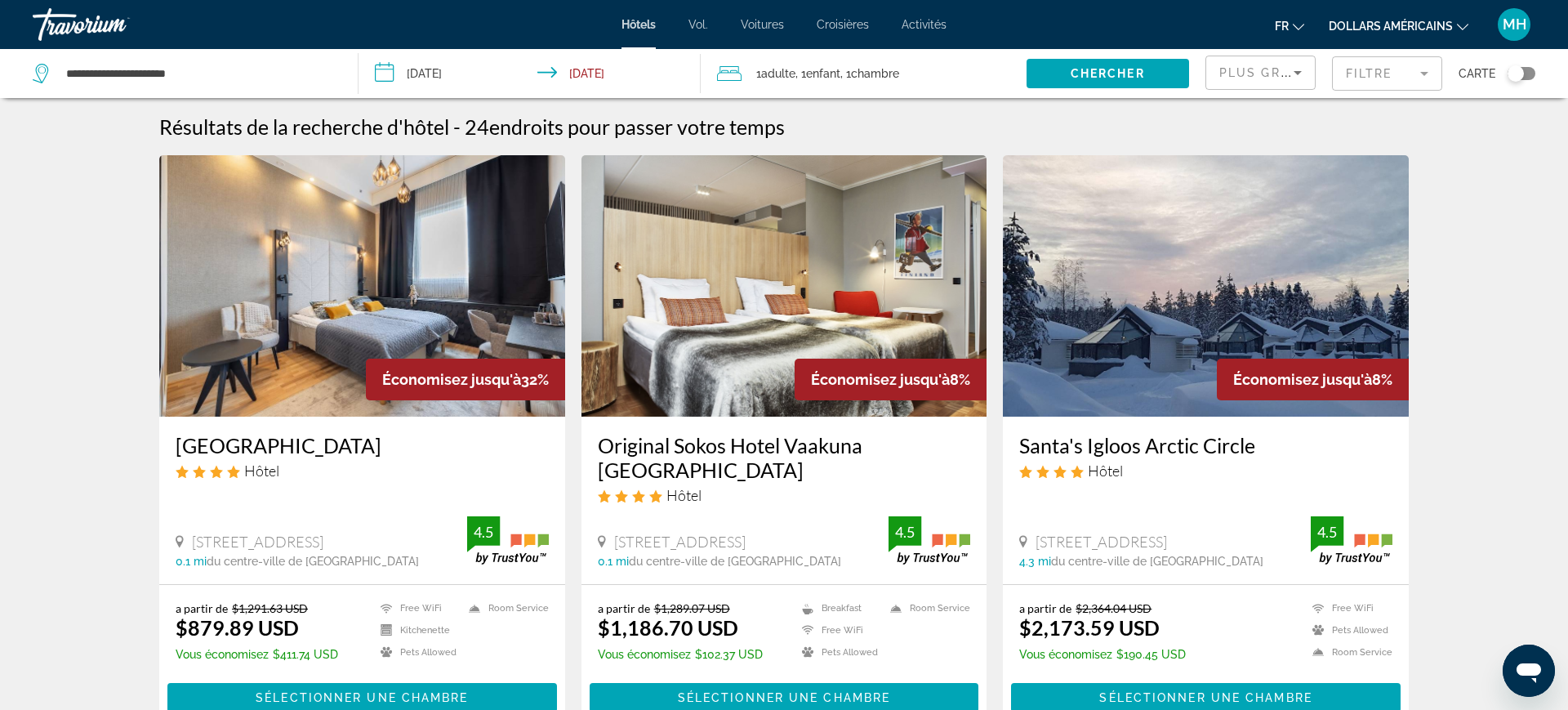
click at [1461, 17] on button "dollars américains USD ($) MXN ([GEOGRAPHIC_DATA]$) CAD ($ CA) GBP (£) EUR (€) …" at bounding box center [1399, 25] width 140 height 24
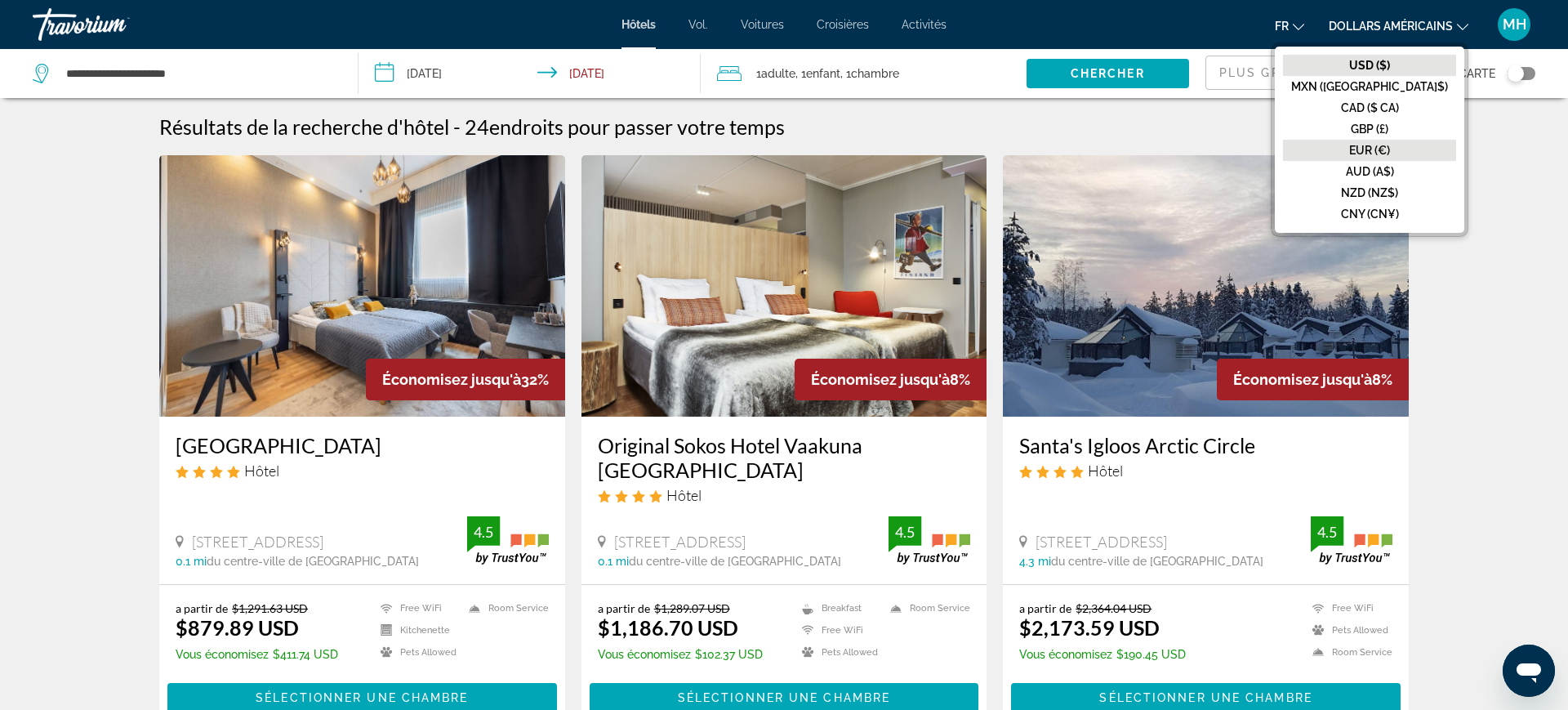
click at [1390, 145] on font "EUR (€)" at bounding box center [1369, 150] width 41 height 13
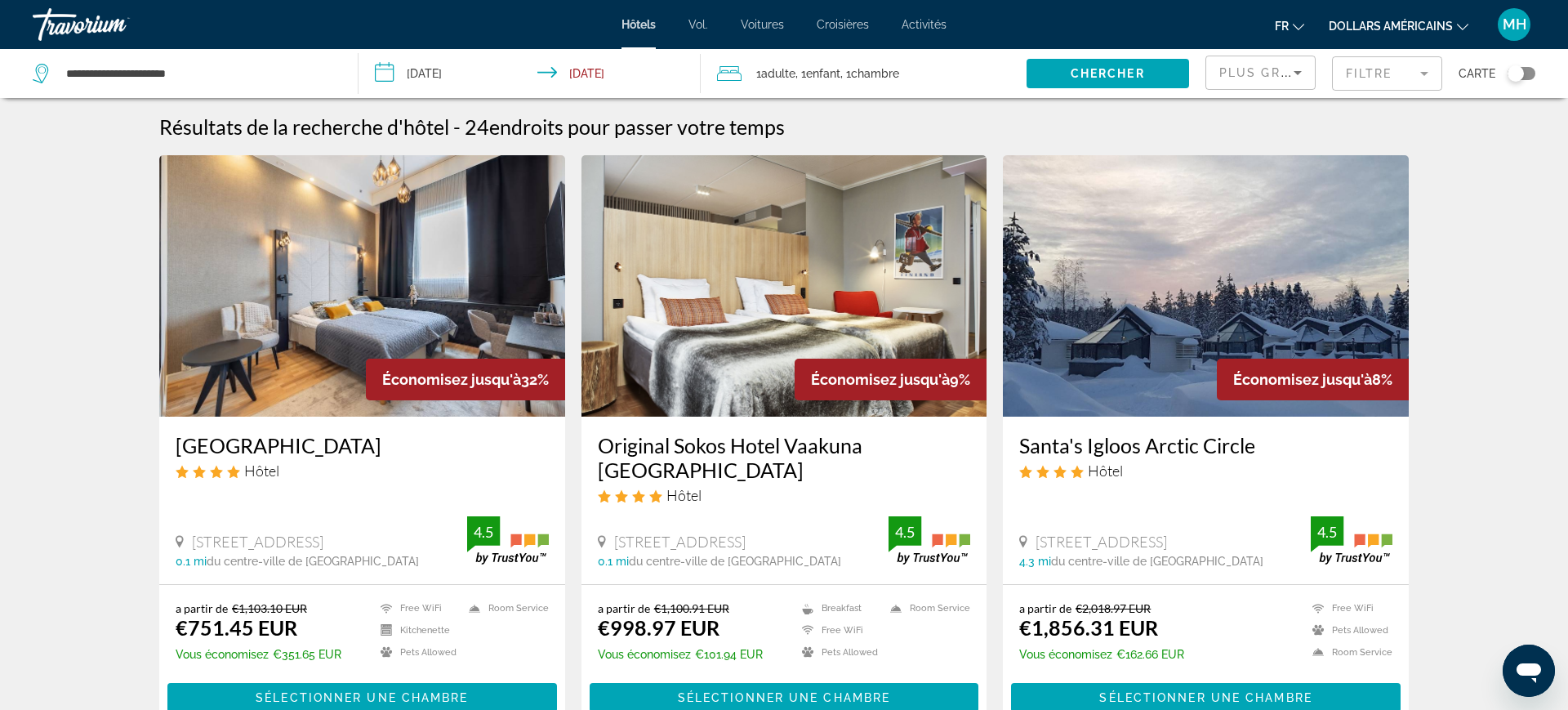
click at [440, 78] on input "**********" at bounding box center [533, 75] width 349 height 54
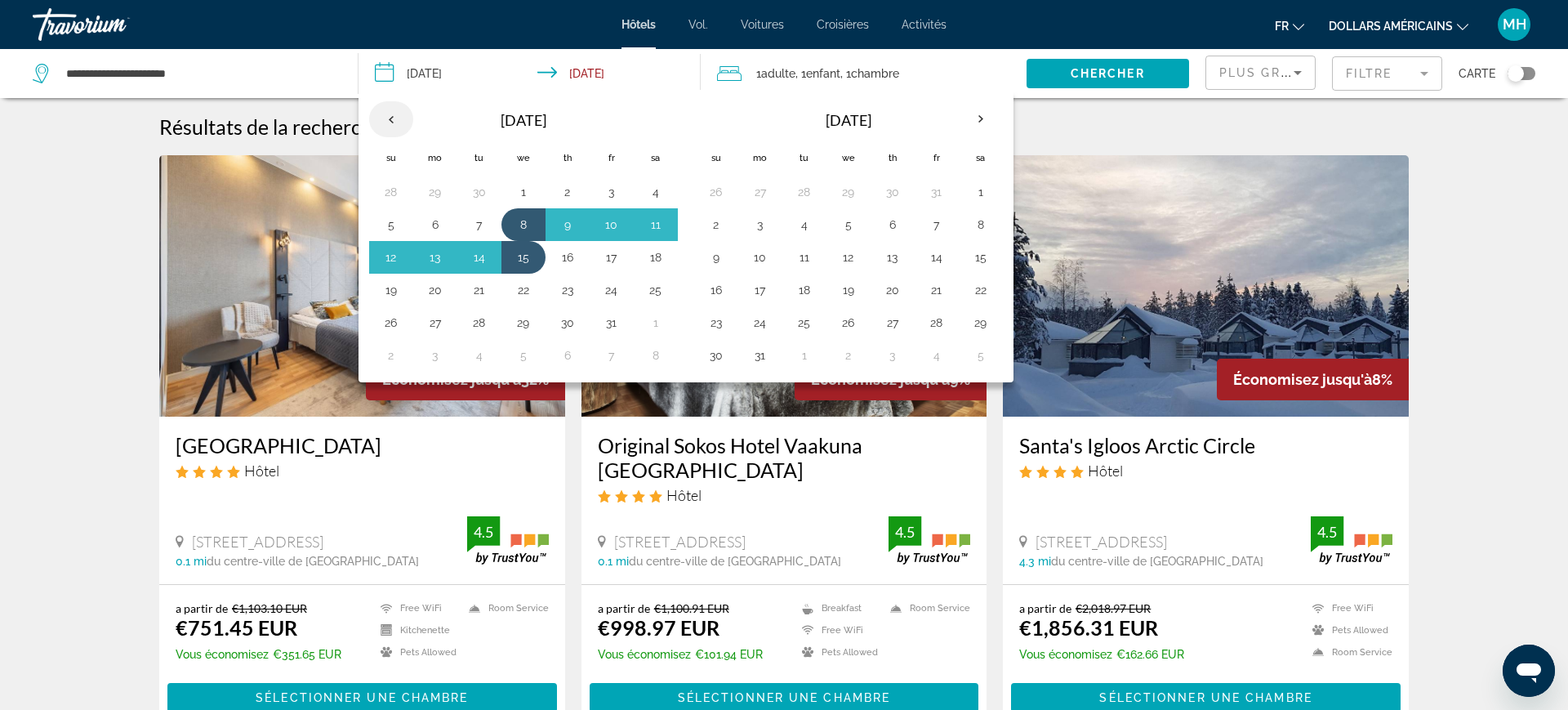
click at [401, 108] on th "Previous month" at bounding box center [391, 119] width 45 height 36
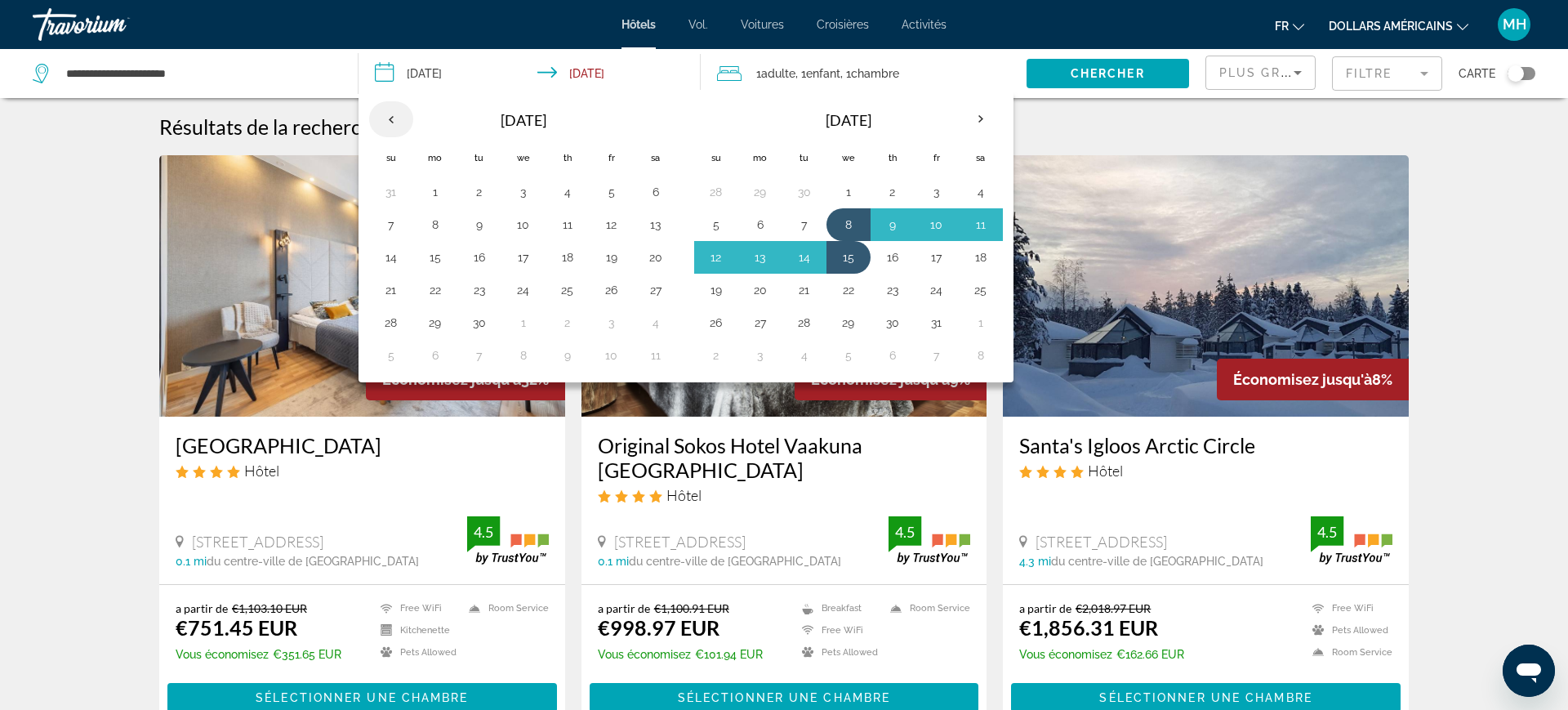
click at [399, 109] on th "Previous month" at bounding box center [391, 119] width 45 height 36
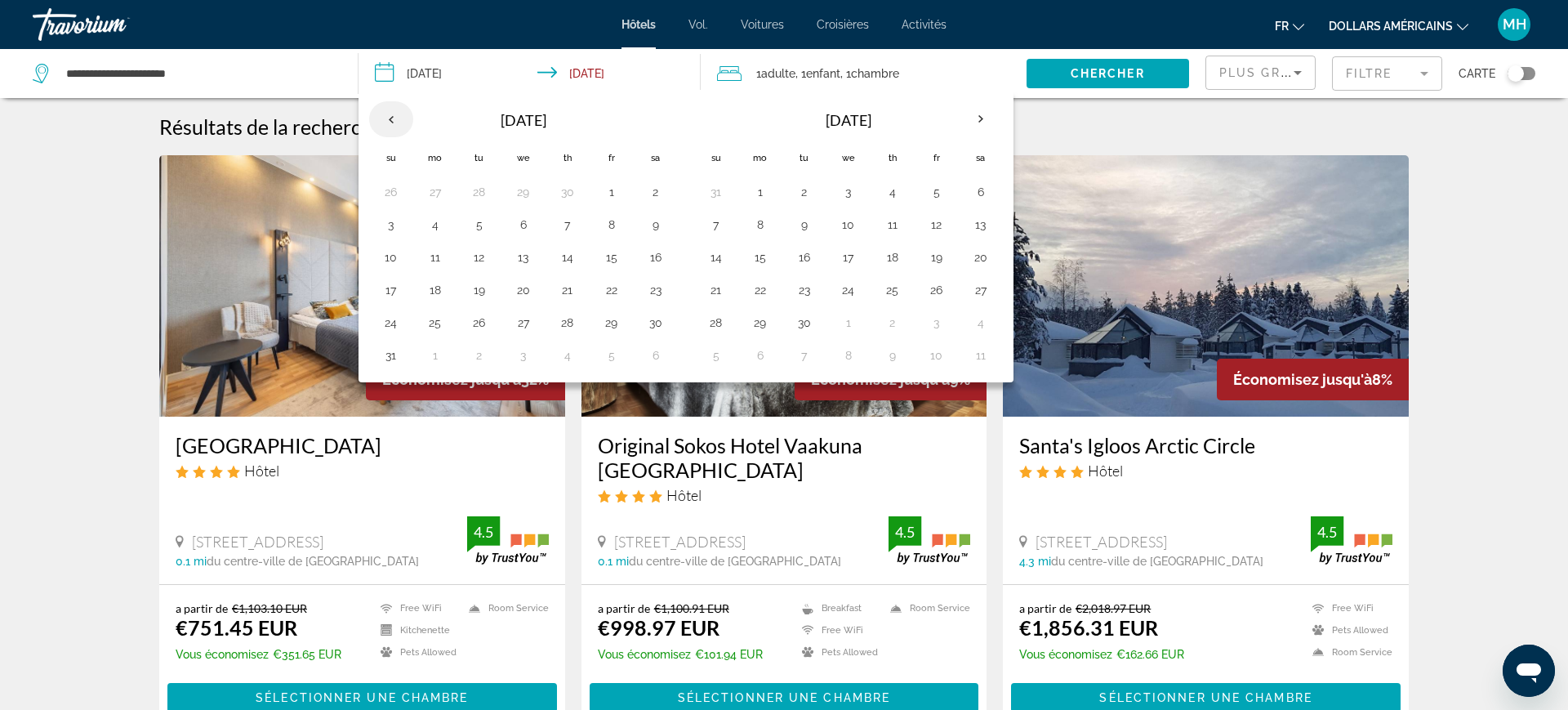
click at [394, 105] on th "Previous month" at bounding box center [391, 119] width 45 height 36
click at [404, 102] on button "Previous month" at bounding box center [391, 118] width 45 height 37
click at [406, 96] on div "[DATE] Su Mo Tu We Th Fr Sa 22 23 24 25 26 27 28 1 2 3 4 5 6 7 8 9 10 11 12 13 …" at bounding box center [526, 235] width 323 height 279
click at [401, 107] on th "Previous month" at bounding box center [391, 119] width 45 height 36
click at [389, 122] on th "Previous month" at bounding box center [391, 119] width 45 height 36
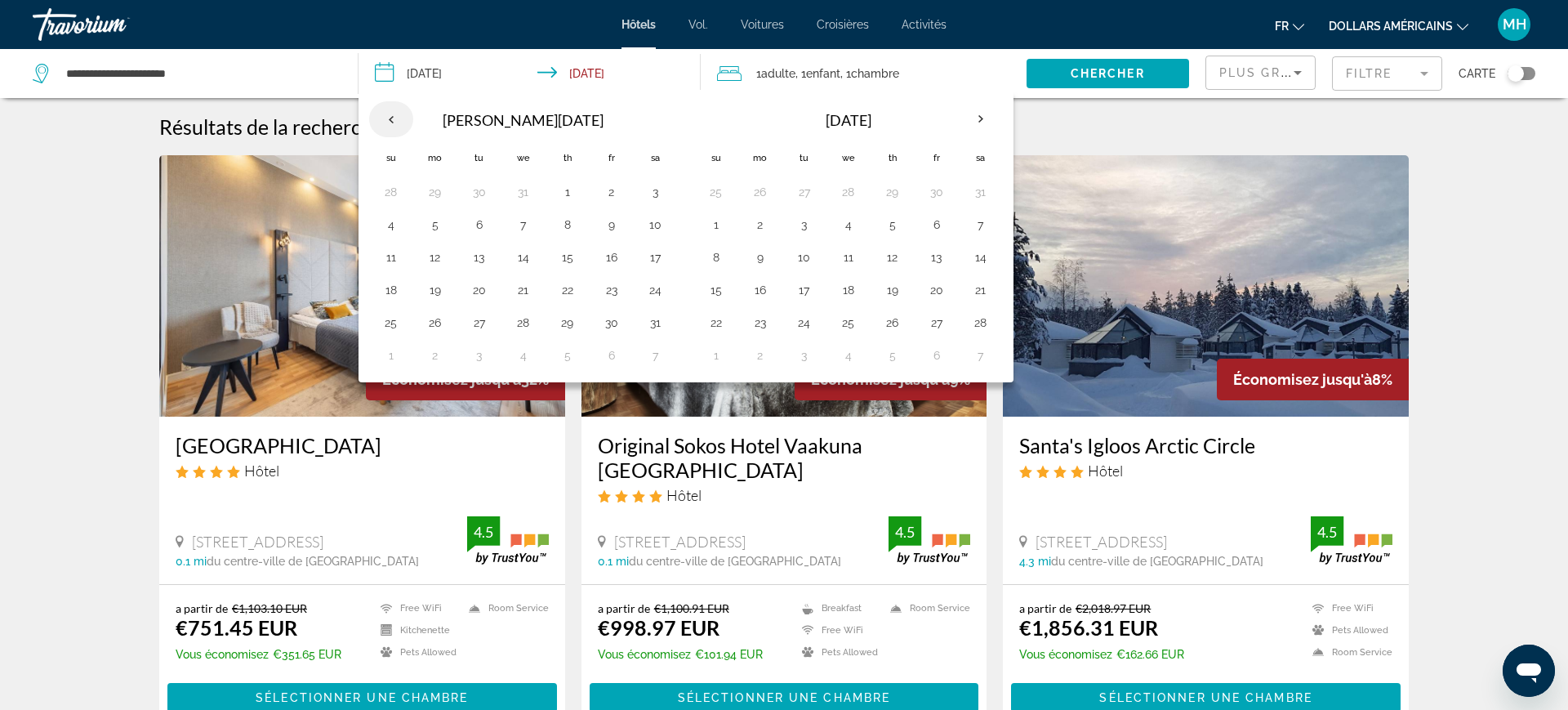
click at [397, 126] on th "Previous month" at bounding box center [391, 119] width 45 height 36
click at [396, 292] on button "21" at bounding box center [391, 289] width 26 height 23
click at [397, 316] on button "28" at bounding box center [391, 322] width 26 height 23
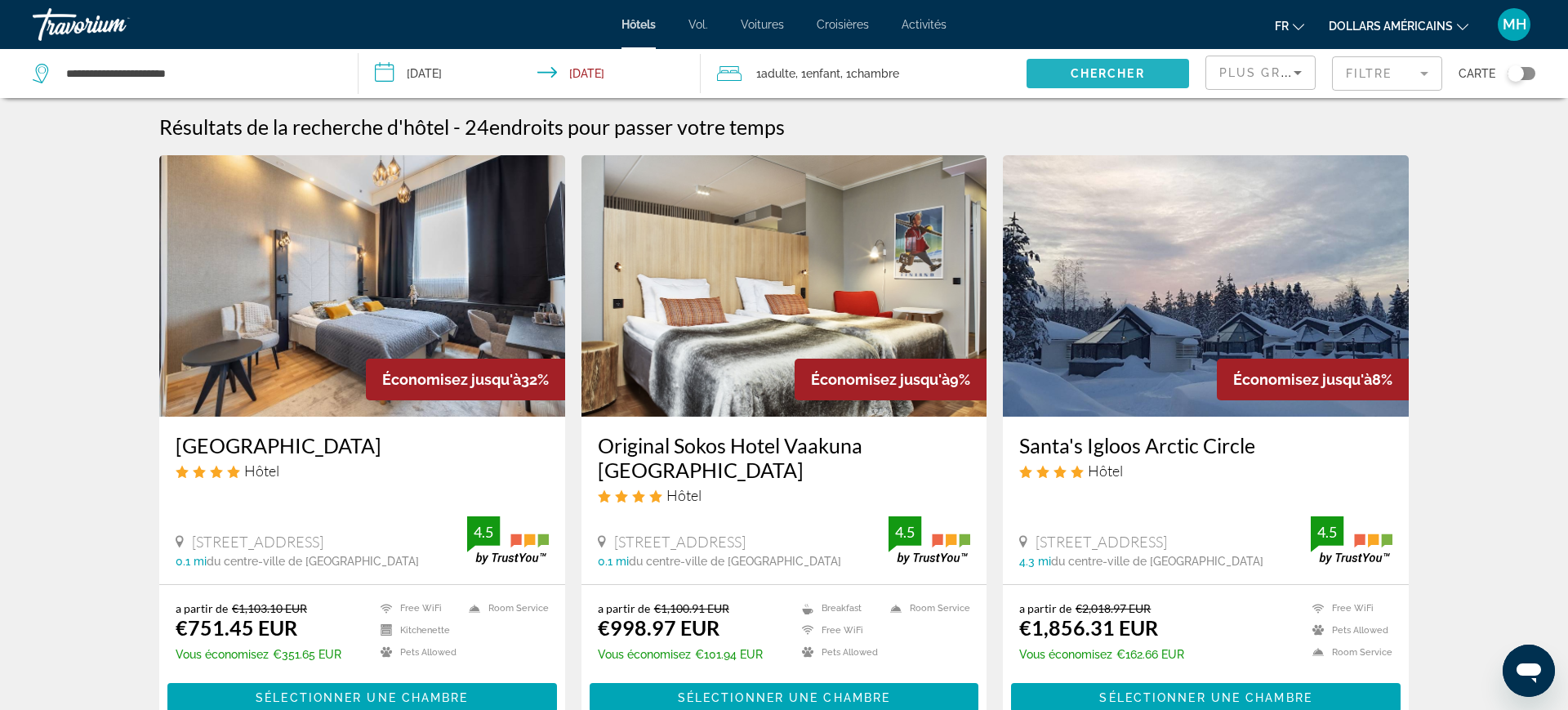
click at [1096, 77] on span "Chercher" at bounding box center [1108, 74] width 75 height 13
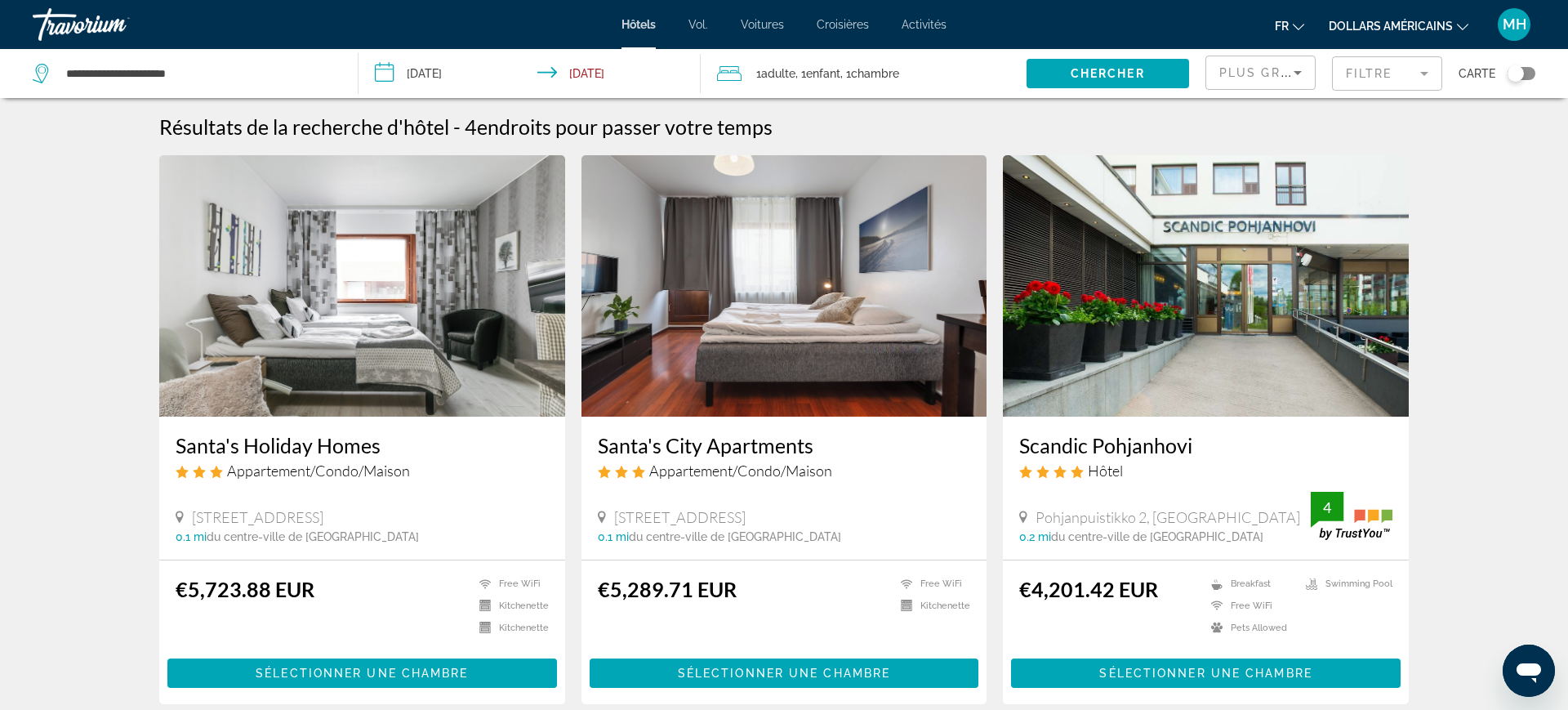
click at [474, 71] on input "**********" at bounding box center [533, 75] width 349 height 54
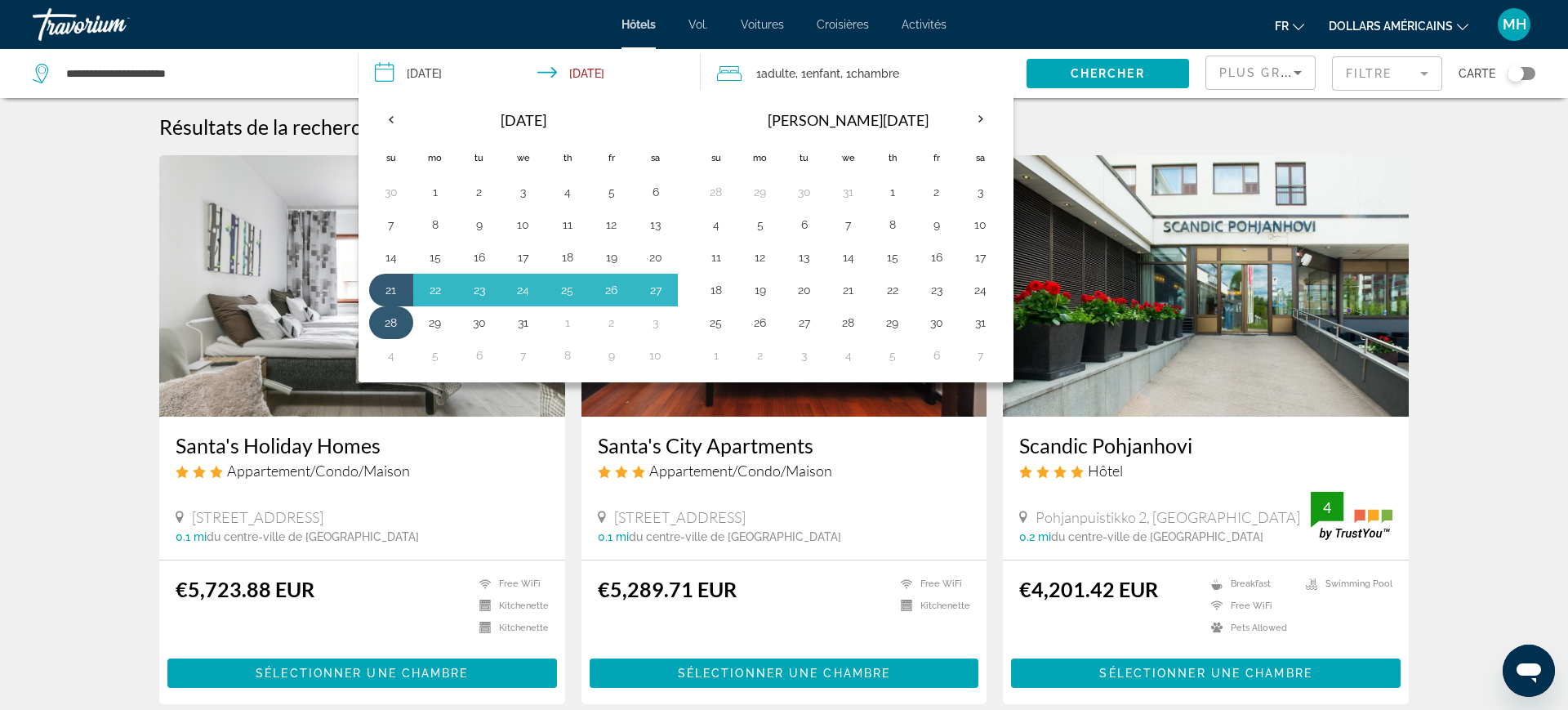
click at [388, 323] on button "28" at bounding box center [391, 322] width 26 height 23
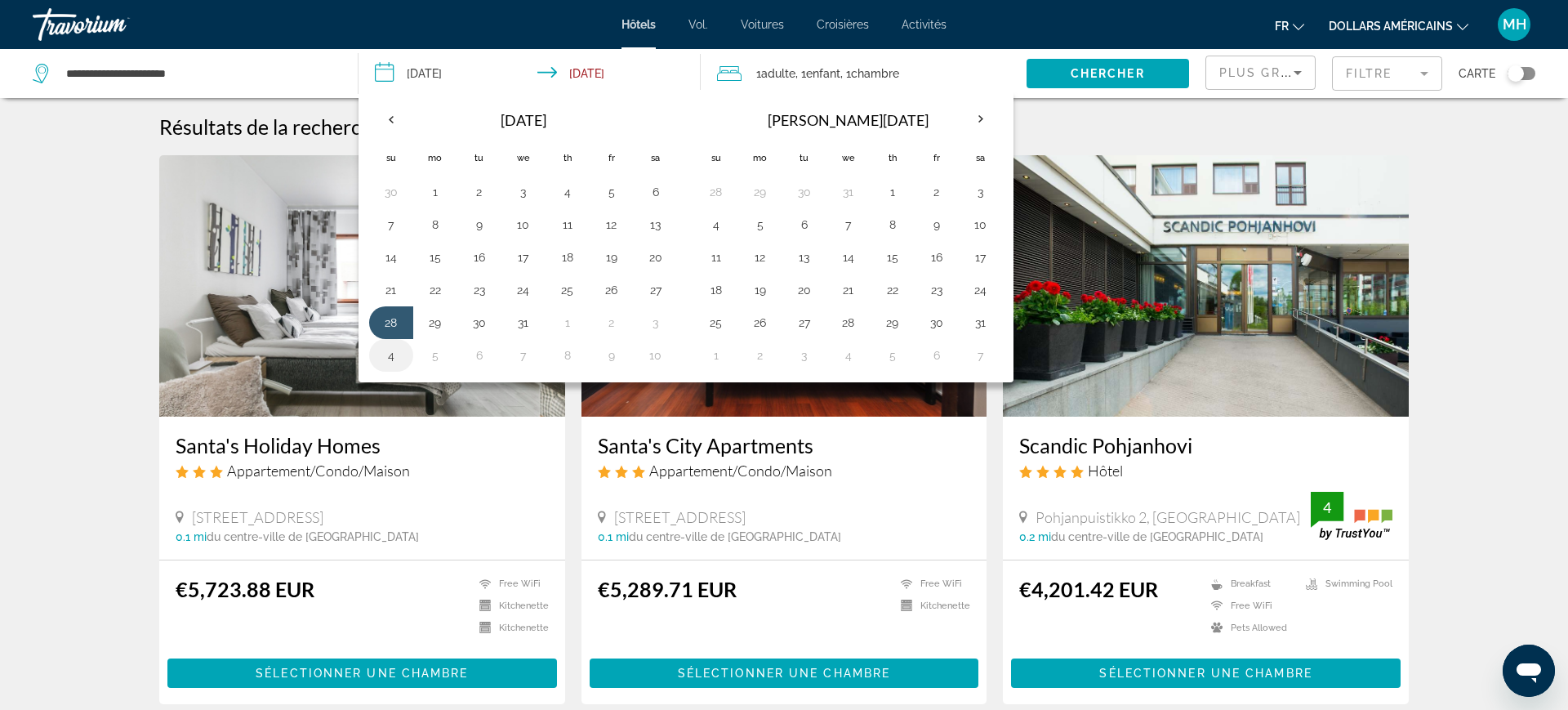
click at [387, 349] on button "4" at bounding box center [391, 355] width 26 height 23
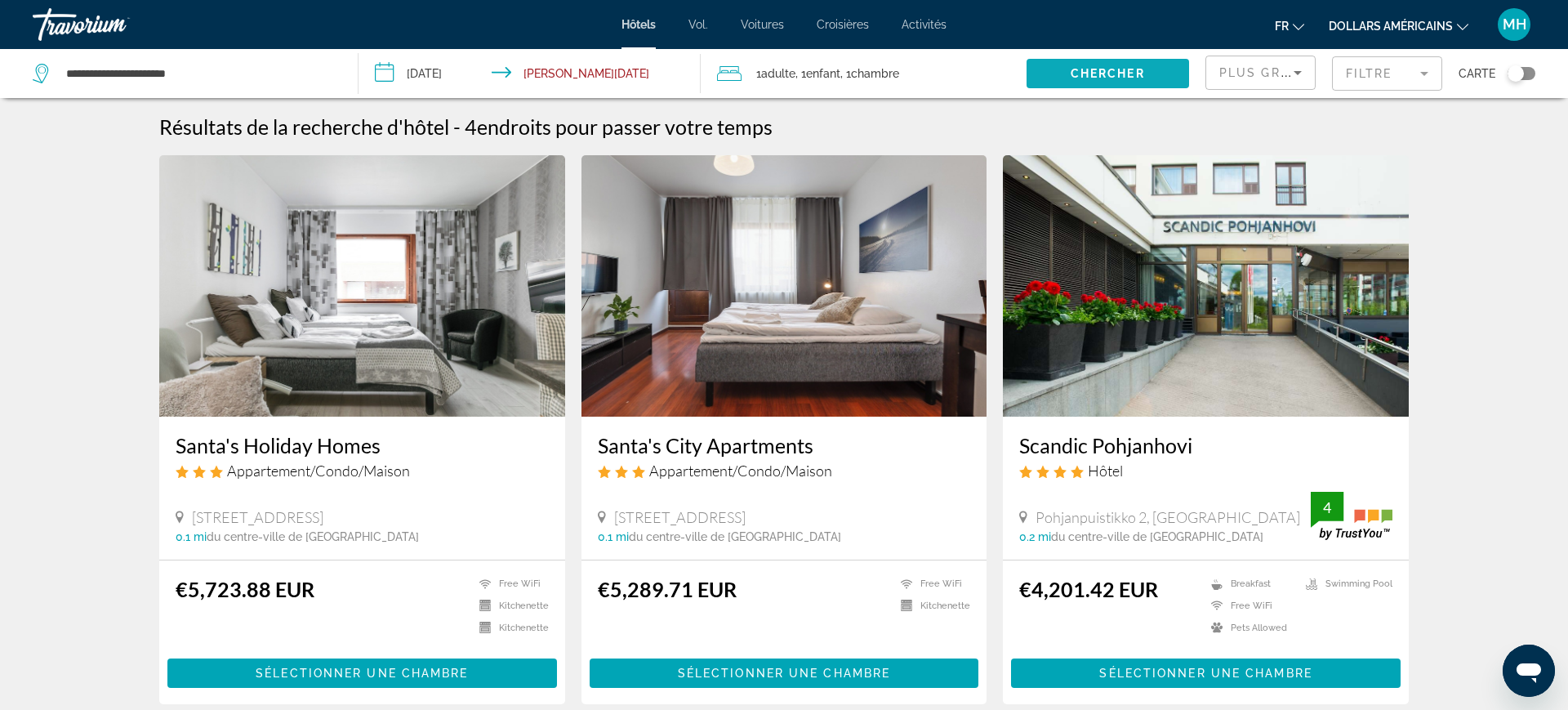
click at [1127, 86] on span "Search widget" at bounding box center [1107, 73] width 163 height 39
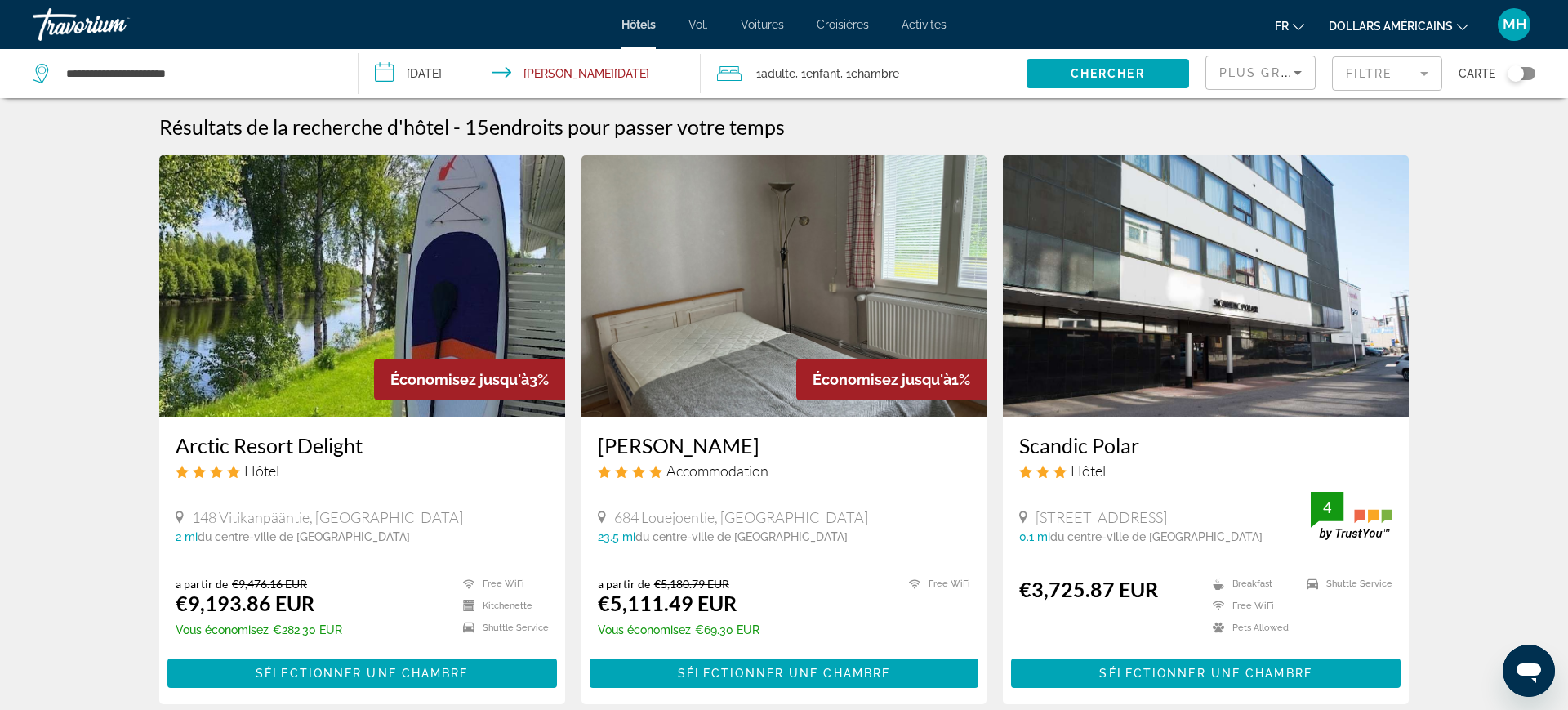
click at [419, 79] on input "**********" at bounding box center [533, 75] width 349 height 54
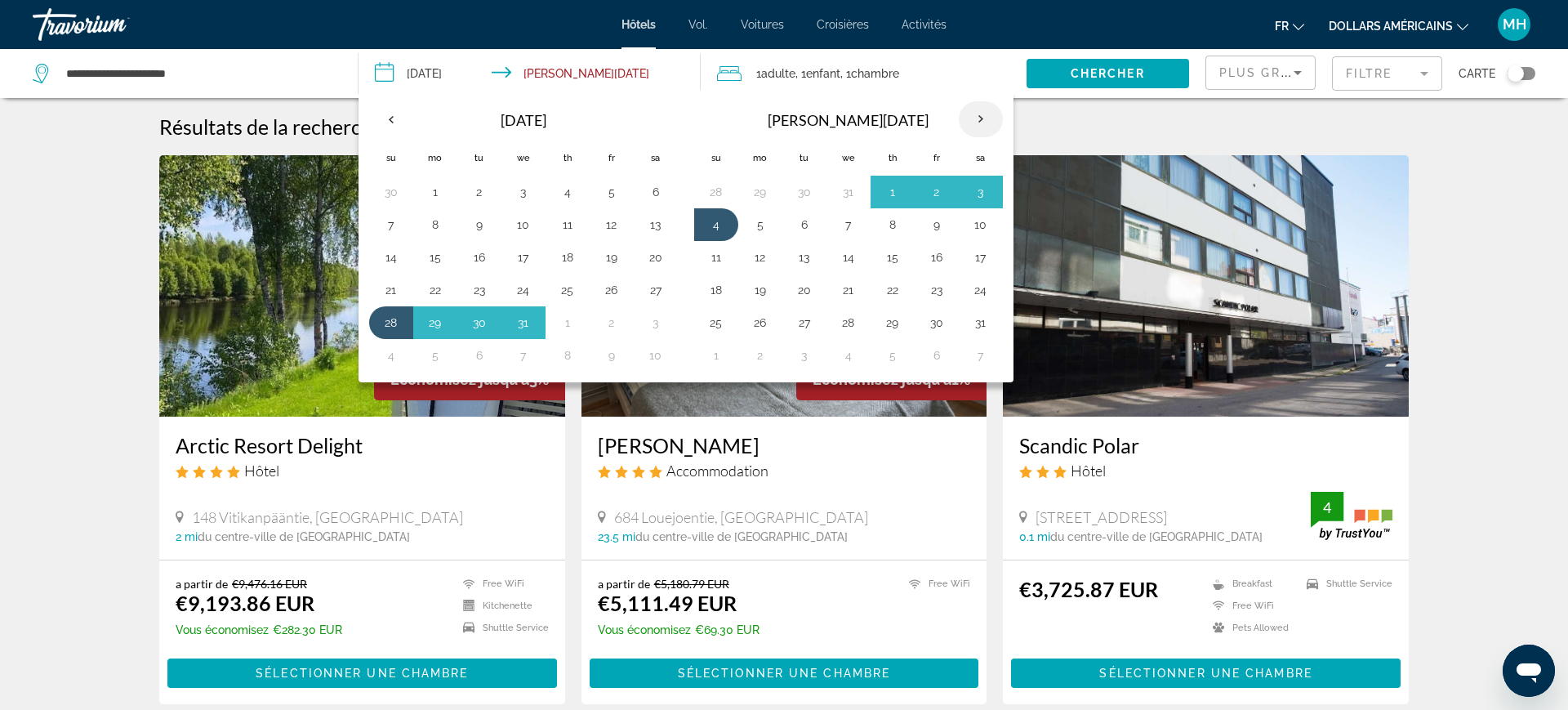
click at [978, 122] on th "Next month" at bounding box center [981, 119] width 45 height 36
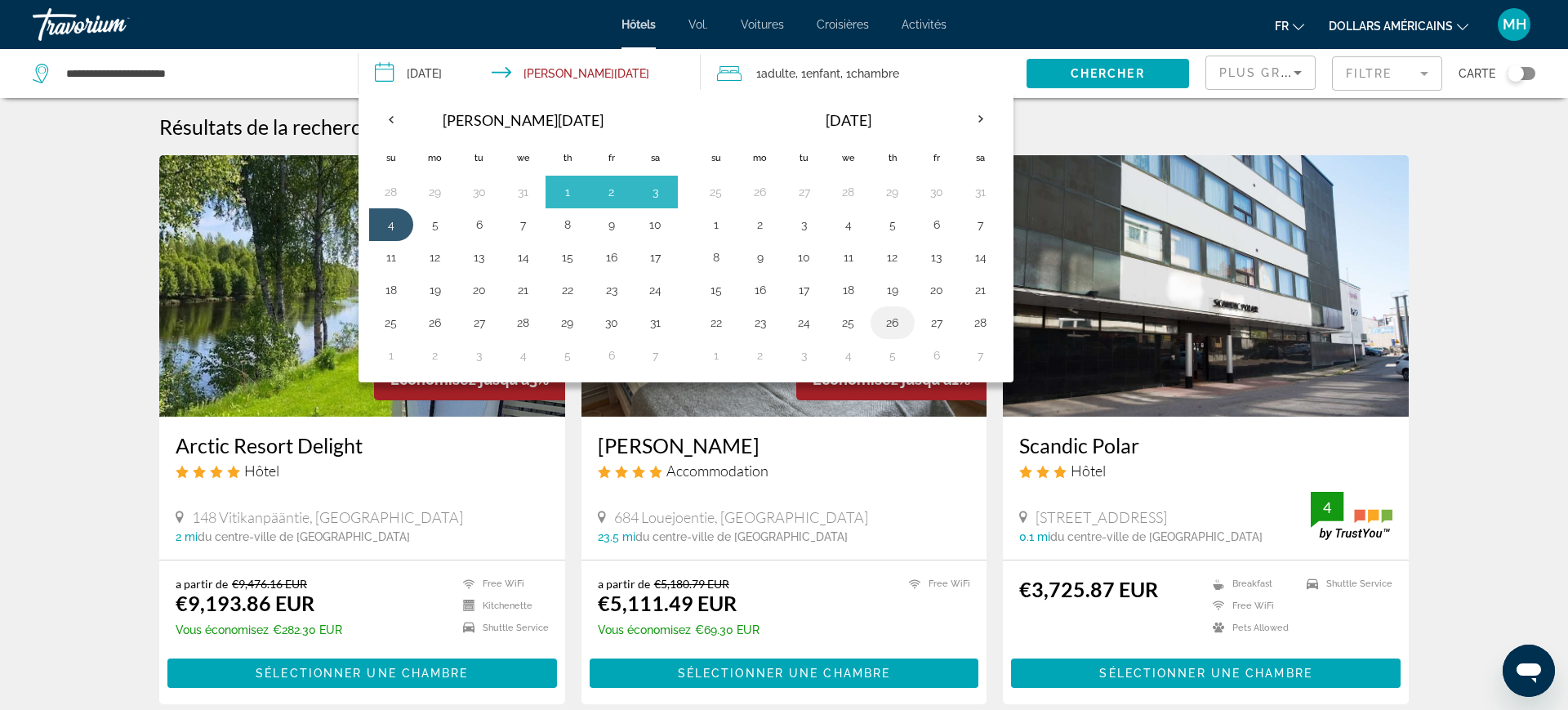
click at [902, 315] on button "26" at bounding box center [892, 322] width 26 height 23
click at [894, 362] on button "5" at bounding box center [892, 355] width 26 height 23
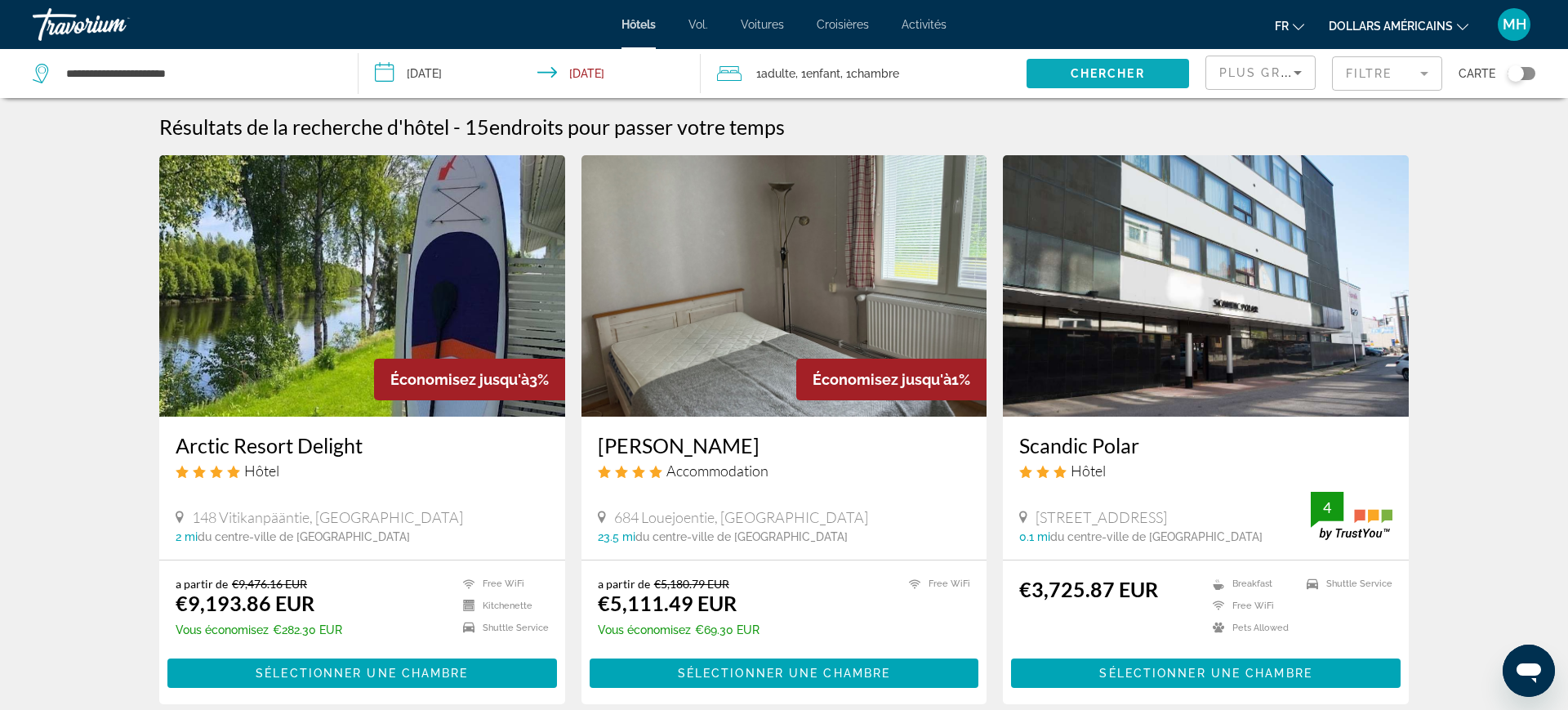
click at [1148, 70] on span "Search widget" at bounding box center [1107, 73] width 163 height 39
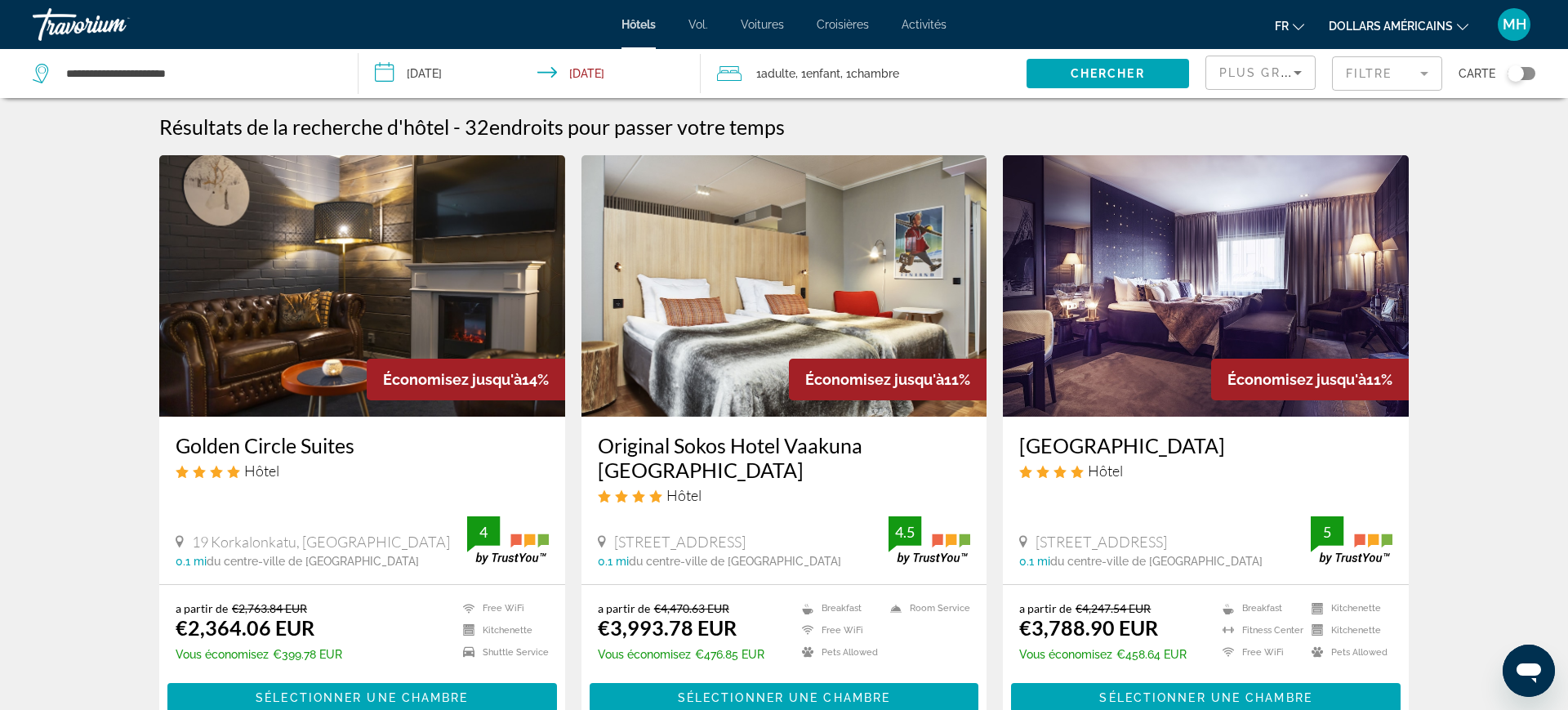
click at [429, 72] on input "**********" at bounding box center [533, 75] width 349 height 54
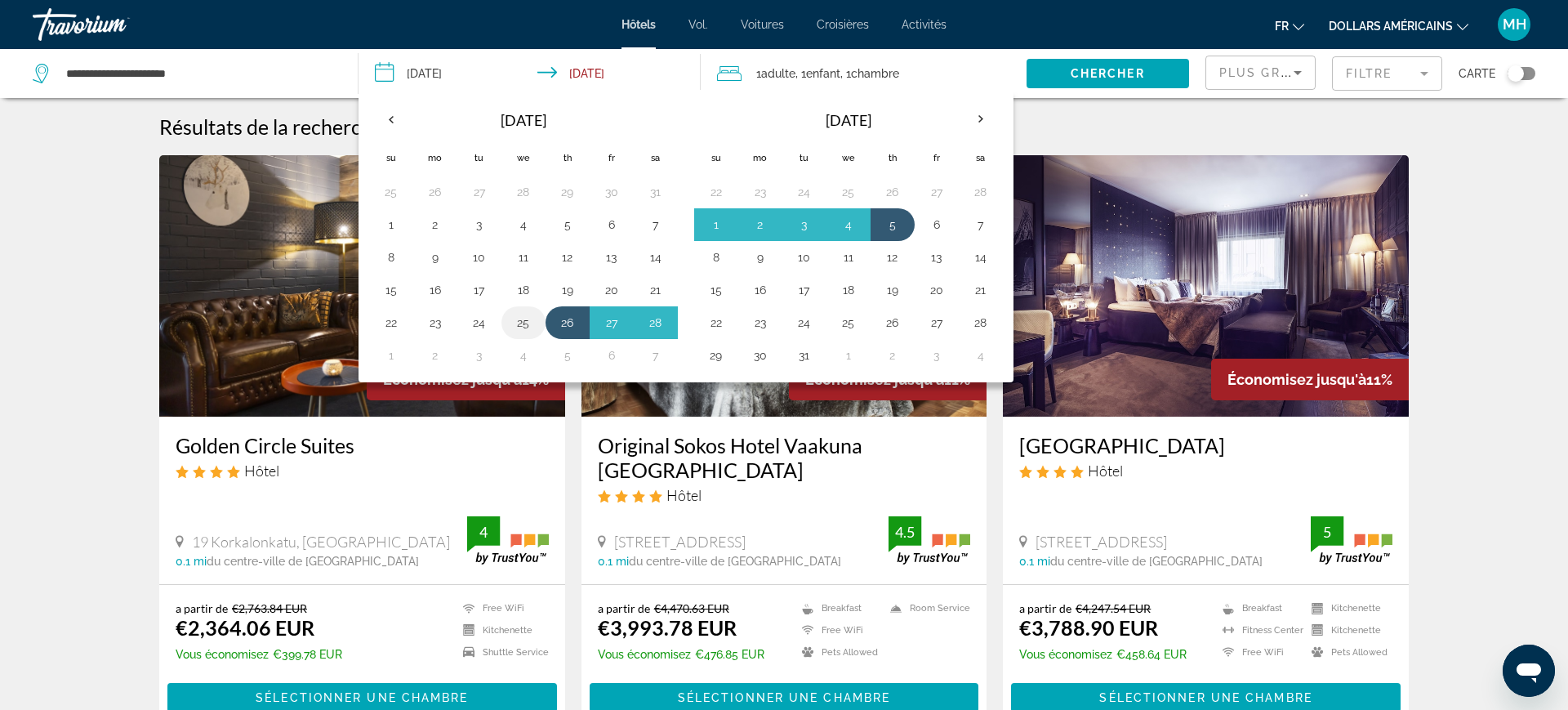
click at [521, 318] on button "25" at bounding box center [523, 322] width 26 height 23
click at [380, 358] on button "1" at bounding box center [391, 355] width 26 height 23
type input "**********"
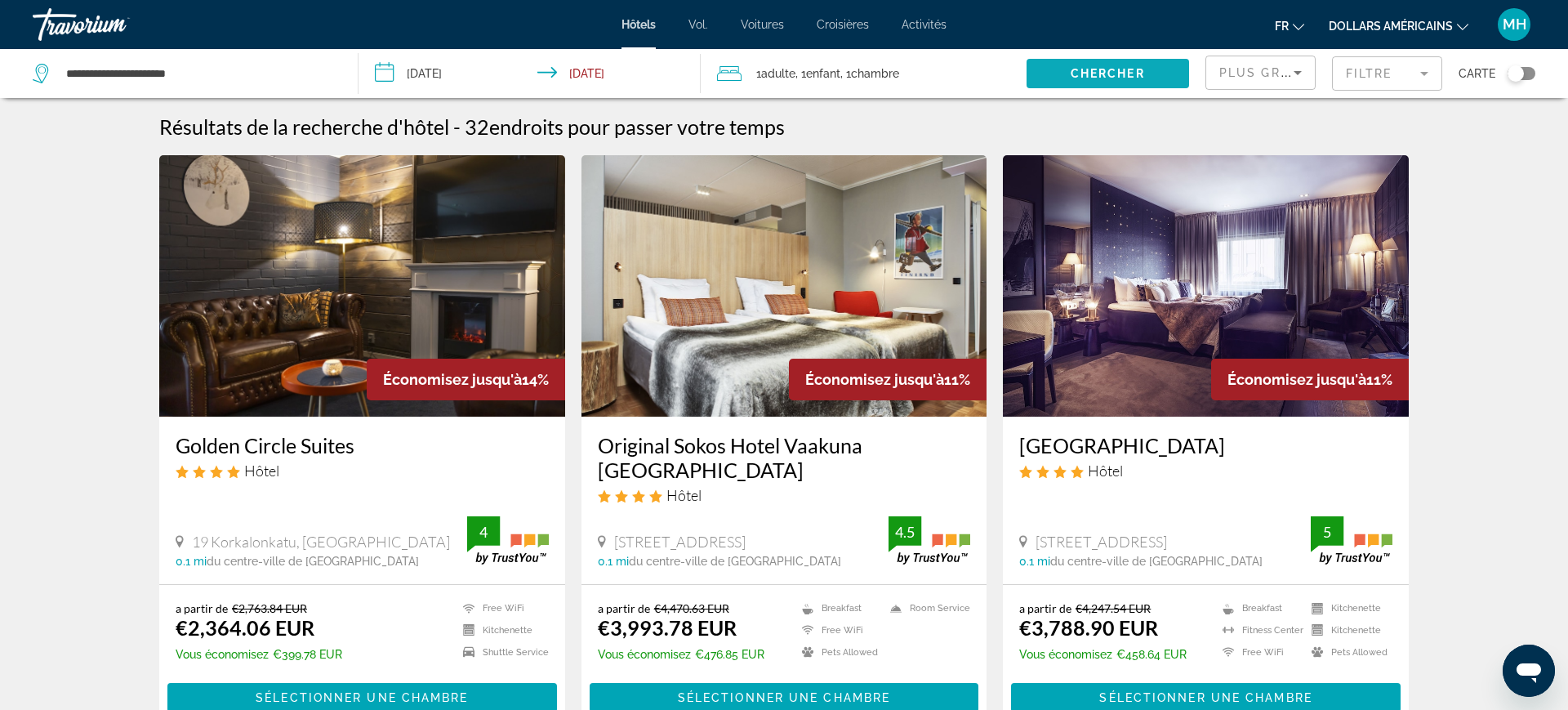
click at [1087, 58] on span "Search widget" at bounding box center [1107, 73] width 163 height 39
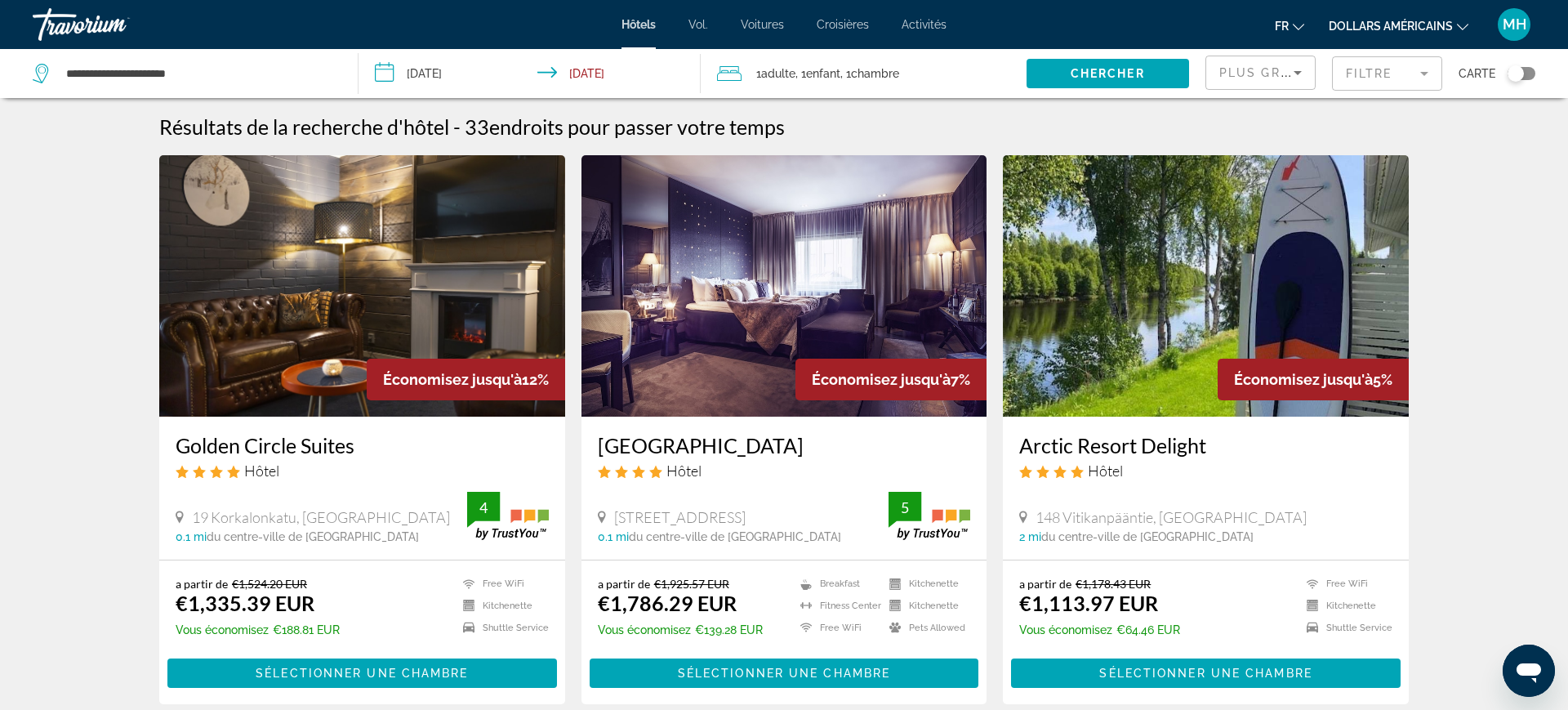
click at [844, 293] on img "Contenu principal" at bounding box center [784, 285] width 405 height 261
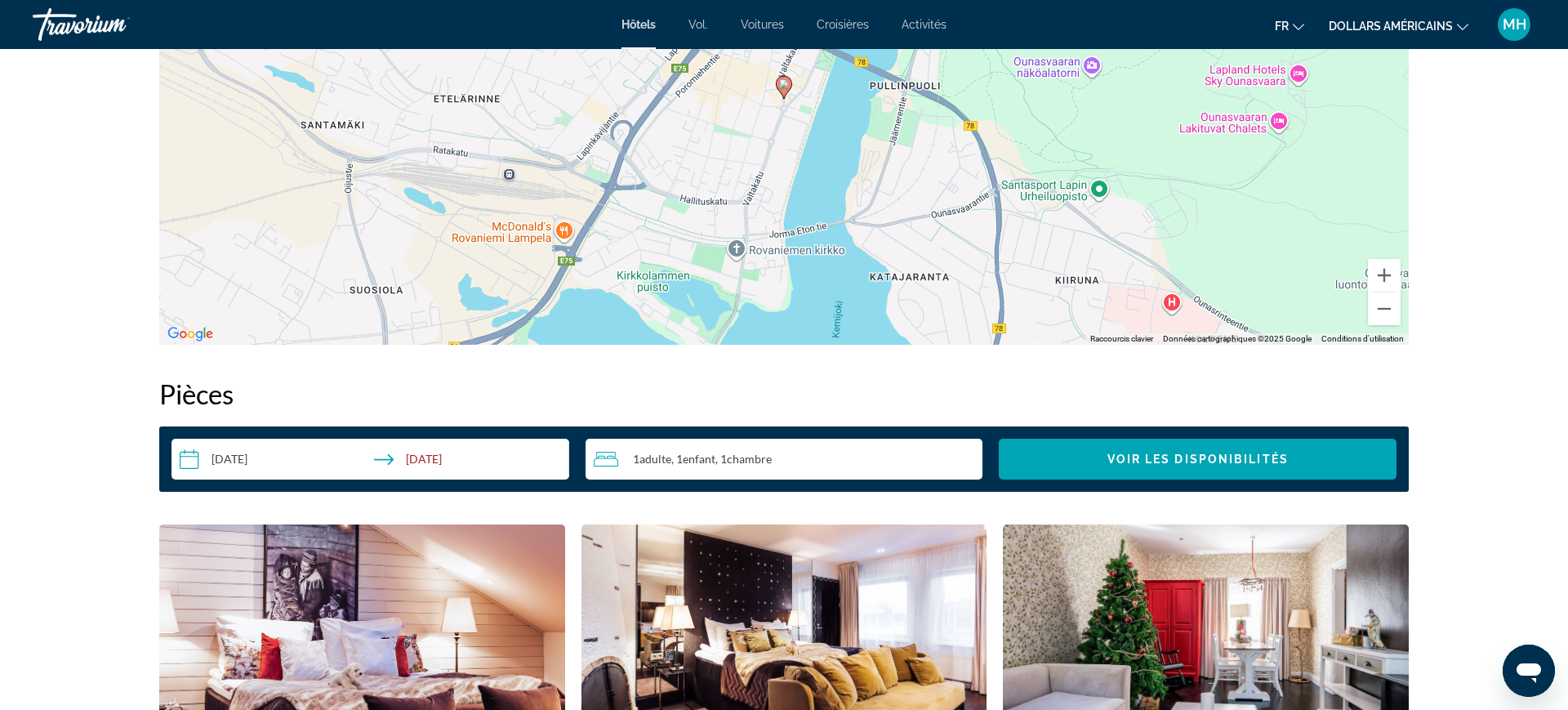
scroll to position [1786, 0]
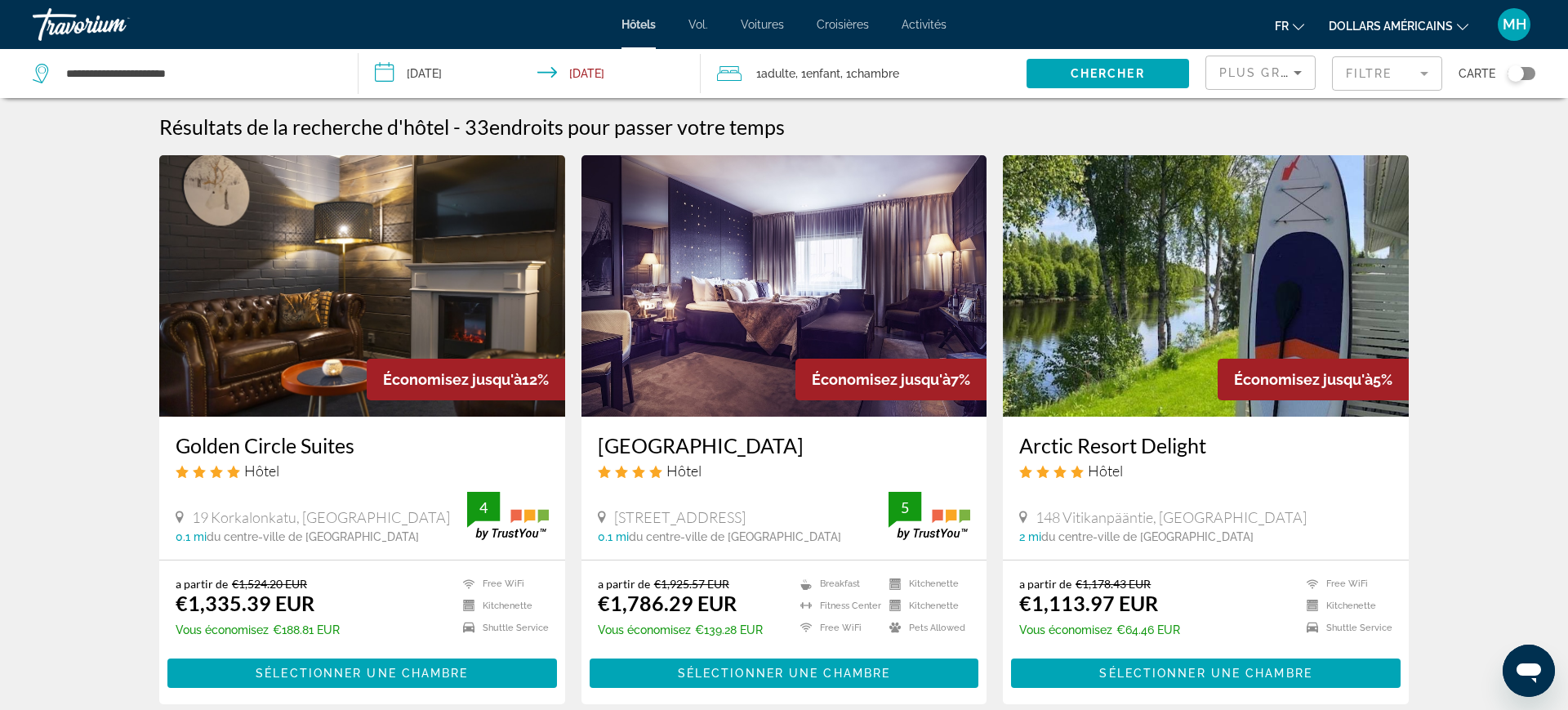
click at [1415, 15] on button "dollars américains USD ($) MXN ([GEOGRAPHIC_DATA]$) CAD ($ CA) GBP (£) EUR (€) …" at bounding box center [1399, 25] width 140 height 24
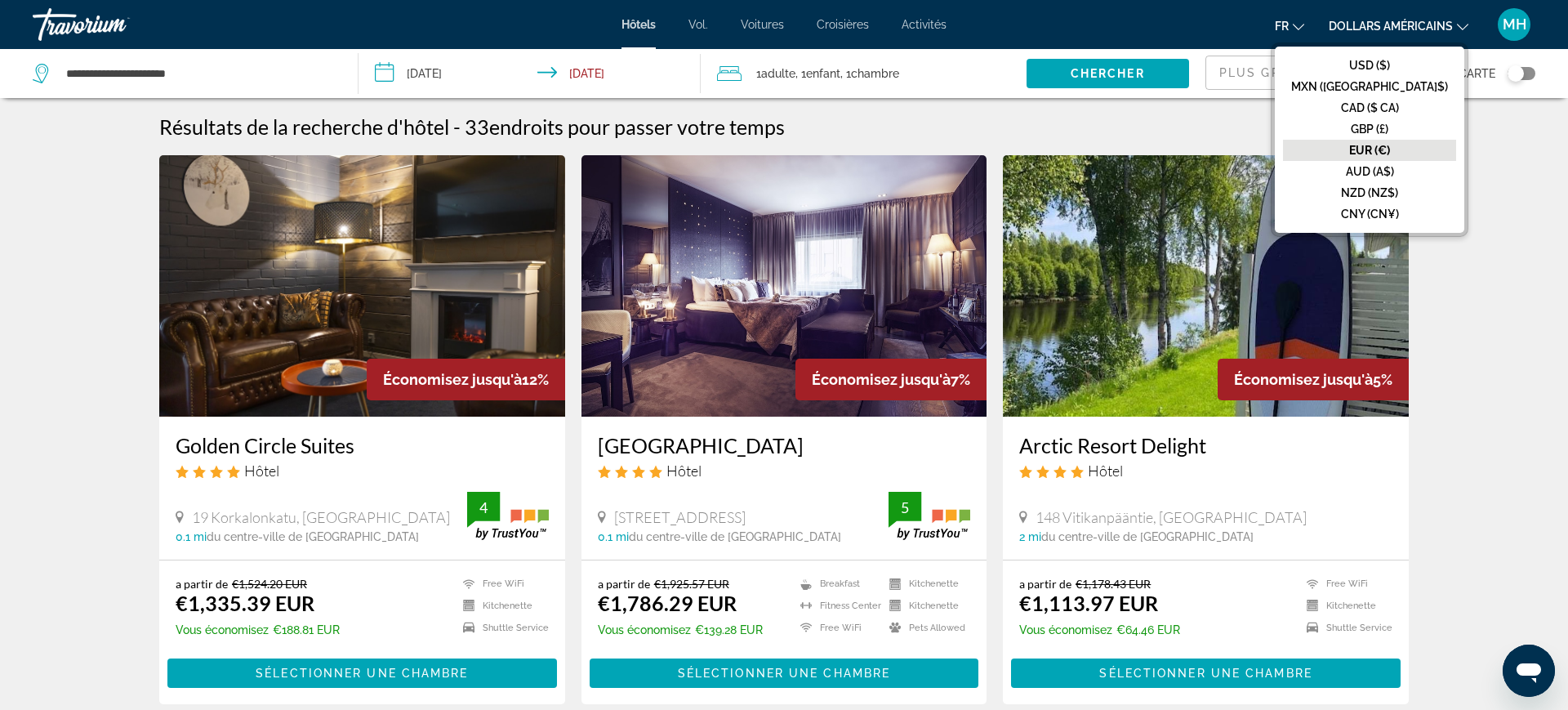
click at [1390, 148] on font "EUR (€)" at bounding box center [1369, 150] width 41 height 13
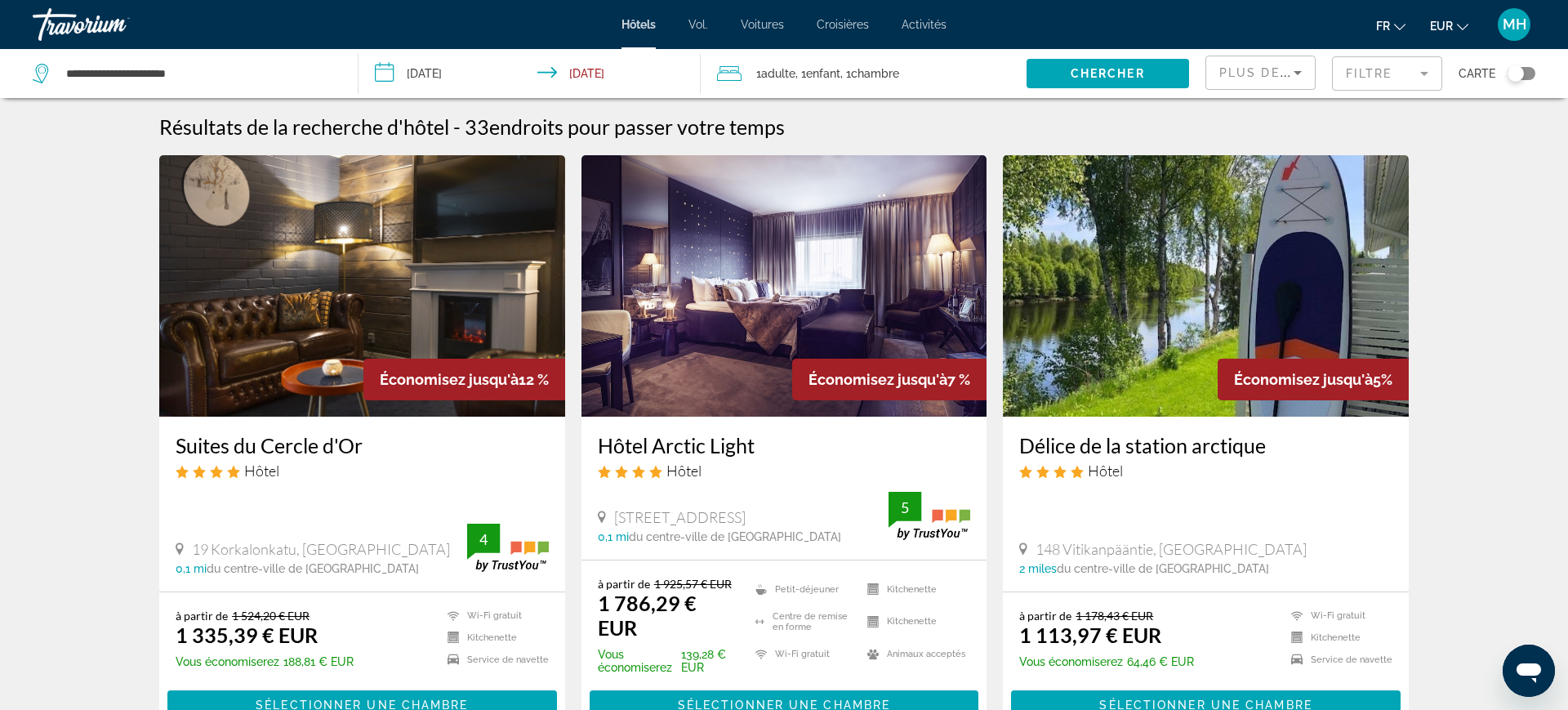
click at [462, 79] on input "**********" at bounding box center [533, 75] width 349 height 54
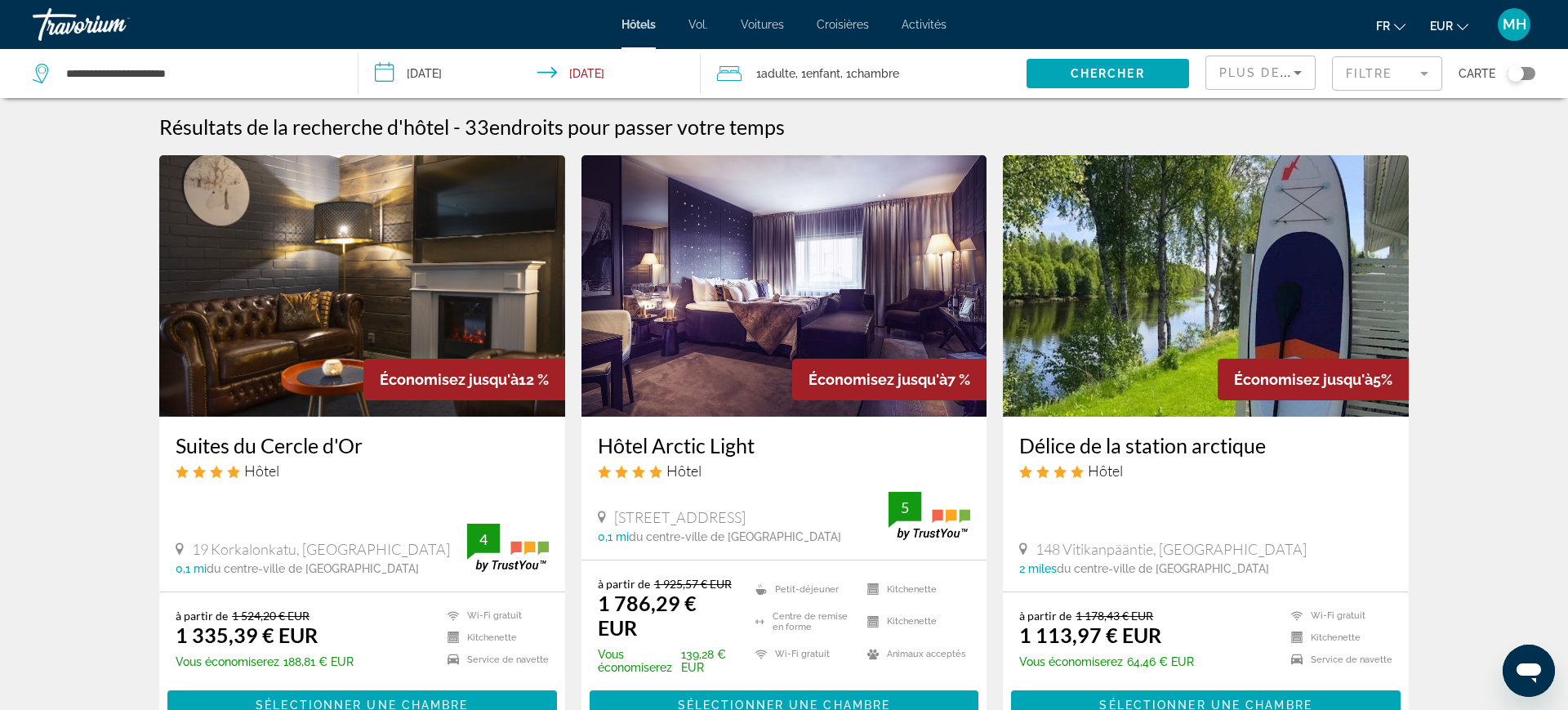
click at [388, 53] on input "**********" at bounding box center [533, 75] width 349 height 54
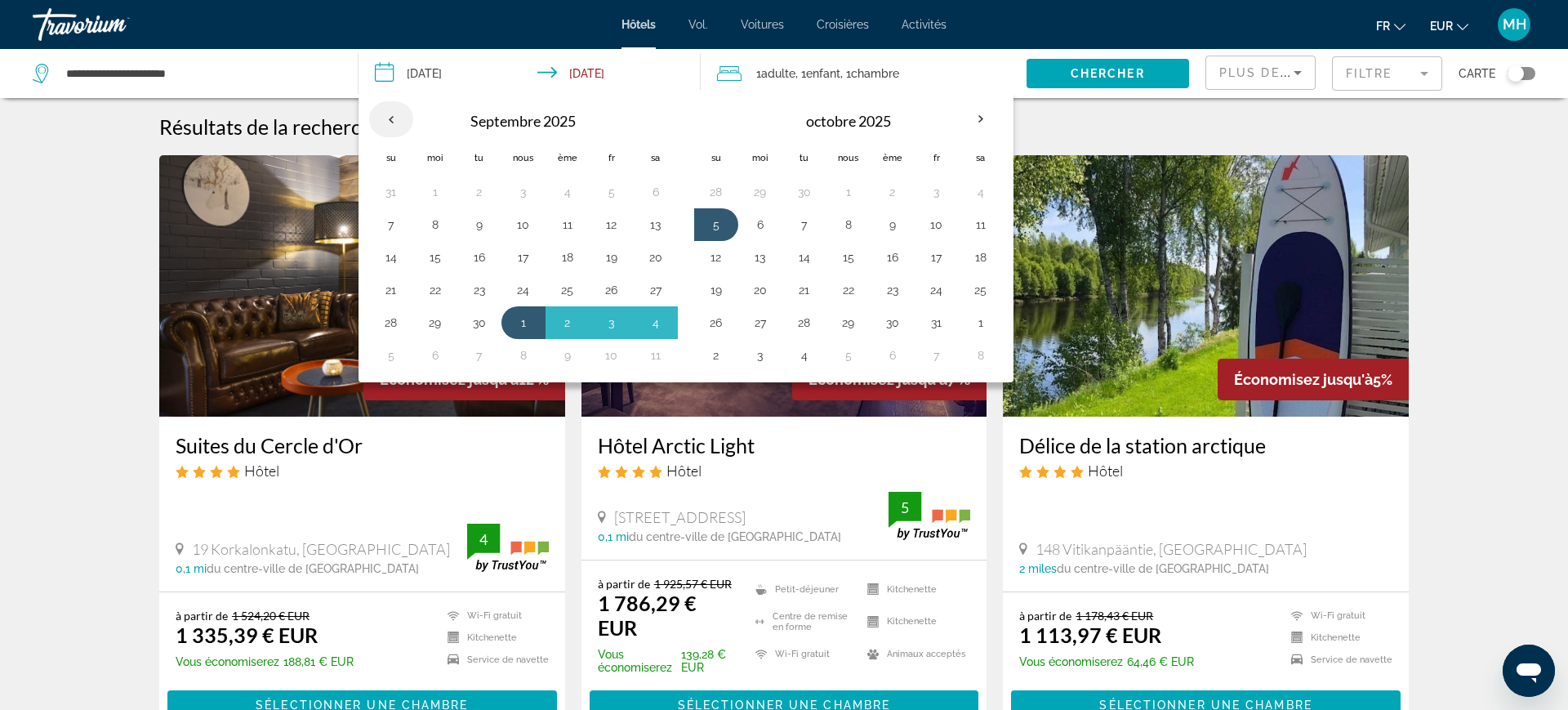
click at [388, 108] on th "Previous month" at bounding box center [391, 119] width 45 height 36
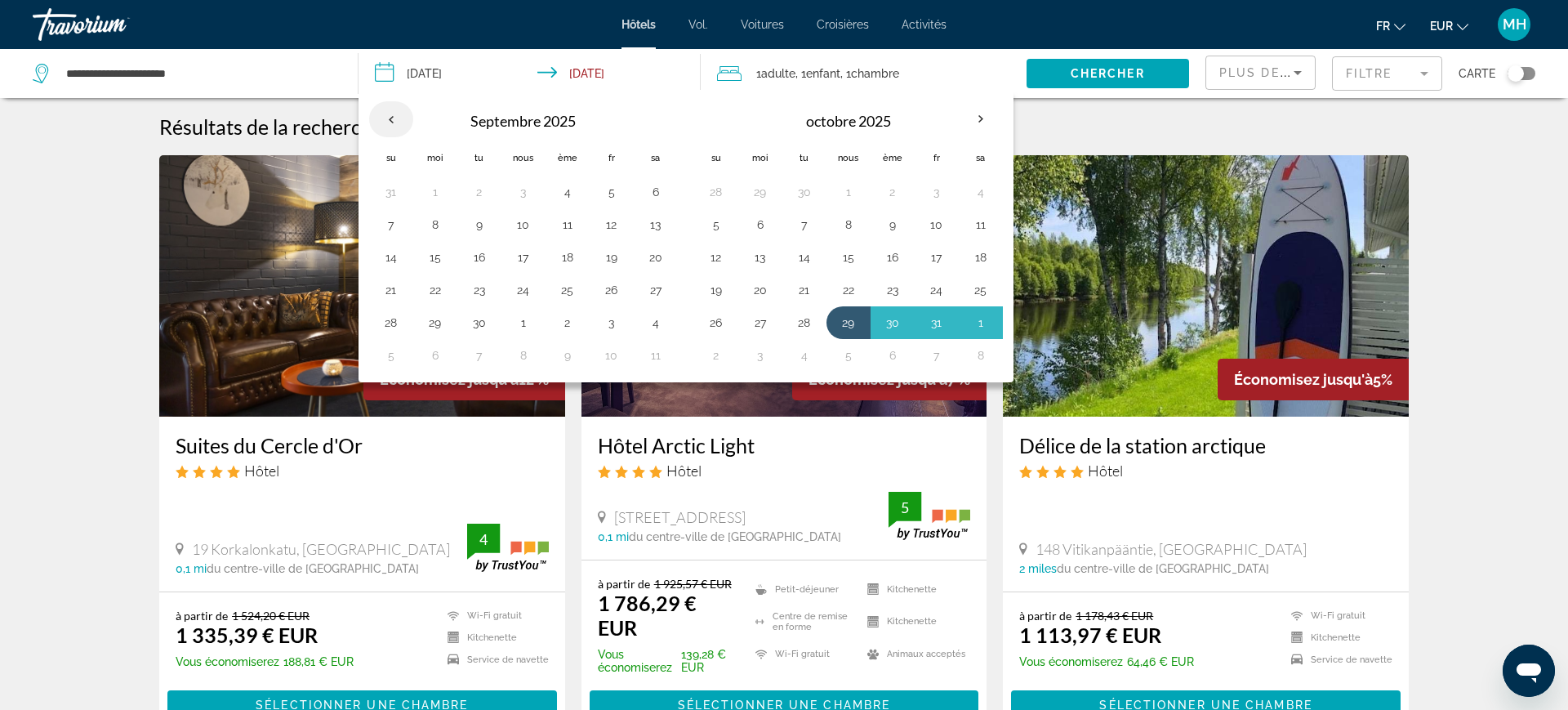
click at [383, 107] on th "Previous month" at bounding box center [391, 119] width 45 height 36
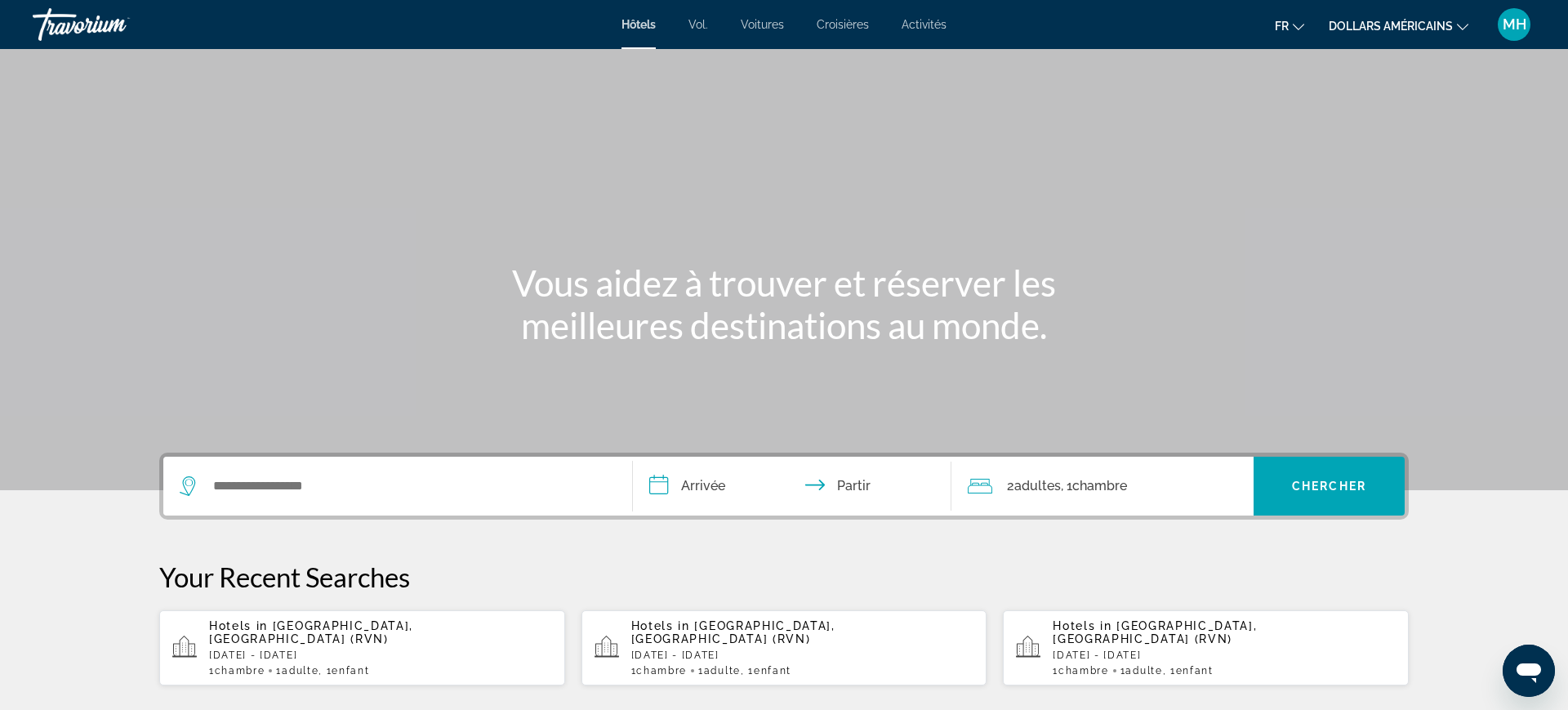
click at [334, 635] on div "Hotels in [GEOGRAPHIC_DATA], [GEOGRAPHIC_DATA] (RVN) [DATE] - [DATE] 1 Chambre …" at bounding box center [380, 647] width 343 height 57
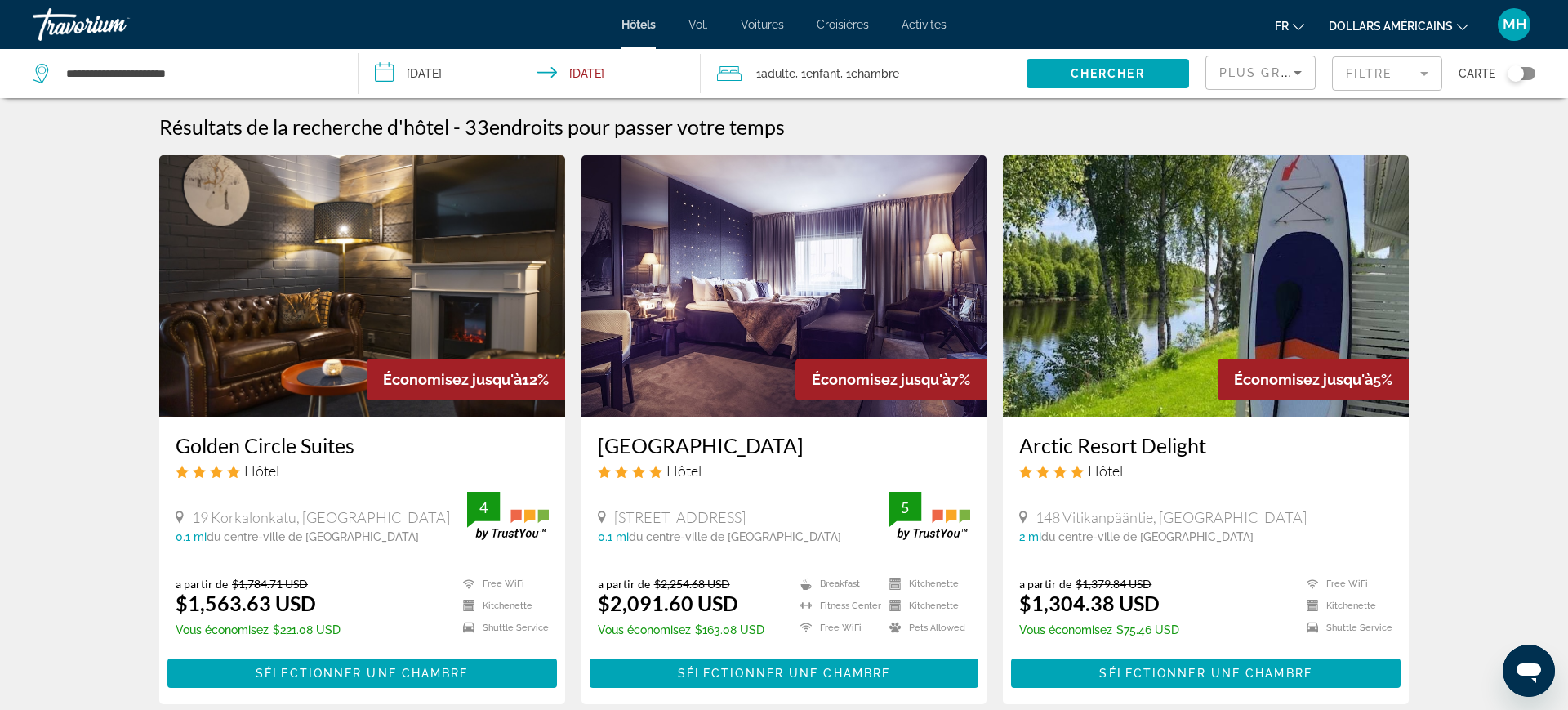
click at [420, 65] on input "**********" at bounding box center [533, 75] width 349 height 54
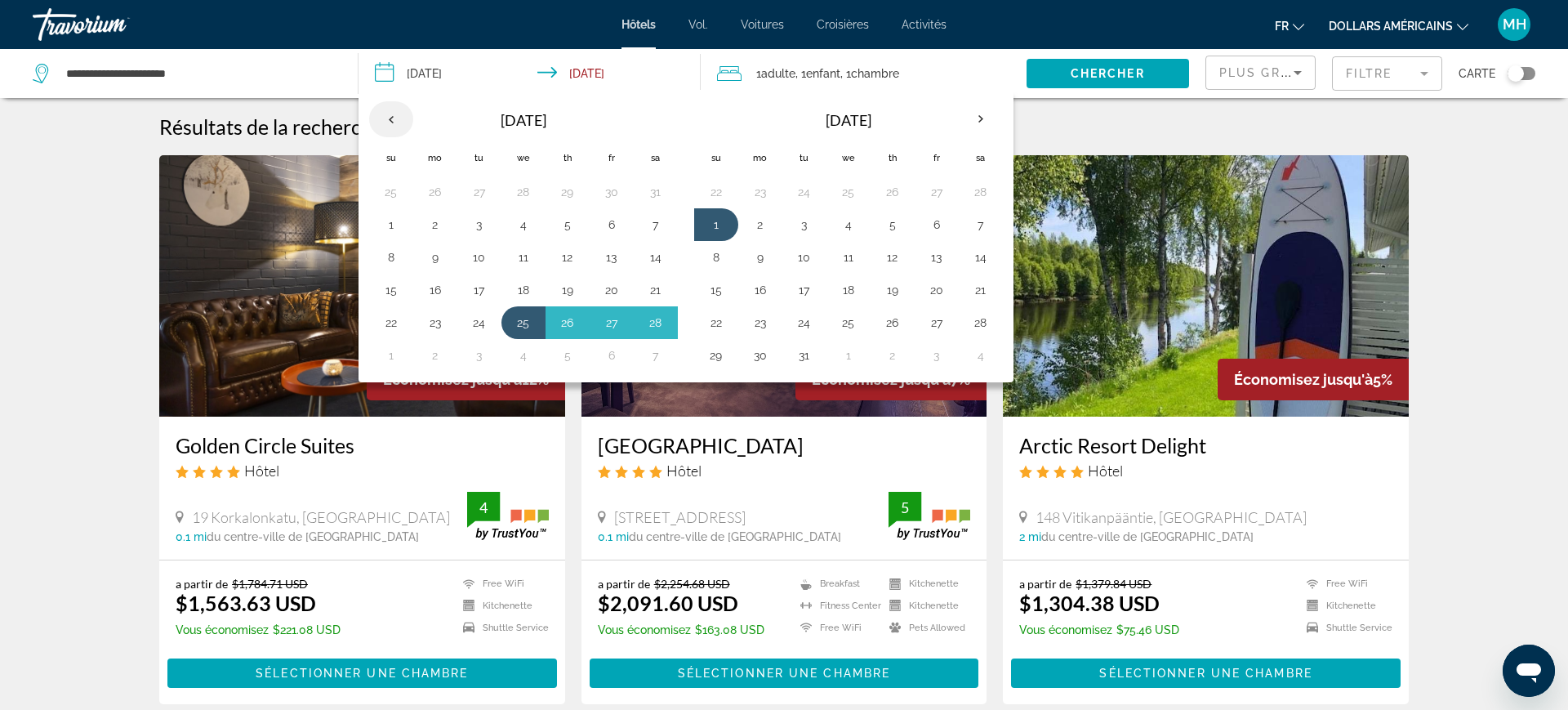
click at [393, 125] on th "Previous month" at bounding box center [391, 119] width 45 height 36
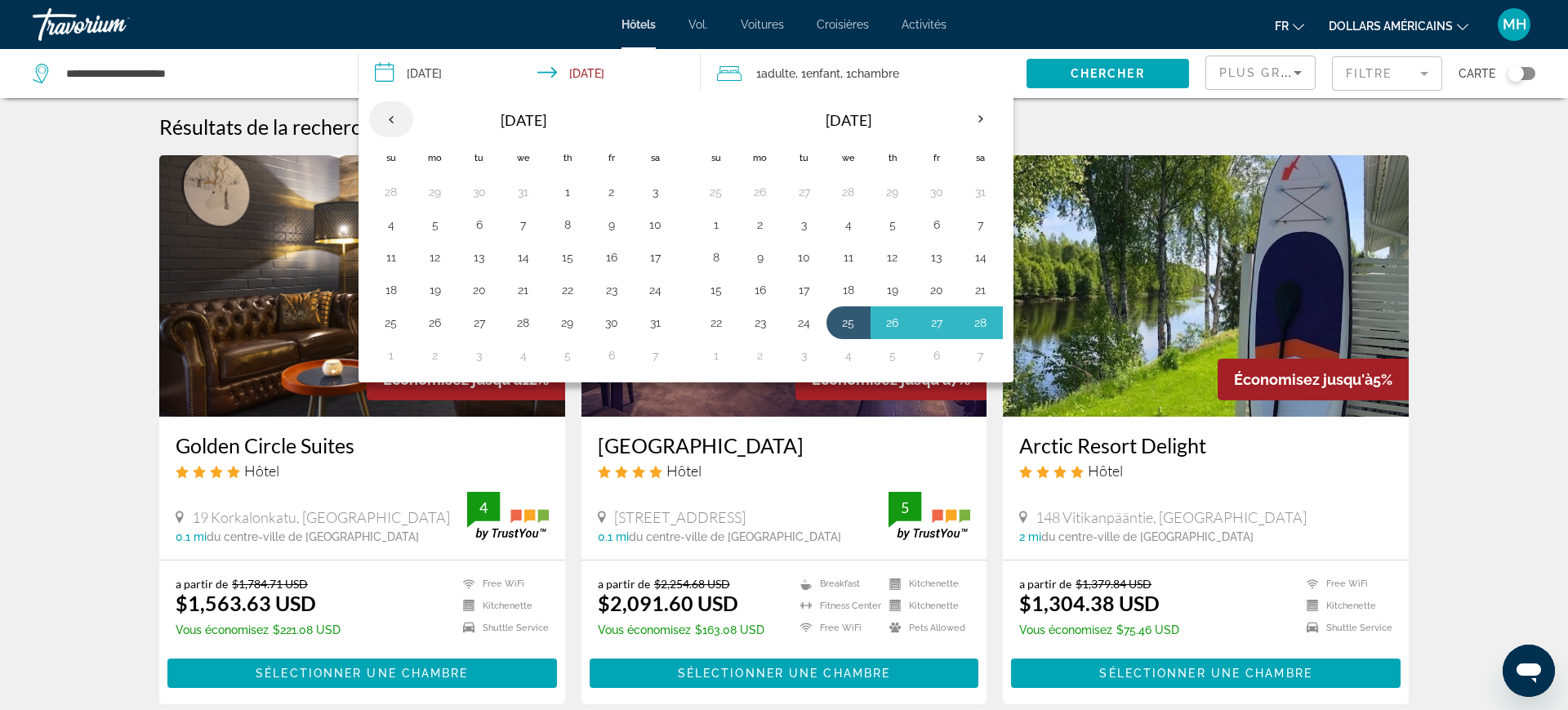
click at [383, 117] on th "Previous month" at bounding box center [391, 119] width 45 height 36
click at [570, 188] on button "4" at bounding box center [567, 192] width 26 height 23
click at [433, 221] on button "8" at bounding box center [434, 224] width 26 height 23
type input "**********"
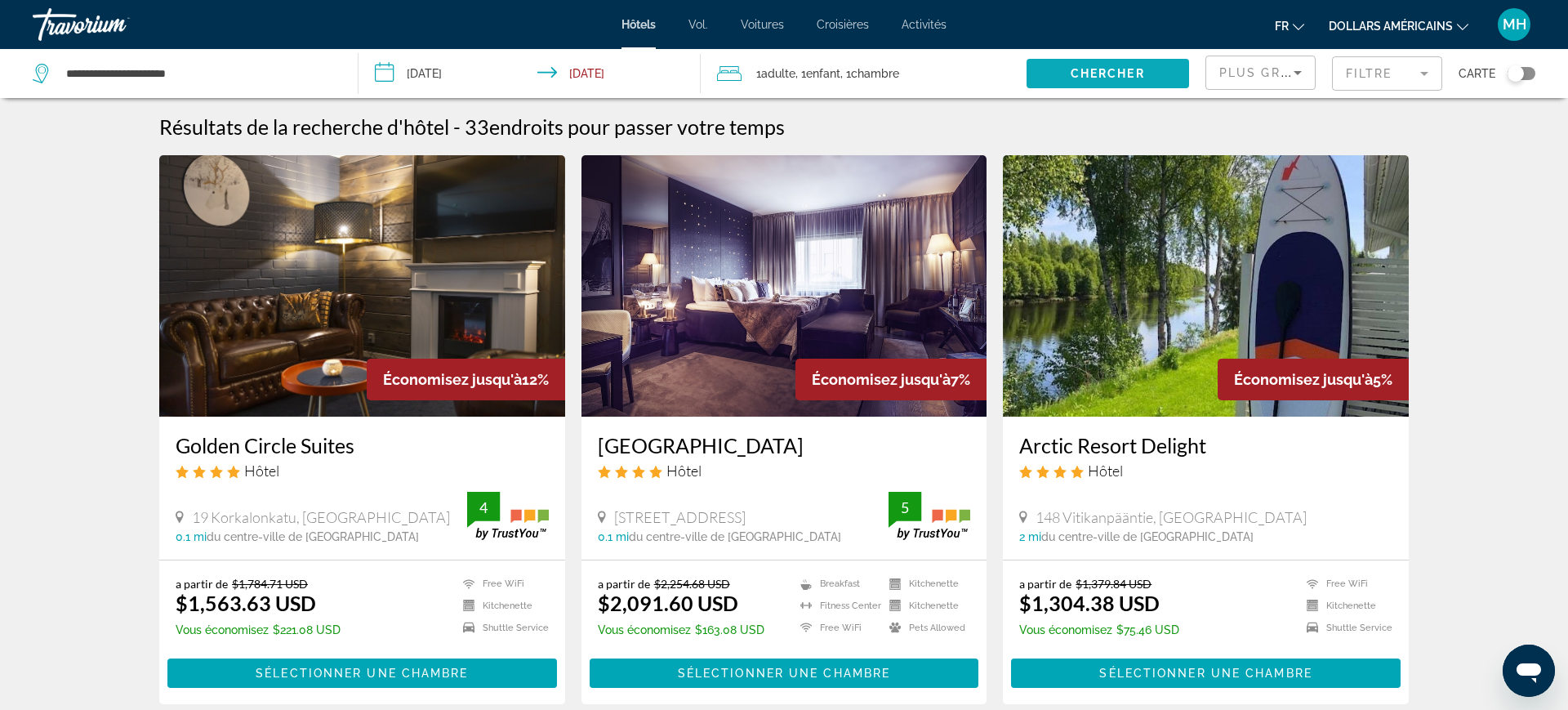
click at [1104, 72] on span "Chercher" at bounding box center [1108, 74] width 75 height 13
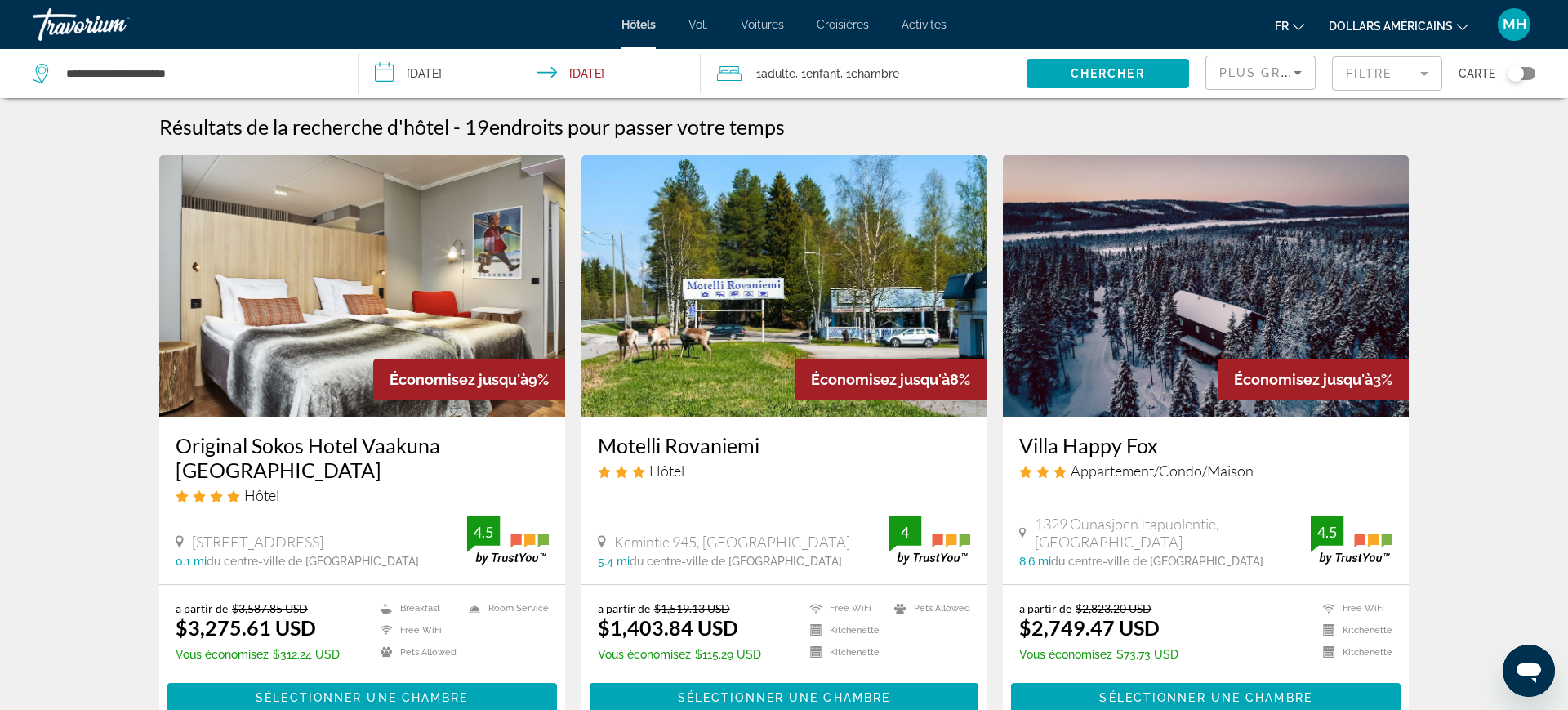
click at [1423, 25] on font "dollars américains" at bounding box center [1391, 26] width 125 height 13
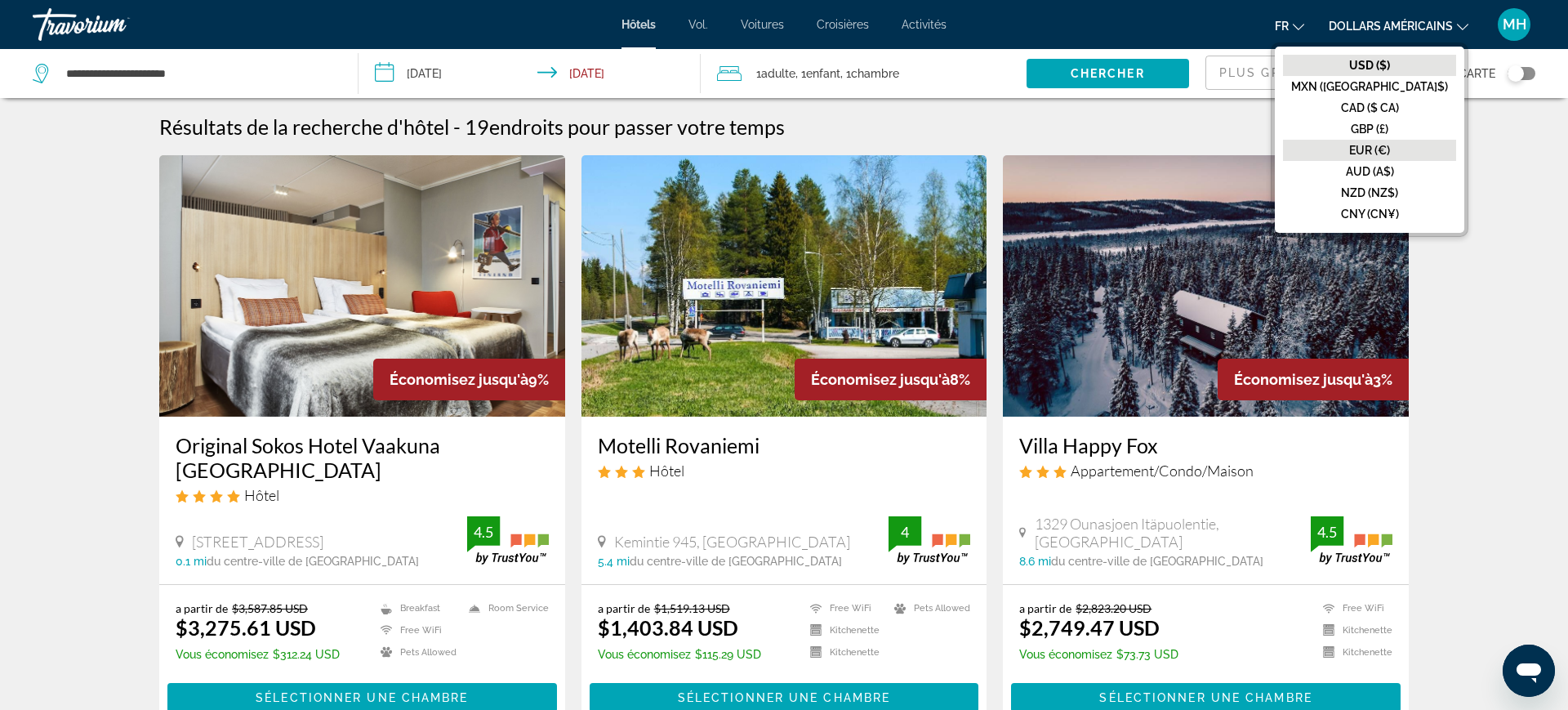
click at [1390, 148] on font "EUR (€)" at bounding box center [1369, 150] width 41 height 13
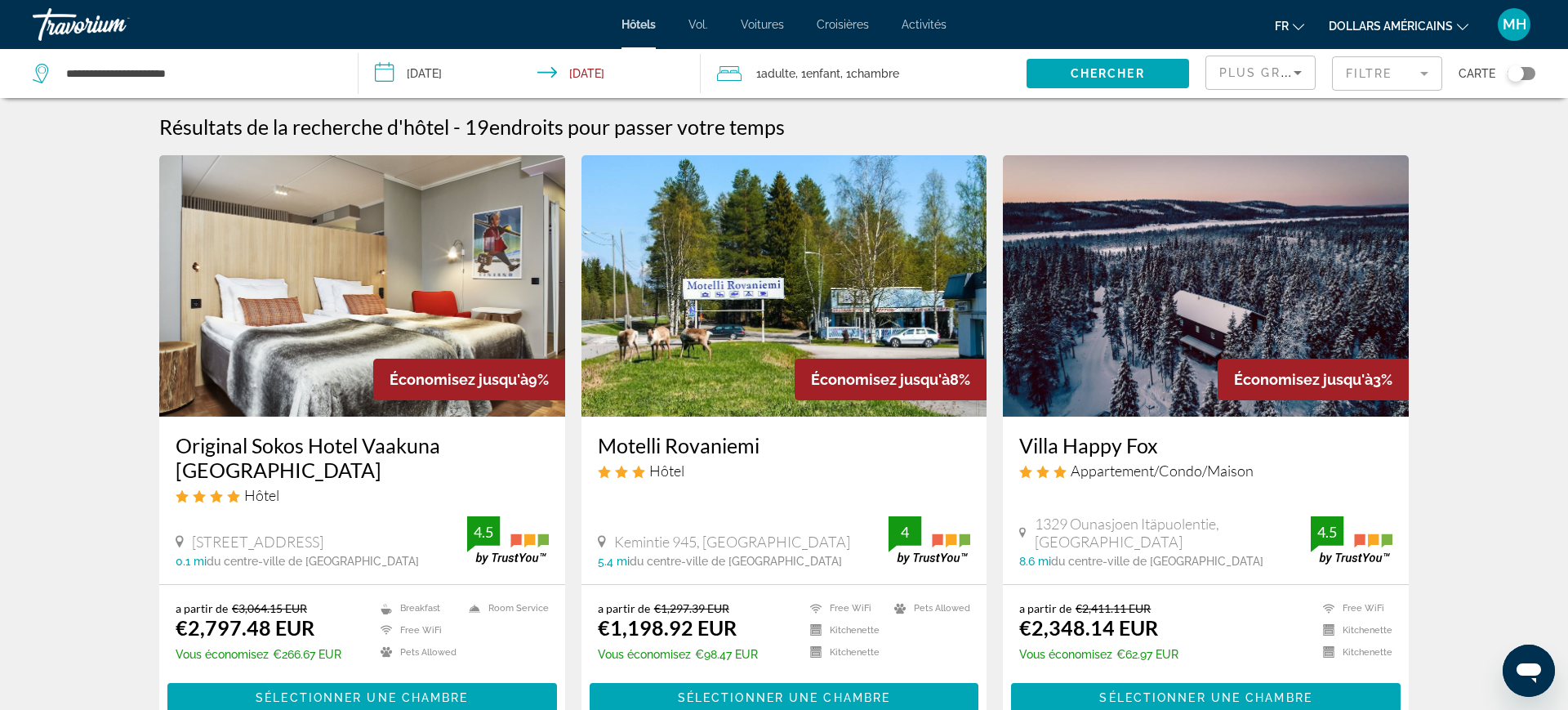
click at [456, 81] on input "**********" at bounding box center [533, 75] width 349 height 54
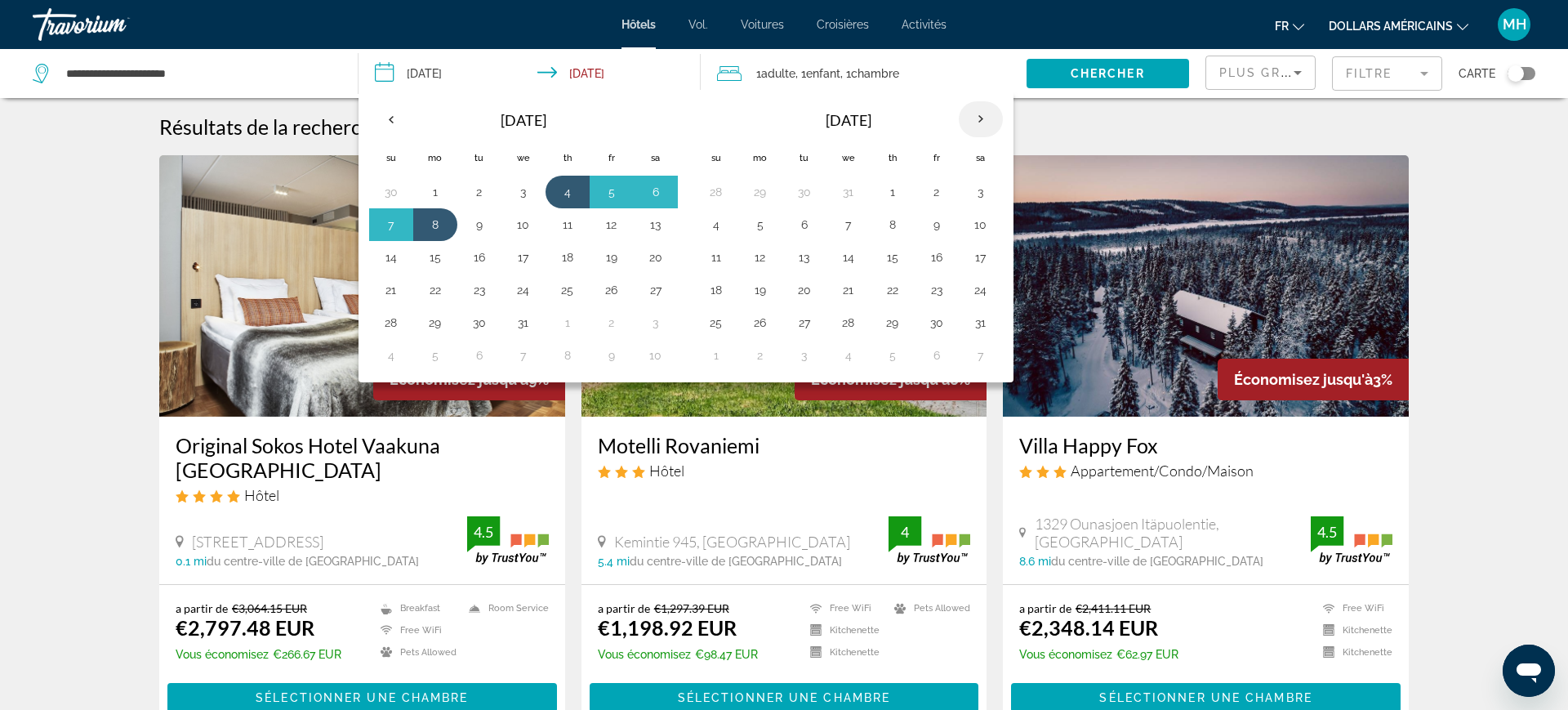
click at [984, 121] on th "Next month" at bounding box center [981, 119] width 45 height 36
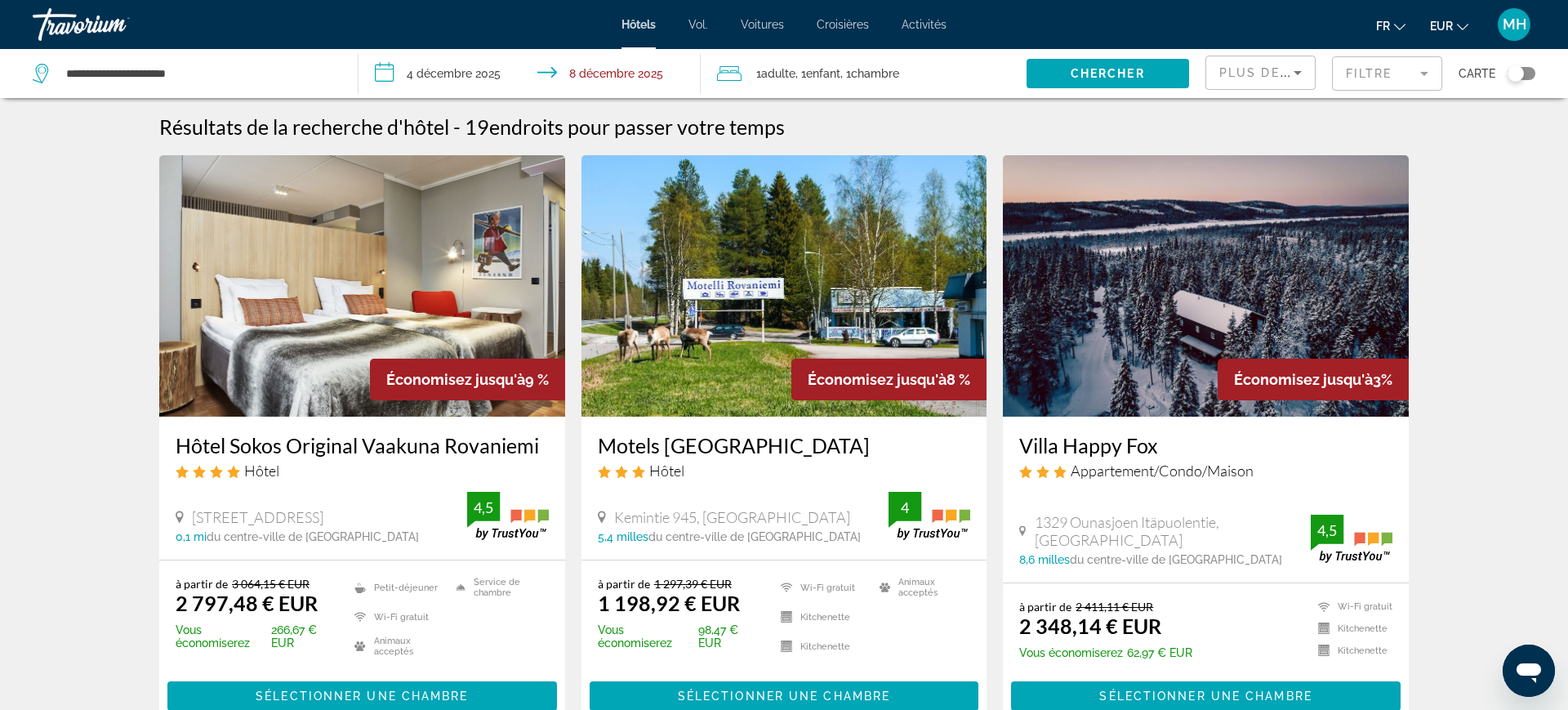
click at [1364, 65] on mat-form-field "Filtre" at bounding box center [1386, 74] width 110 height 35
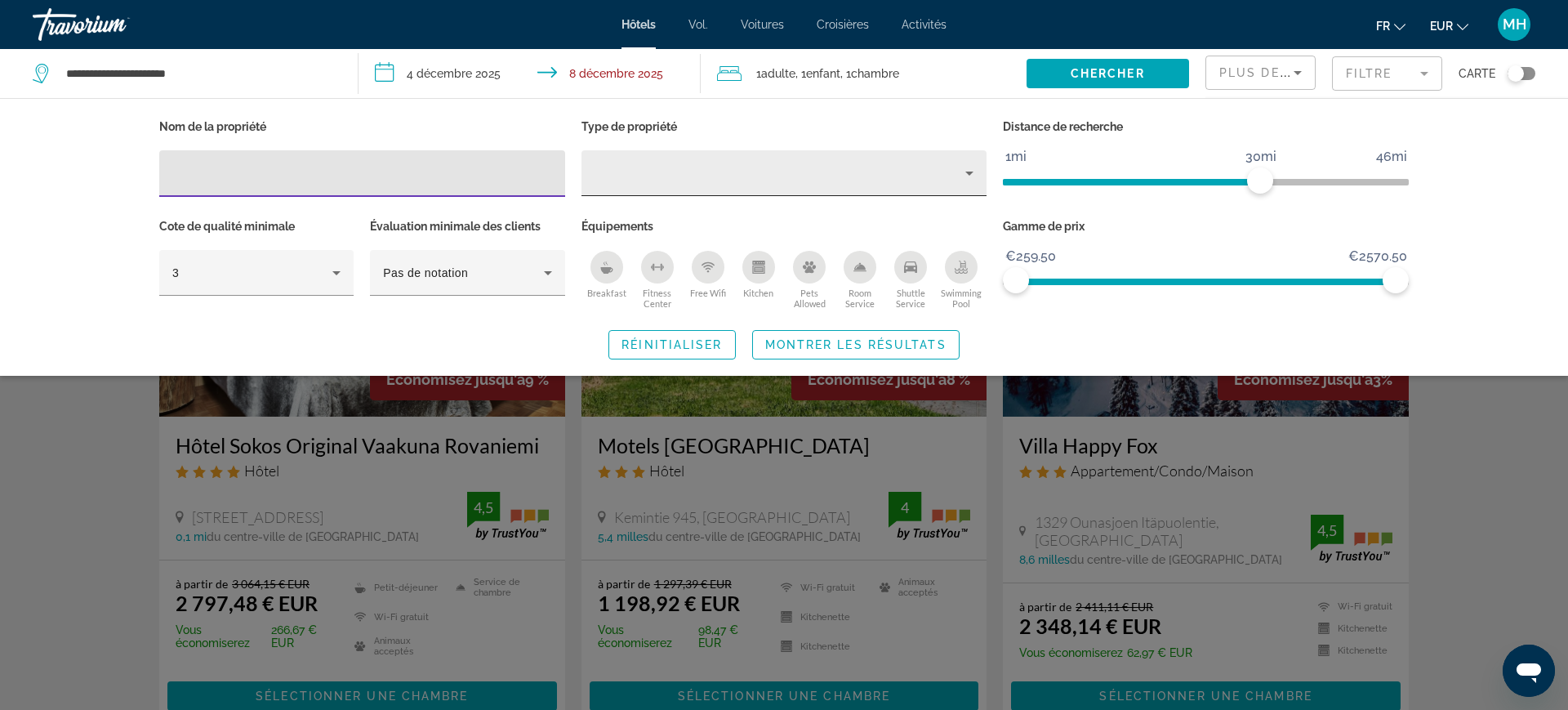
click at [662, 170] on div "Property type" at bounding box center [780, 174] width 372 height 20
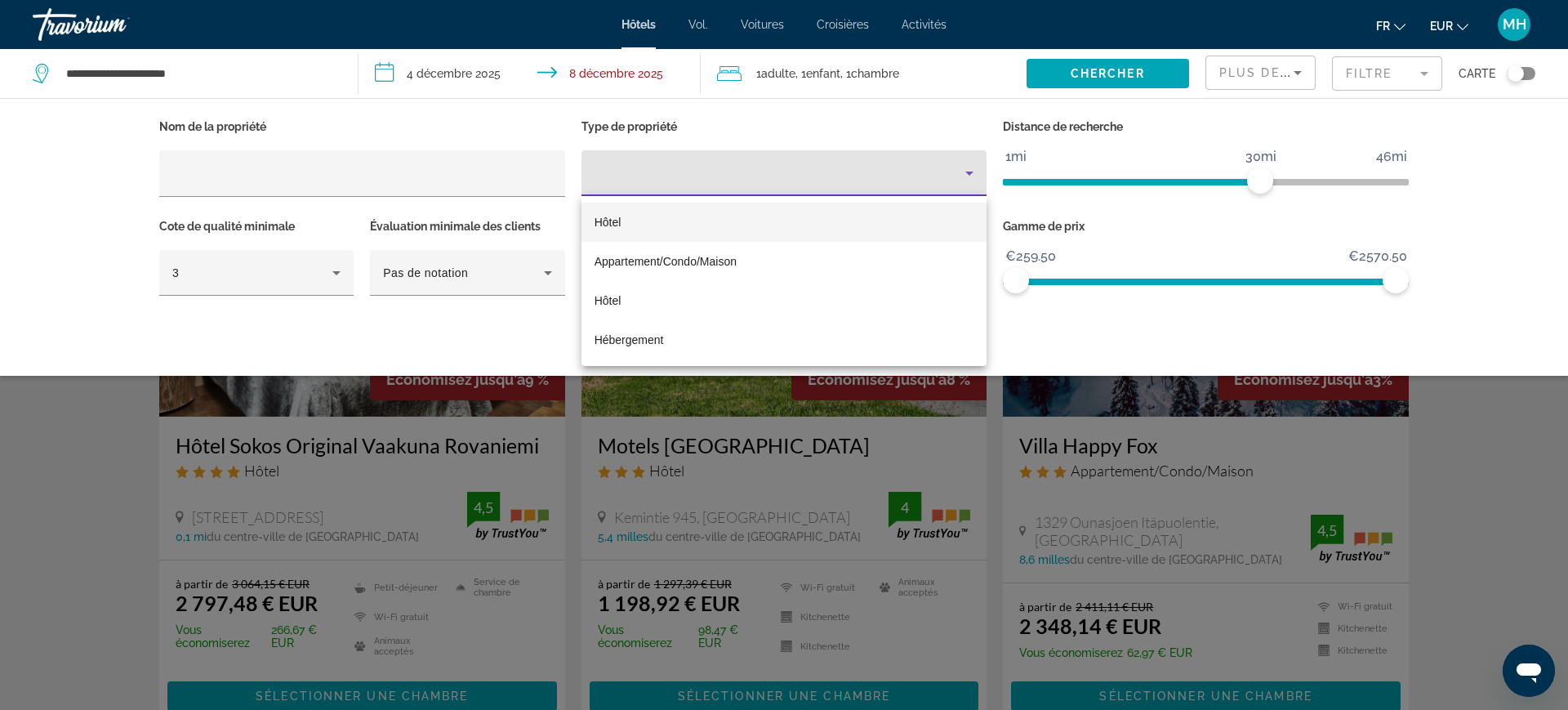
click at [603, 211] on mat-option "Hôtel" at bounding box center [784, 222] width 405 height 39
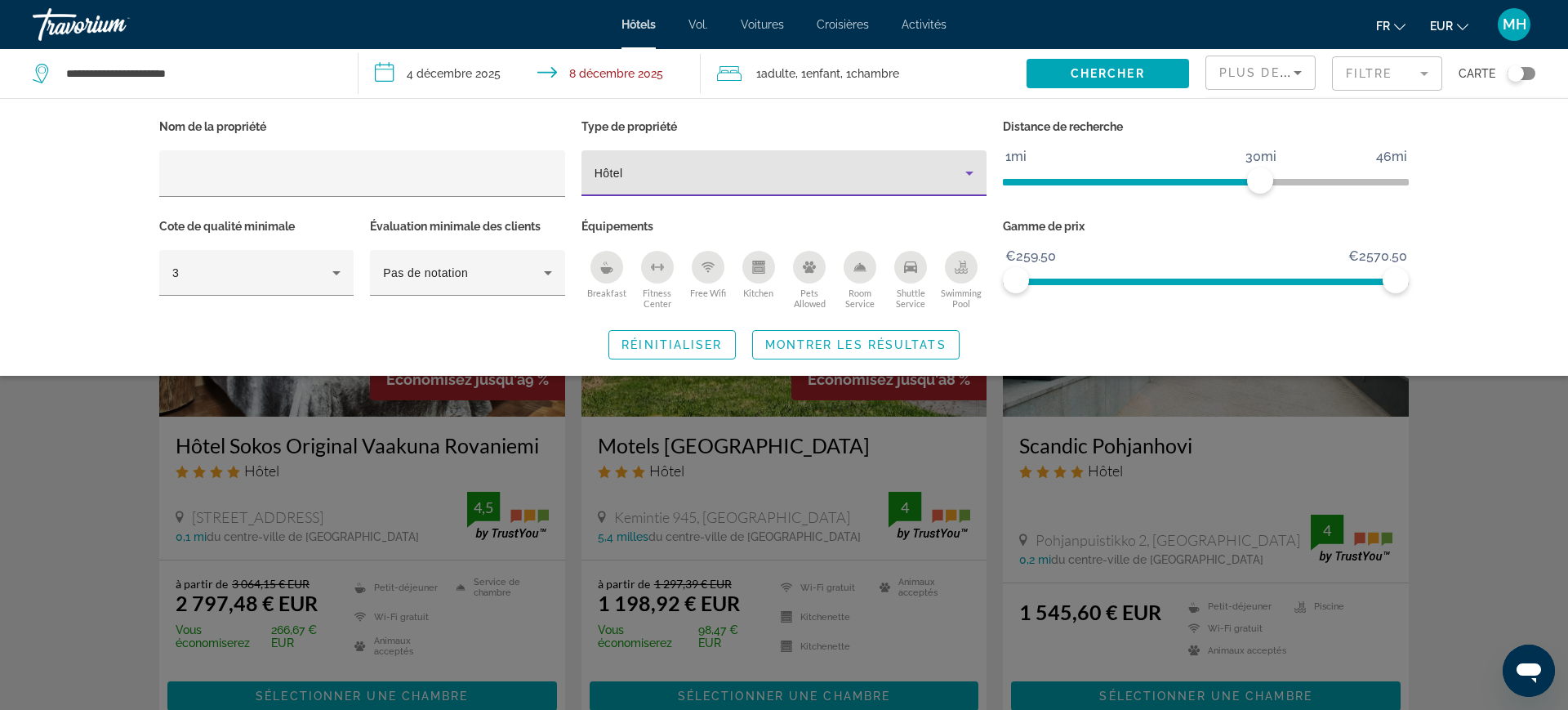
click at [598, 265] on div "Breakfast" at bounding box center [606, 267] width 33 height 33
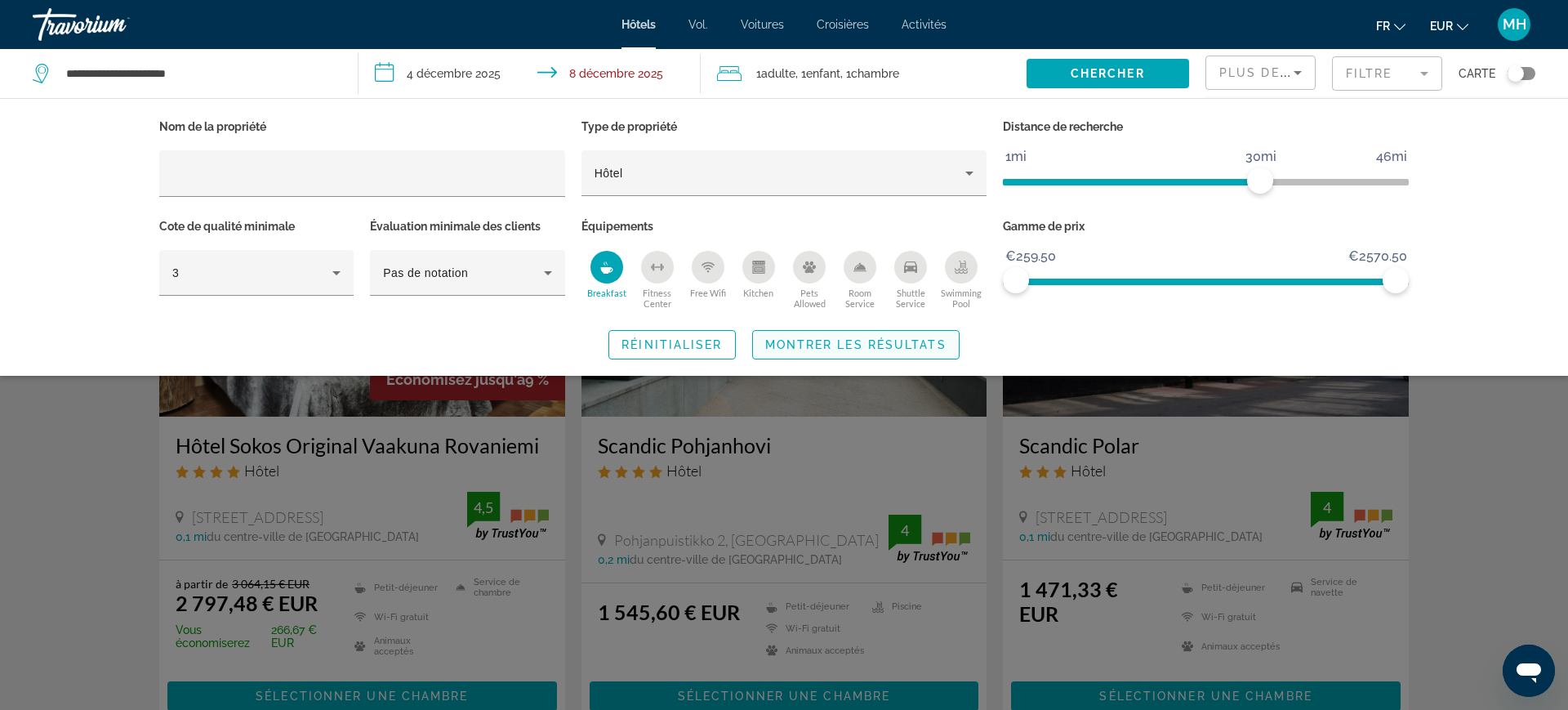
click at [872, 330] on span "Widget de recherche" at bounding box center [855, 345] width 205 height 39
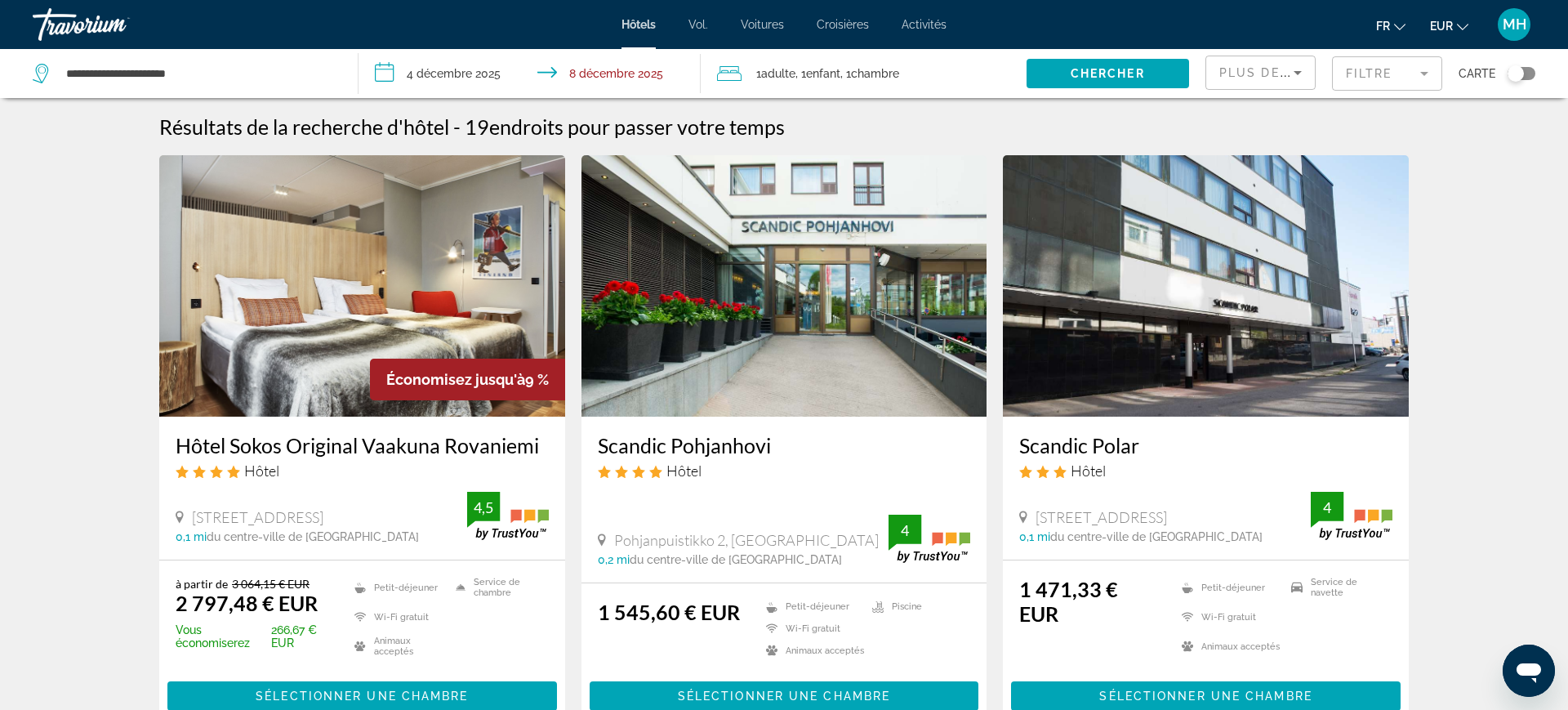
click at [423, 78] on input "**********" at bounding box center [533, 75] width 349 height 54
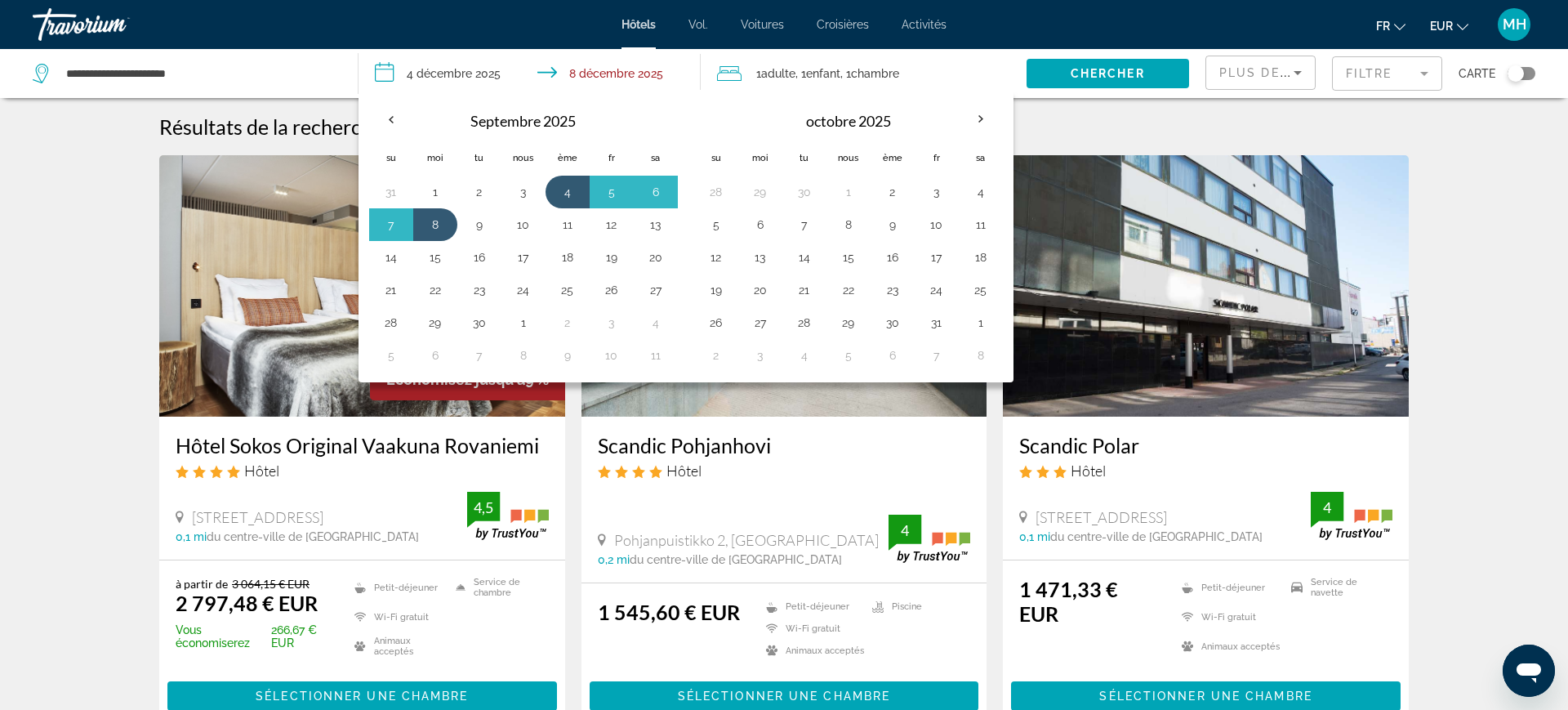
click at [986, 105] on th "Mois prochain" at bounding box center [981, 119] width 45 height 36
click at [980, 122] on th "Mois prochain" at bounding box center [981, 119] width 45 height 36
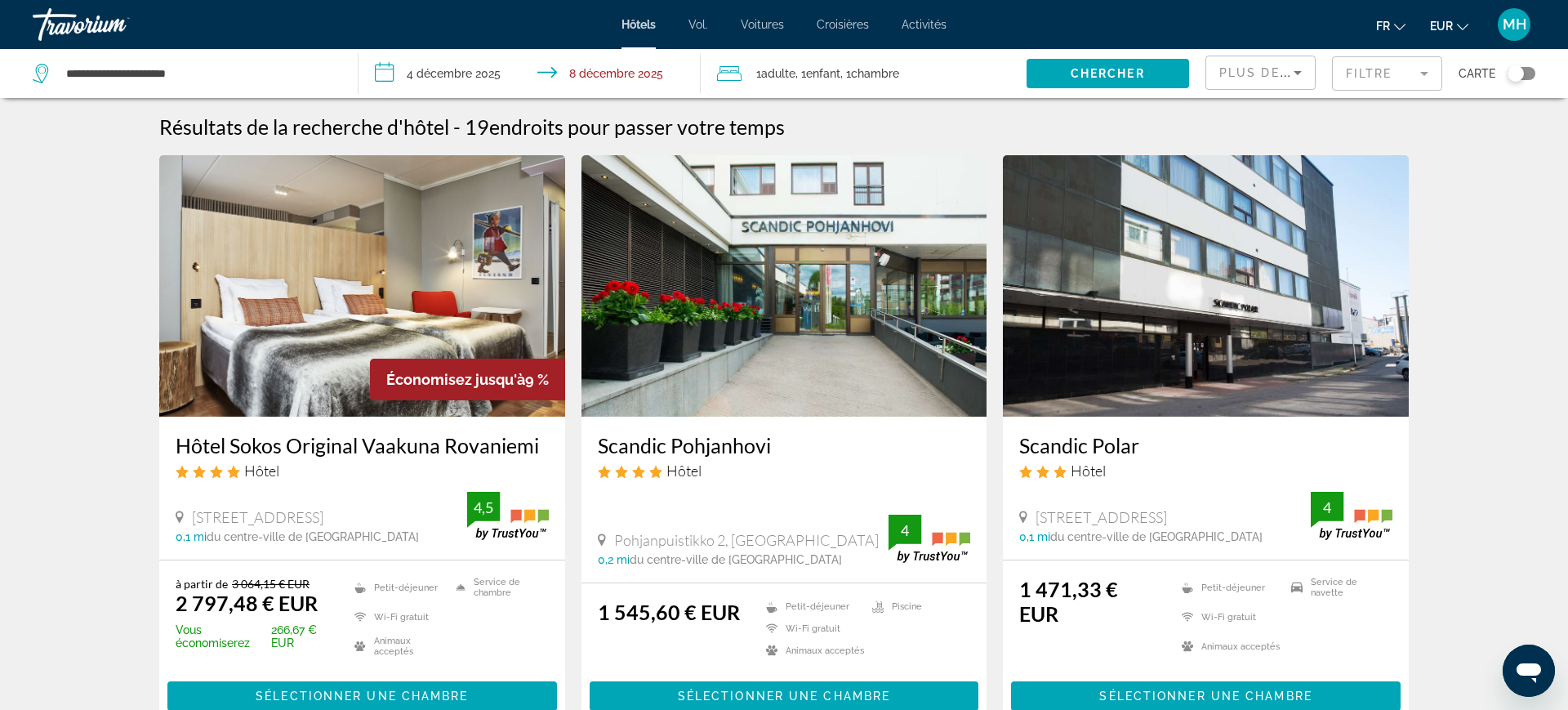
click at [433, 93] on input "**********" at bounding box center [533, 75] width 349 height 54
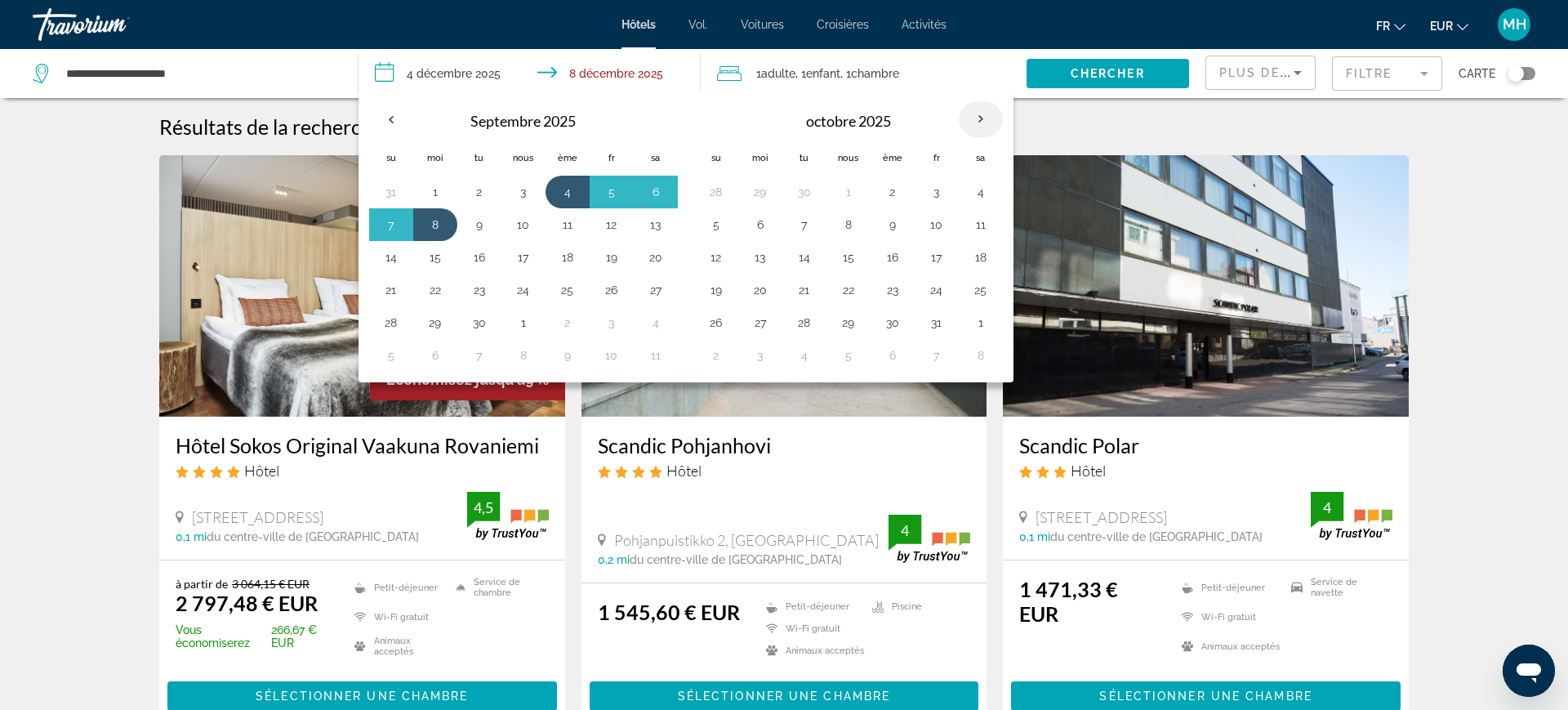
click at [979, 113] on th "Mois prochain" at bounding box center [981, 119] width 45 height 36
click at [984, 115] on th "Mois prochain" at bounding box center [981, 119] width 45 height 36
click at [900, 215] on button "9" at bounding box center [892, 224] width 26 height 23
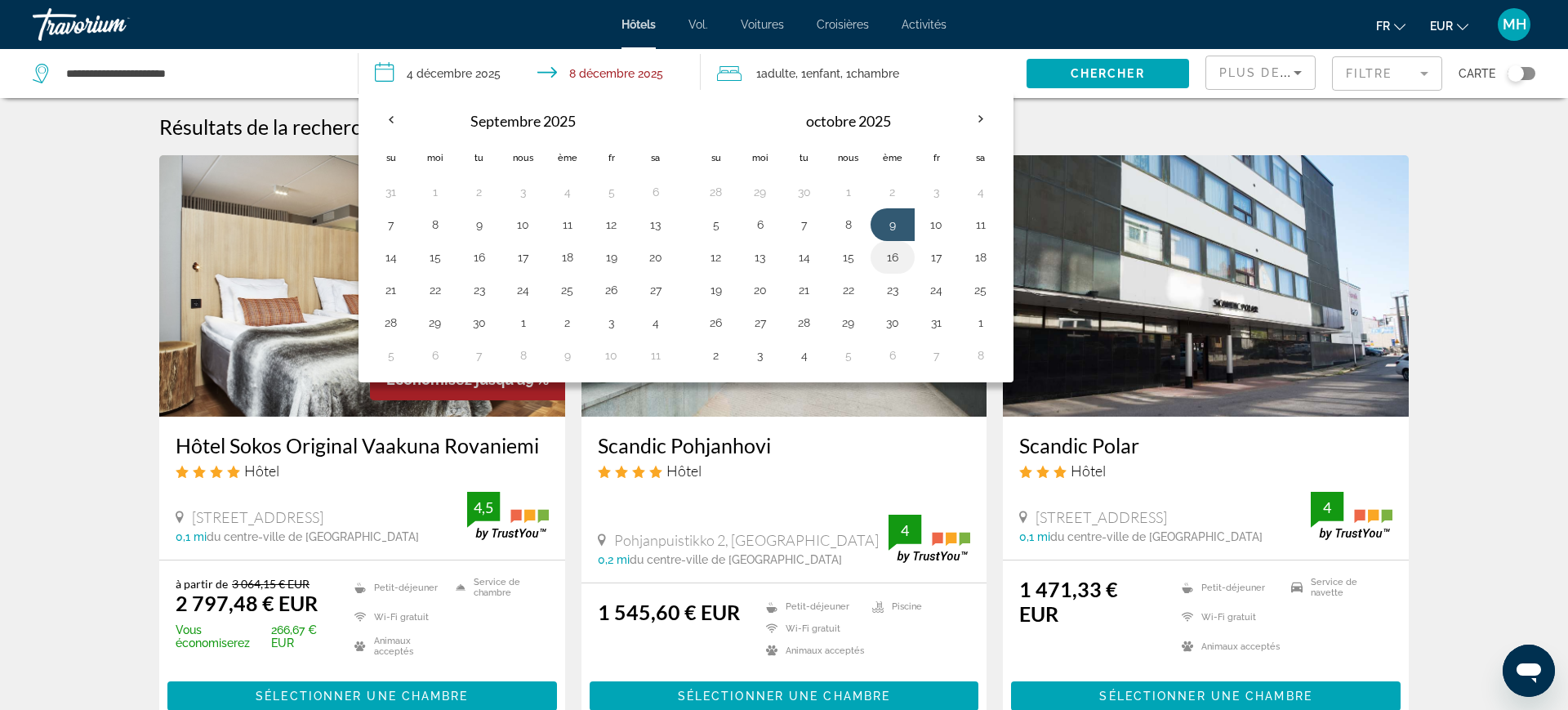
click at [898, 251] on button "16" at bounding box center [892, 256] width 26 height 23
type input "**********"
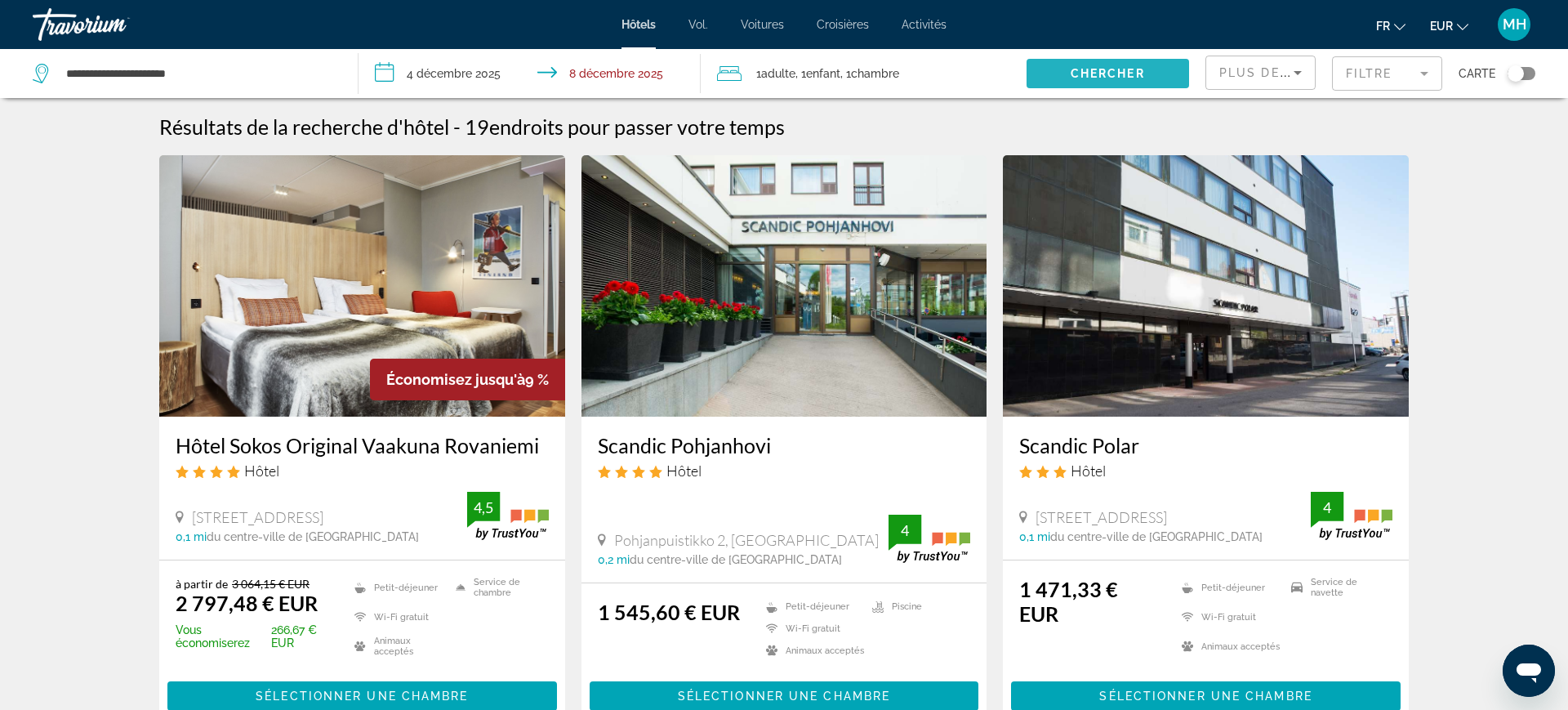
click at [1113, 75] on font "Chercher" at bounding box center [1108, 74] width 75 height 13
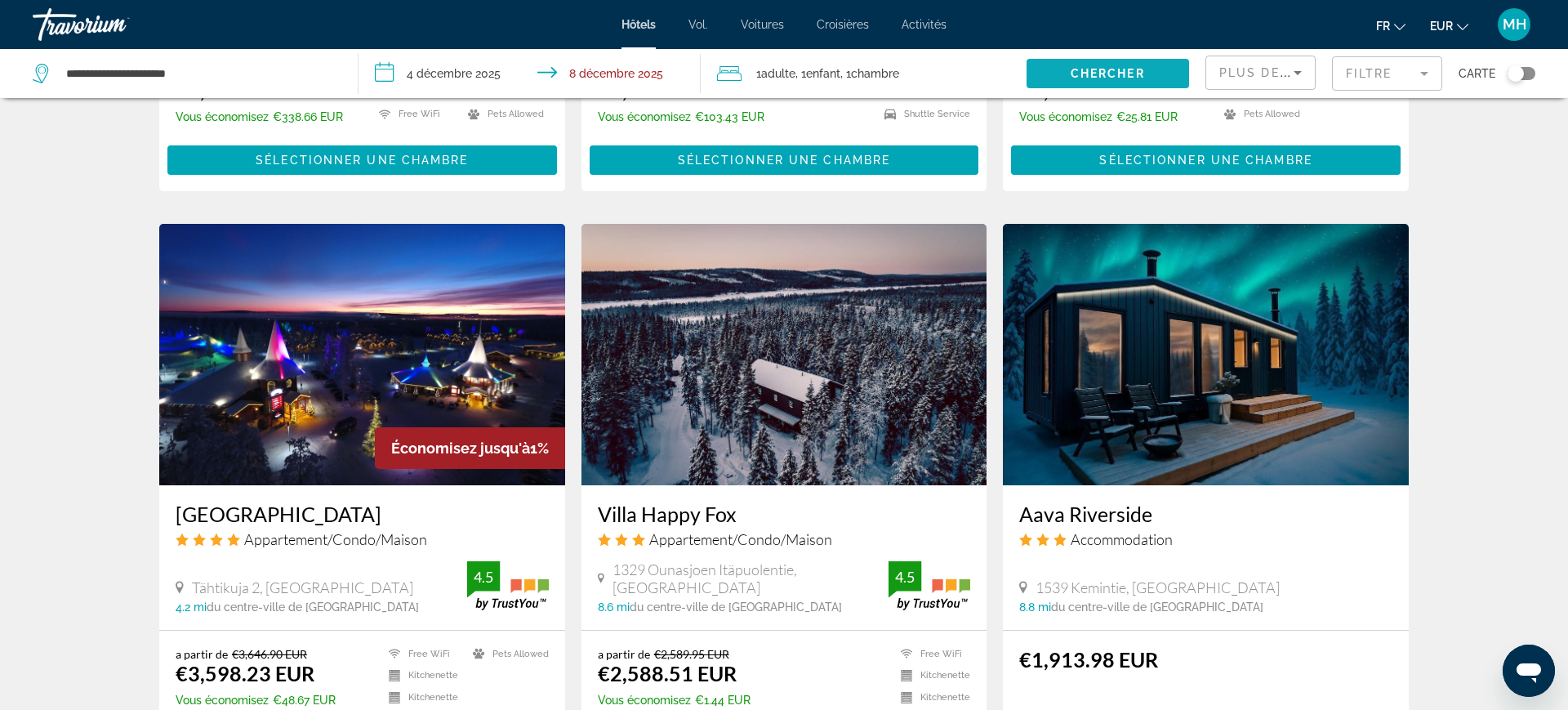
scroll to position [1120, 0]
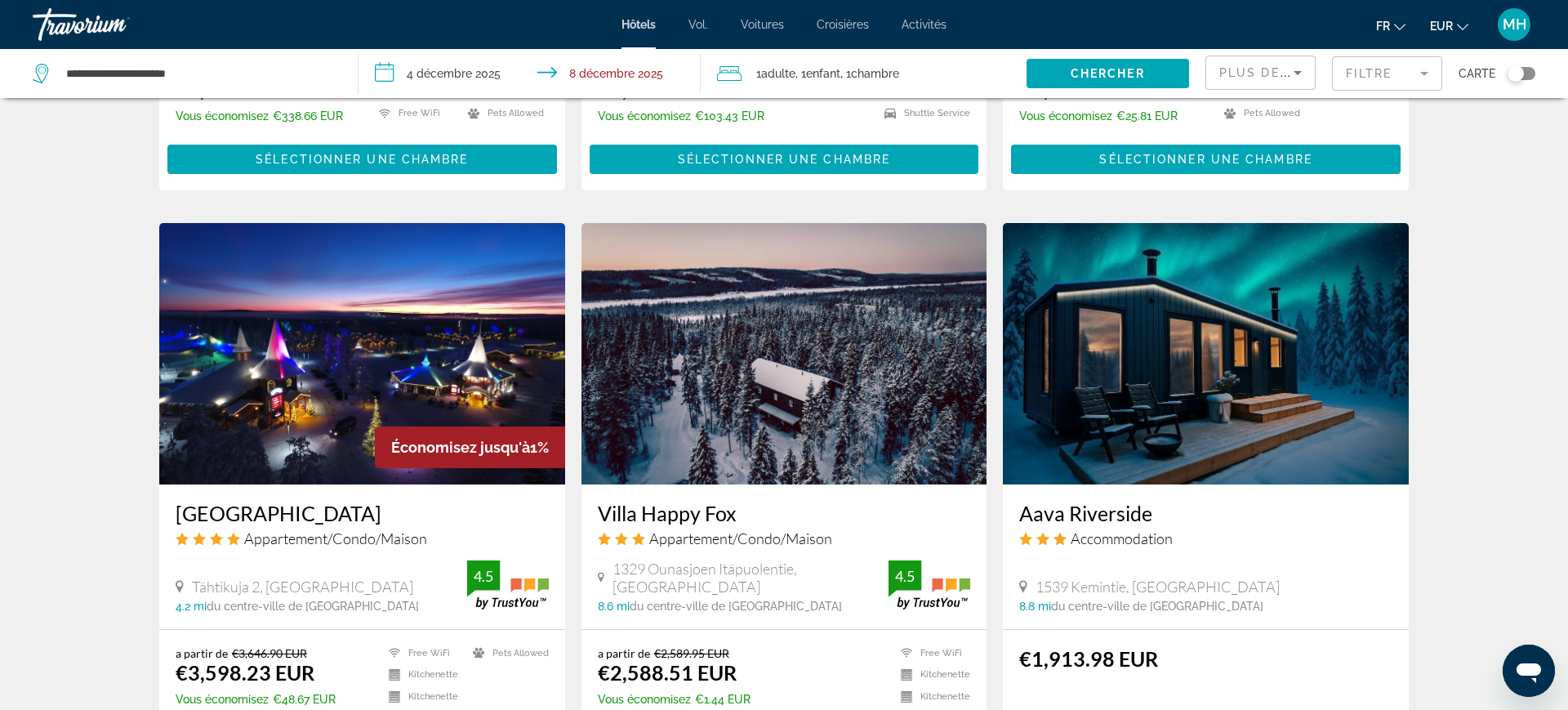
click at [125, 311] on div "Résultats de la recherche d'hôtel - 33 endroits pour passer votre temps Économi…" at bounding box center [784, 219] width 1568 height 2451
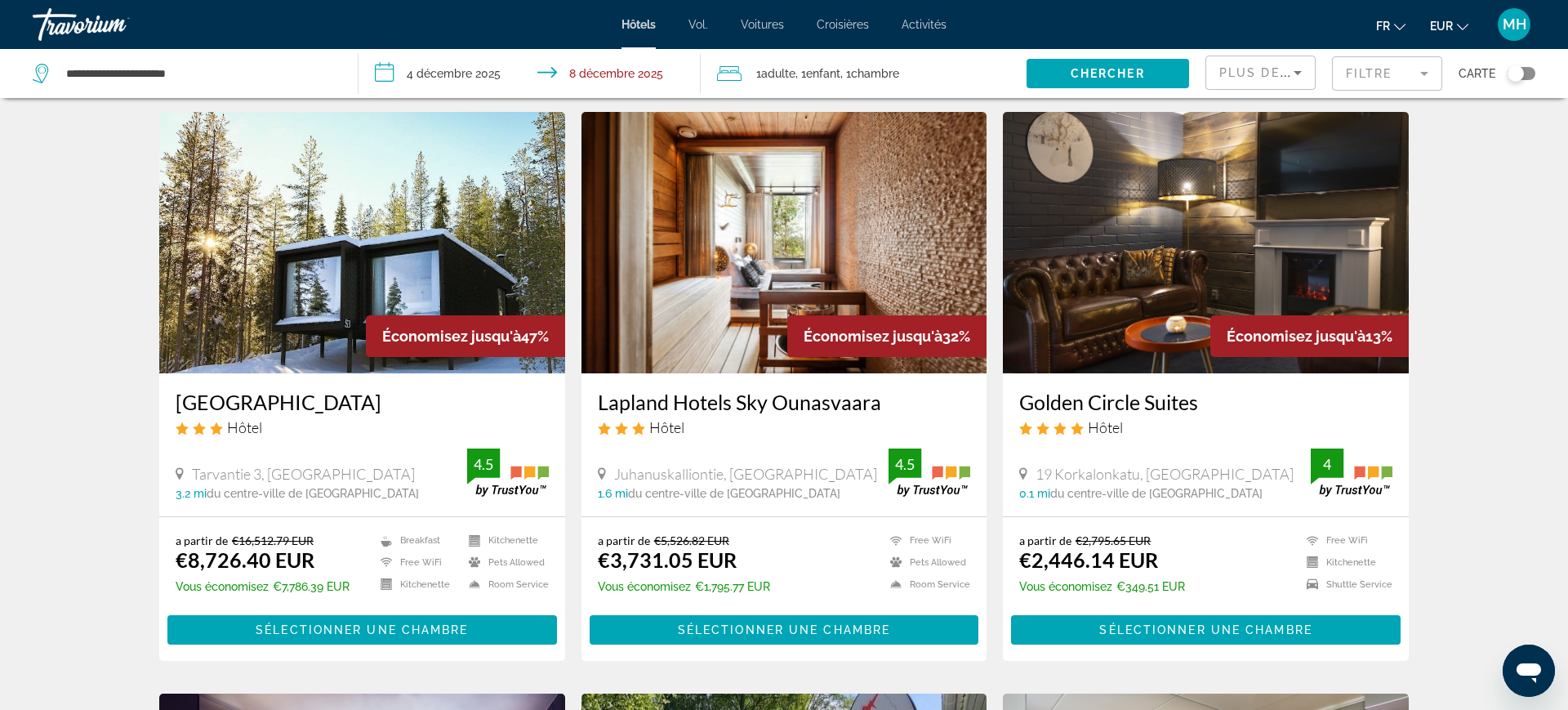
scroll to position [43, 0]
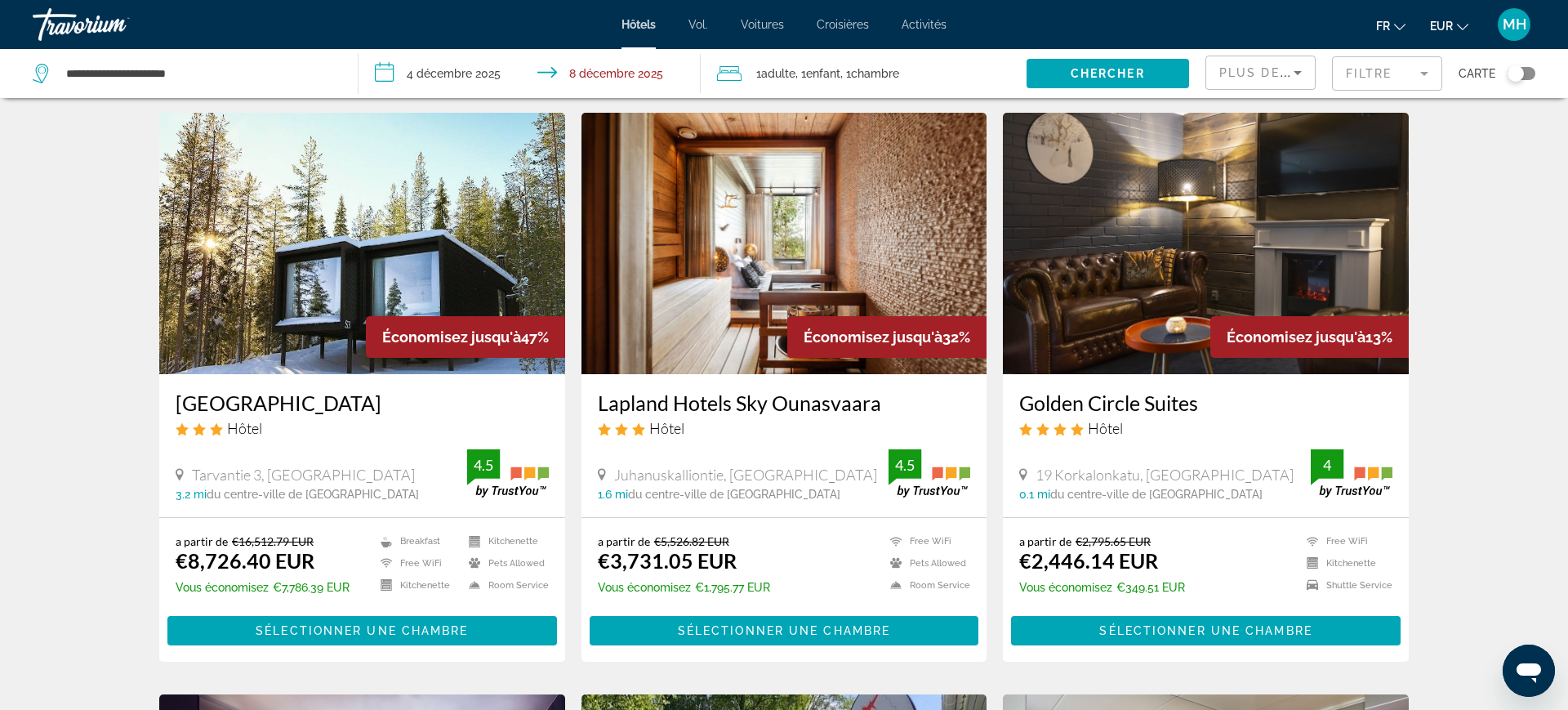
click at [414, 285] on img "Contenu principal" at bounding box center [362, 243] width 405 height 261
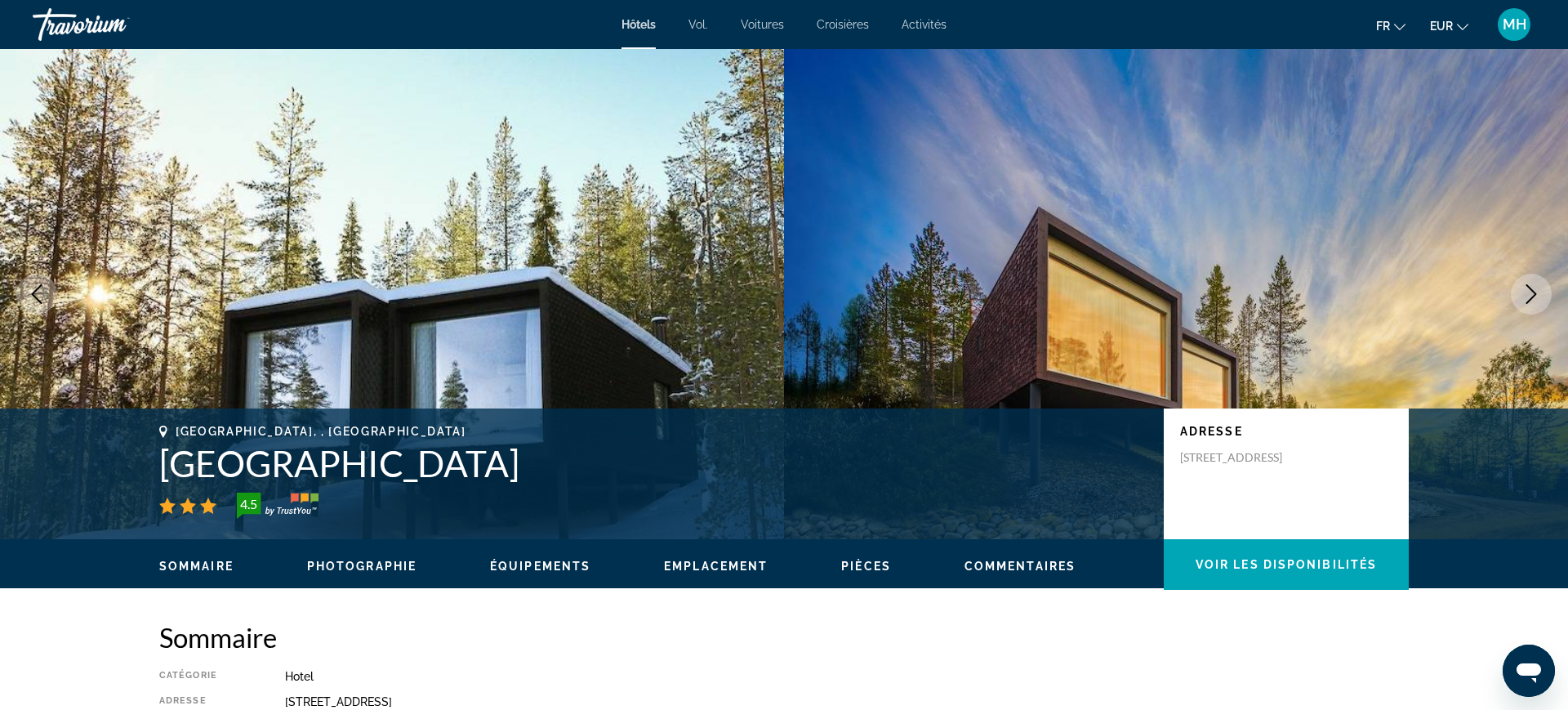
click at [1532, 295] on icon "Next image" at bounding box center [1532, 295] width 20 height 20
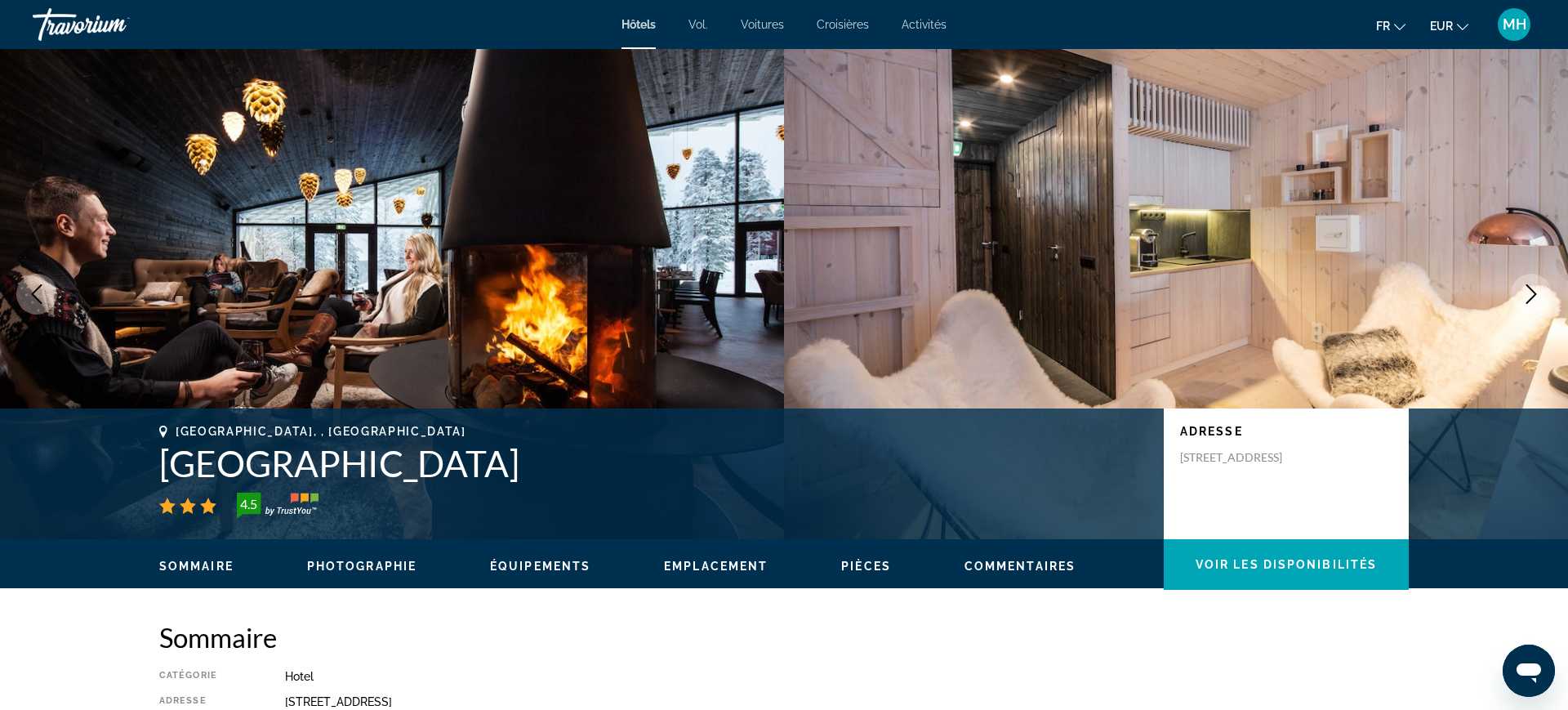
click at [25, 301] on button "Previous image" at bounding box center [36, 294] width 41 height 41
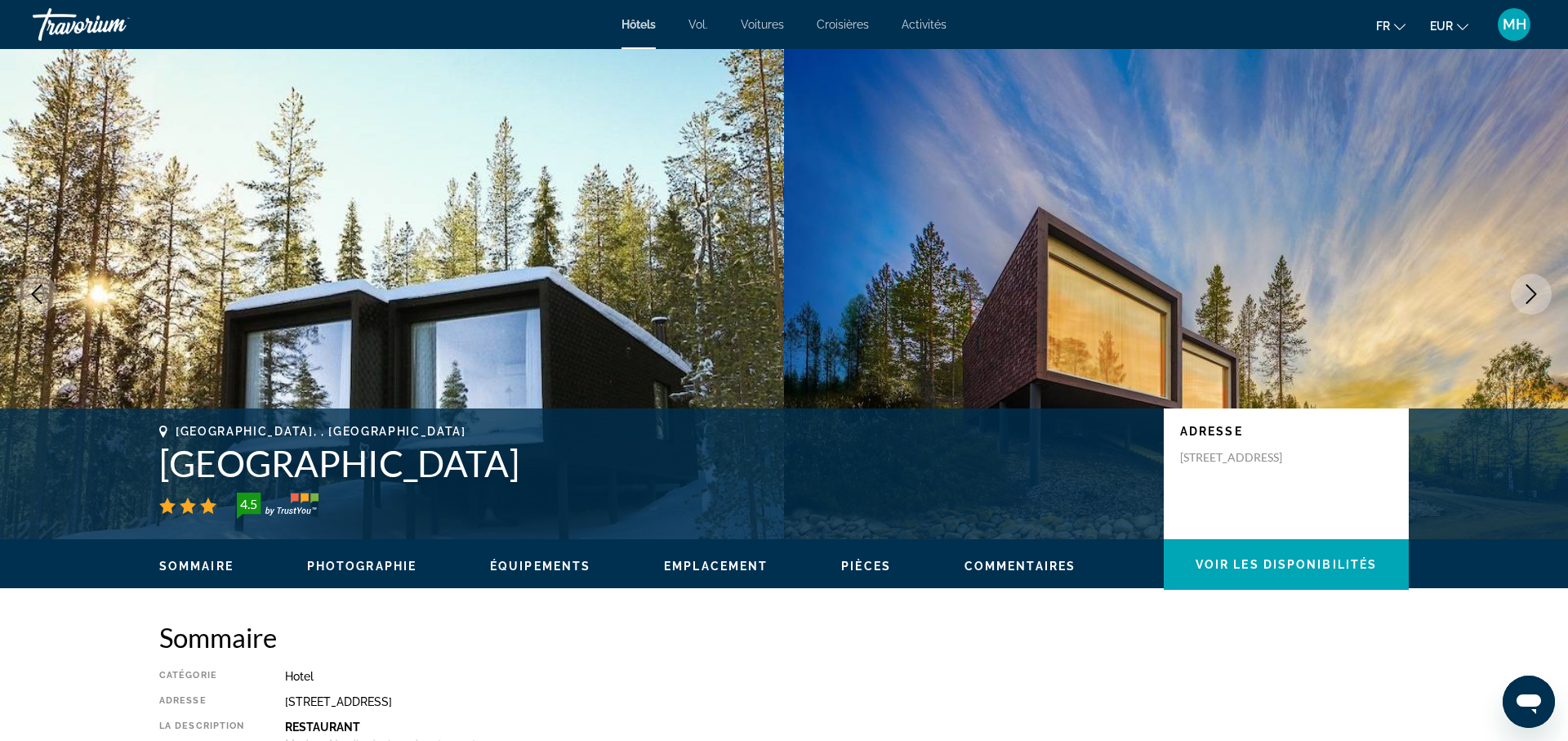
click at [1537, 302] on icon "Next image" at bounding box center [1532, 295] width 20 height 20
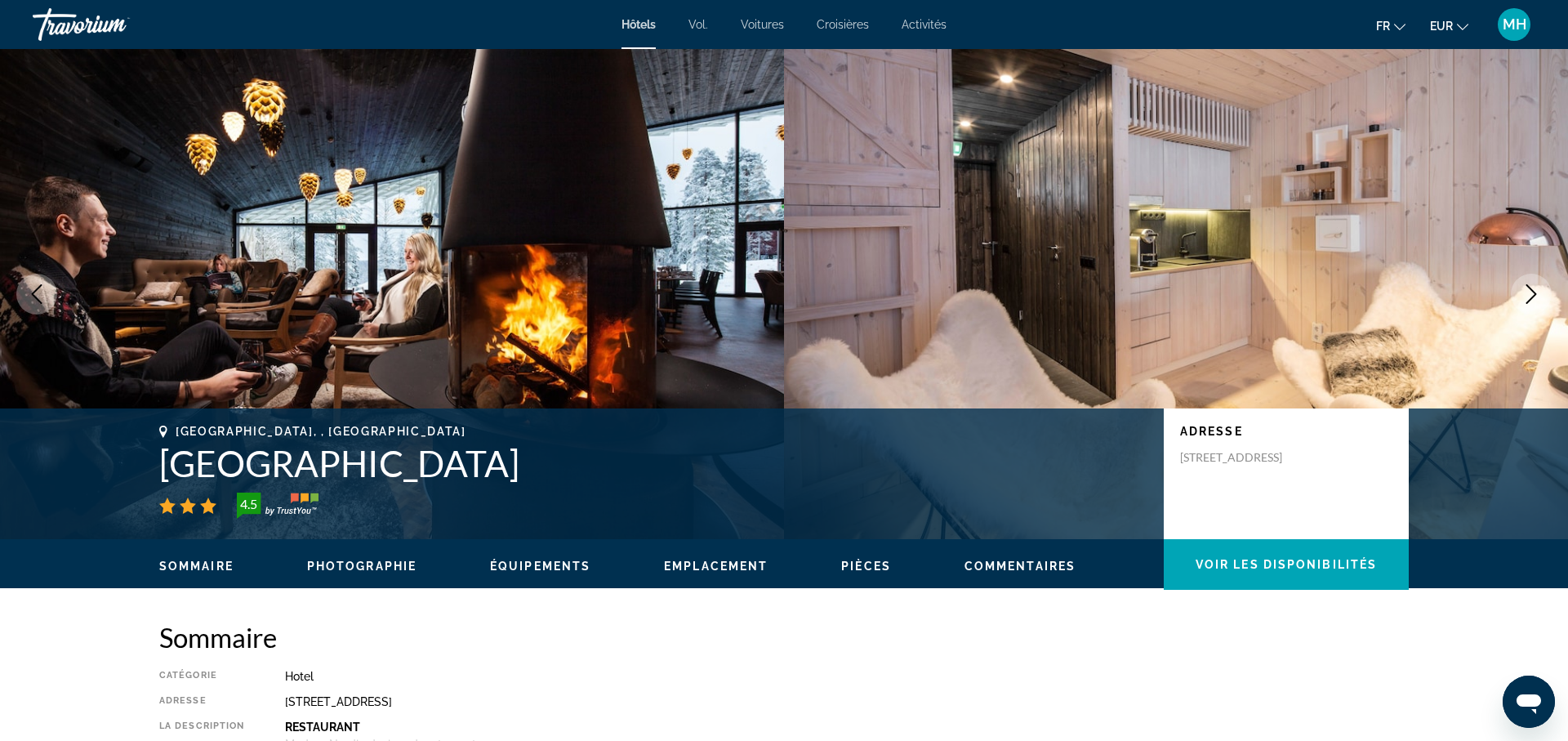
click at [1550, 287] on button "Next image" at bounding box center [1531, 294] width 41 height 41
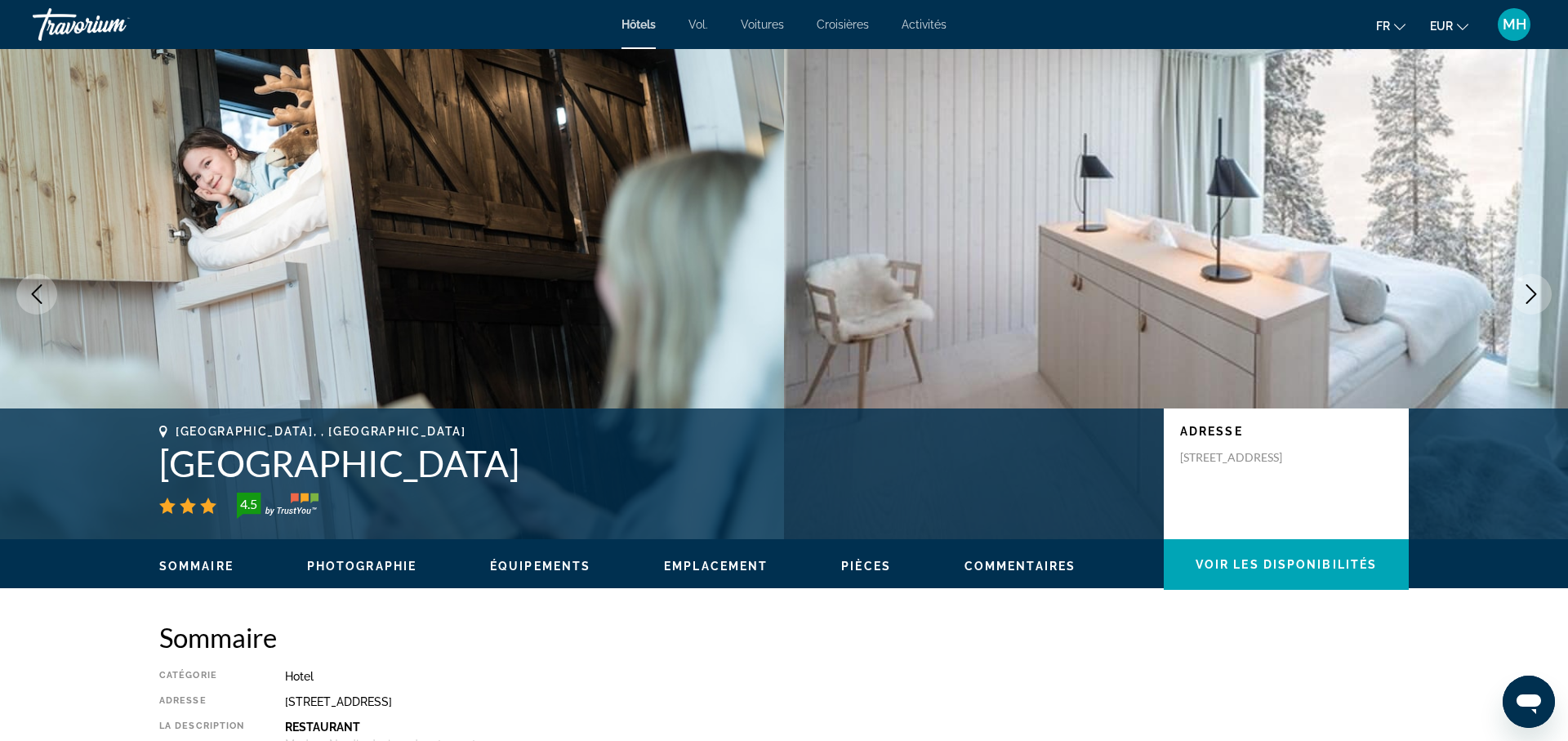
click at [1552, 292] on img "Contenu principal" at bounding box center [1175, 294] width 784 height 490
click at [1543, 301] on button "Next image" at bounding box center [1531, 294] width 41 height 41
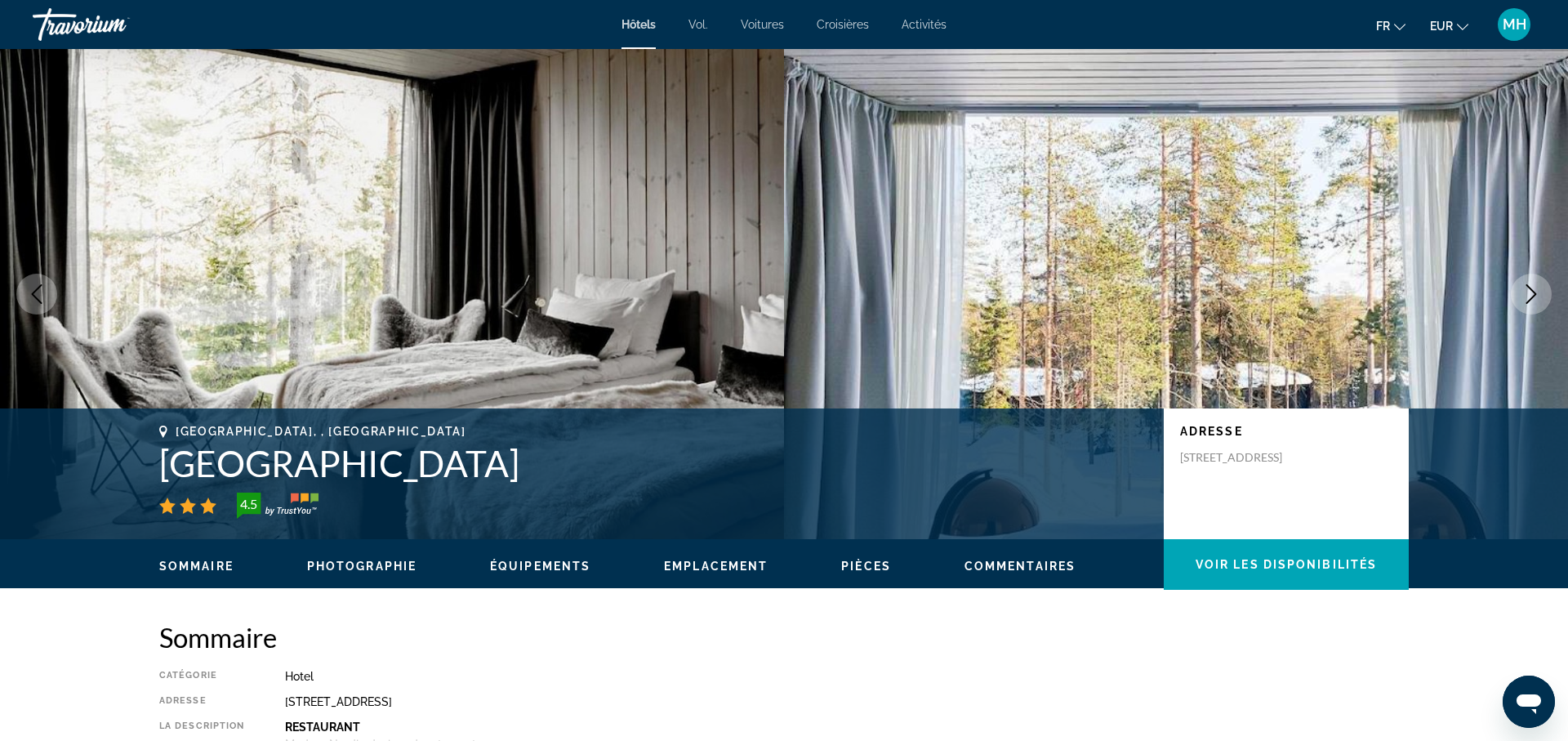
click at [1543, 293] on button "Next image" at bounding box center [1531, 294] width 41 height 41
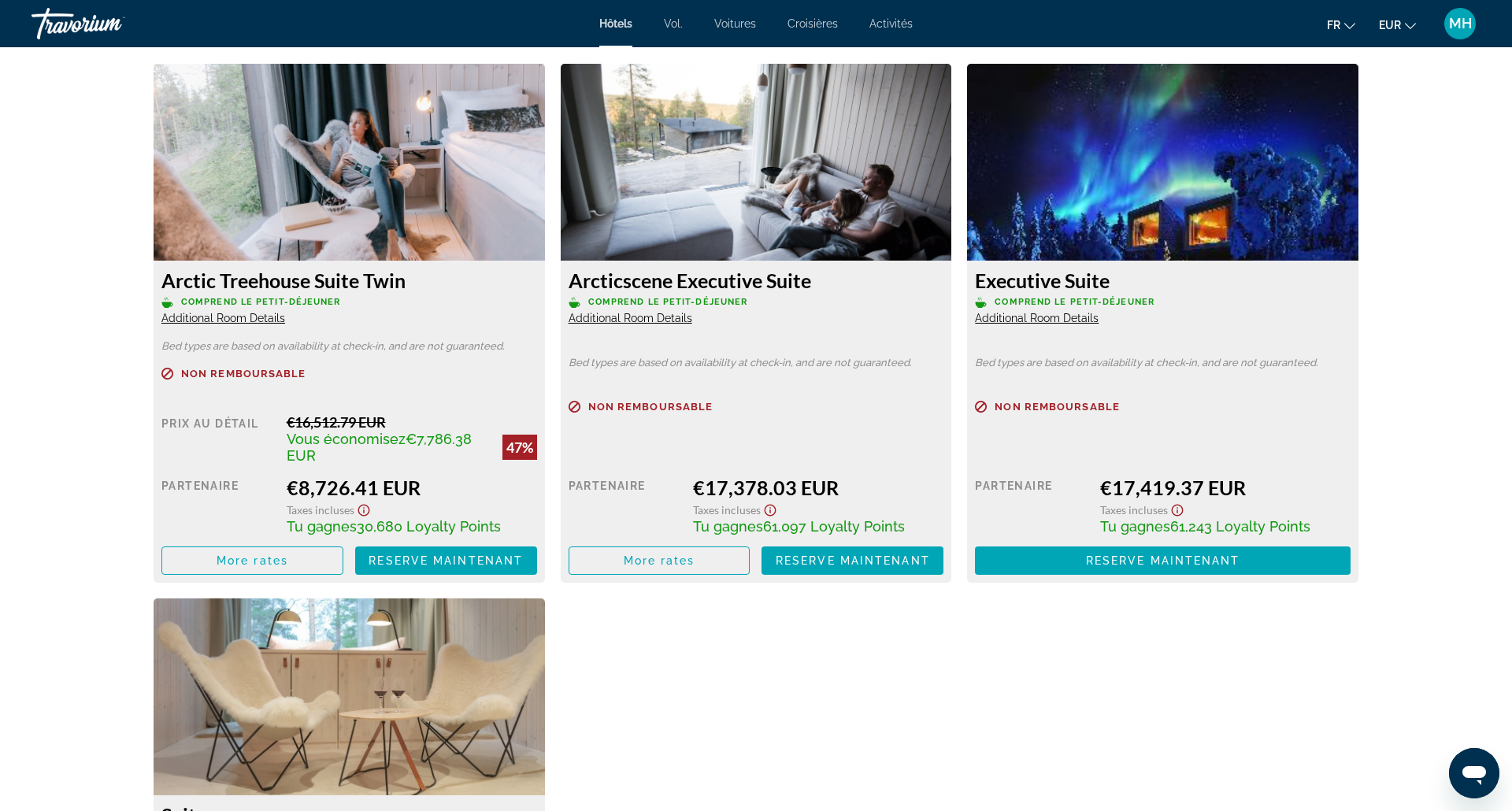
scroll to position [2079, 0]
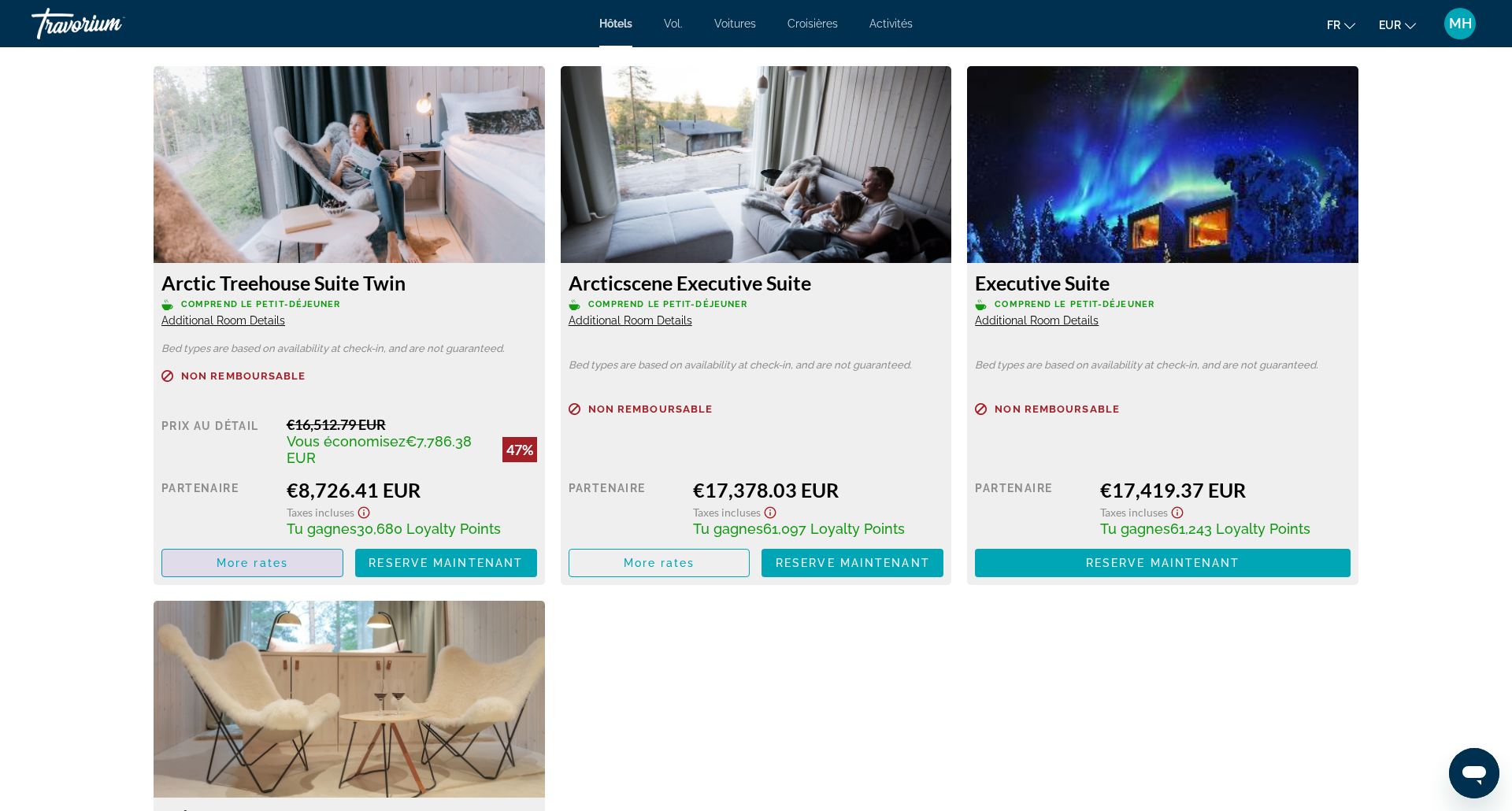
click at [204, 580] on span "Contenu principal" at bounding box center [252, 563] width 181 height 38
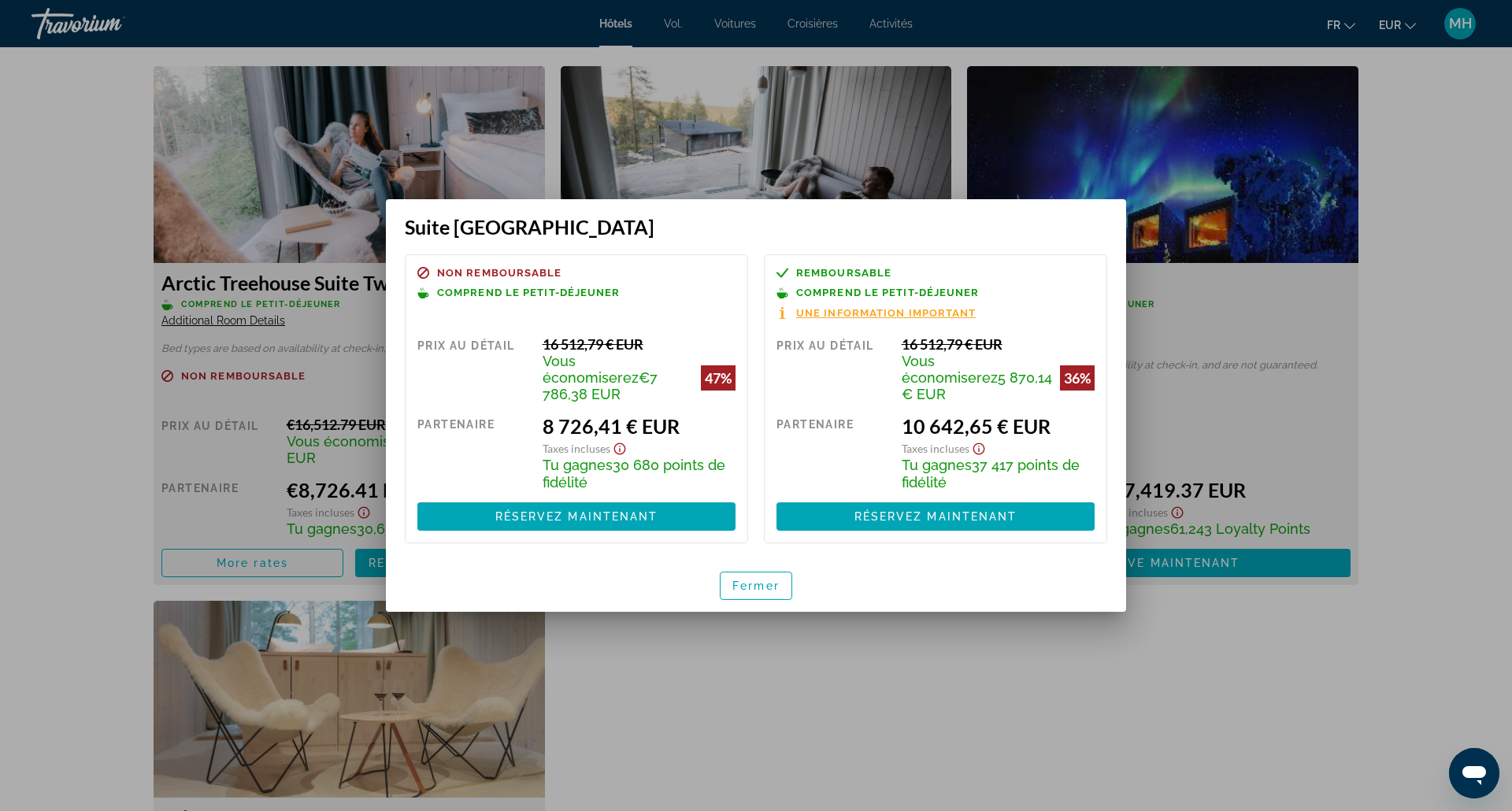
click at [756, 587] on font "Fermer" at bounding box center [756, 586] width 47 height 12
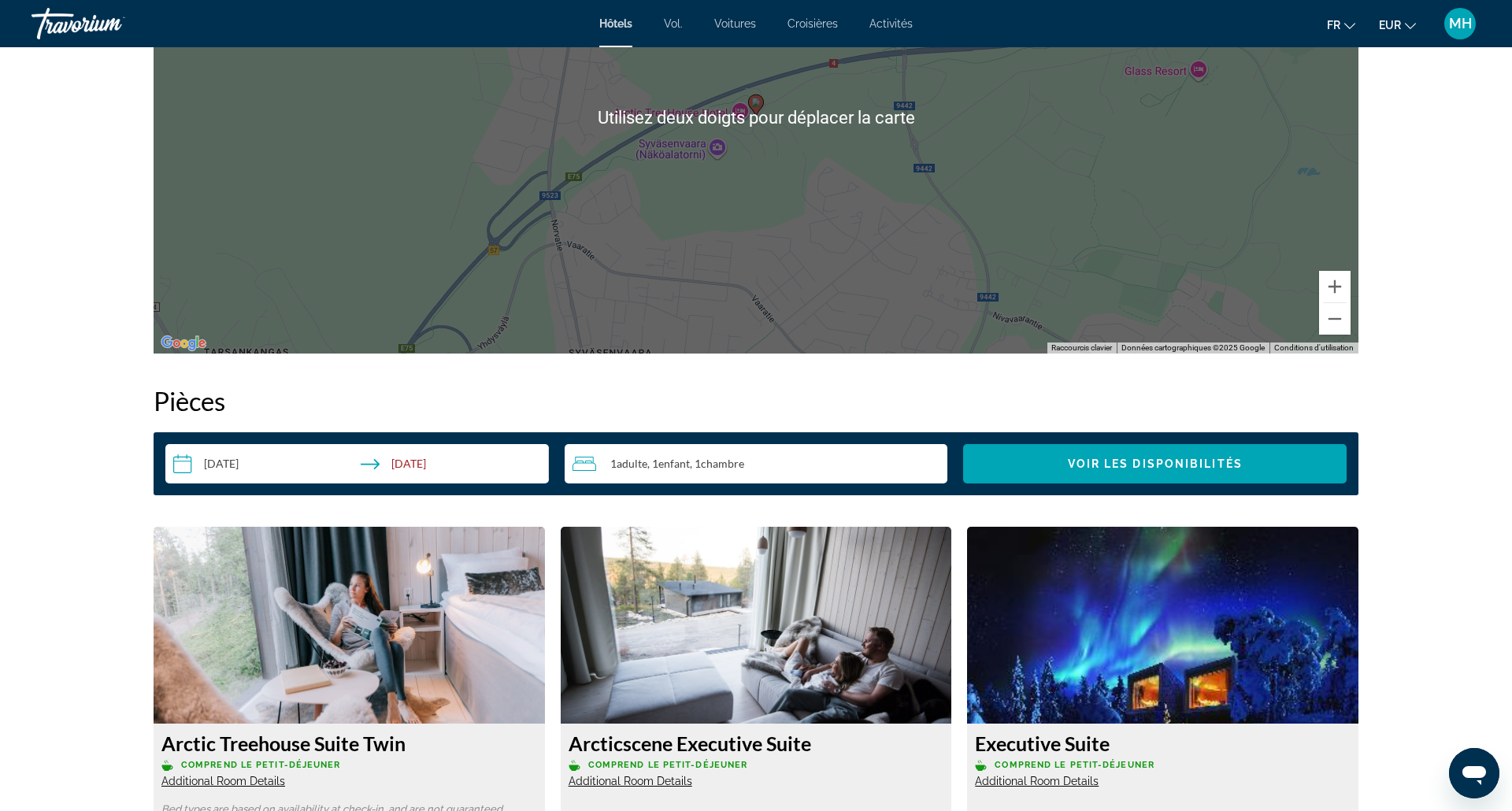
scroll to position [1618, 0]
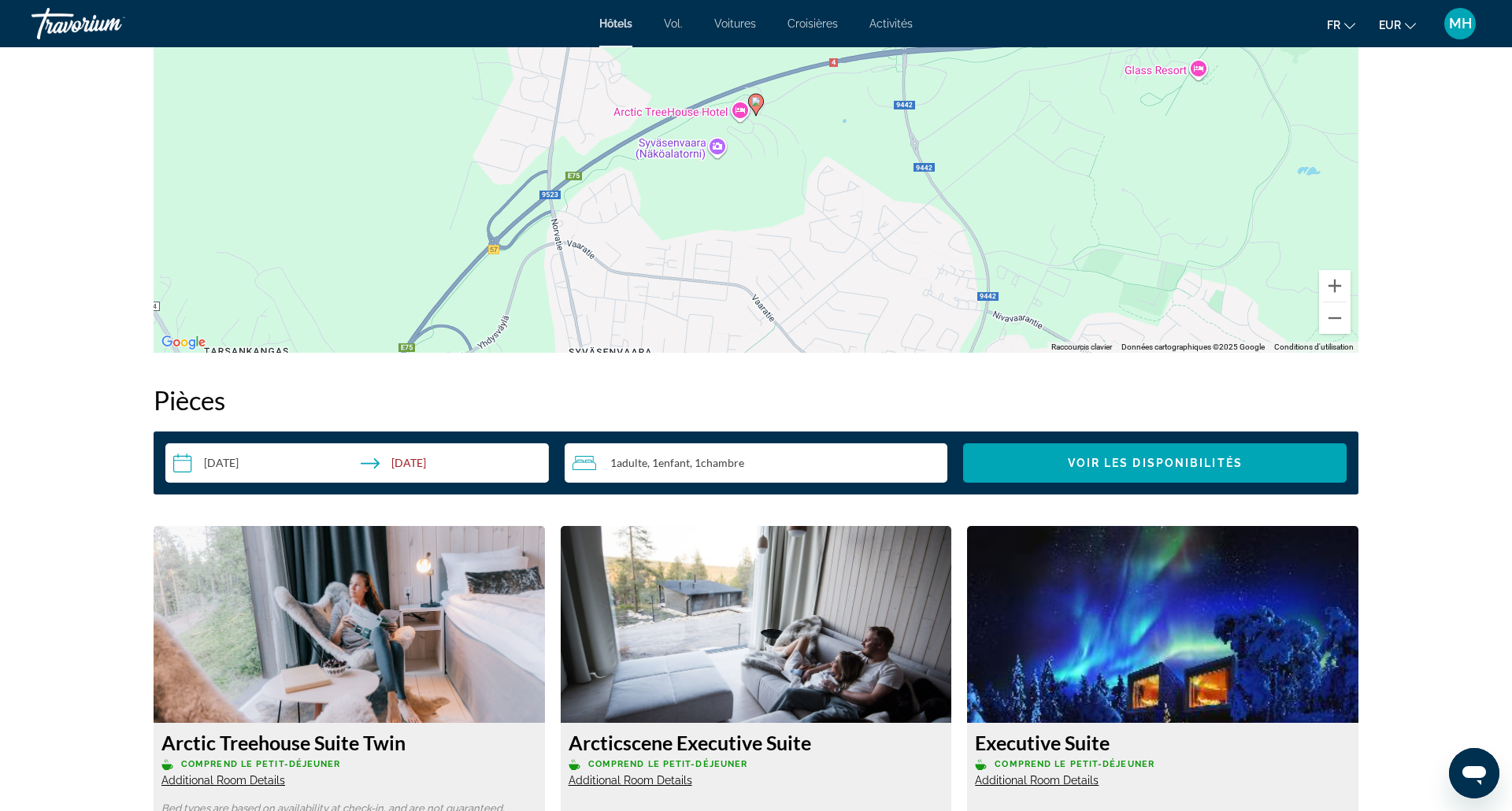
click at [268, 469] on input "**********" at bounding box center [360, 466] width 390 height 44
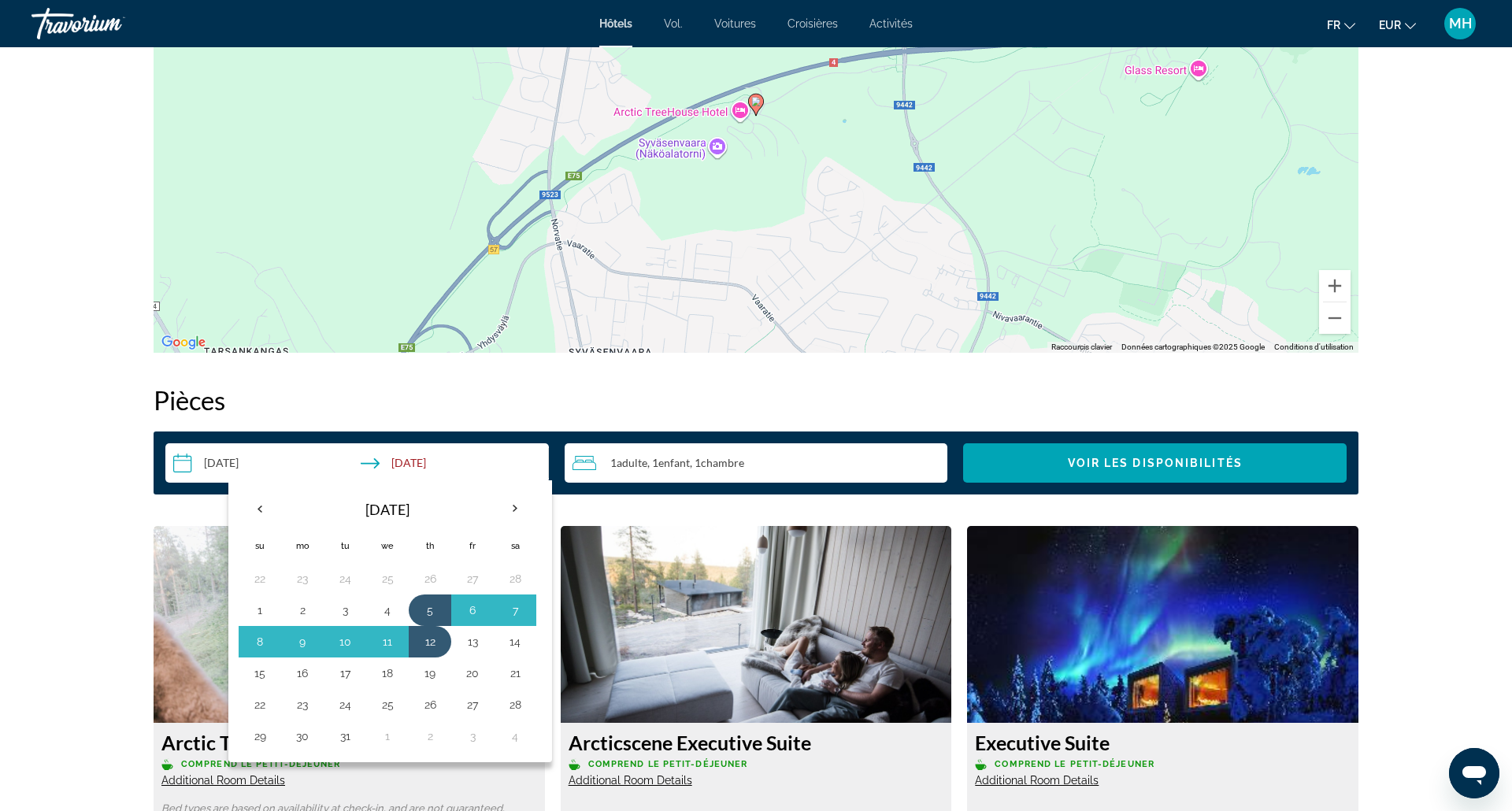
click at [259, 506] on th "Previous month" at bounding box center [259, 509] width 43 height 35
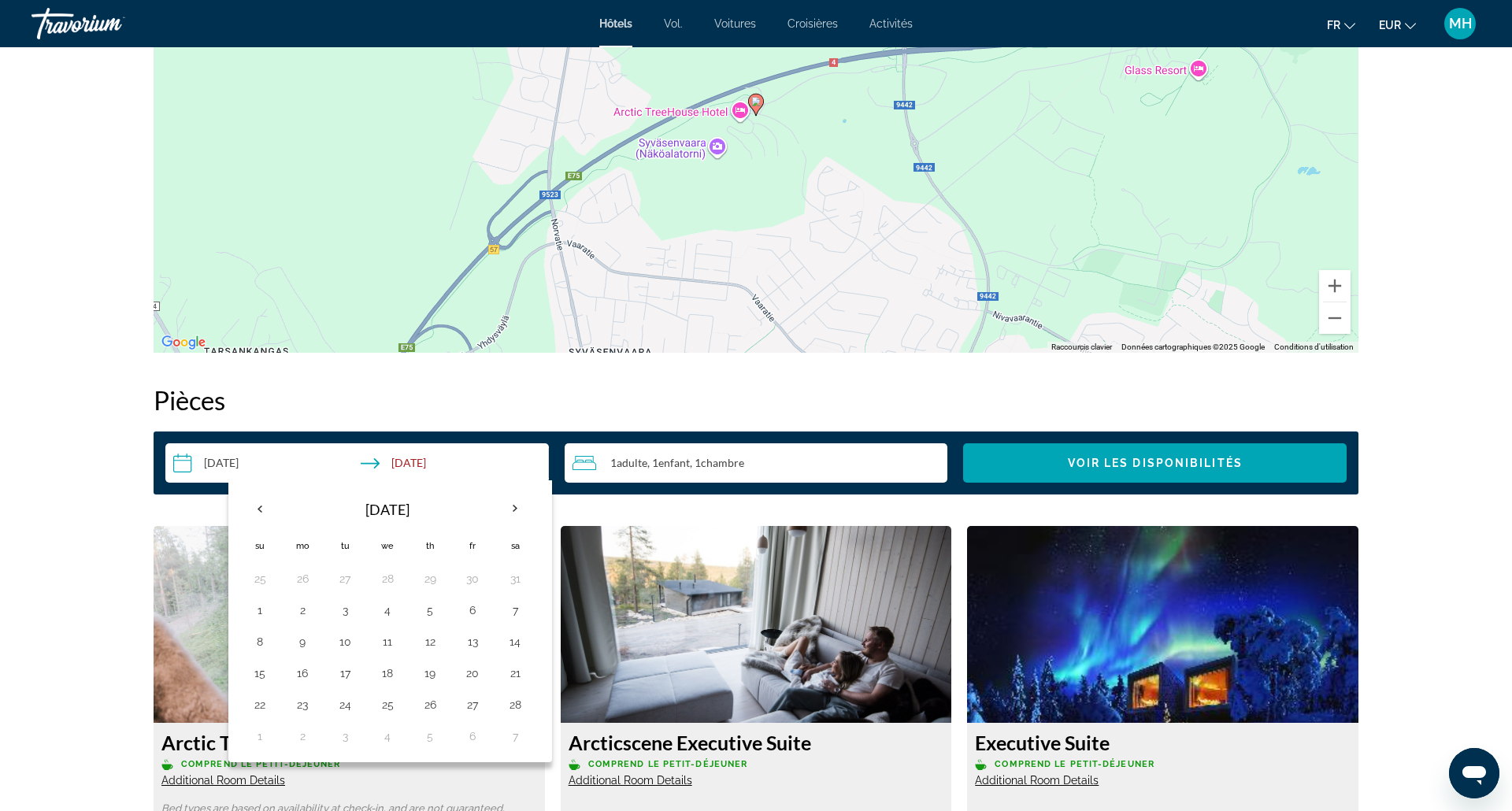
click at [303, 684] on button "23" at bounding box center [302, 704] width 25 height 22
click at [305, 684] on button "2" at bounding box center [302, 736] width 25 height 22
type input "**********"
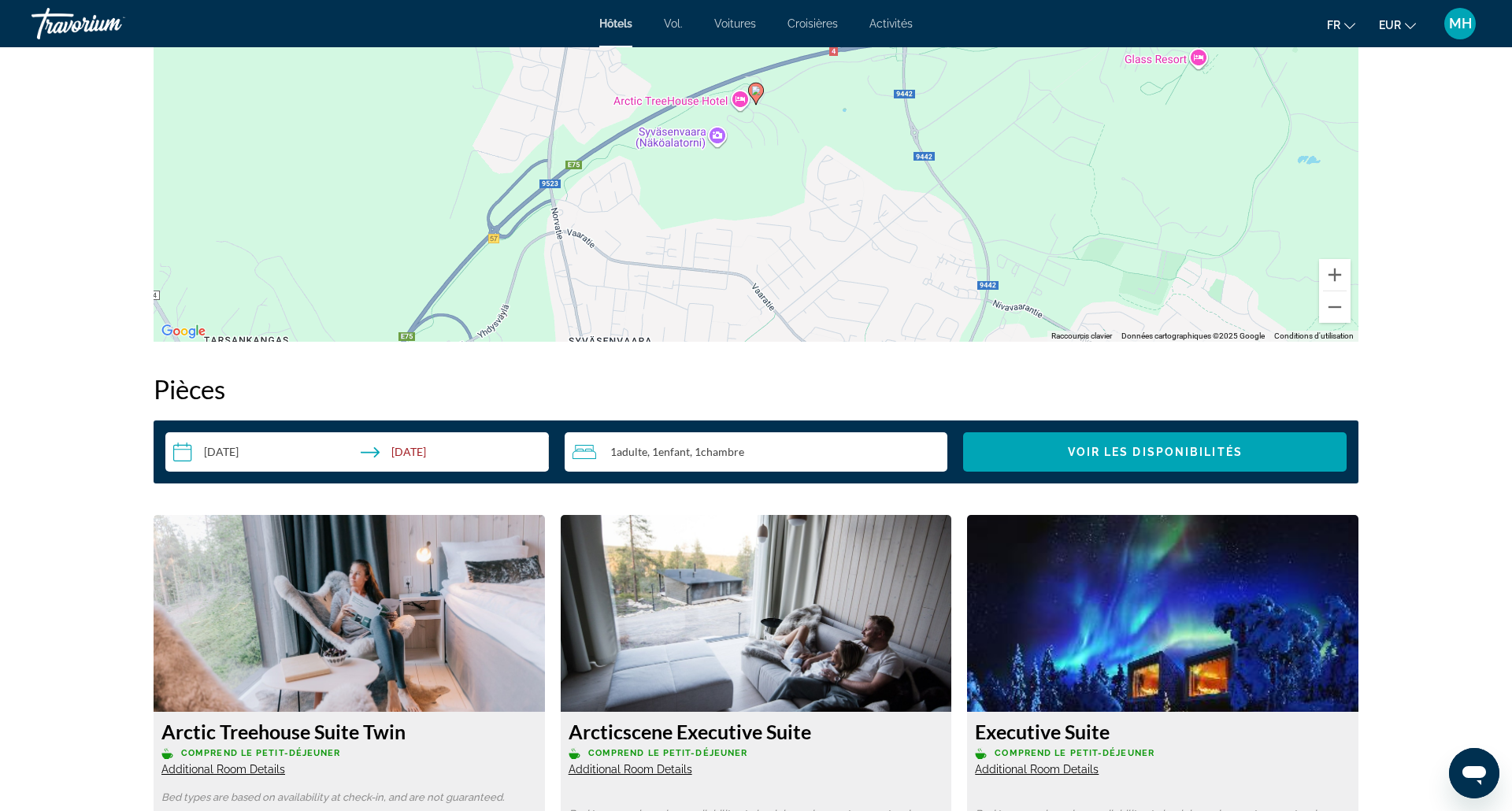
scroll to position [1633, 0]
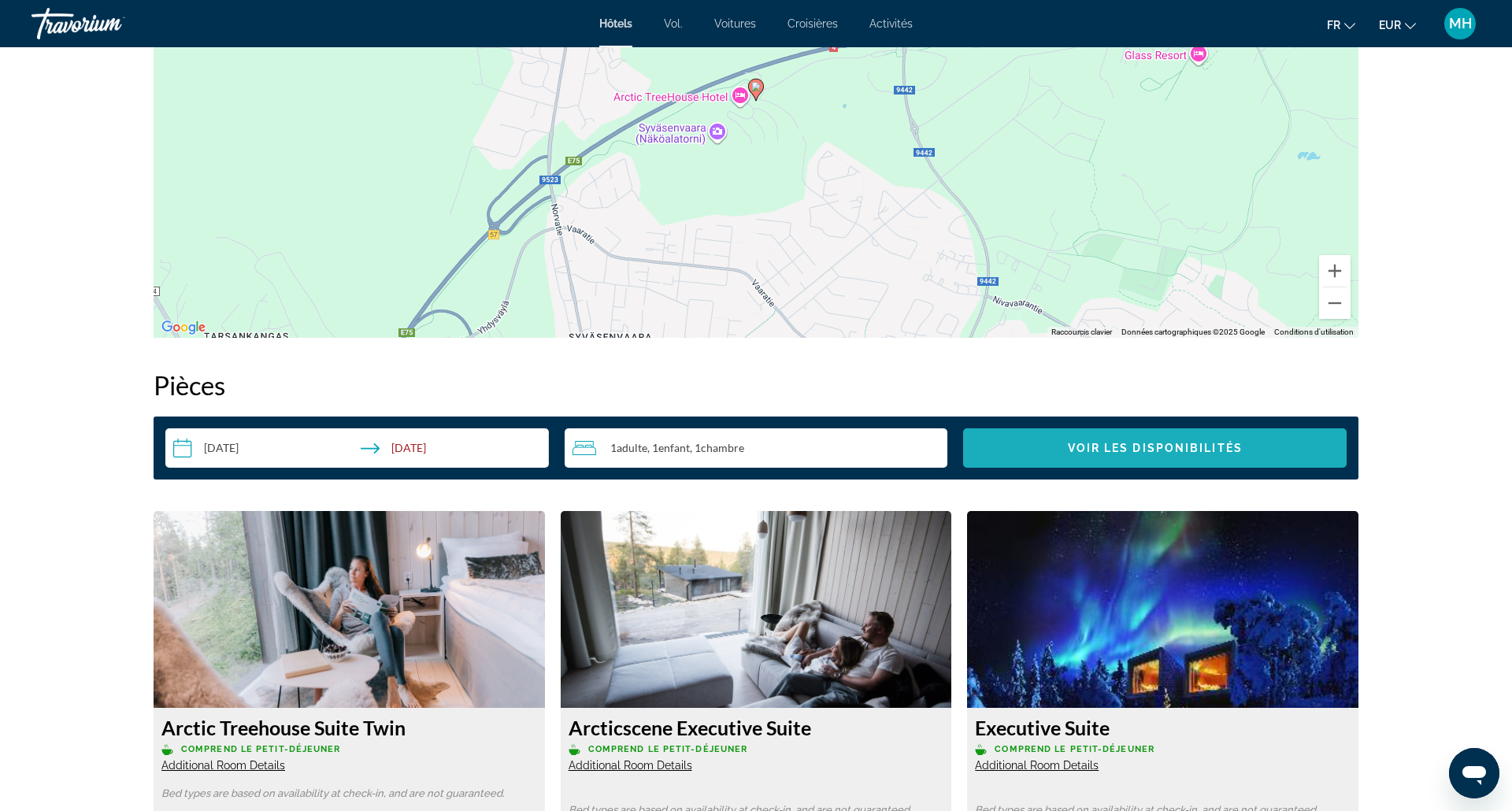
click at [1132, 448] on span "Voir les disponibilités" at bounding box center [1154, 448] width 174 height 12
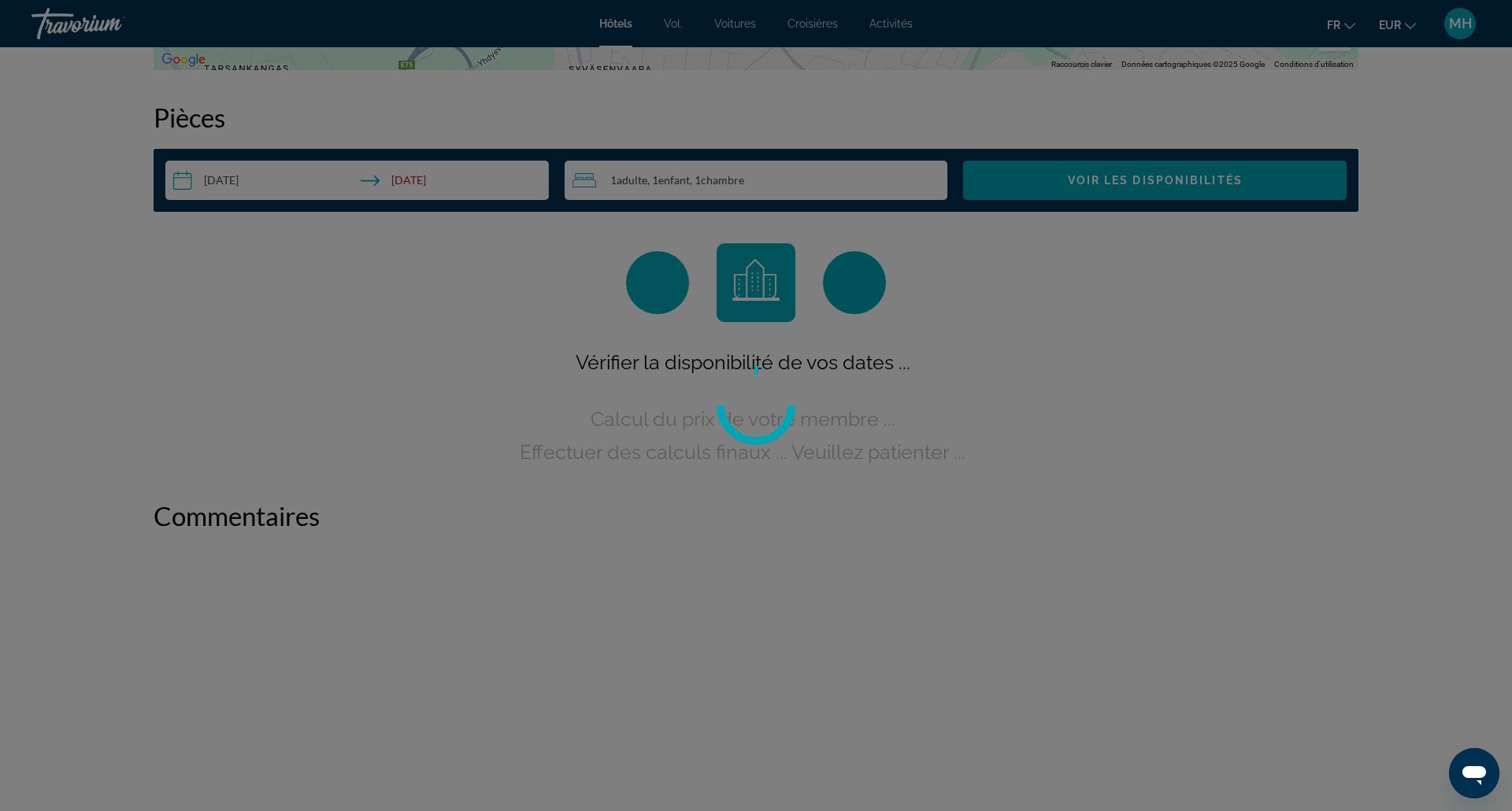
scroll to position [1909, 0]
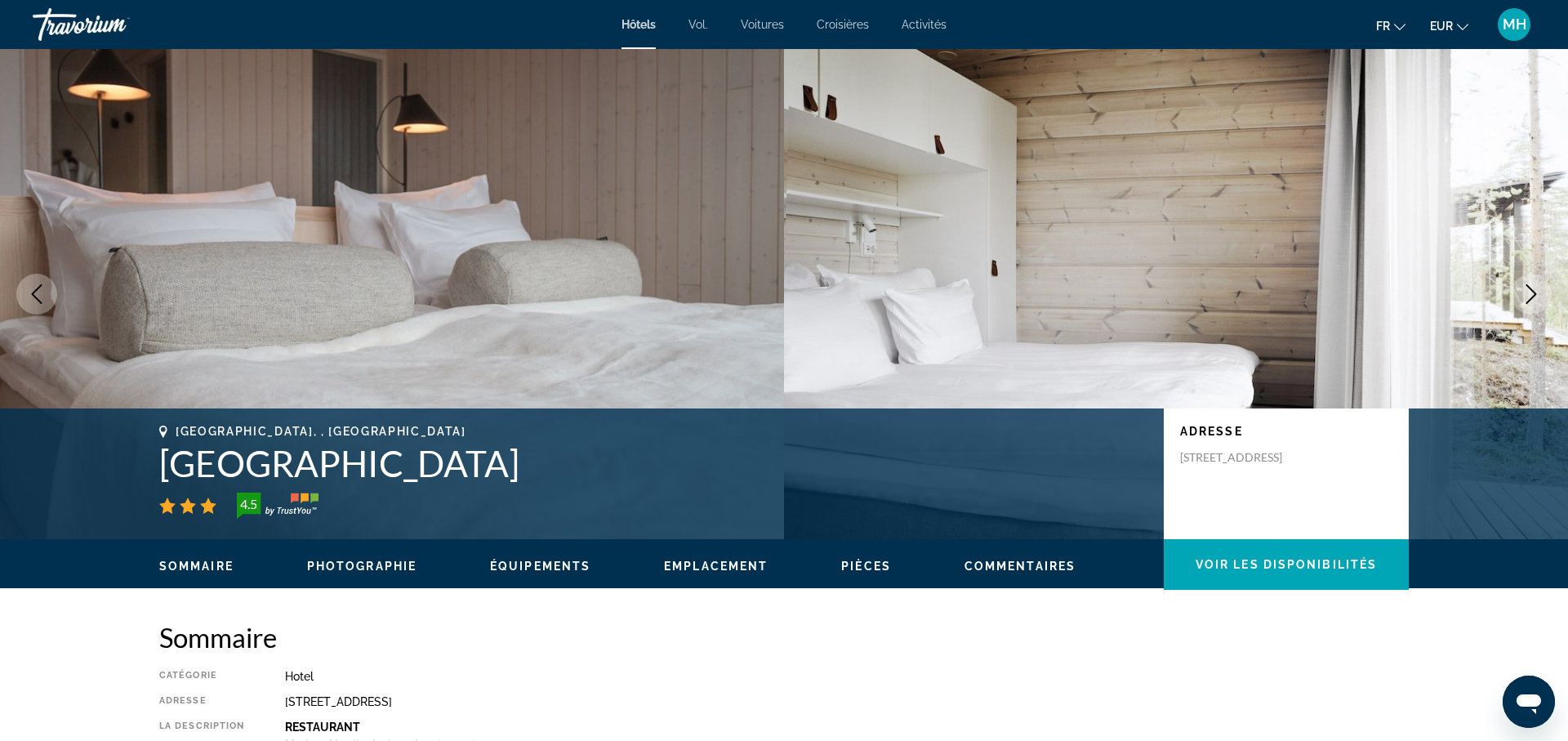
click at [634, 24] on font "Hôtels" at bounding box center [639, 25] width 35 height 13
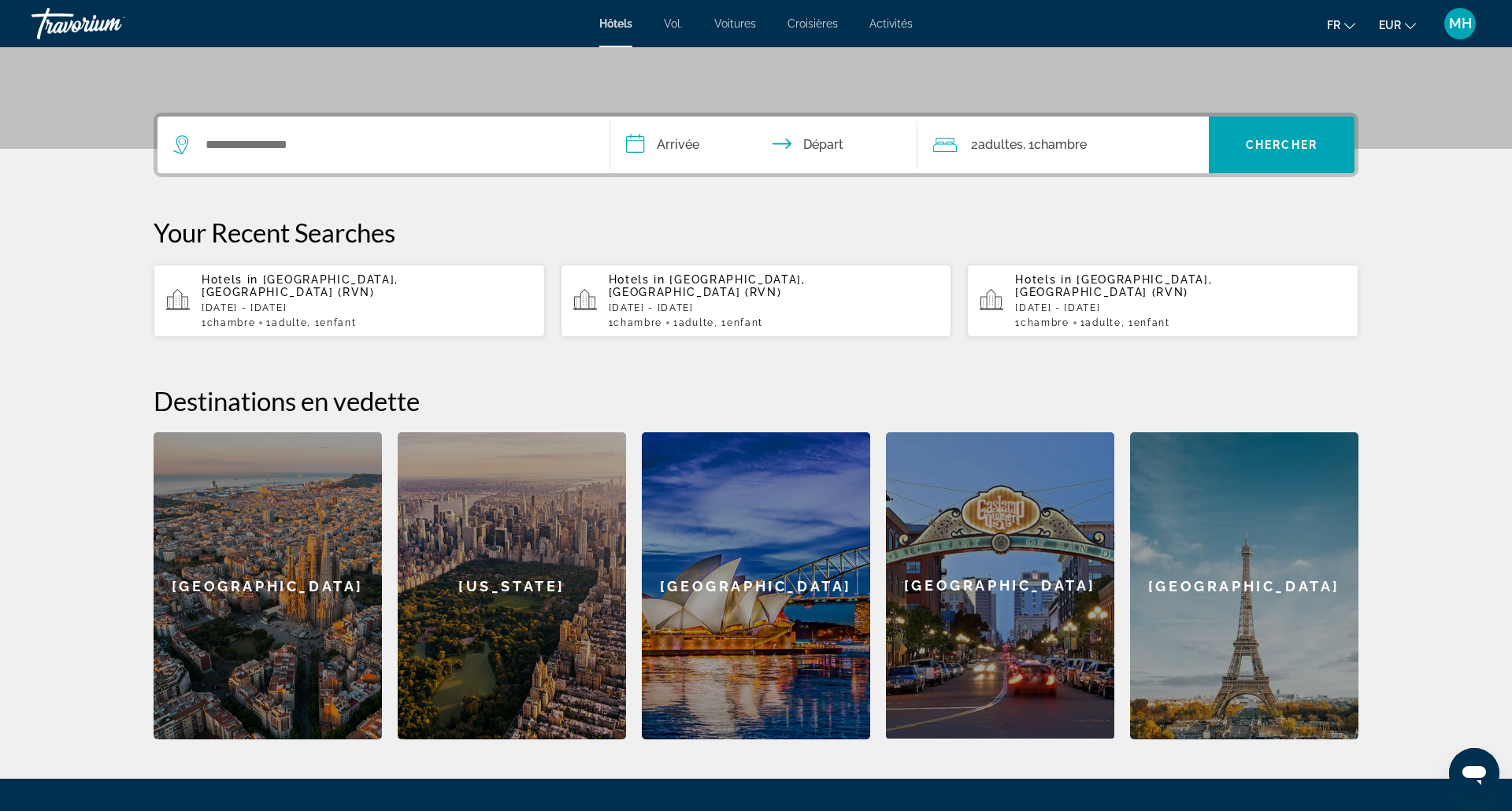
scroll to position [472, 0]
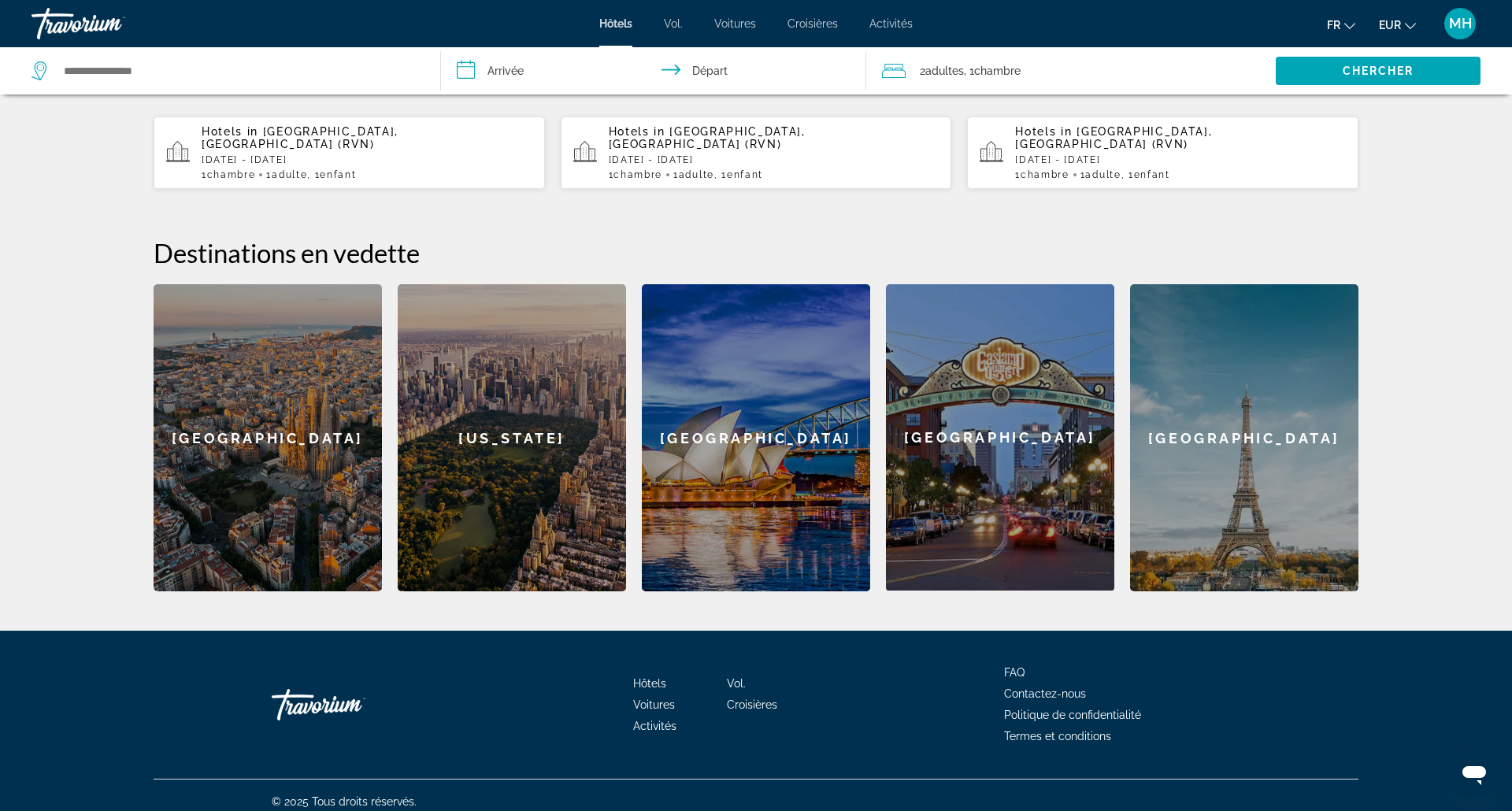
click at [316, 684] on div "Travorium" at bounding box center [351, 705] width 158 height 47
click at [647, 678] on font "Hôtels" at bounding box center [650, 684] width 33 height 12
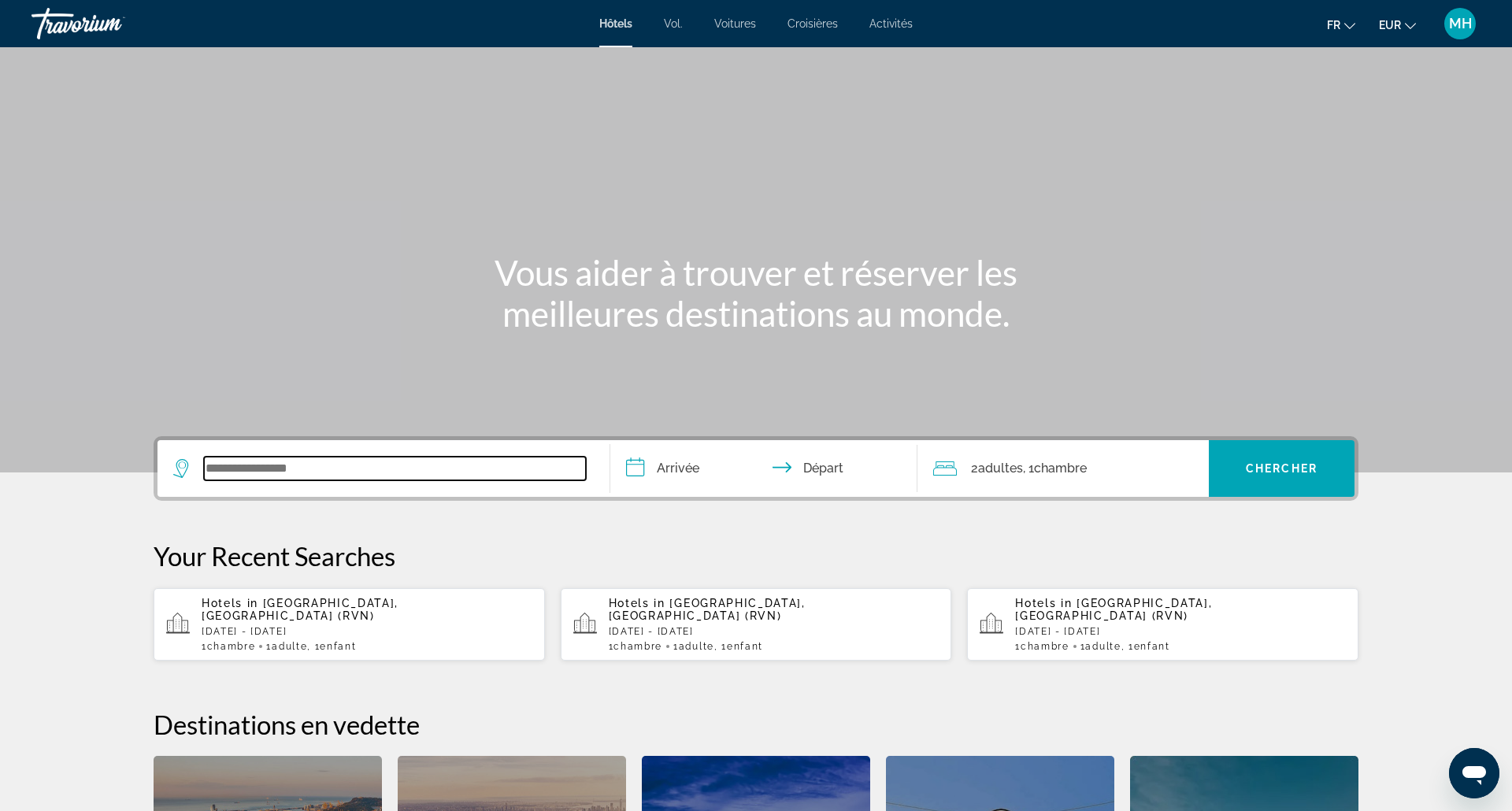
click at [484, 468] on input "Search widget" at bounding box center [395, 468] width 382 height 24
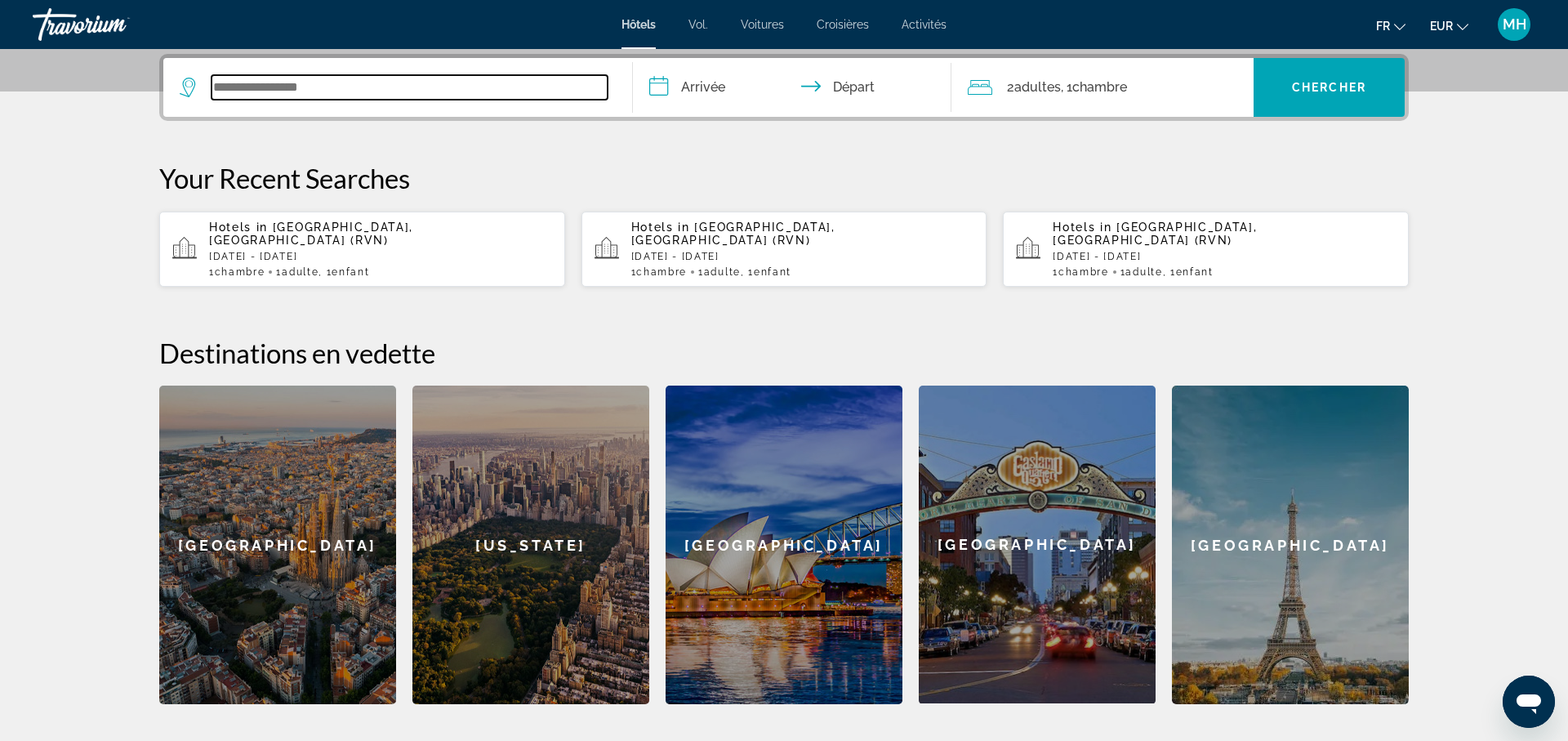
scroll to position [399, 0]
type input "*"
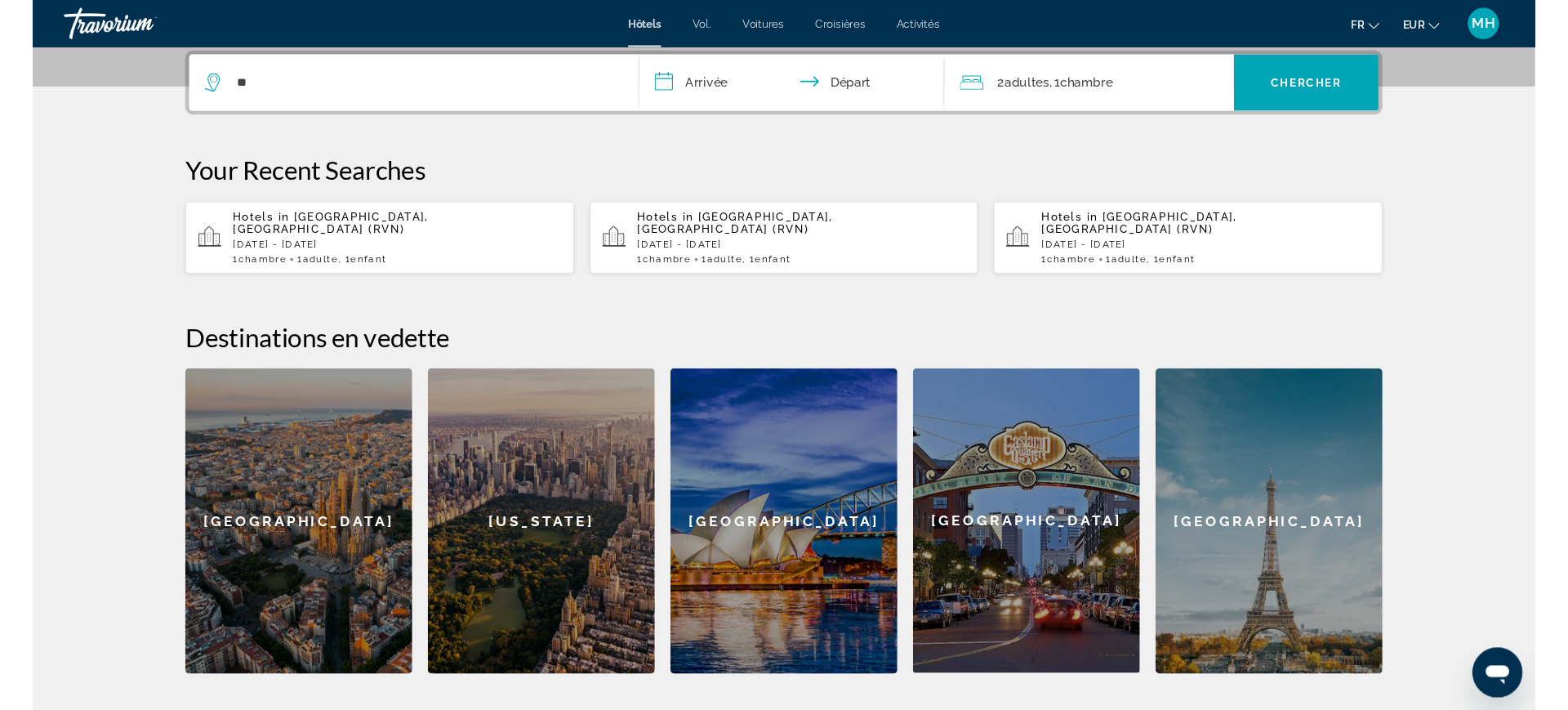
scroll to position [81, 0]
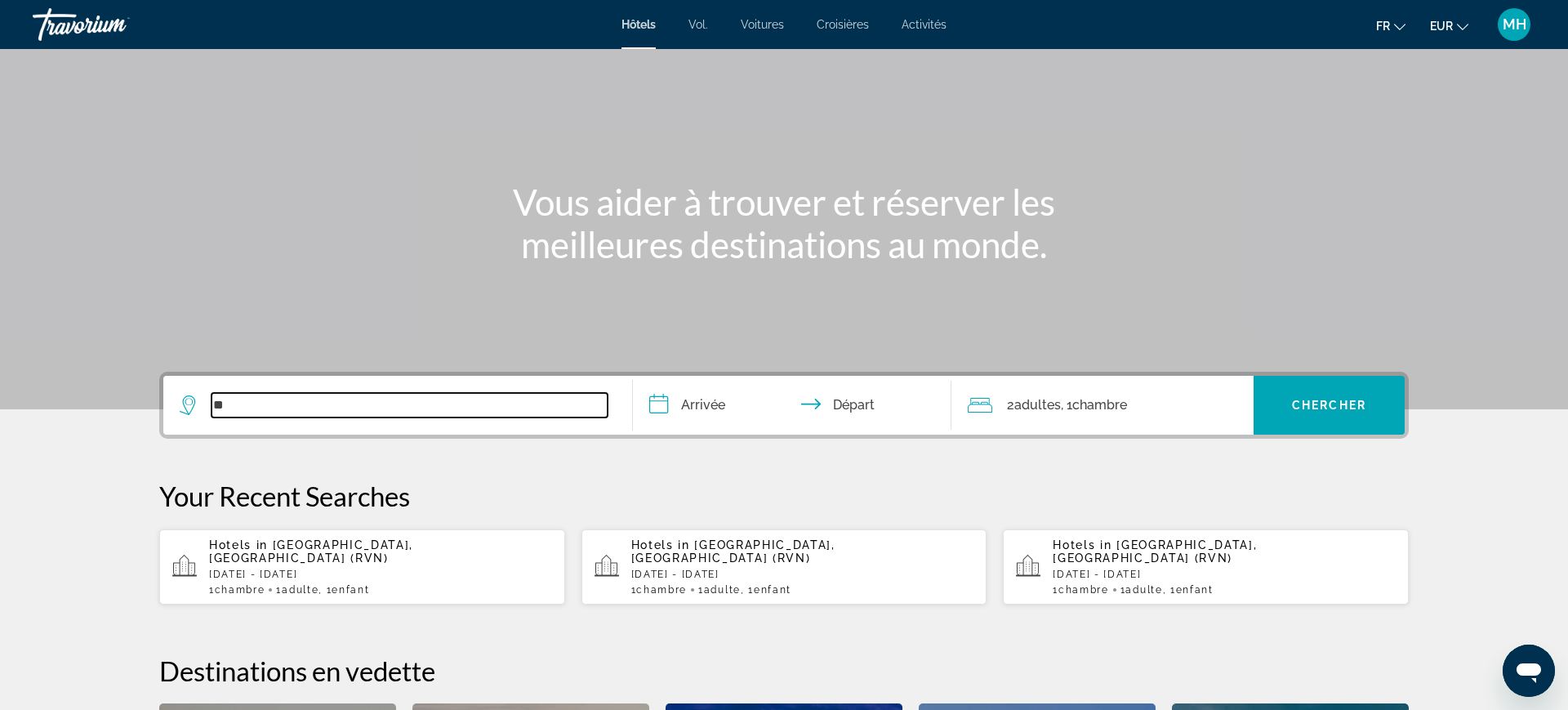
click at [293, 410] on input "*" at bounding box center [410, 405] width 396 height 25
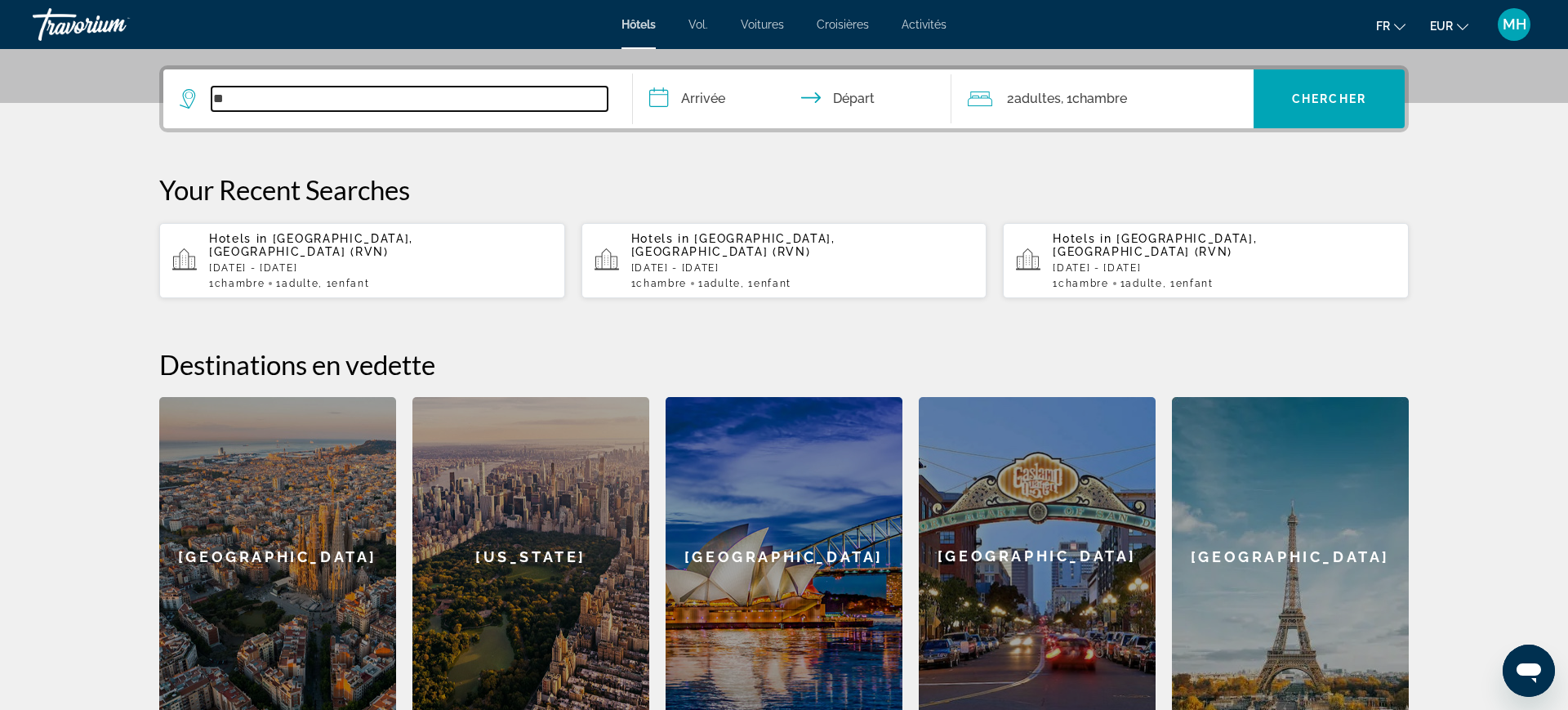
scroll to position [399, 0]
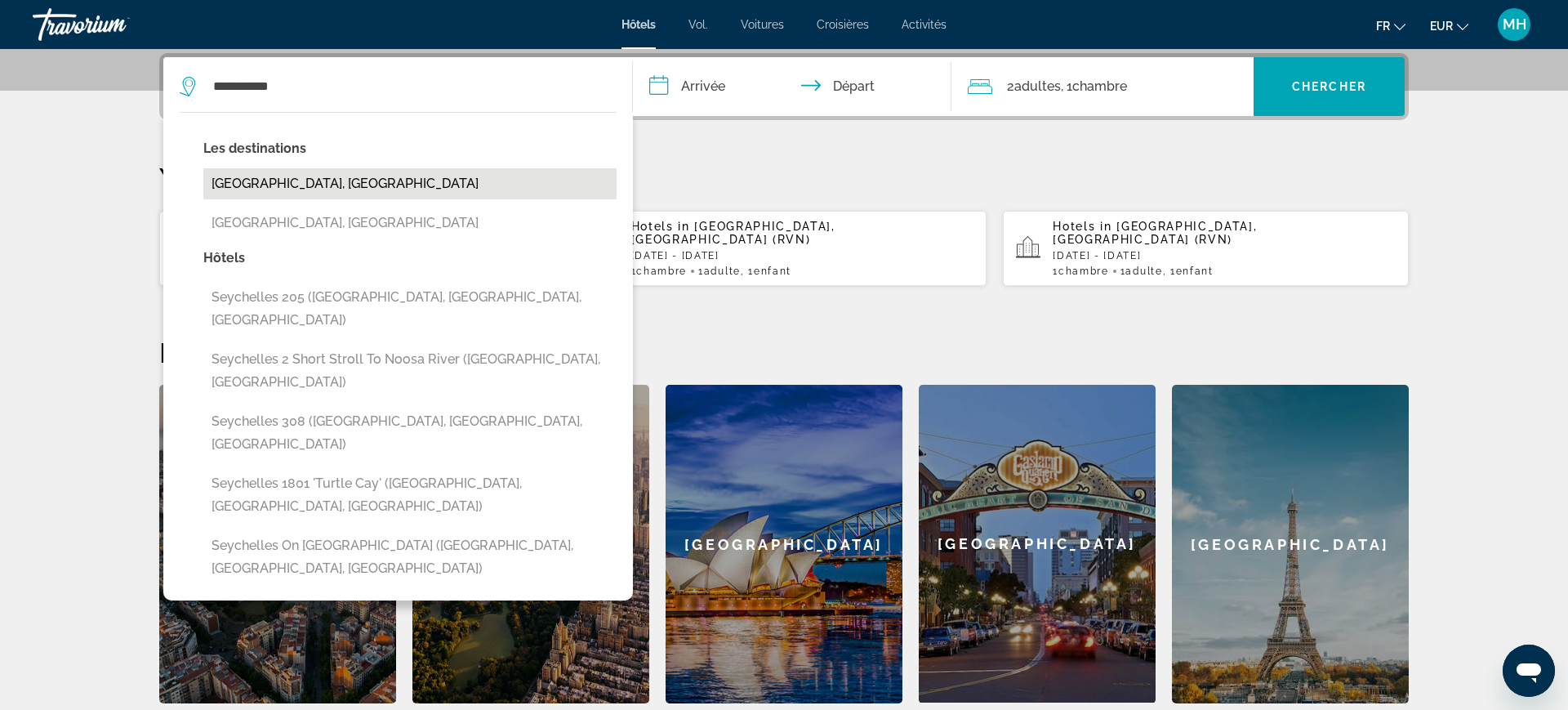
click at [313, 183] on button "Seychelles, Seychelles Islands" at bounding box center [410, 184] width 414 height 31
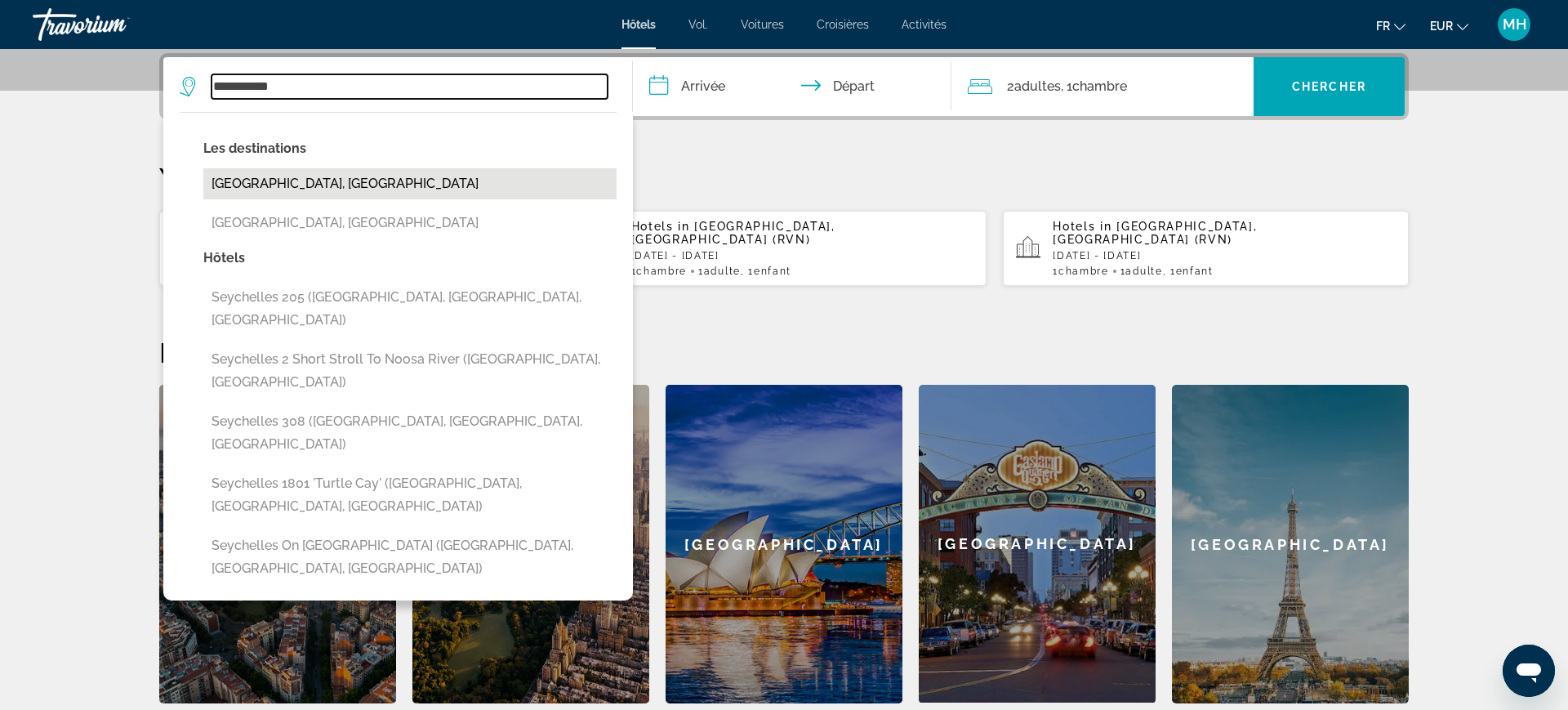
type input "**********"
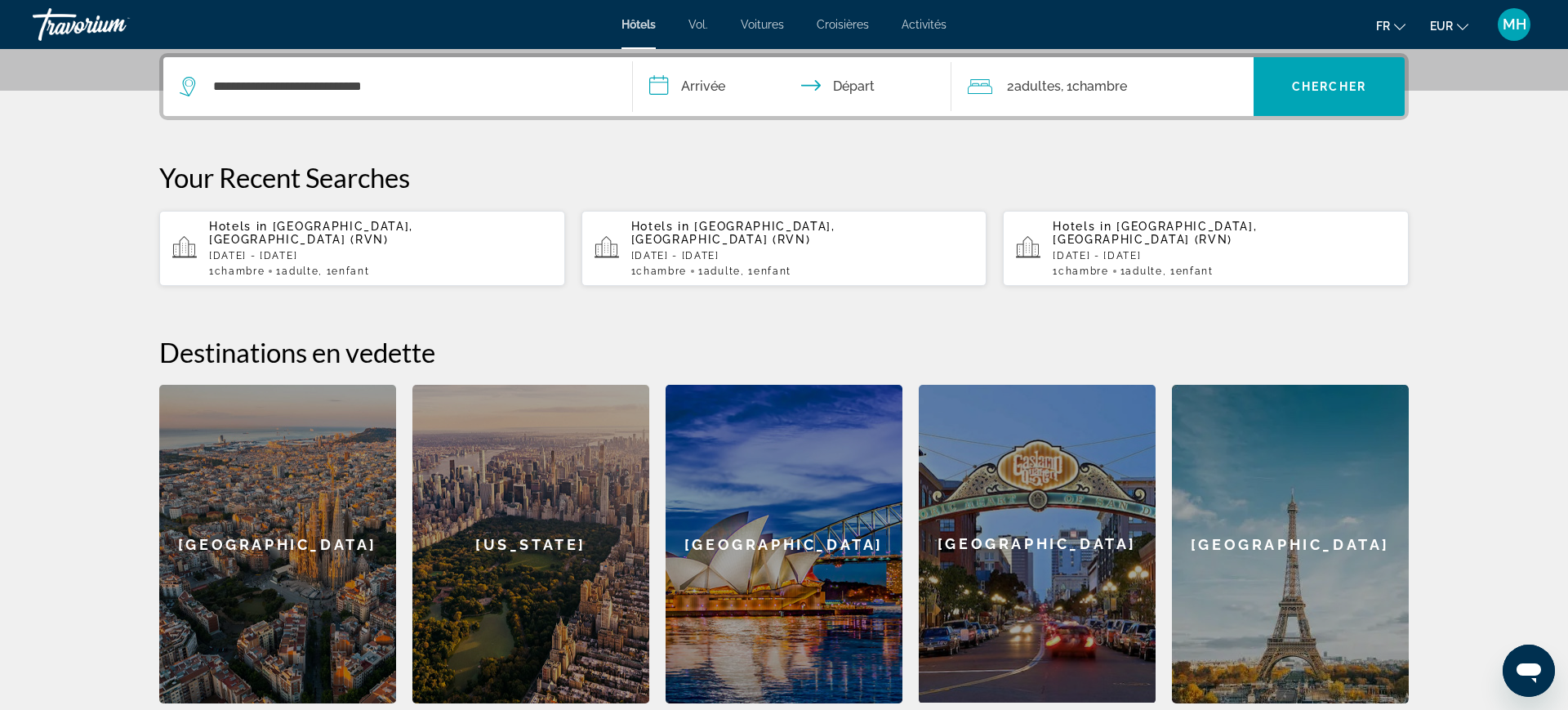
click at [727, 85] on input "**********" at bounding box center [795, 89] width 325 height 64
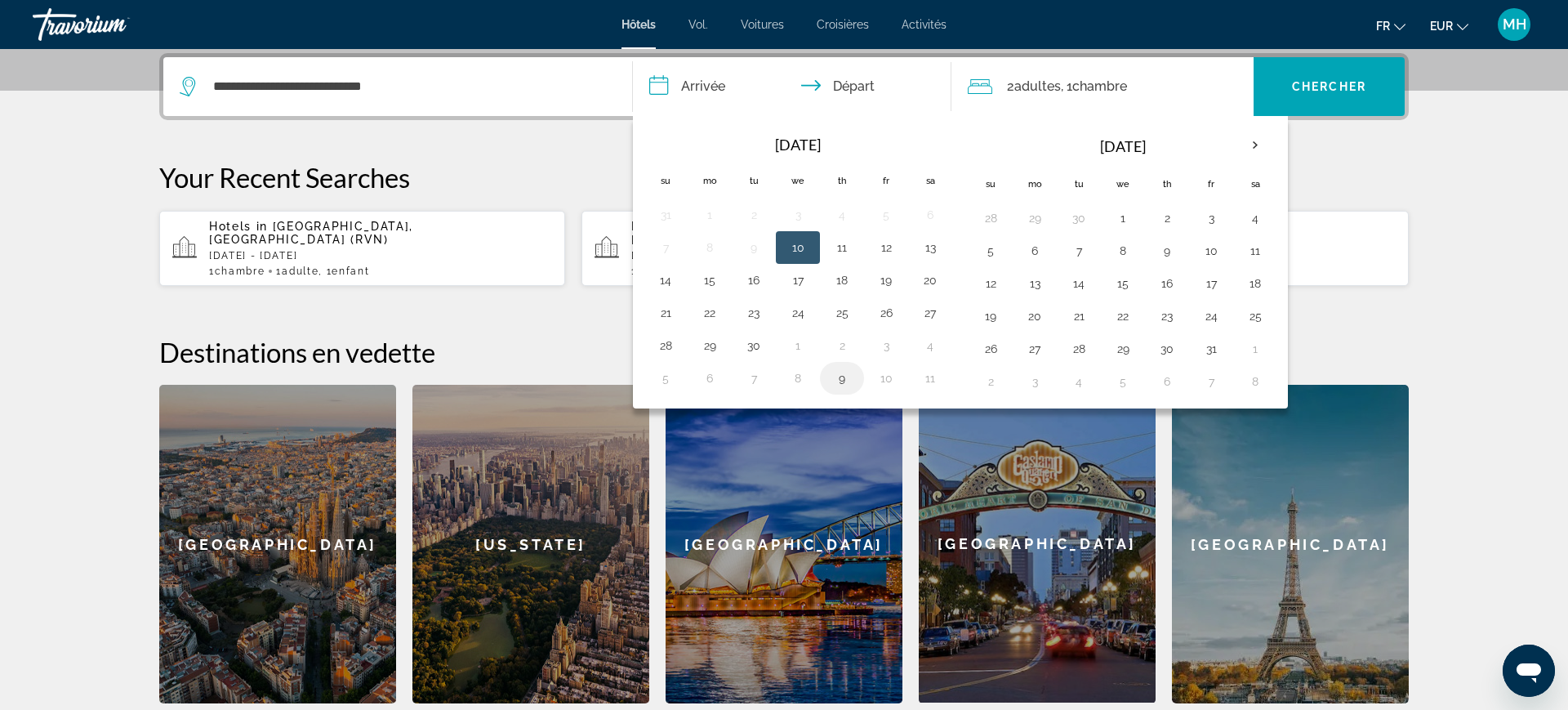
click at [846, 382] on button "9" at bounding box center [842, 377] width 26 height 23
click at [1170, 285] on button "16" at bounding box center [1166, 283] width 26 height 23
type input "**********"
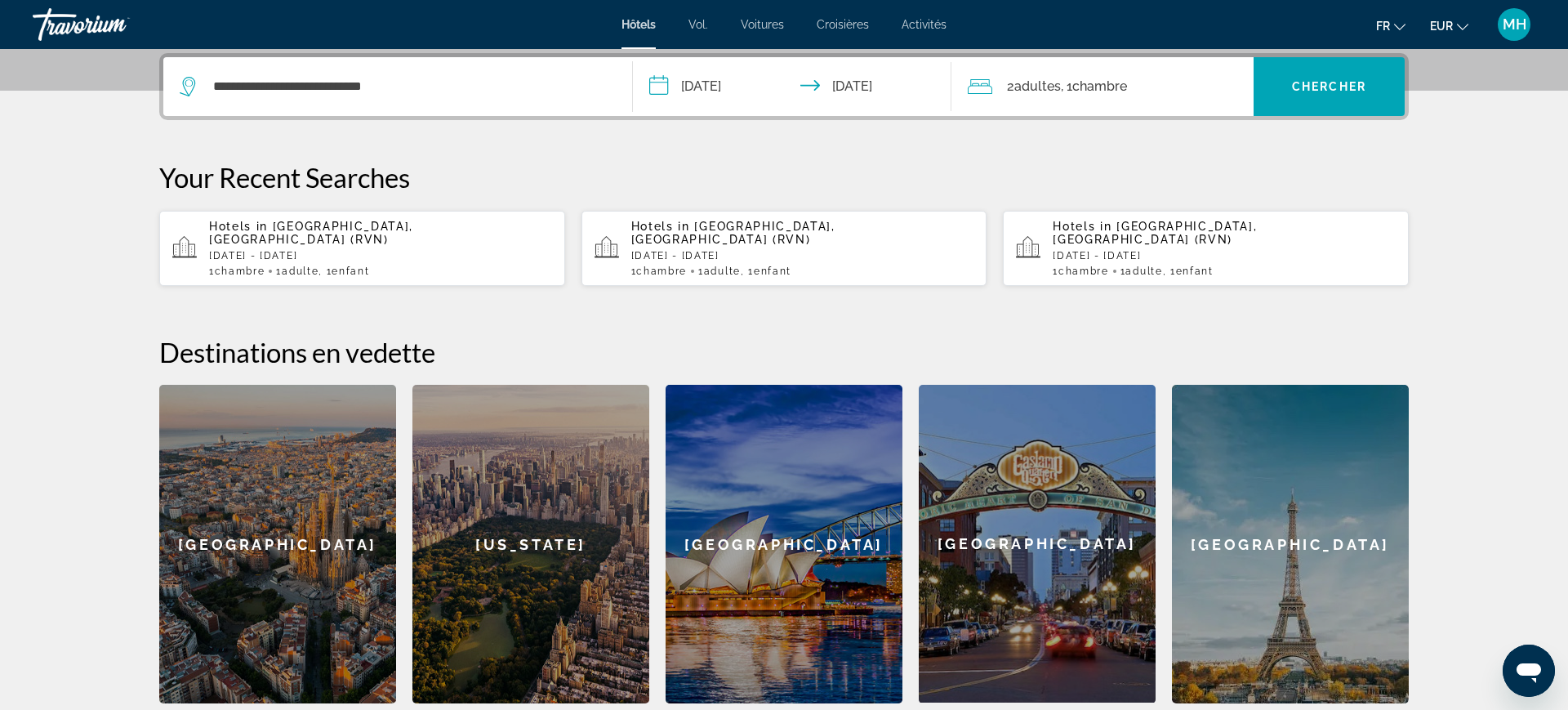
click at [1154, 85] on div "2 Adulte Adultes , 1 Chambre pièces" at bounding box center [1111, 86] width 285 height 23
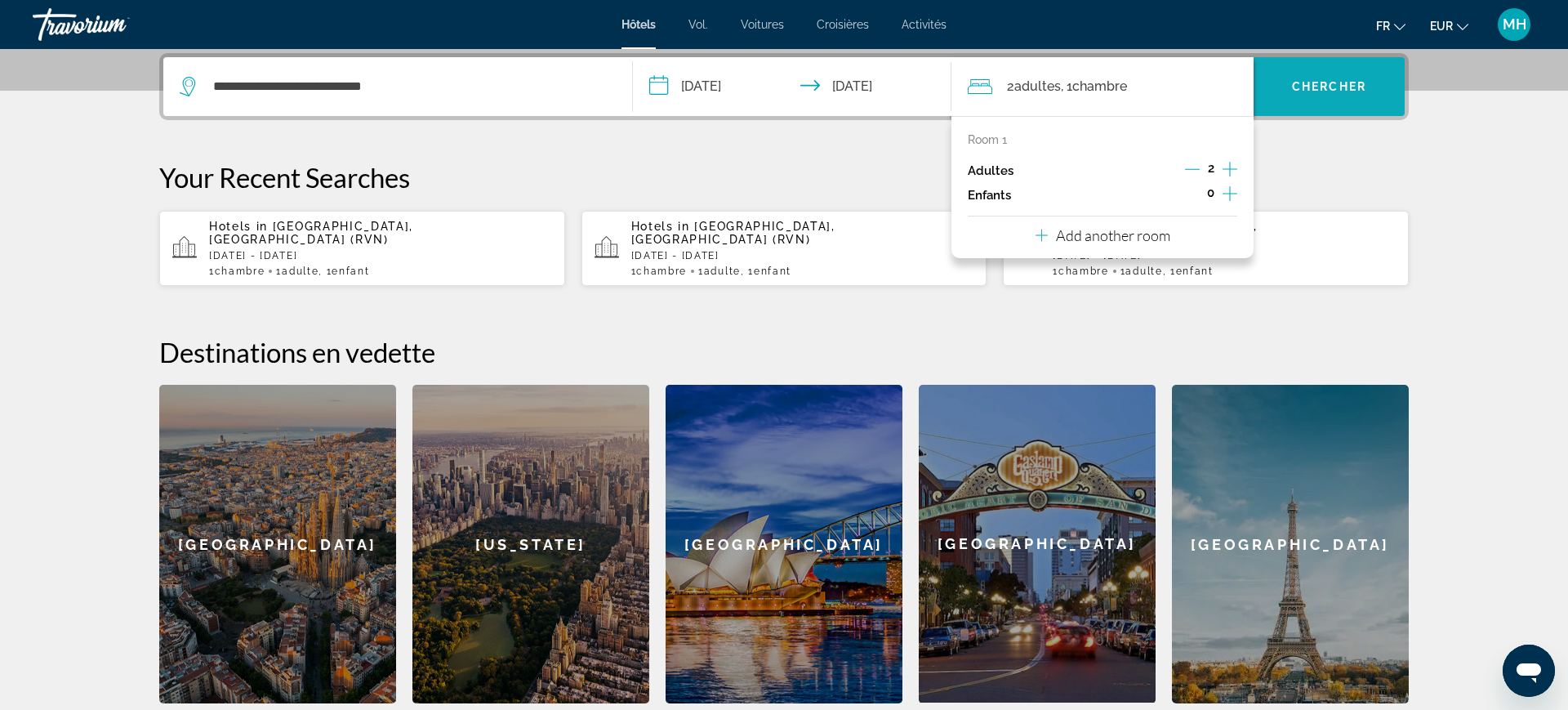
click at [1337, 95] on span "Search widget" at bounding box center [1329, 86] width 151 height 39
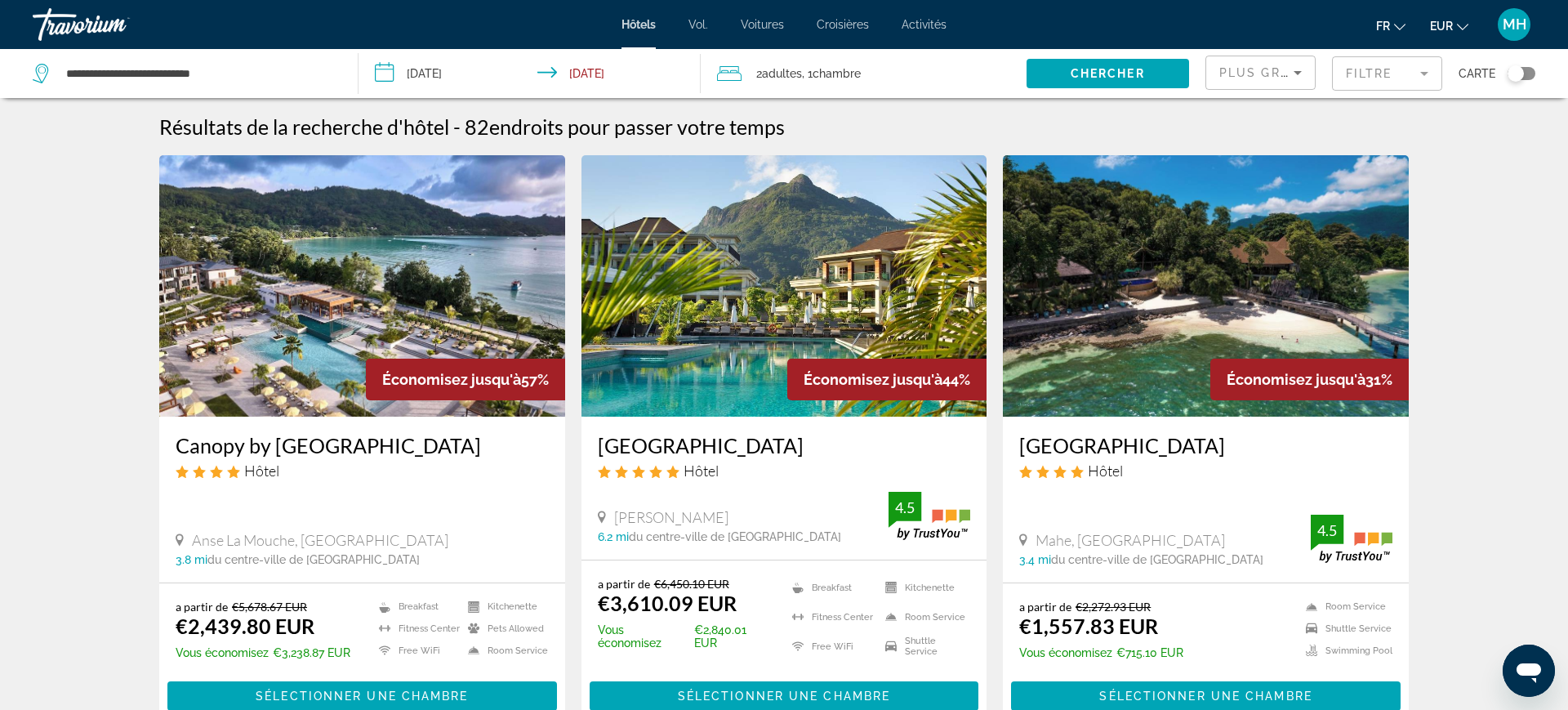
click at [1425, 84] on mat-form-field "Filtre" at bounding box center [1386, 74] width 110 height 35
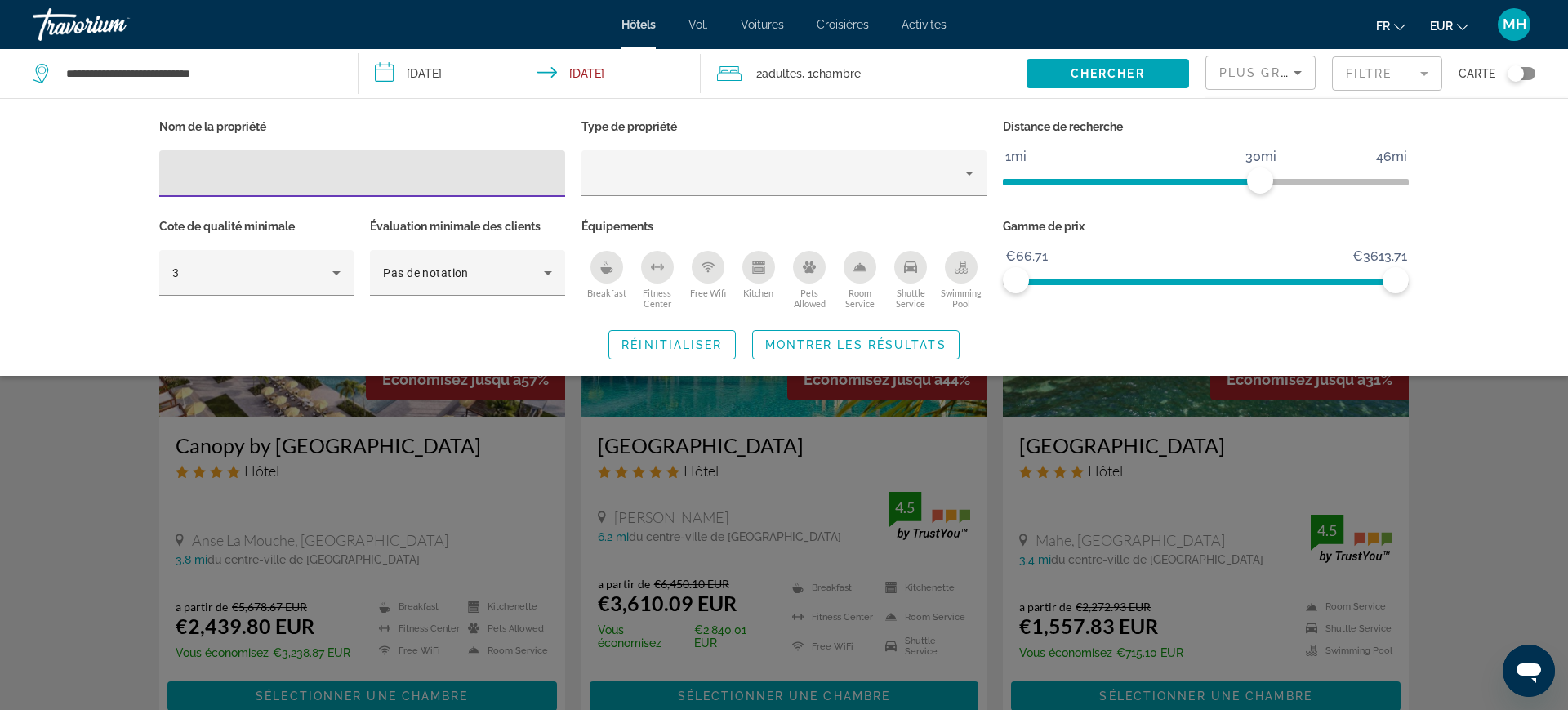
click at [606, 270] on icon "Breakfast" at bounding box center [605, 270] width 12 height 6
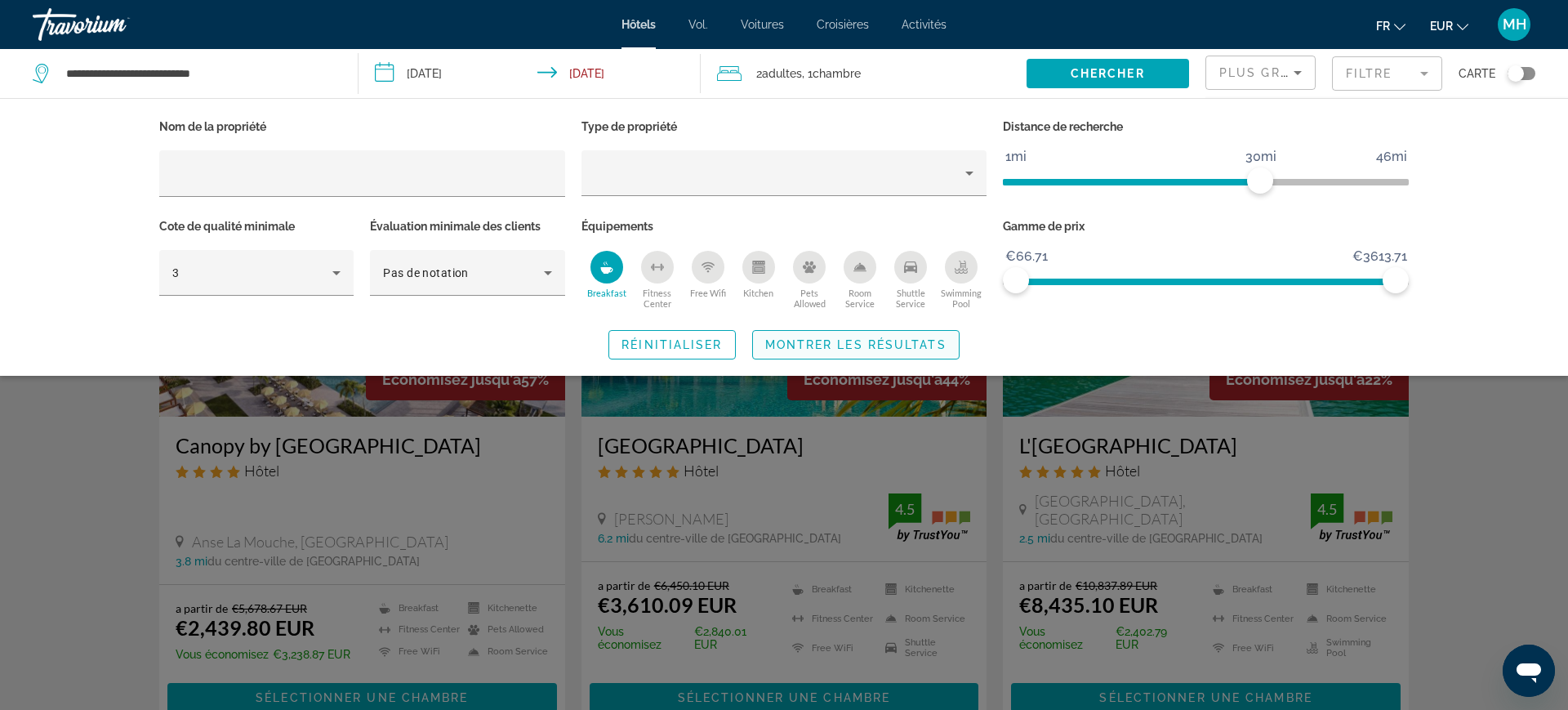
click at [900, 345] on span "Montrer les résultats" at bounding box center [855, 345] width 181 height 13
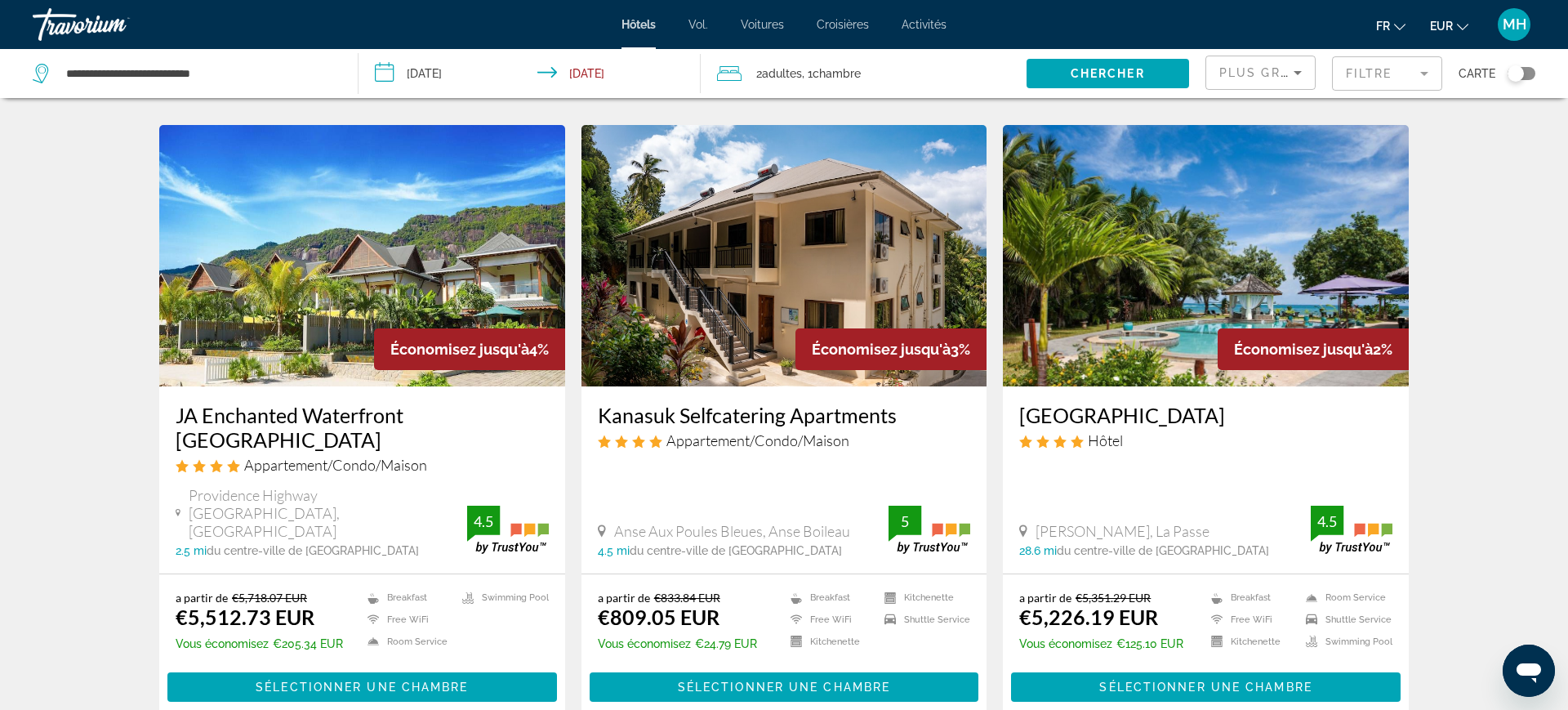
scroll to position [1850, 0]
